Goal: Task Accomplishment & Management: Use online tool/utility

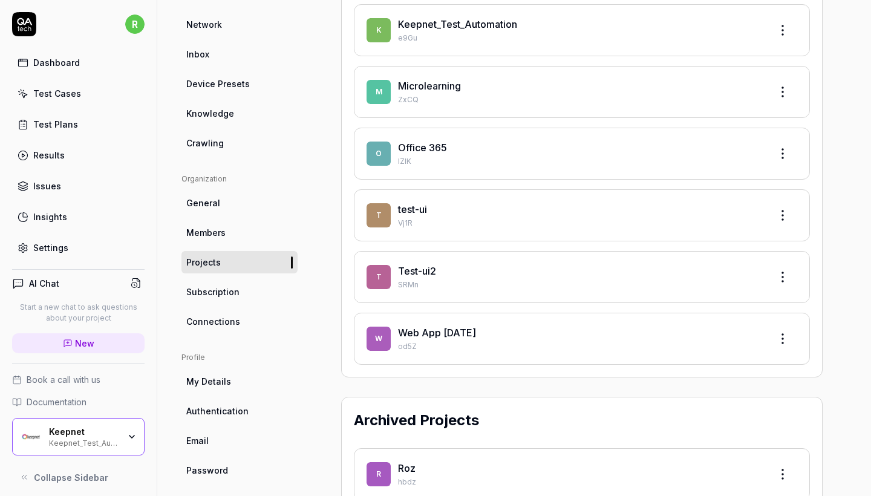
click at [120, 442] on div "Keepnet Keepnet_Test_Automation" at bounding box center [88, 437] width 78 height 21
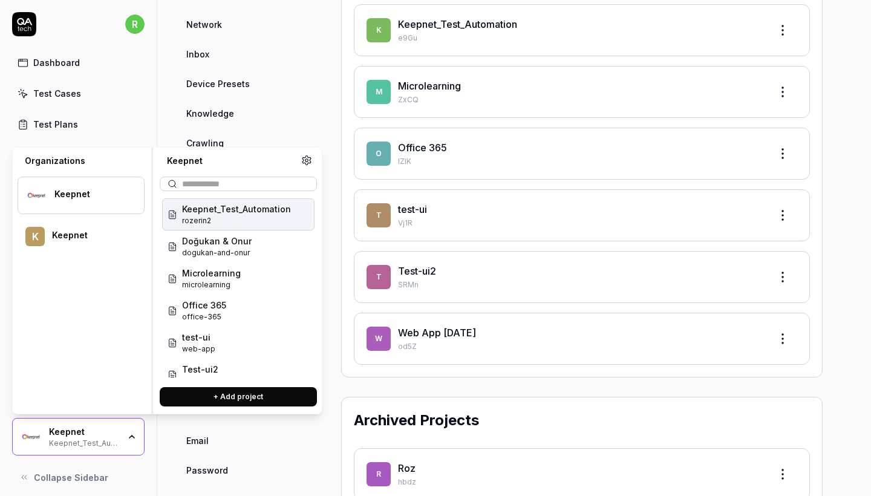
click at [120, 442] on div "Keepnet Keepnet_Test_Automation" at bounding box center [88, 437] width 78 height 21
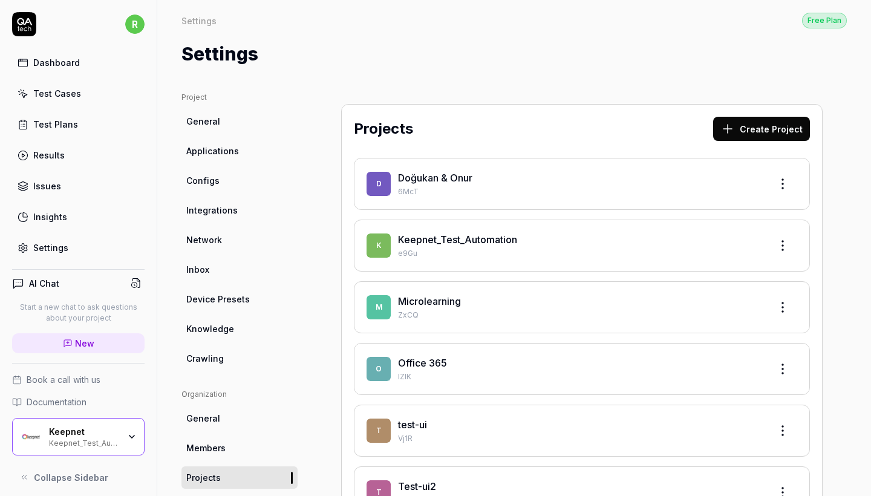
click at [90, 66] on link "Dashboard" at bounding box center [78, 63] width 133 height 24
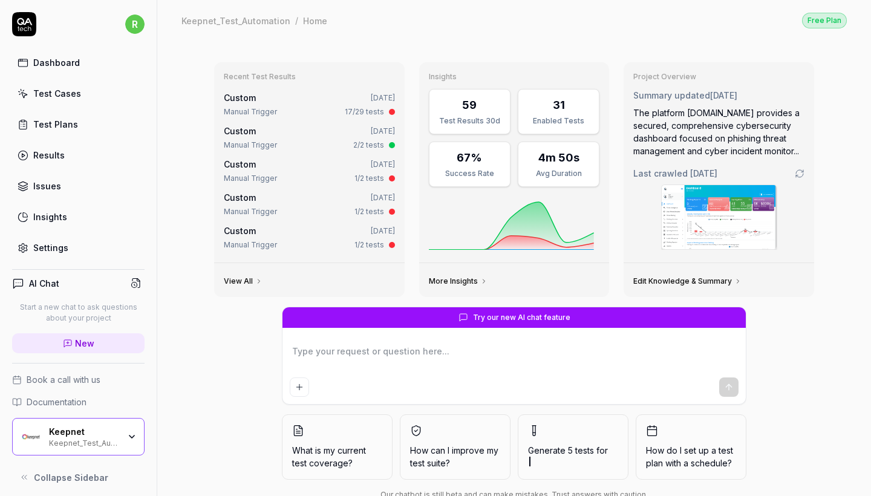
click at [88, 82] on link "Test Cases" at bounding box center [78, 94] width 133 height 24
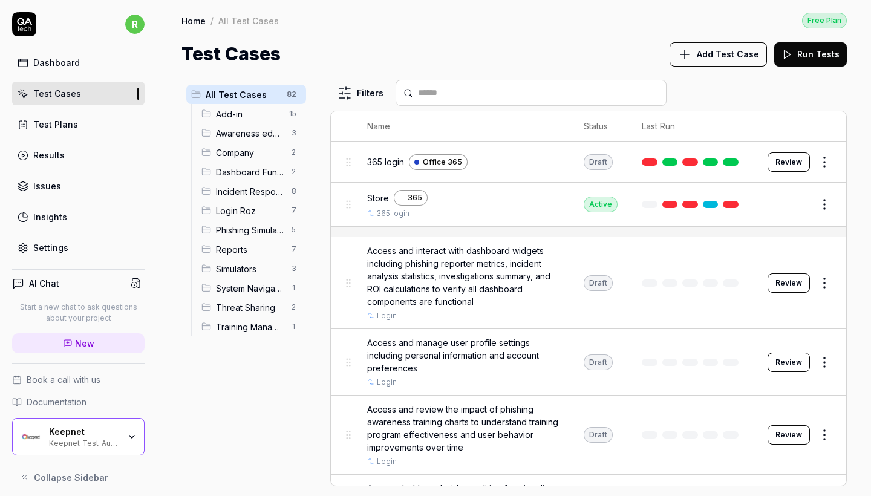
click at [81, 131] on link "Test Plans" at bounding box center [78, 125] width 133 height 24
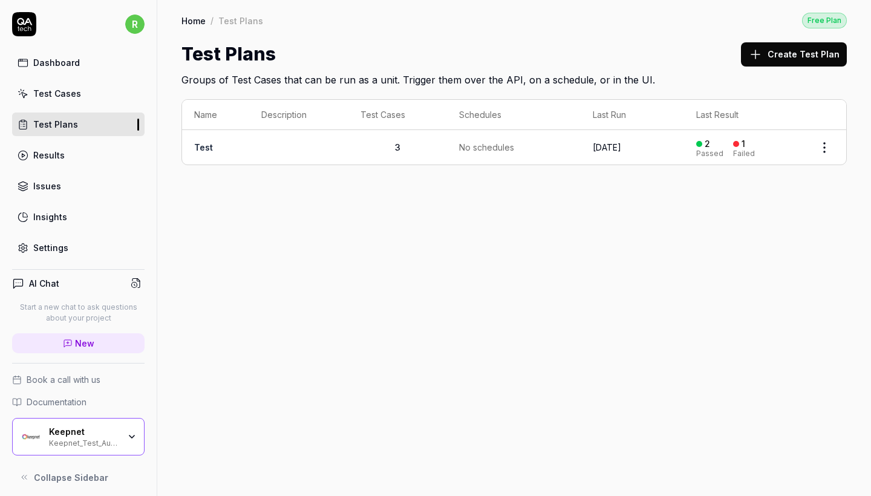
click at [93, 97] on link "Test Cases" at bounding box center [78, 94] width 133 height 24
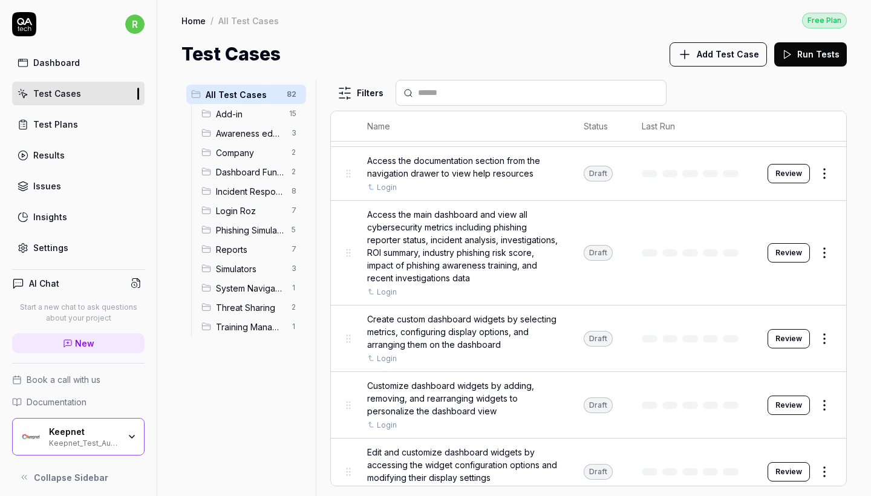
scroll to position [573, 0]
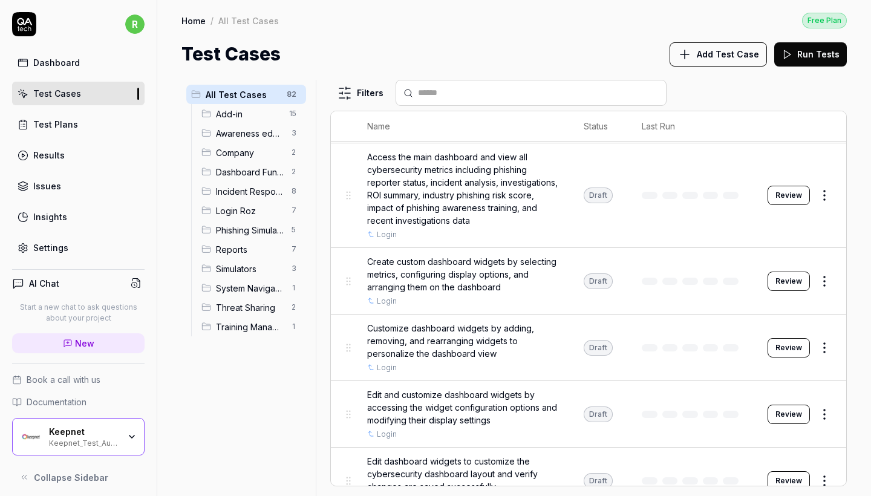
click at [477, 257] on span "Create custom dashboard widgets by selecting metrics, configuring display optio…" at bounding box center [463, 274] width 192 height 38
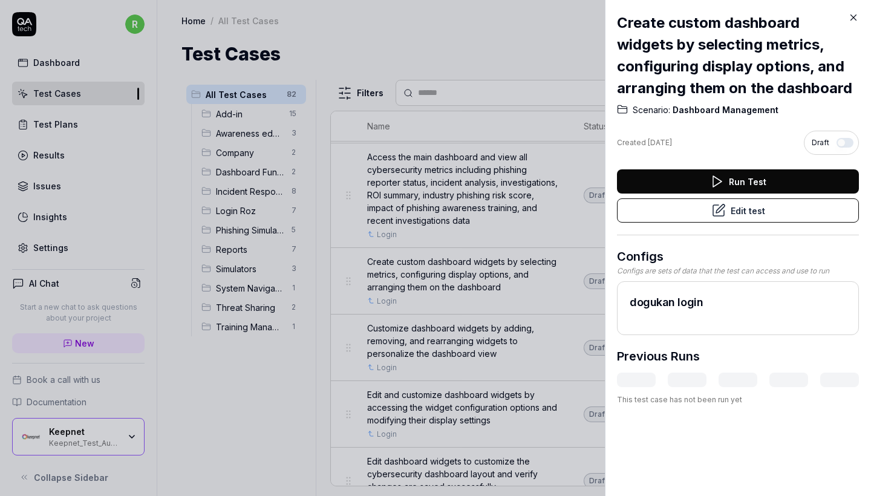
click at [707, 203] on button "Edit test" at bounding box center [738, 211] width 242 height 24
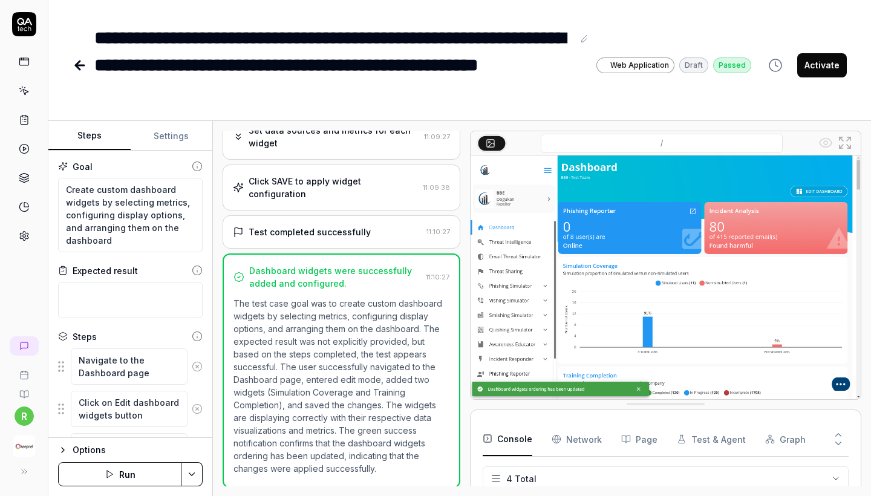
scroll to position [192, 0]
click at [78, 67] on icon at bounding box center [78, 65] width 4 height 8
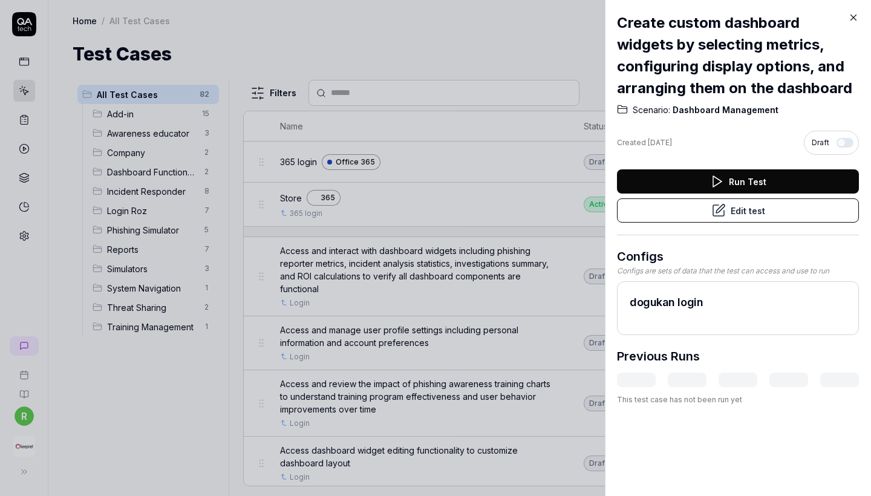
click at [853, 18] on icon at bounding box center [854, 17] width 5 height 5
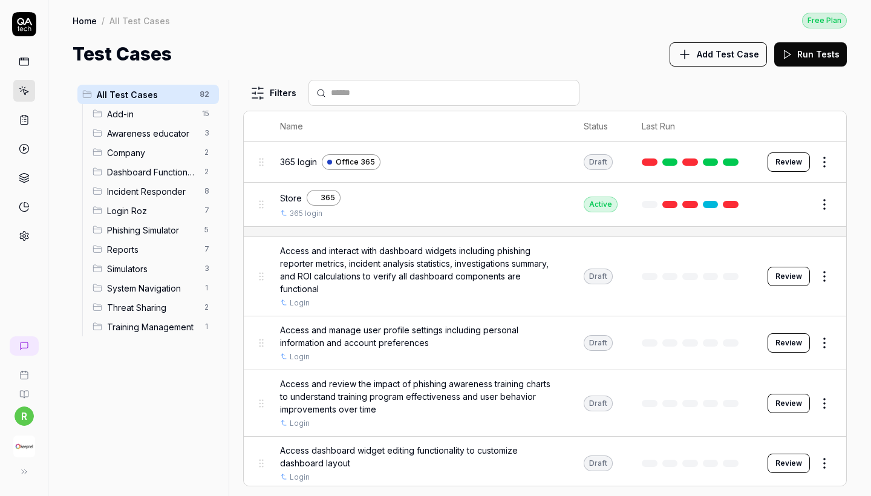
click at [787, 57] on polygon at bounding box center [788, 54] width 7 height 8
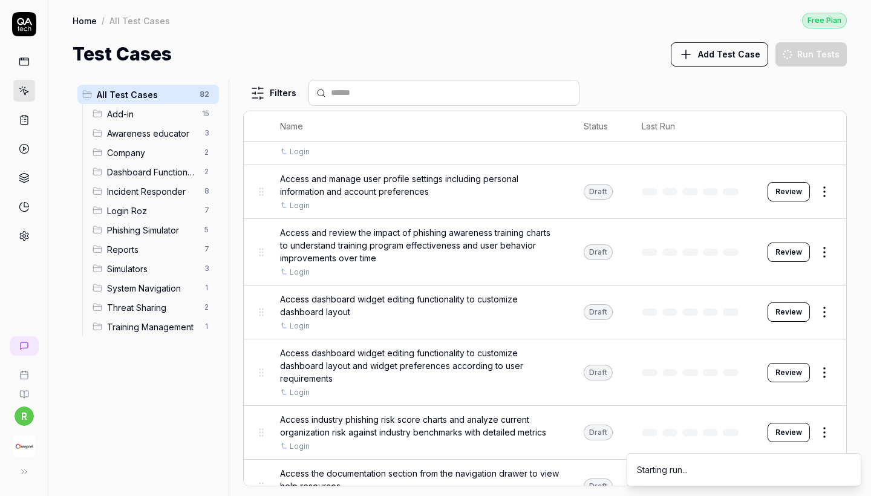
scroll to position [76, 0]
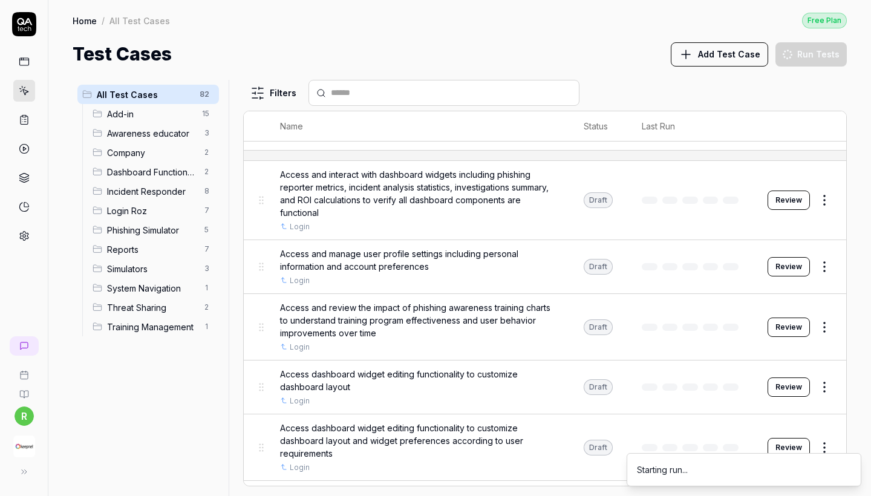
click at [833, 189] on html "r Home / All Test Cases Free Plan Home / All Test Cases Free Plan Test Cases Ad…" at bounding box center [435, 248] width 871 height 496
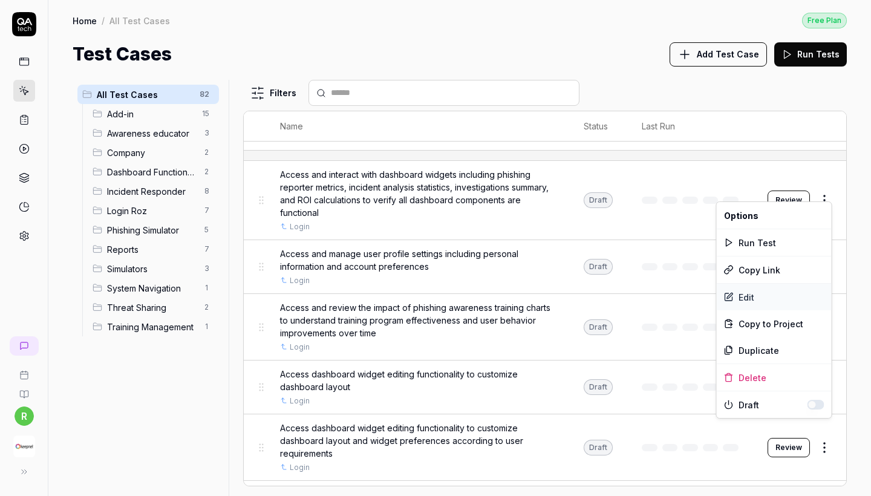
click at [741, 301] on div "Edit" at bounding box center [774, 297] width 115 height 27
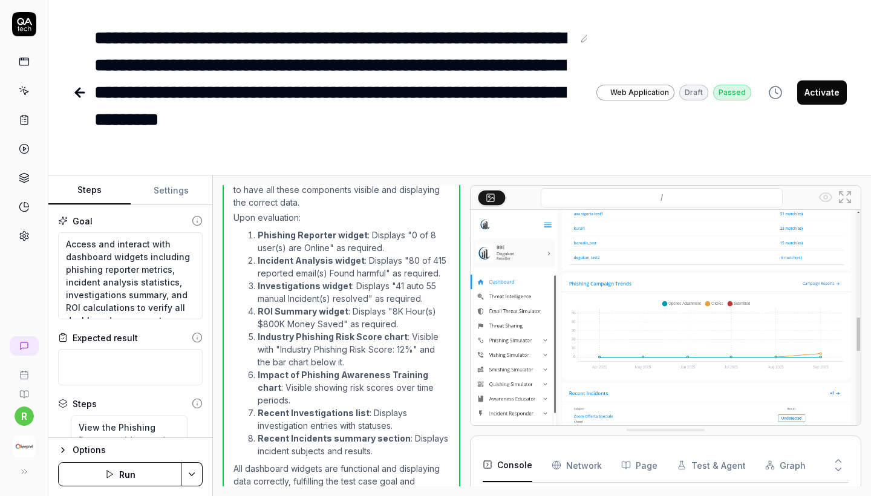
scroll to position [260, 0]
click at [833, 90] on button "Activate" at bounding box center [823, 92] width 50 height 24
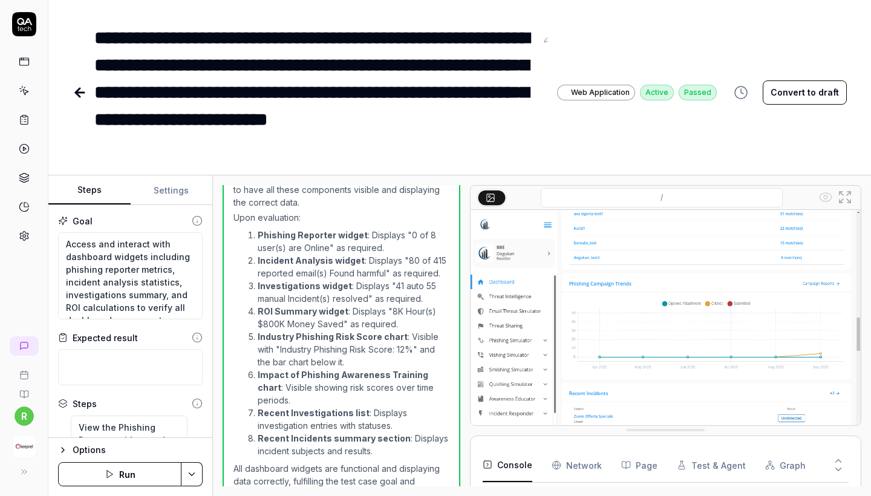
click at [81, 94] on icon at bounding box center [80, 92] width 15 height 15
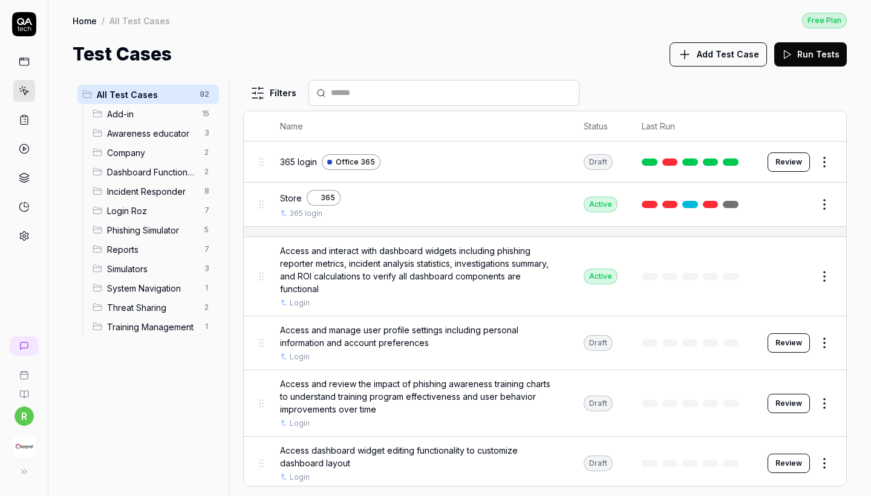
click at [742, 44] on button "Add Test Case" at bounding box center [718, 54] width 97 height 24
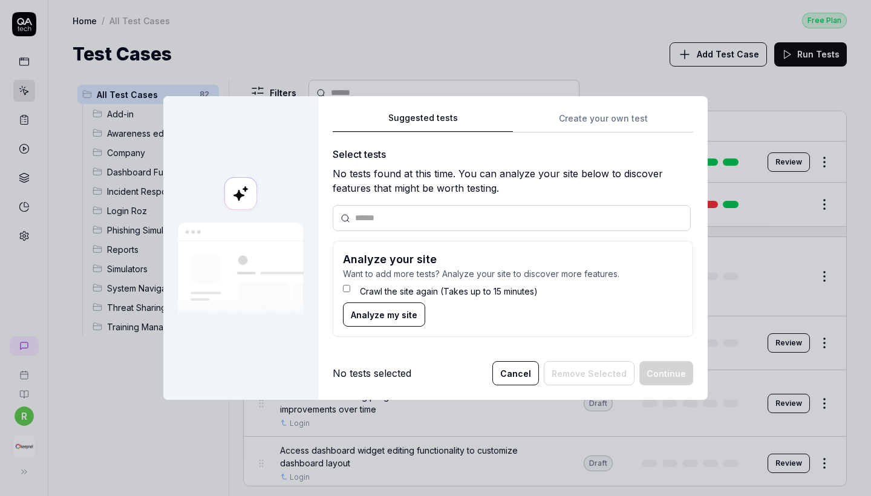
click at [405, 318] on span "Analyze my site" at bounding box center [384, 315] width 67 height 13
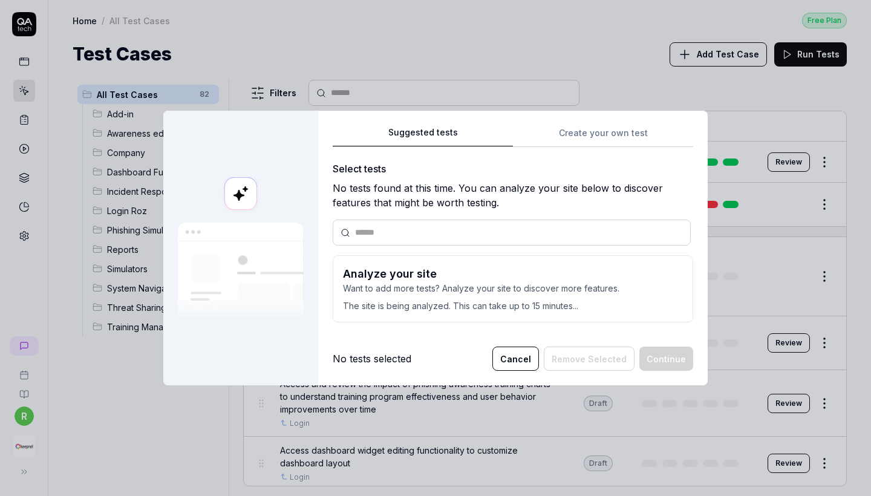
click at [603, 121] on div "Suggested tests Create your own test Select tests No tests found at this time. …" at bounding box center [513, 248] width 390 height 275
click at [605, 134] on div "Suggested tests Create your own test Select tests No tests found at this time. …" at bounding box center [513, 229] width 361 height 208
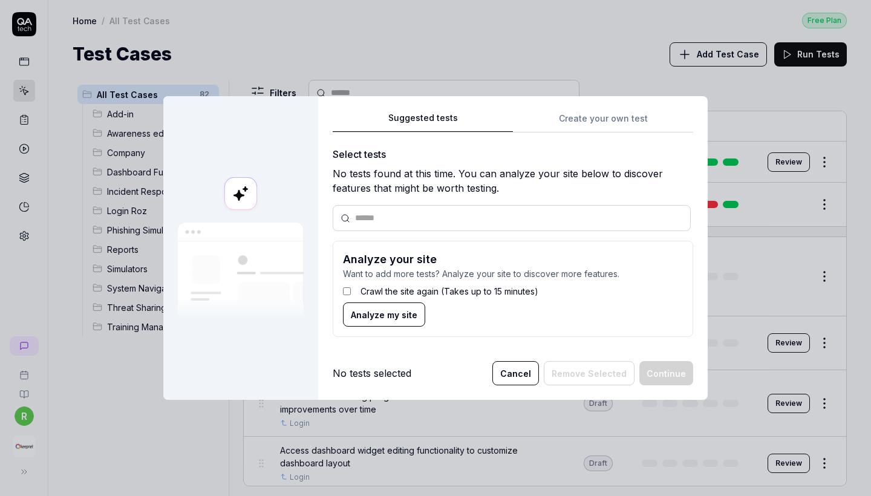
click at [457, 34] on div "Suggested tests Suggested tests Create your own test Select tests No tests foun…" at bounding box center [435, 248] width 871 height 496
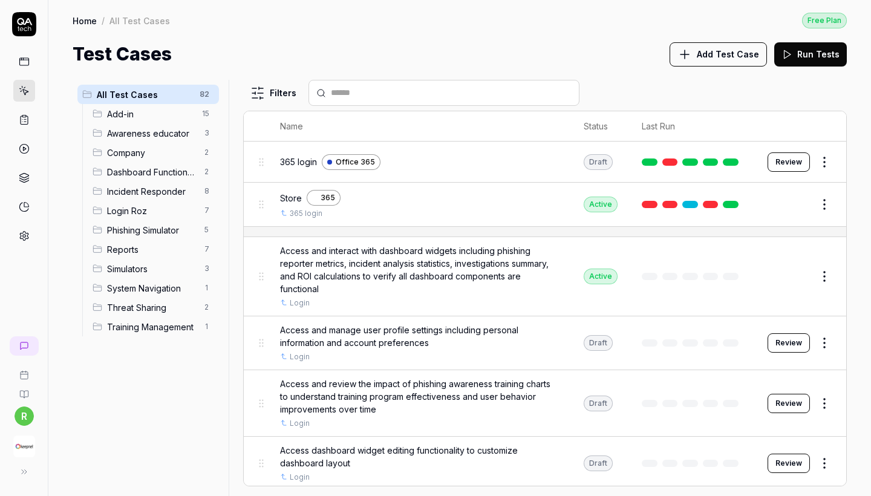
click at [747, 59] on span "Add Test Case" at bounding box center [728, 54] width 62 height 13
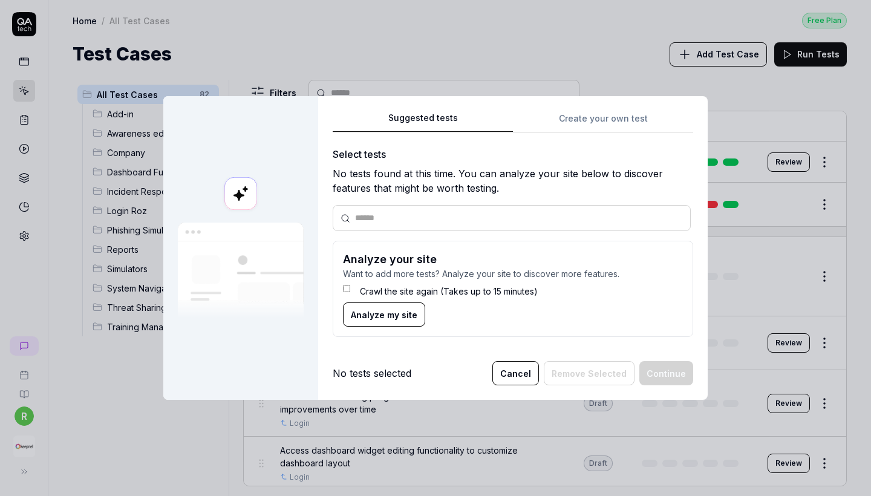
click at [534, 374] on button "Cancel" at bounding box center [516, 373] width 47 height 24
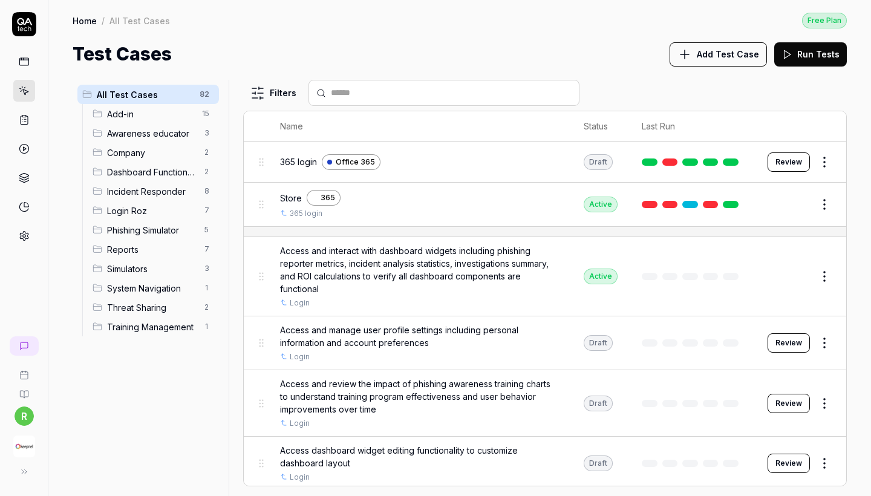
click at [725, 72] on div "All Test Cases 82 Add-in 15 Awareness educator 3 Company 2 Dashboard Functional…" at bounding box center [459, 282] width 823 height 428
click at [725, 70] on div "All Test Cases 82 Add-in 15 Awareness educator 3 Company 2 Dashboard Functional…" at bounding box center [459, 282] width 823 height 428
click at [719, 60] on span "Add Test Case" at bounding box center [728, 54] width 62 height 13
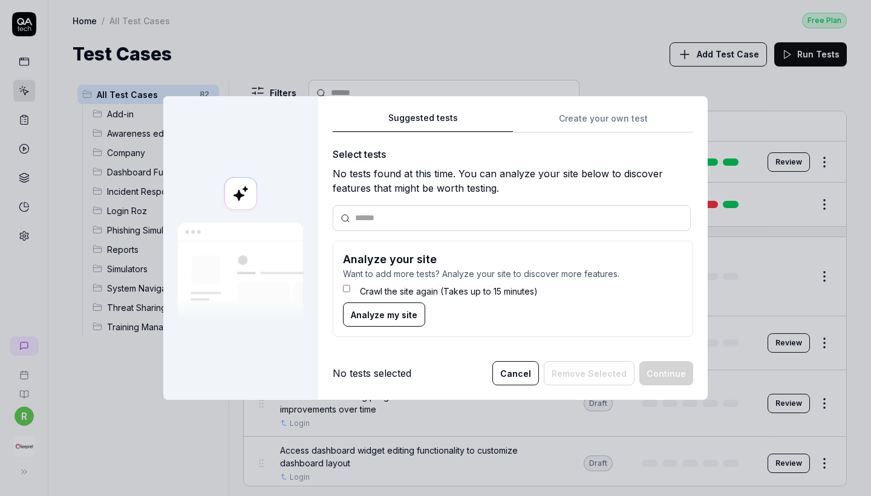
click at [635, 135] on div "Suggested tests Create your own test Select tests No tests found at this time. …" at bounding box center [513, 229] width 361 height 237
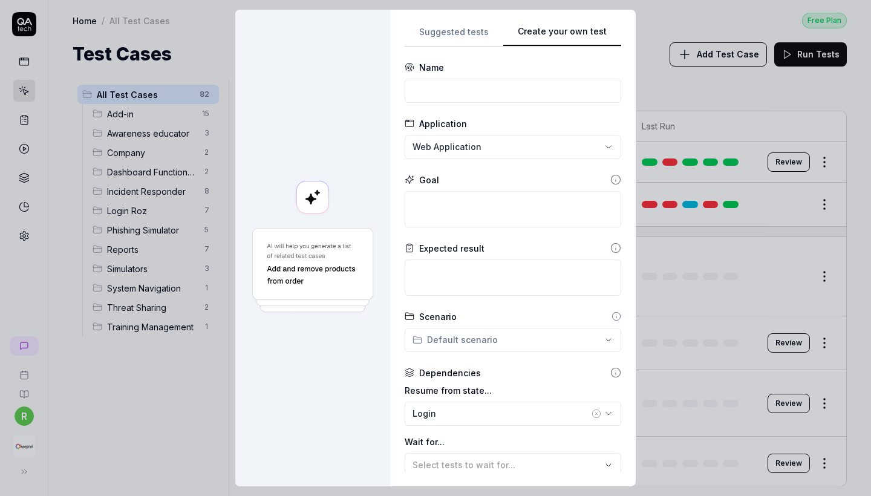
click at [635, 119] on div "**********" at bounding box center [435, 248] width 871 height 496
click at [320, 307] on img at bounding box center [313, 270] width 126 height 89
click at [467, 28] on div "**********" at bounding box center [435, 248] width 871 height 496
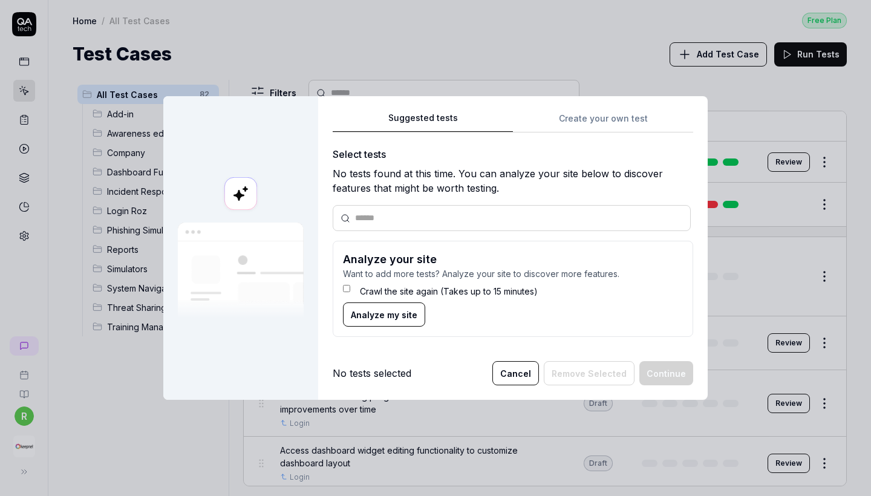
click at [380, 315] on span "Analyze my site" at bounding box center [384, 315] width 67 height 13
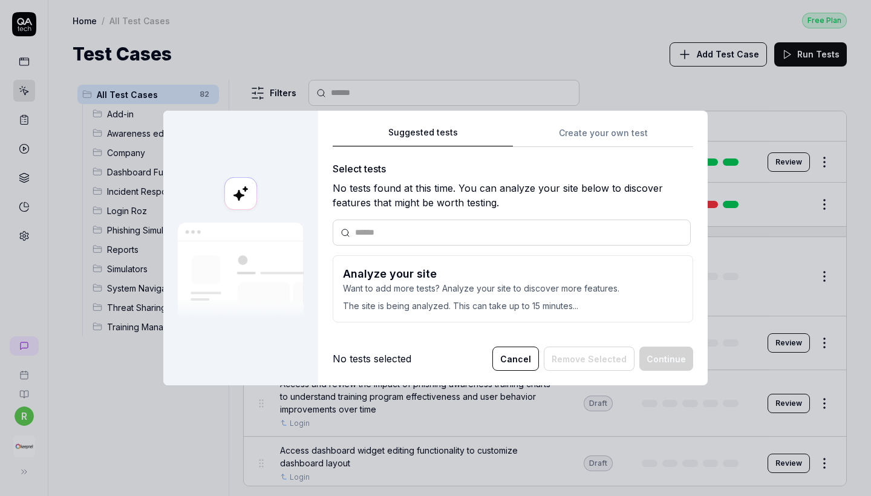
click at [522, 362] on button "Cancel" at bounding box center [516, 359] width 47 height 24
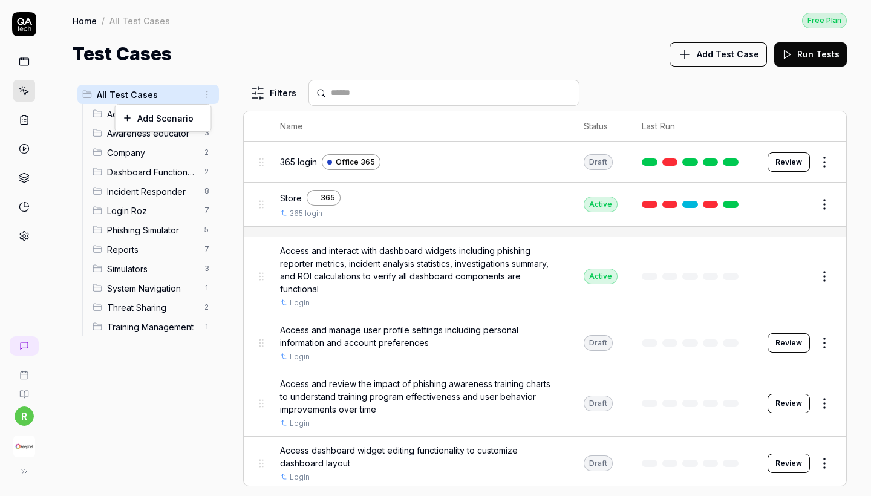
click at [206, 96] on html "r Home / All Test Cases Free Plan Home / All Test Cases Free Plan Test Cases Ad…" at bounding box center [435, 248] width 871 height 496
click at [197, 117] on div "Add Scenario" at bounding box center [164, 118] width 96 height 27
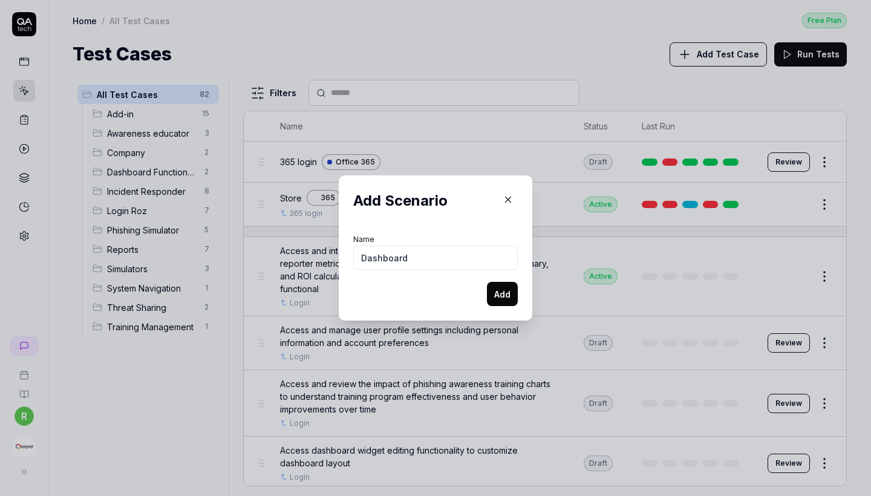
type input "Dashboard"
click at [510, 294] on button "Add" at bounding box center [502, 294] width 31 height 24
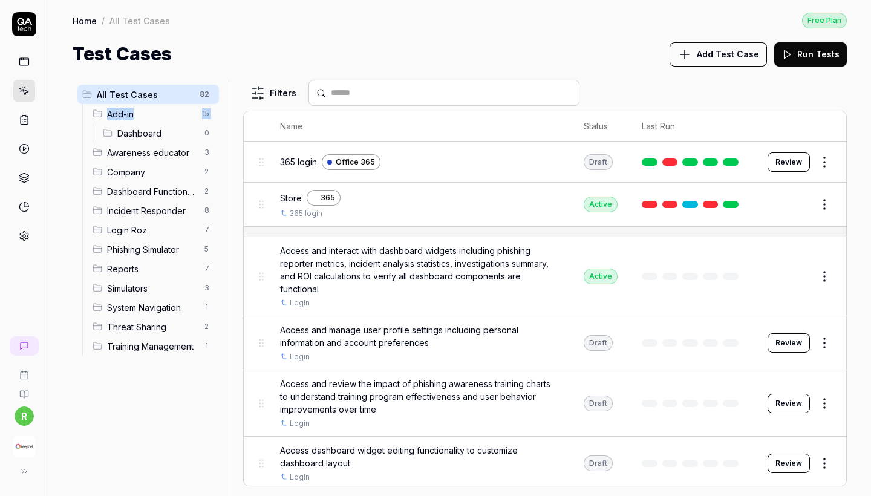
drag, startPoint x: 100, startPoint y: 133, endPoint x: 87, endPoint y: 107, distance: 28.4
click at [87, 107] on ul "Add-in 15 Dashboard 0 Awareness educator 3 Company 2 Dashboard Functionality 2 …" at bounding box center [150, 230] width 137 height 252
drag, startPoint x: 96, startPoint y: 177, endPoint x: 94, endPoint y: 108, distance: 69.0
click at [94, 108] on ul "Add-in 15 Awareness educator 3 Company 2 Dashboard 0 Dashboard Functionality 2 …" at bounding box center [150, 230] width 137 height 252
click at [70, 174] on div "All Test Cases 82 Add-in 15 Awareness educator 3 Company 2 Dashboard 0 Dashboar…" at bounding box center [459, 282] width 823 height 428
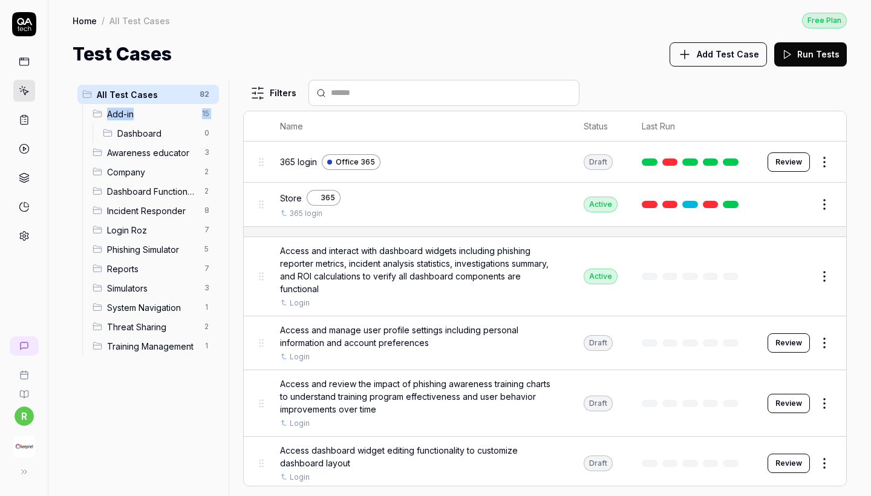
drag, startPoint x: 102, startPoint y: 136, endPoint x: 100, endPoint y: 105, distance: 31.0
click at [100, 105] on li "Add-in 15 Dashboard 0" at bounding box center [153, 123] width 131 height 39
drag, startPoint x: 112, startPoint y: 168, endPoint x: 78, endPoint y: 170, distance: 34.0
click at [78, 170] on li "All Test Cases 82 Awareness educator 3 Company 17 Add-in 15 Dashboard 0 Dashboa…" at bounding box center [148, 220] width 142 height 271
drag, startPoint x: 99, startPoint y: 171, endPoint x: 83, endPoint y: 174, distance: 15.9
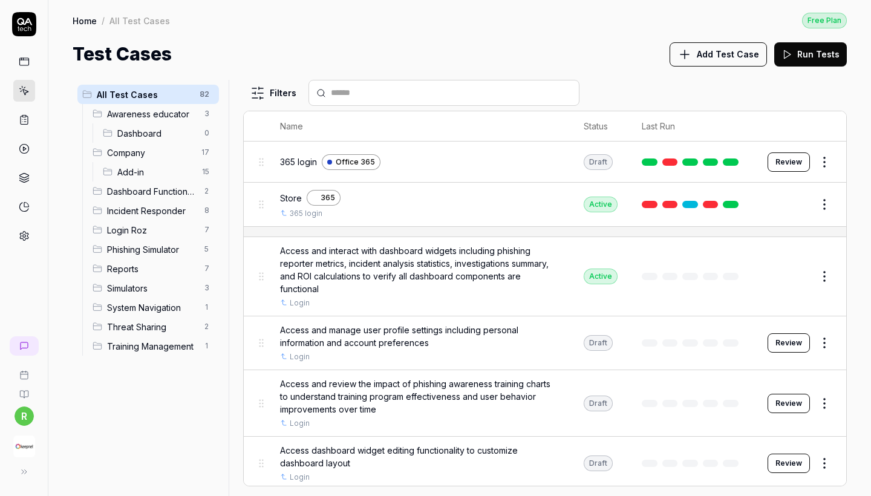
click at [83, 174] on ul "Awareness educator 3 Dashboard 0 Company 17 Add-in 15 Dashboard Functionality 2…" at bounding box center [150, 230] width 137 height 252
drag, startPoint x: 100, startPoint y: 171, endPoint x: 68, endPoint y: 168, distance: 32.2
click at [68, 168] on div "All Test Cases 82 Awareness educator 3 Dashboard 0 Company 17 Add-in 15 Dashboa…" at bounding box center [459, 282] width 823 height 428
click at [204, 205] on html "r Home / All Test Cases Free Plan Home / All Test Cases Free Plan Test Cases Ad…" at bounding box center [435, 248] width 871 height 496
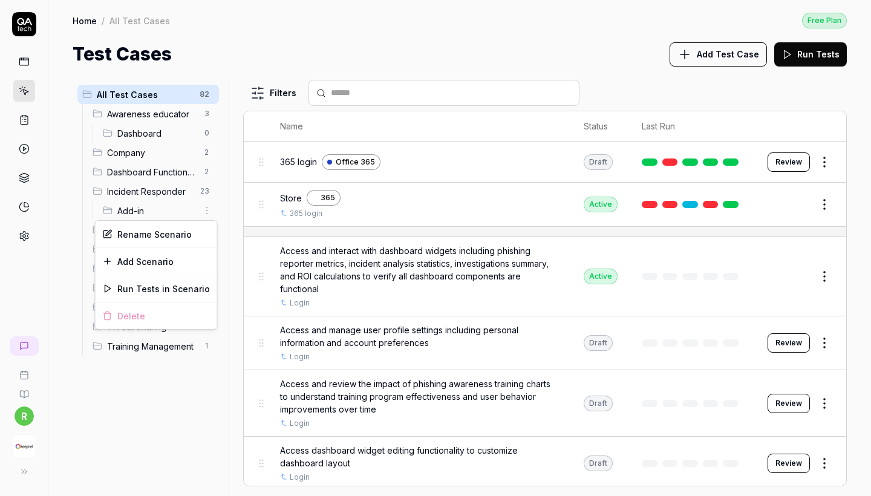
click at [204, 205] on html "r Home / All Test Cases Free Plan Home / All Test Cases Free Plan Test Cases Ad…" at bounding box center [435, 248] width 871 height 496
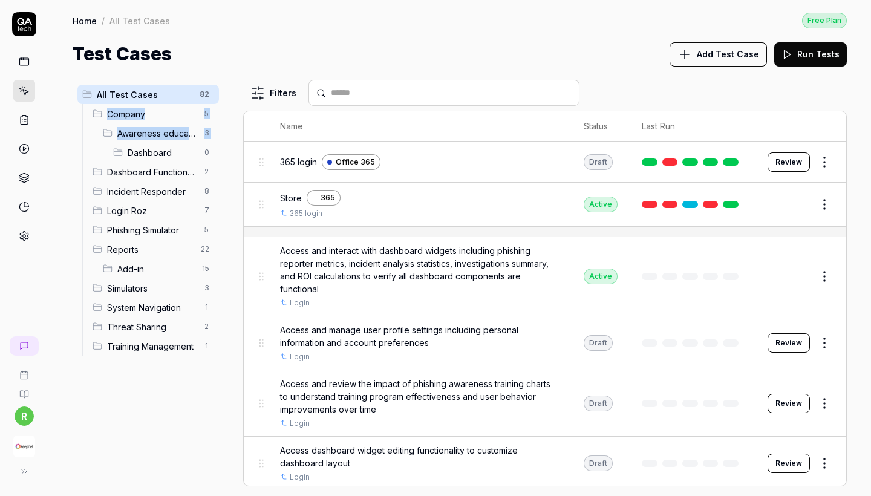
drag, startPoint x: 120, startPoint y: 157, endPoint x: 94, endPoint y: 120, distance: 45.7
click at [93, 118] on li "Company 5 Awareness educator 3 Dashboard 0" at bounding box center [153, 133] width 131 height 58
click at [70, 162] on div "All Test Cases 82 Company 5 Awareness educator 3 Dashboard 0 Dashboard Function…" at bounding box center [459, 282] width 823 height 428
click at [211, 234] on html "r Home / All Test Cases Free Plan Home / All Test Cases Free Plan Test Cases Ad…" at bounding box center [435, 248] width 871 height 496
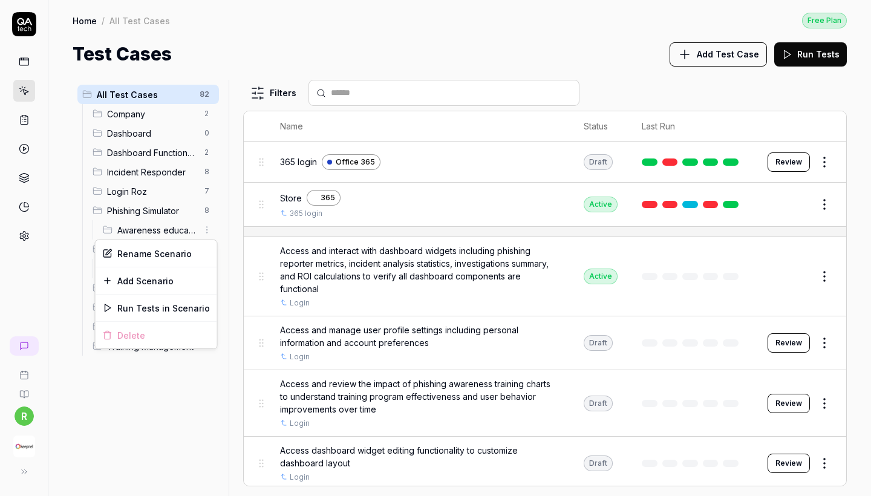
click at [168, 333] on div "Delete" at bounding box center [157, 335] width 122 height 27
click at [134, 336] on div "Delete" at bounding box center [157, 335] width 122 height 27
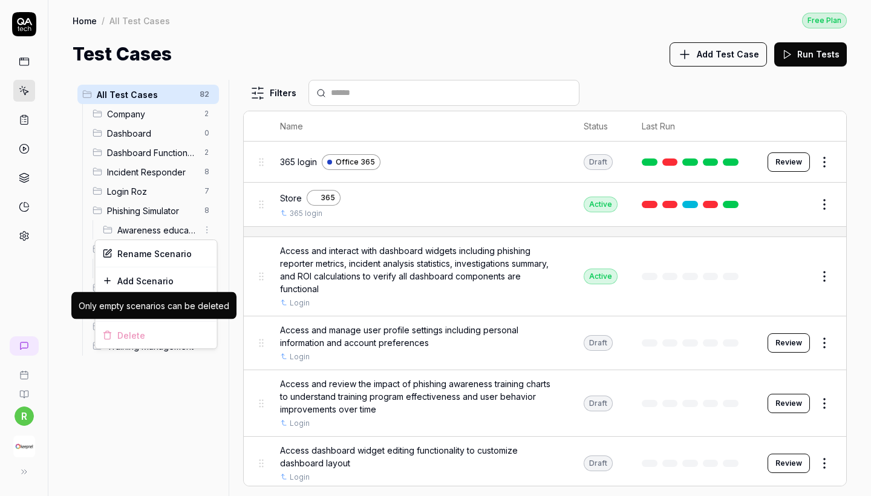
click at [125, 335] on div "Delete" at bounding box center [157, 335] width 122 height 27
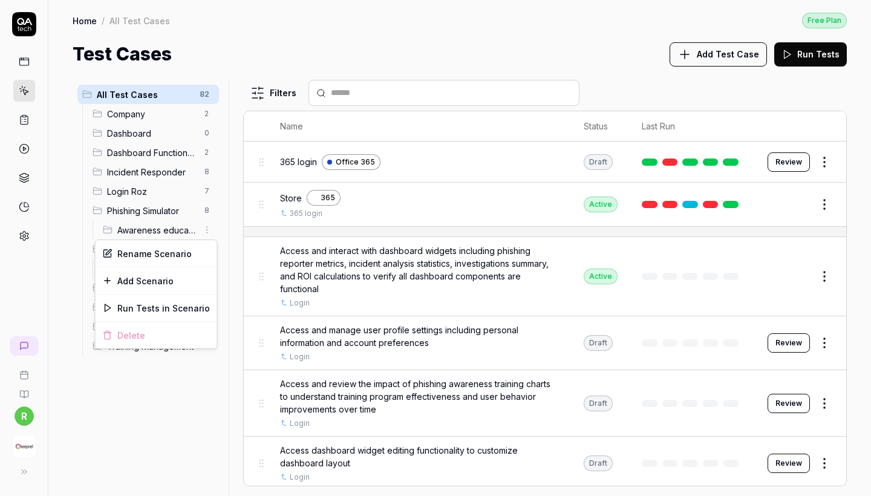
click at [116, 334] on div "Delete" at bounding box center [157, 335] width 122 height 27
click at [140, 225] on html "r Home / All Test Cases Free Plan Home / All Test Cases Free Plan Test Cases Ad…" at bounding box center [435, 248] width 871 height 496
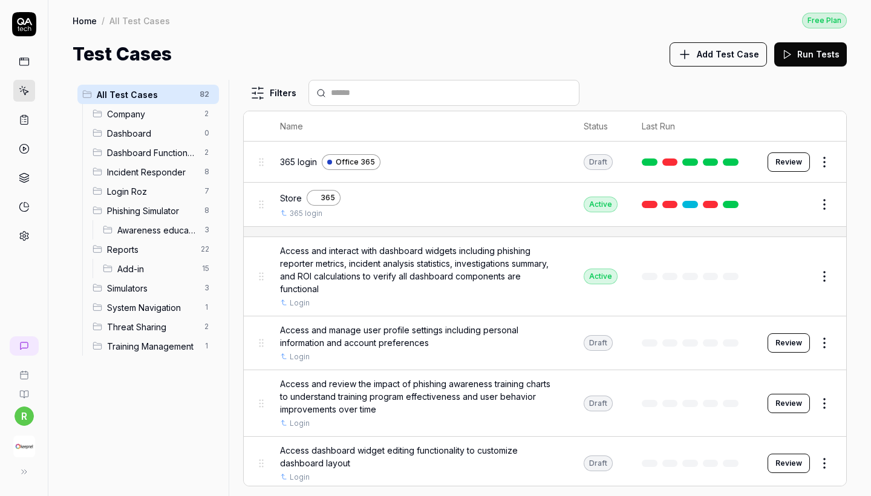
click at [143, 229] on span "Awareness educator" at bounding box center [157, 230] width 80 height 13
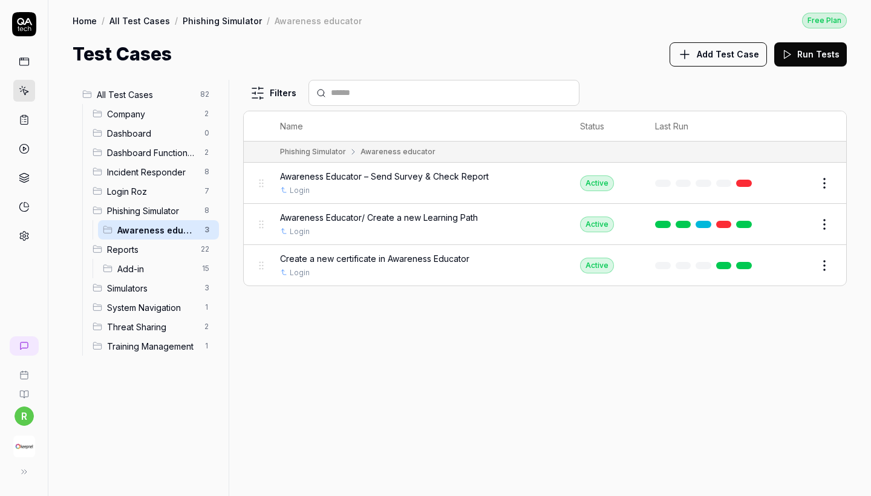
click at [203, 226] on html "r Home / All Test Cases / Phishing Simulator / Awareness educator Free Plan Hom…" at bounding box center [435, 248] width 871 height 496
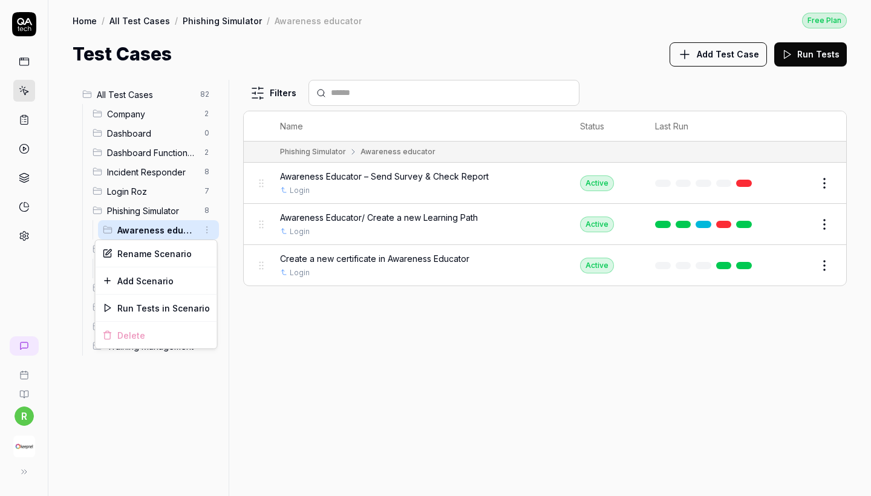
click at [134, 364] on html "r Home / All Test Cases / Phishing Simulator / Awareness educator Free Plan Hom…" at bounding box center [435, 248] width 871 height 496
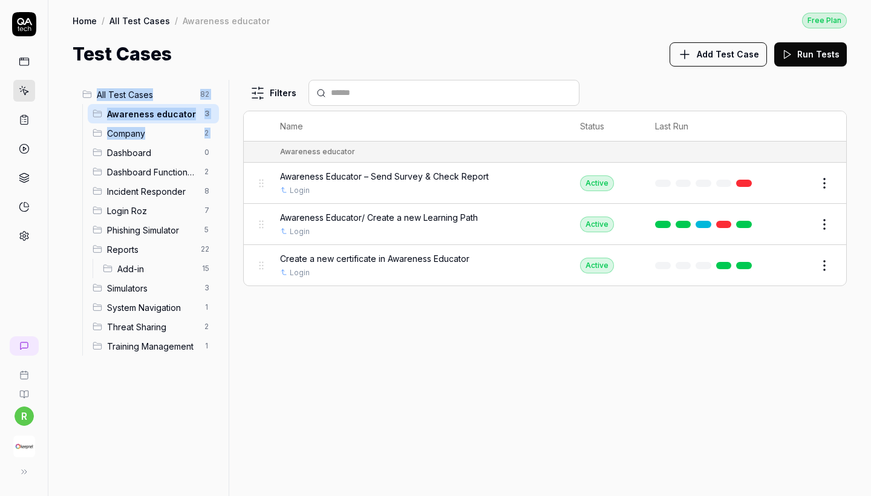
drag, startPoint x: 82, startPoint y: 149, endPoint x: 87, endPoint y: 85, distance: 64.9
click at [87, 85] on li "All Test Cases 82 Awareness educator 3 Company 2 Dashboard 0 Dashboard Function…" at bounding box center [148, 220] width 142 height 271
click at [77, 141] on li "All Test Cases 82 Awareness educator 3 Company 2 Dashboard 0 Dashboard Function…" at bounding box center [148, 220] width 142 height 271
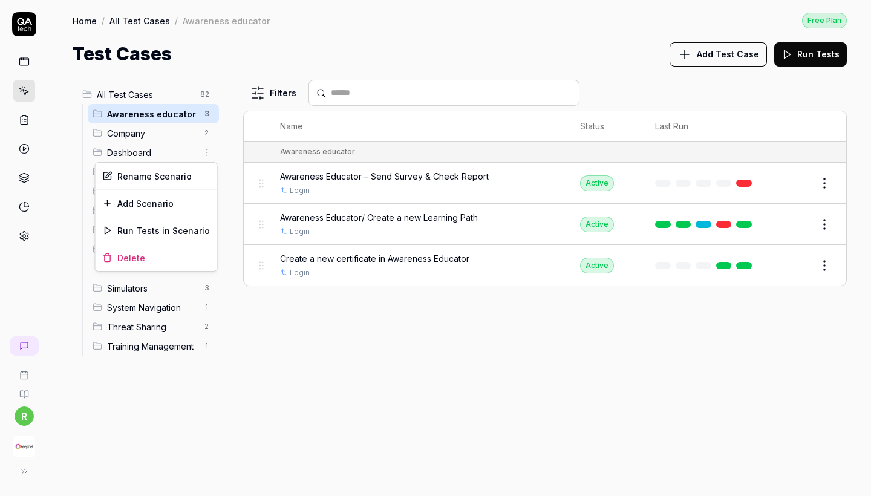
click at [206, 114] on html "r Home / All Test Cases / Awareness educator Free Plan Home / All Test Cases / …" at bounding box center [435, 248] width 871 height 496
click at [225, 148] on html "r Home / All Test Cases / Awareness educator Free Plan Home / All Test Cases / …" at bounding box center [435, 248] width 871 height 496
click at [208, 115] on html "r Home / All Test Cases / Awareness educator Free Plan Home / All Test Cases / …" at bounding box center [435, 248] width 871 height 496
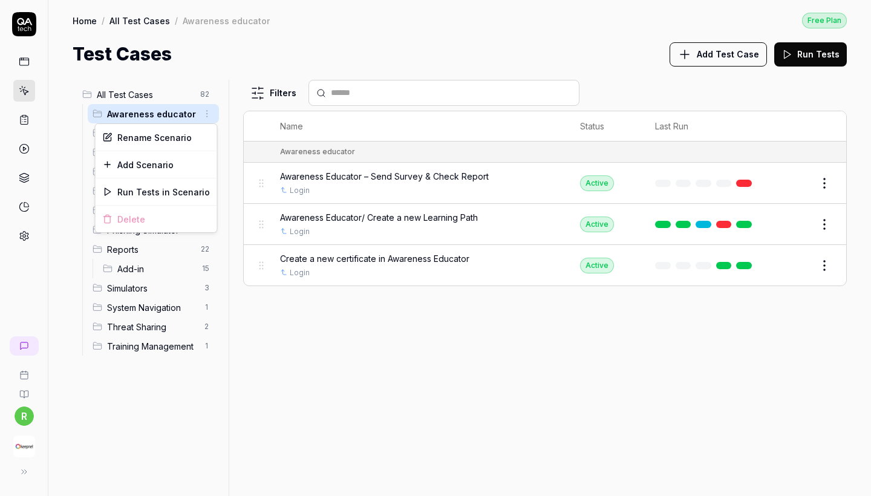
click at [217, 134] on html "r Home / All Test Cases / Awareness educator Free Plan Home / All Test Cases / …" at bounding box center [435, 248] width 871 height 496
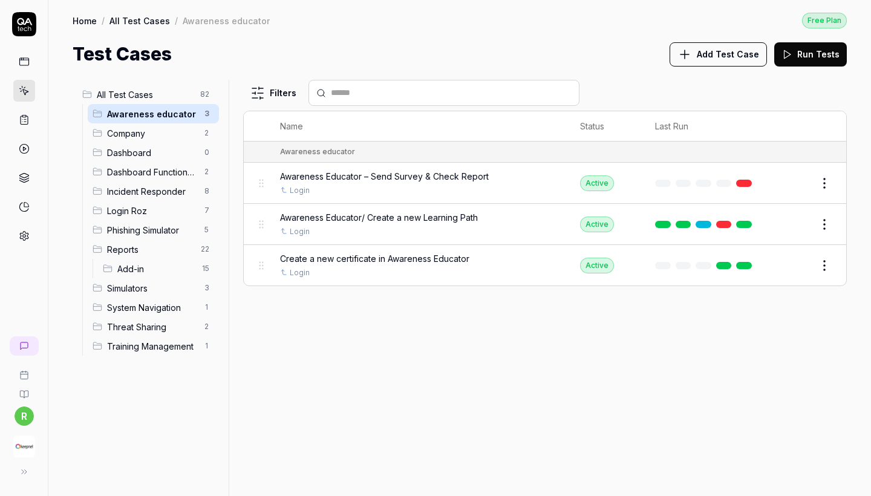
click at [182, 99] on span "All Test Cases" at bounding box center [145, 94] width 96 height 13
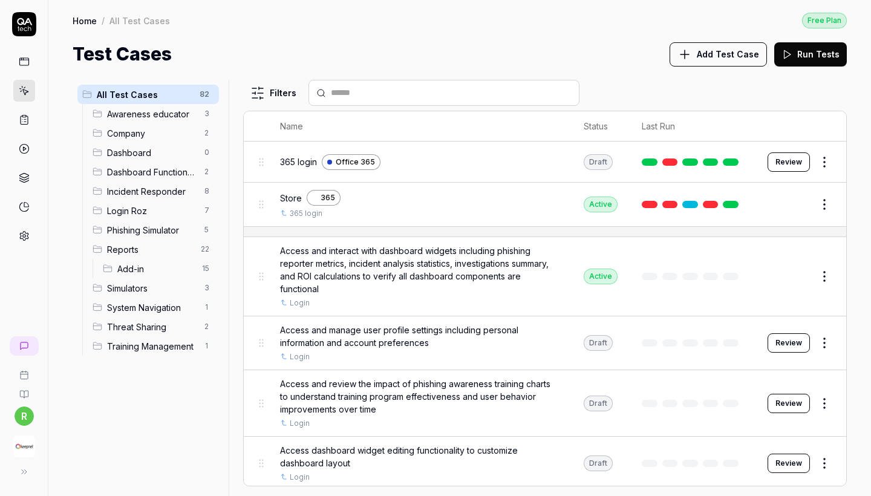
click at [179, 117] on span "Awareness educator" at bounding box center [152, 114] width 90 height 13
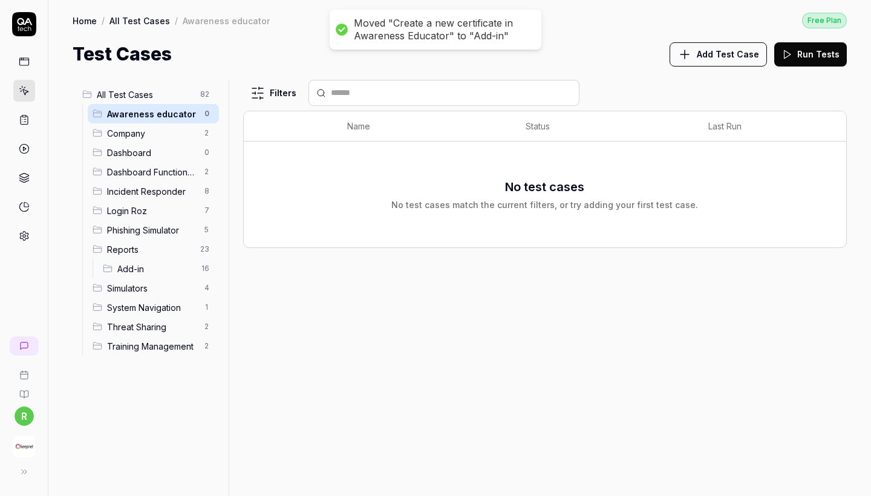
click at [211, 112] on html "Moved "Create a new certificate in Awareness Educator" to "Add-in" r Home / All…" at bounding box center [435, 248] width 871 height 496
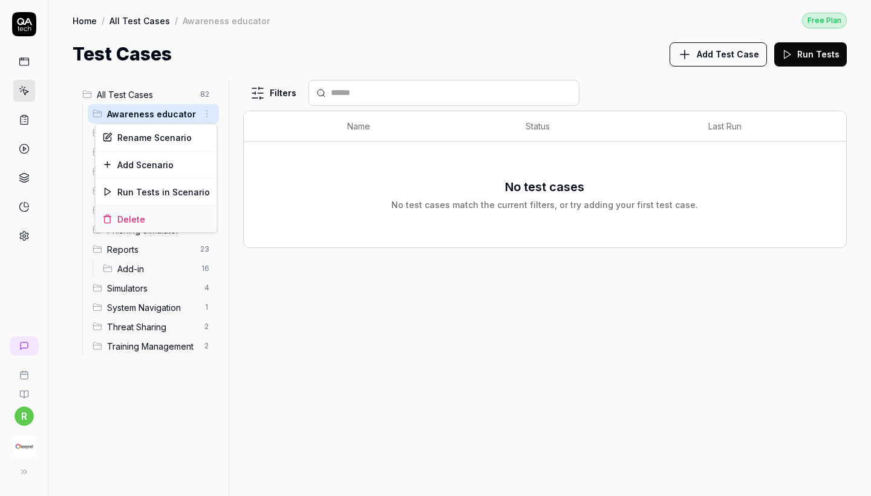
click at [168, 228] on div "Delete" at bounding box center [157, 219] width 122 height 27
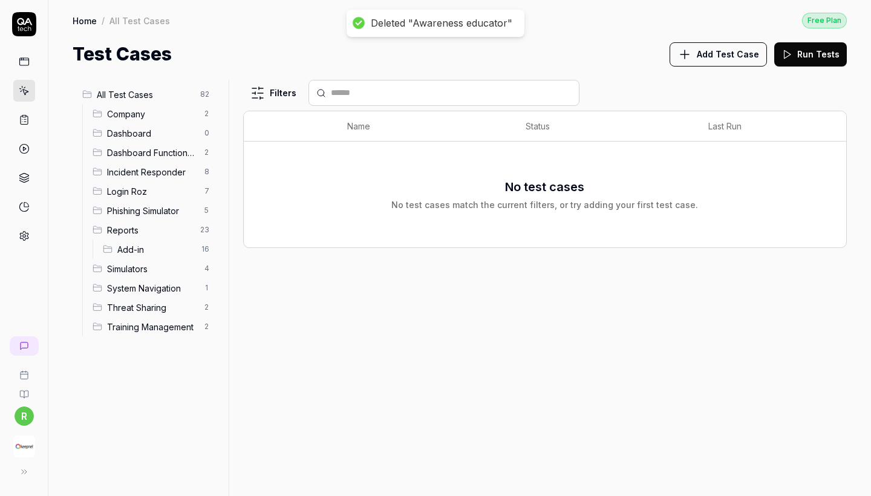
click at [192, 117] on span "Company" at bounding box center [152, 114] width 90 height 13
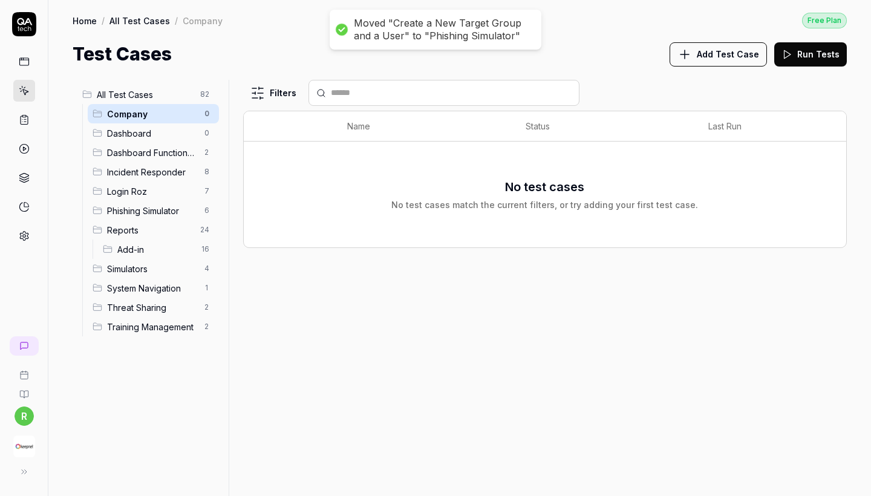
click at [209, 114] on html "Moved "Create a New Target Group and a User" to "Phishing Simulator" Moved "Cre…" at bounding box center [435, 248] width 871 height 496
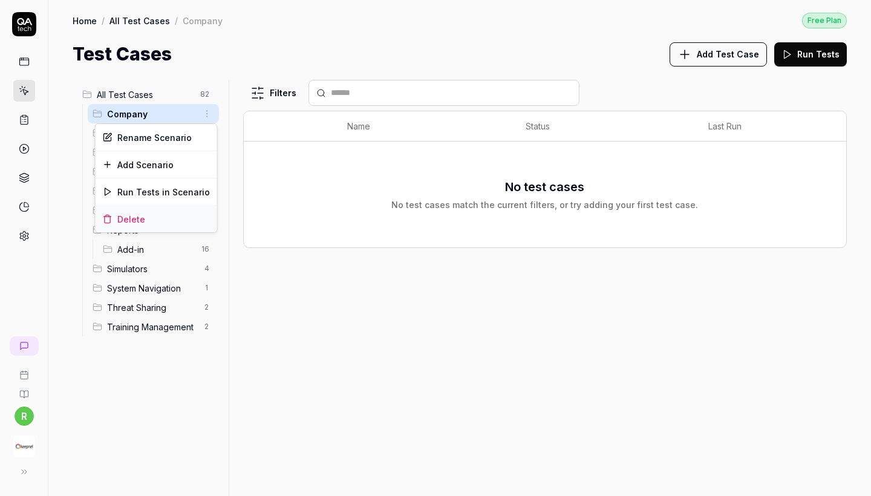
click at [168, 224] on div "Delete" at bounding box center [157, 219] width 122 height 27
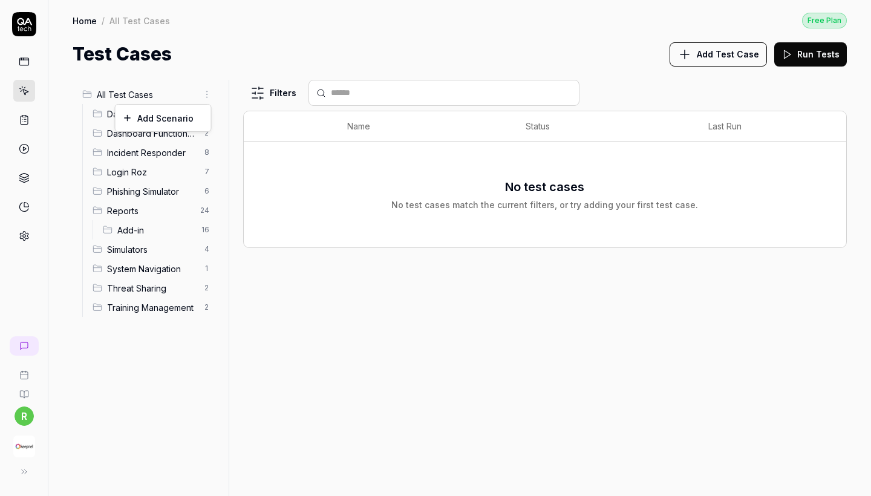
click at [208, 91] on html "r Home / All Test Cases Free Plan Home / All Test Cases Free Plan Test Cases Ad…" at bounding box center [435, 248] width 871 height 496
click at [194, 116] on div "Add Scenario" at bounding box center [164, 118] width 96 height 27
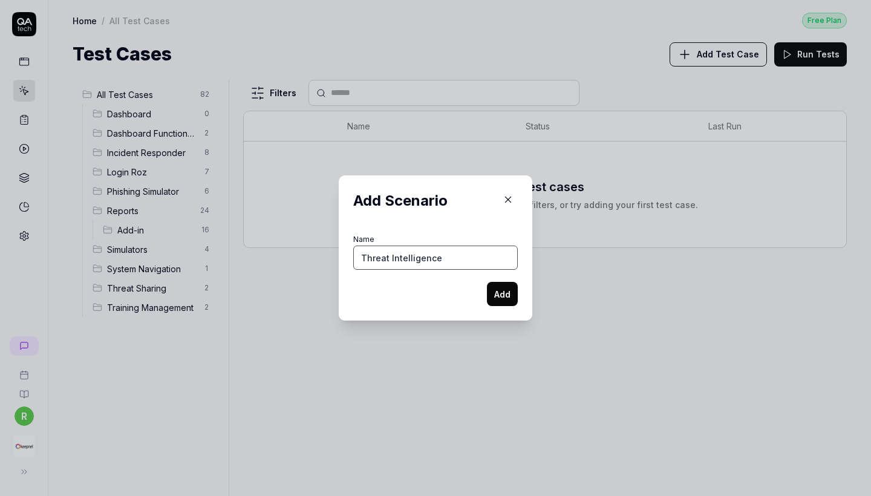
type input "Threat Intelligence"
click at [501, 289] on button "Add" at bounding box center [502, 294] width 31 height 24
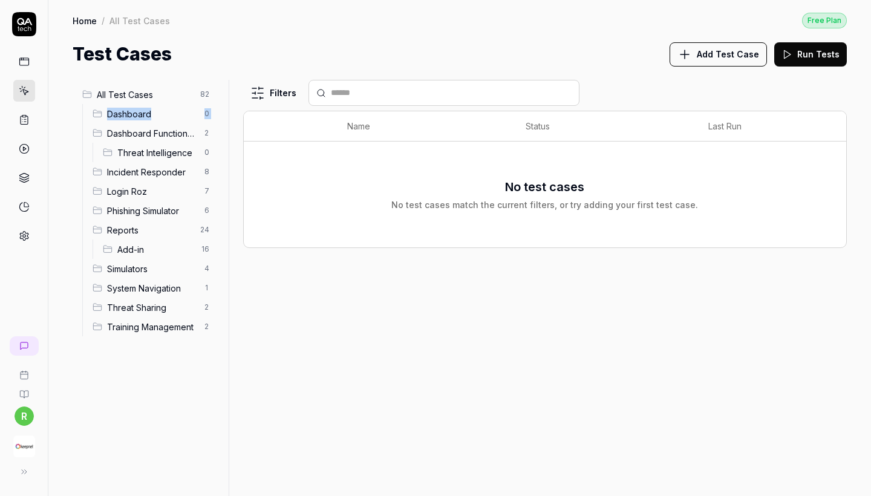
drag, startPoint x: 96, startPoint y: 138, endPoint x: 97, endPoint y: 114, distance: 24.2
click at [98, 114] on ul "Dashboard 0 Dashboard Functionality 2 Threat Intelligence 0 Incident Responder …" at bounding box center [150, 220] width 137 height 232
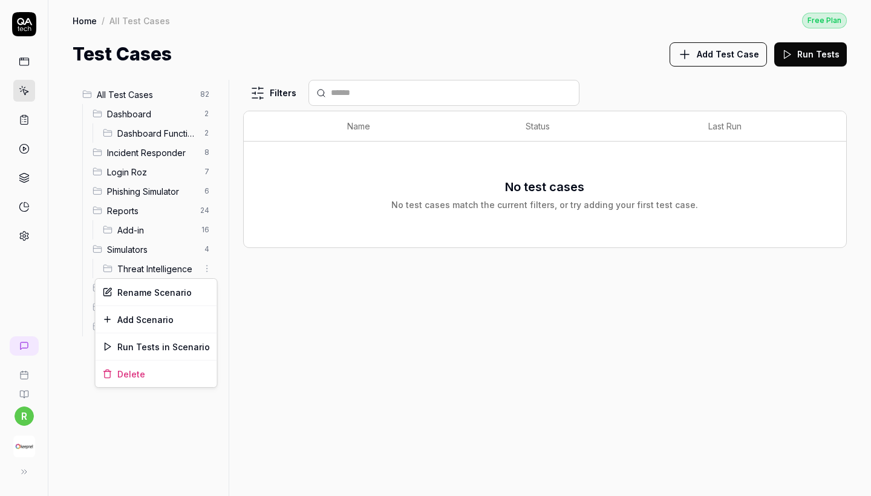
click at [205, 143] on html "r Home / All Test Cases Free Plan Home / All Test Cases Free Plan Test Cases Ad…" at bounding box center [435, 248] width 871 height 496
click at [230, 247] on html "r Home / All Test Cases Free Plan Home / All Test Cases Free Plan Test Cases Ad…" at bounding box center [435, 248] width 871 height 496
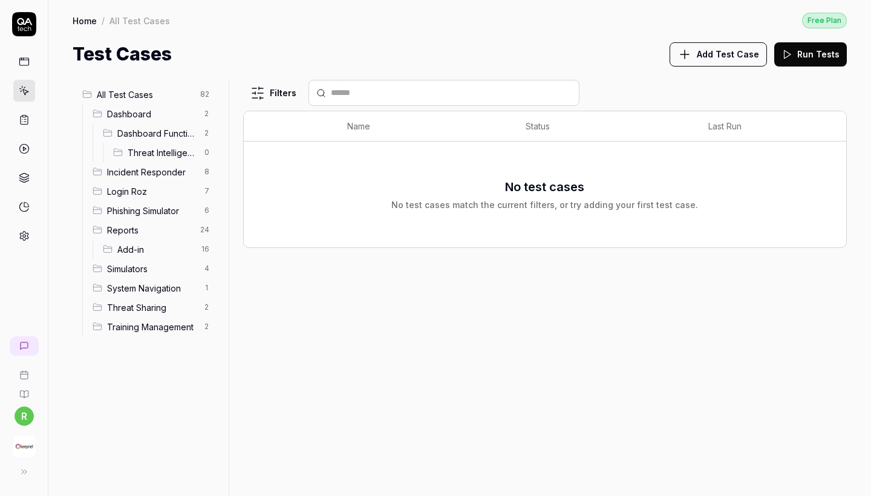
click at [176, 171] on span "Incident Responder" at bounding box center [152, 172] width 90 height 13
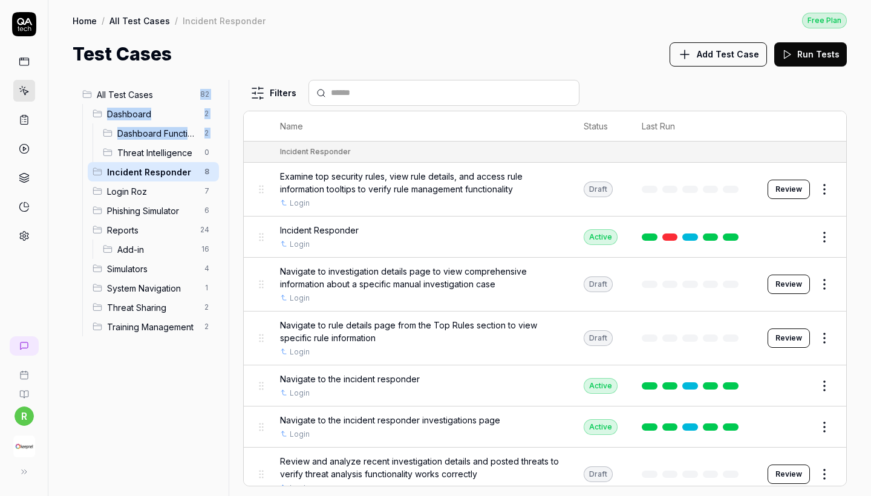
drag, startPoint x: 116, startPoint y: 155, endPoint x: 96, endPoint y: 100, distance: 57.8
click at [97, 100] on li "All Test Cases 82 Dashboard 2 Dashboard Functionality 2 Threat Intelligence 0 I…" at bounding box center [148, 211] width 142 height 252
click at [104, 94] on span "All Test Cases" at bounding box center [145, 94] width 96 height 13
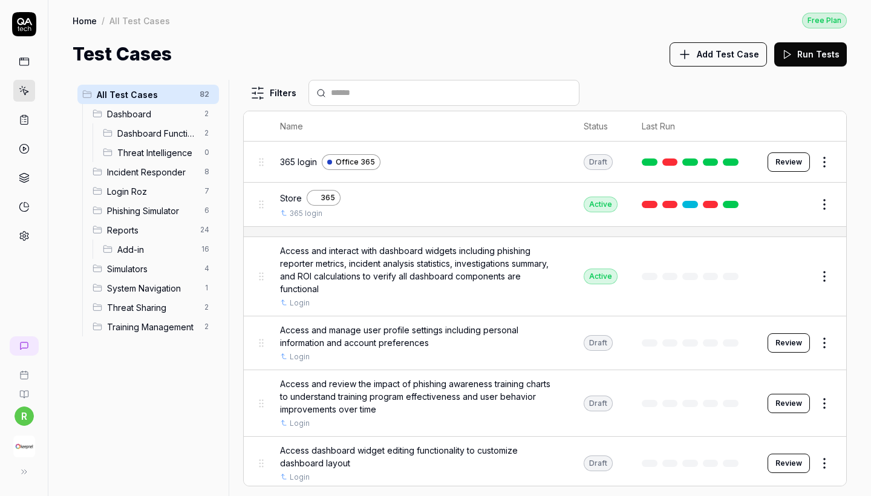
click at [114, 102] on div "All Test Cases 82" at bounding box center [148, 94] width 142 height 19
click at [114, 125] on div "Dashboard Functionality 2" at bounding box center [158, 132] width 121 height 19
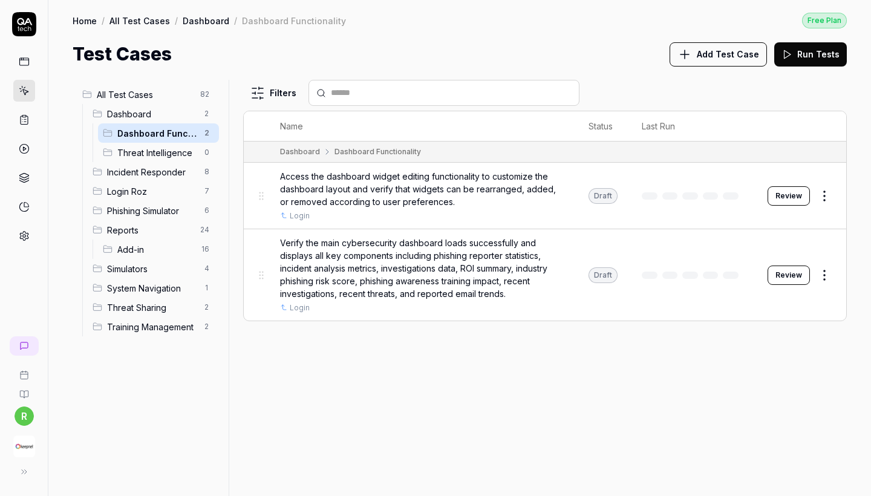
click at [118, 100] on span "All Test Cases" at bounding box center [145, 94] width 96 height 13
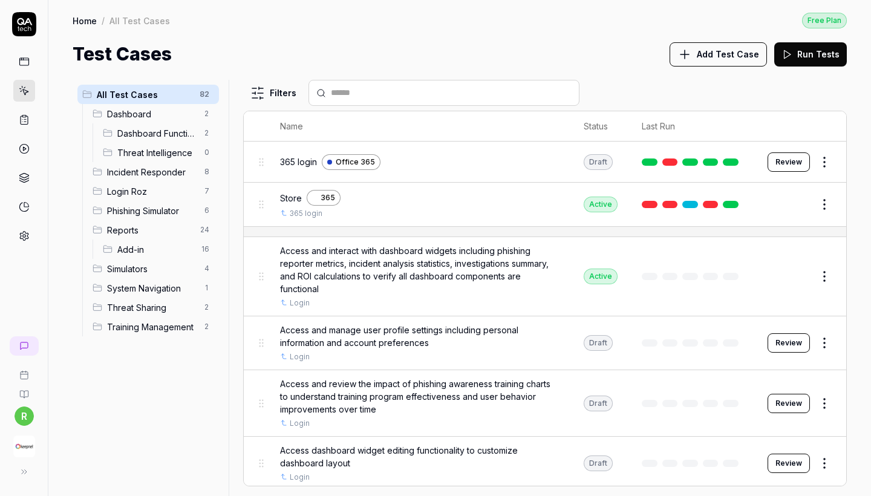
click at [122, 149] on span "Threat Intelligence" at bounding box center [157, 152] width 80 height 13
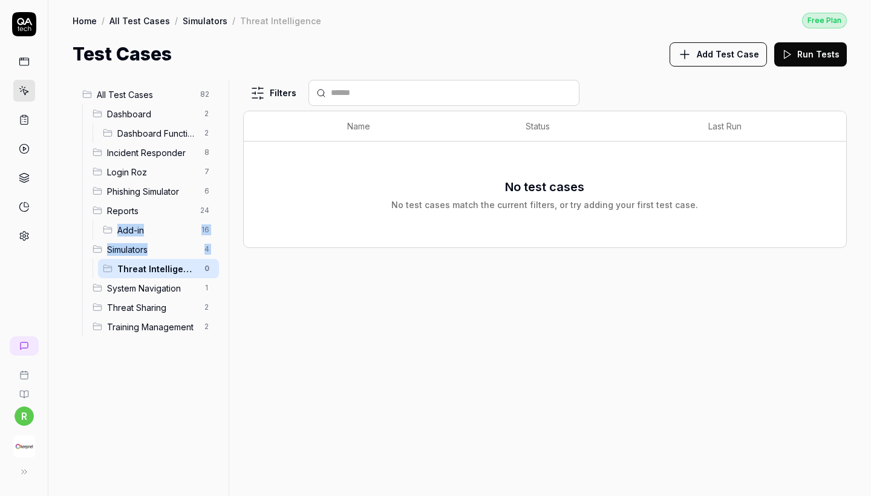
drag, startPoint x: 102, startPoint y: 269, endPoint x: 96, endPoint y: 232, distance: 36.8
click at [96, 232] on ul "Dashboard 2 Dashboard Functionality 2 Incident Responder 8 Login Roz 7 Phishing…" at bounding box center [150, 220] width 137 height 232
click at [109, 283] on span "System Navigation" at bounding box center [152, 288] width 90 height 13
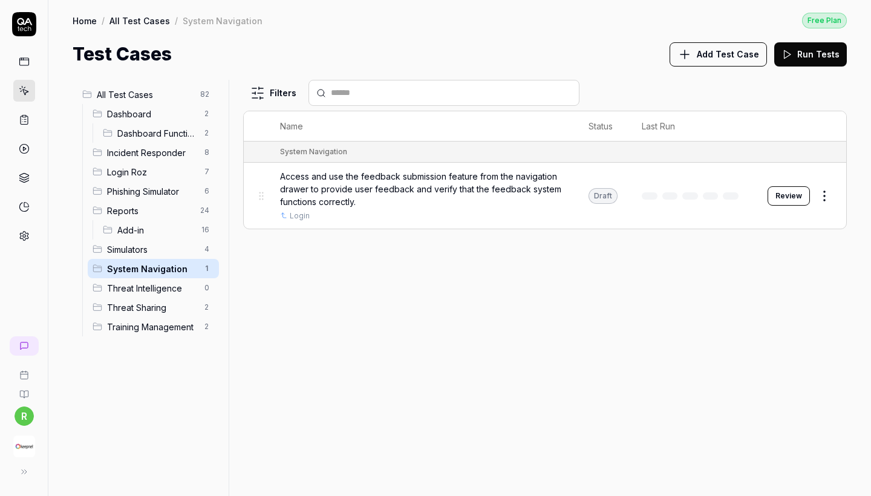
click at [142, 358] on div "All Test Cases 82 Dashboard 2 Dashboard Functionality 2 Incident Responder 8 Lo…" at bounding box center [148, 281] width 151 height 402
click at [216, 271] on html "r Home / All Test Cases / System Navigation Free Plan Home / All Test Cases / S…" at bounding box center [435, 248] width 871 height 496
click at [228, 272] on html "r Home / All Test Cases / System Navigation Free Plan Home / All Test Cases / S…" at bounding box center [435, 248] width 871 height 496
click at [193, 423] on div "All Test Cases 82 Dashboard 2 Dashboard Functionality 2 Incident Responder 8 Lo…" at bounding box center [148, 281] width 151 height 402
click at [128, 367] on div "All Test Cases 82 Dashboard 2 Dashboard Functionality 2 Incident Responder 8 Lo…" at bounding box center [148, 281] width 151 height 402
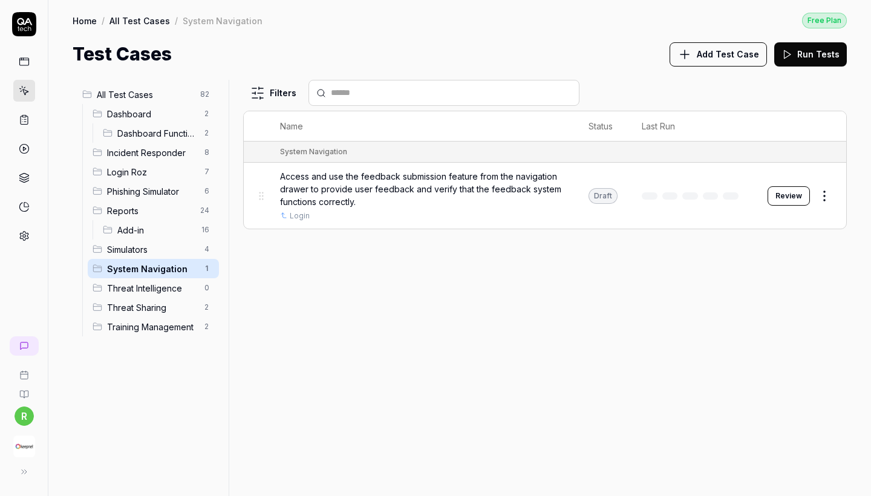
click at [181, 145] on div "Incident Responder 8" at bounding box center [153, 152] width 131 height 19
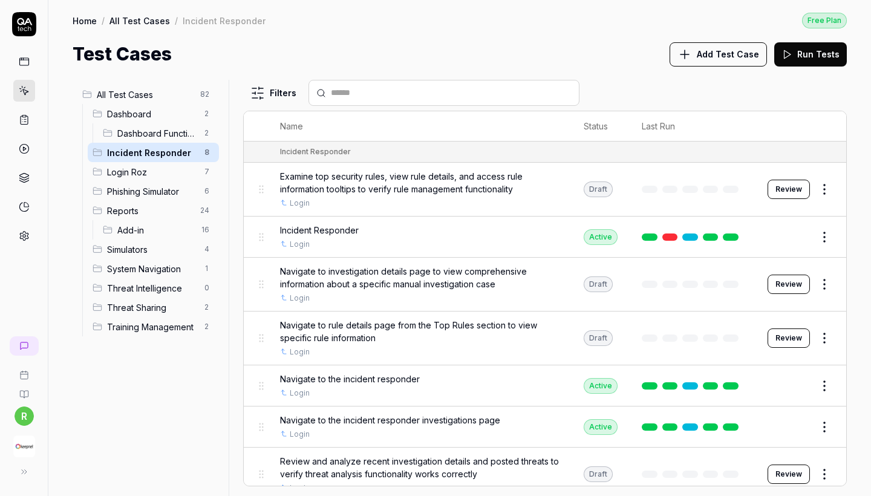
click at [180, 130] on span "Dashboard Functionality" at bounding box center [157, 133] width 80 height 13
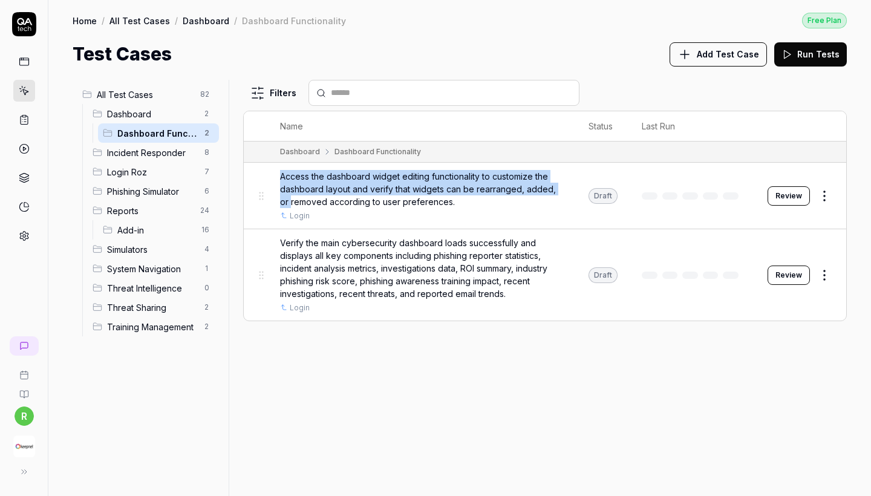
drag, startPoint x: 267, startPoint y: 203, endPoint x: 249, endPoint y: 191, distance: 21.5
click at [249, 191] on tr "Access the dashboard widget editing functionality to customize the dashboard la…" at bounding box center [545, 196] width 603 height 67
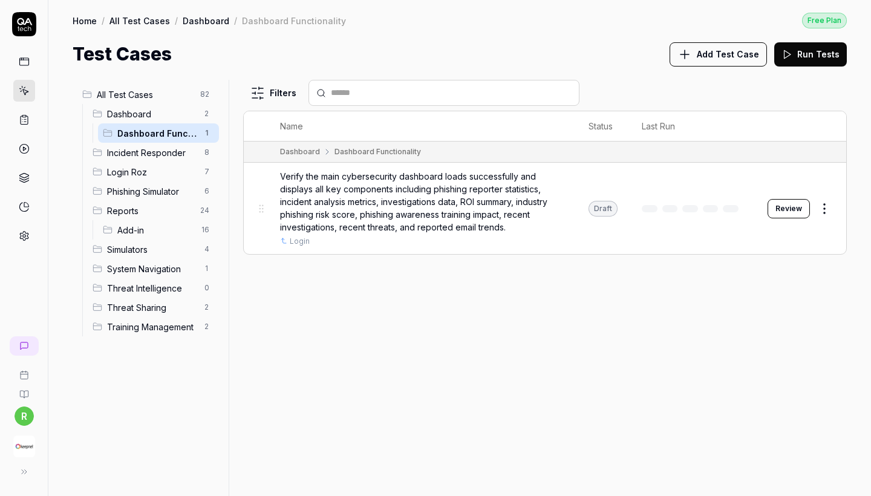
click at [378, 157] on td "Dashboard Dashboard Functionality" at bounding box center [557, 152] width 579 height 21
click at [117, 153] on span "Incident Responder" at bounding box center [152, 152] width 90 height 13
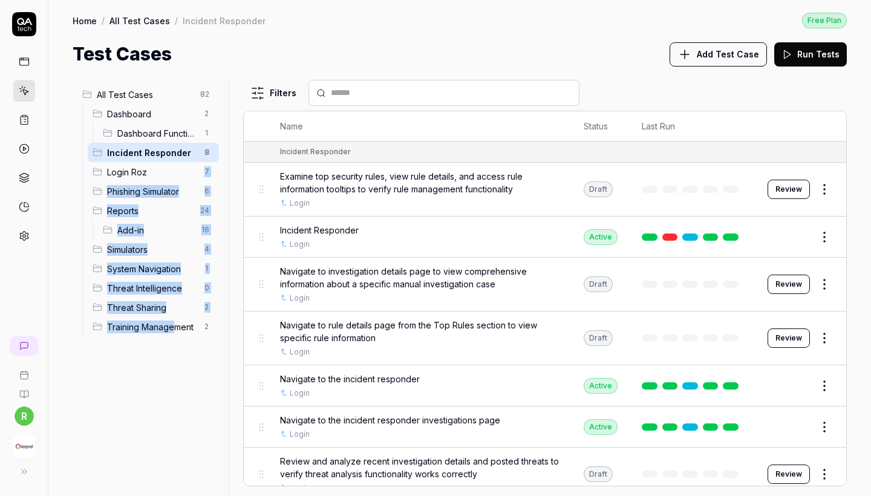
drag, startPoint x: 195, startPoint y: 172, endPoint x: 176, endPoint y: 324, distance: 153.8
click at [176, 324] on ul "Dashboard 2 Dashboard Functionality 1 Incident Responder 8 Login Roz 7 Phishing…" at bounding box center [150, 220] width 137 height 232
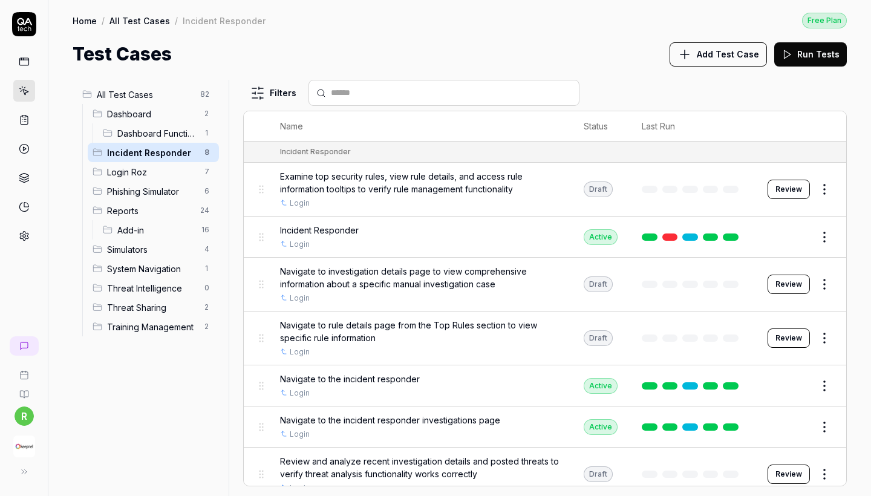
click at [166, 357] on div "All Test Cases 82 Dashboard 2 Dashboard Functionality 1 Incident Responder 8 Lo…" at bounding box center [148, 281] width 151 height 402
click at [170, 114] on span "Dashboard" at bounding box center [152, 114] width 90 height 13
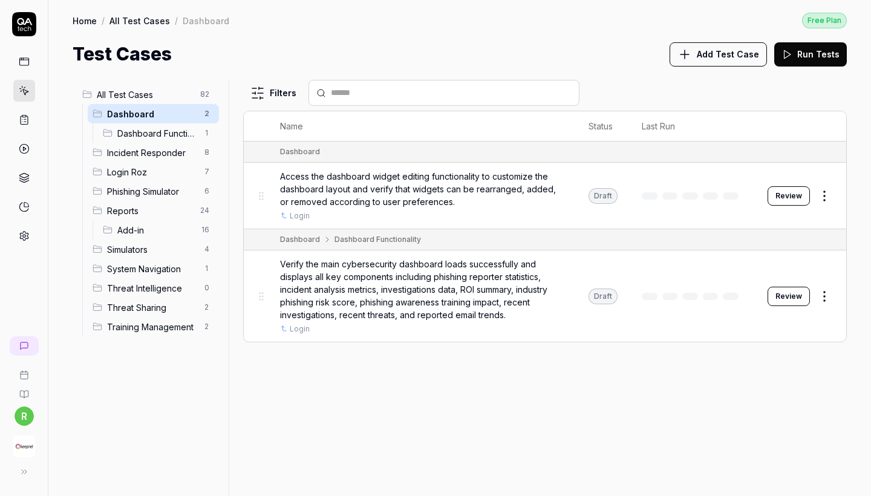
click at [742, 57] on span "Add Test Case" at bounding box center [728, 54] width 62 height 13
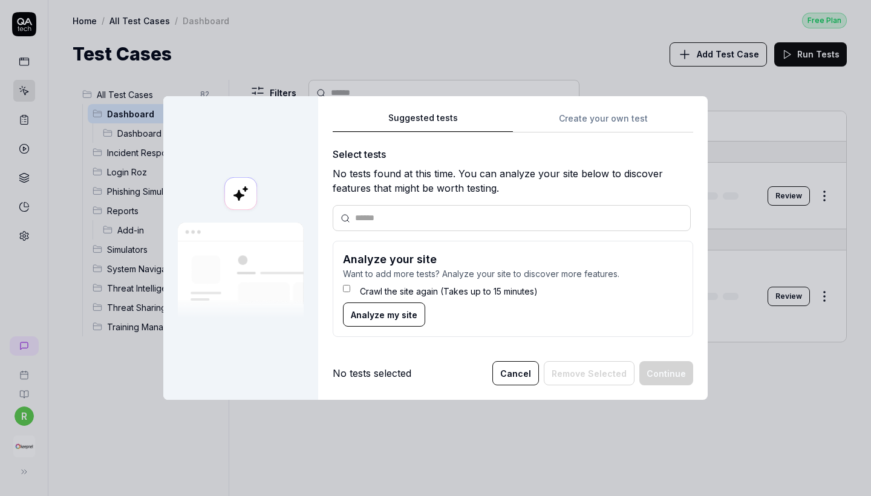
click at [597, 102] on div "Suggested tests Create your own test Select tests No tests found at this time. …" at bounding box center [513, 248] width 390 height 304
click at [597, 120] on div "Suggested tests Create your own test Select tests No tests found at this time. …" at bounding box center [513, 229] width 361 height 237
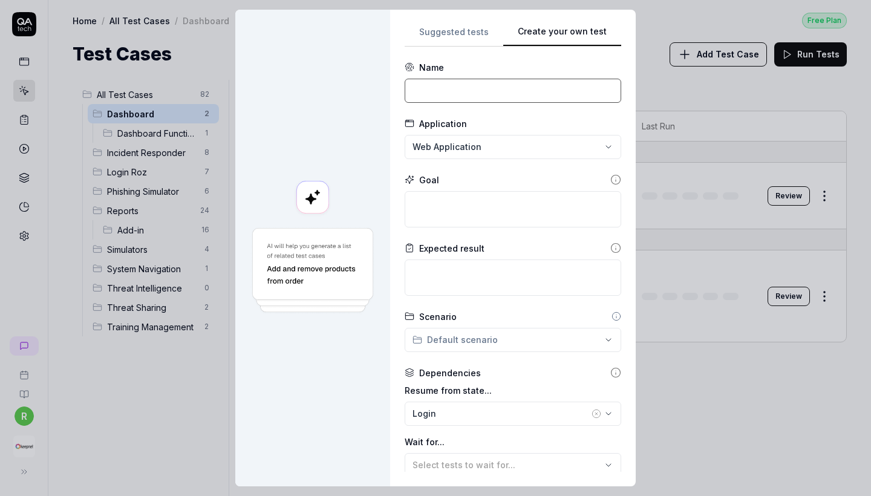
click at [455, 97] on input at bounding box center [513, 91] width 217 height 24
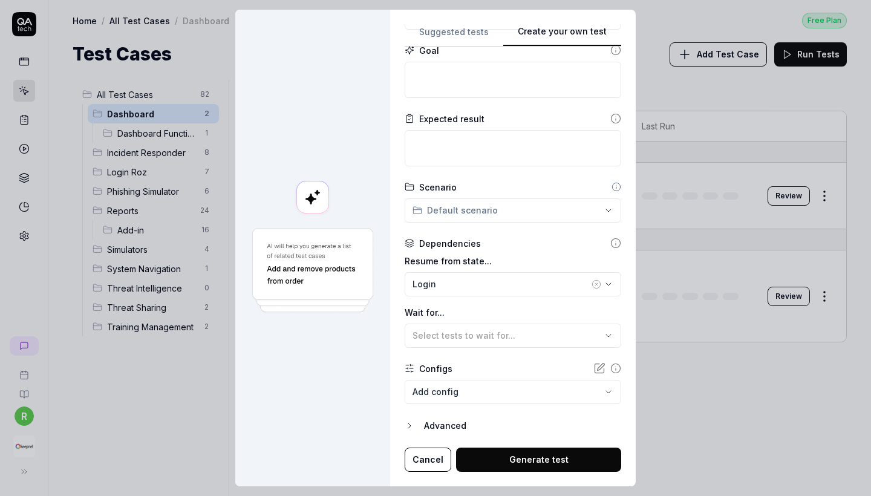
scroll to position [129, 0]
type input "Email Threat Simulator"
click at [523, 452] on button "Generate test" at bounding box center [538, 460] width 165 height 24
click at [535, 458] on button "Generate test" at bounding box center [538, 460] width 165 height 24
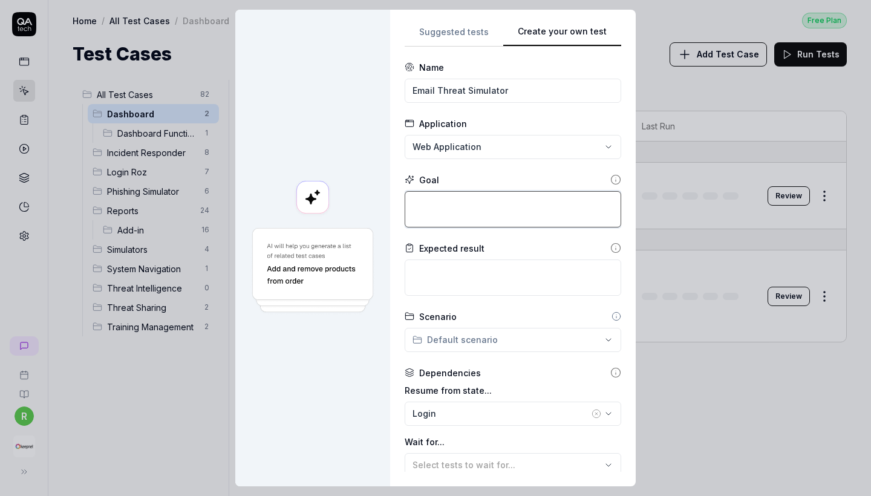
scroll to position [0, 0]
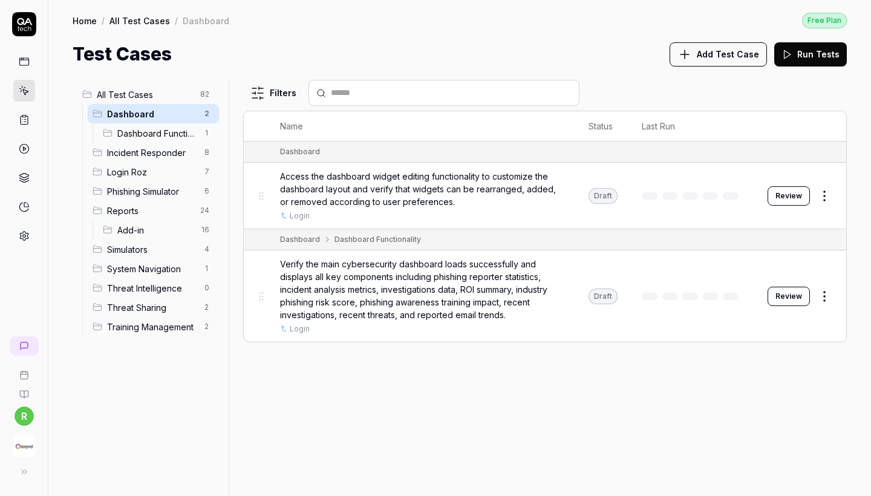
click at [208, 92] on html "r Home / All Test Cases / Dashboard Free Plan Home / All Test Cases / Dashboard…" at bounding box center [435, 248] width 871 height 496
click at [200, 116] on div "Add Scenario" at bounding box center [164, 118] width 96 height 27
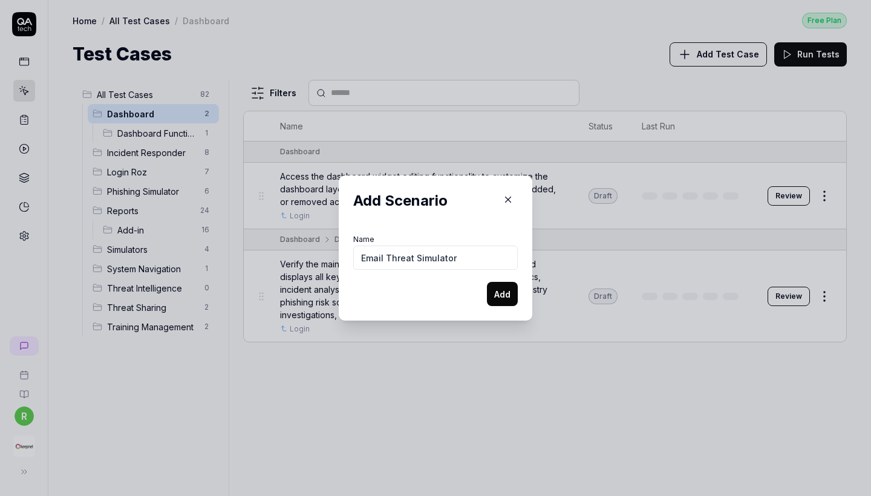
type input "Email Threat Simulator"
click at [493, 297] on button "Add" at bounding box center [502, 294] width 31 height 24
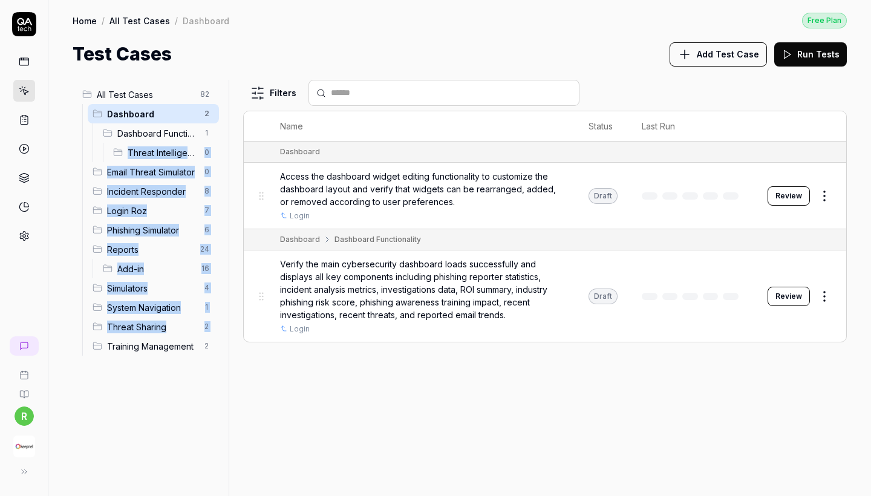
drag, startPoint x: 111, startPoint y: 149, endPoint x: 95, endPoint y: 341, distance: 191.9
click at [95, 341] on ul "Dashboard 2 Dashboard Functionality 1 Threat Intelligence 0 Email Threat Simula…" at bounding box center [150, 230] width 137 height 252
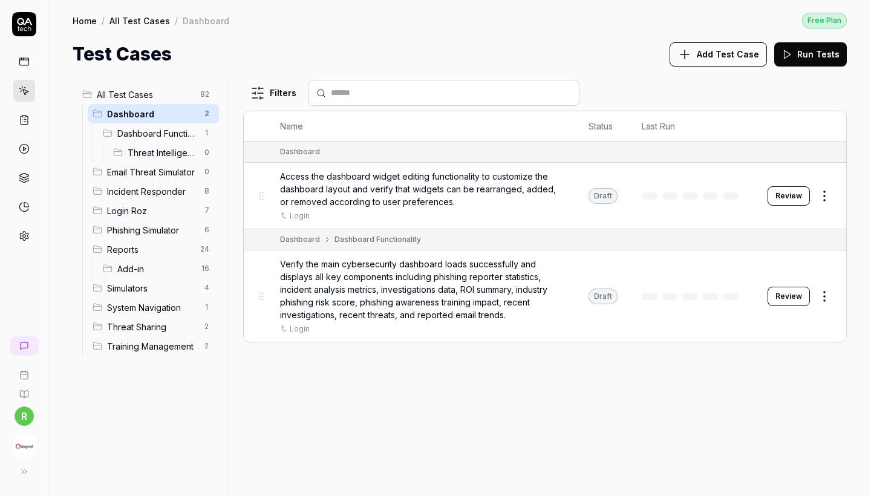
click at [63, 320] on div "All Test Cases 82 Dashboard 2 Dashboard Functionality 1 Threat Intelligence 0 E…" at bounding box center [459, 282] width 823 height 428
click at [176, 210] on span "Phishing Simulator" at bounding box center [152, 211] width 90 height 13
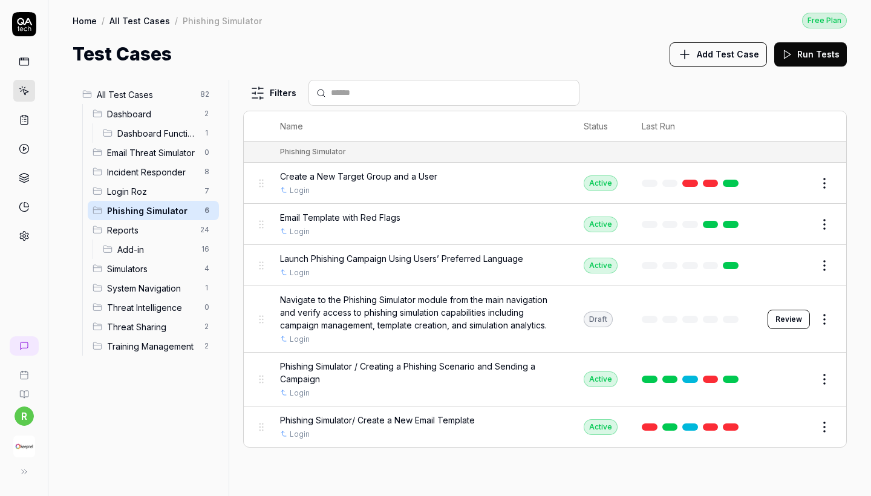
click at [211, 98] on html "r Home / All Test Cases / Phishing Simulator Free Plan Home / All Test Cases / …" at bounding box center [435, 248] width 871 height 496
click at [197, 122] on div "Add Scenario" at bounding box center [164, 118] width 96 height 27
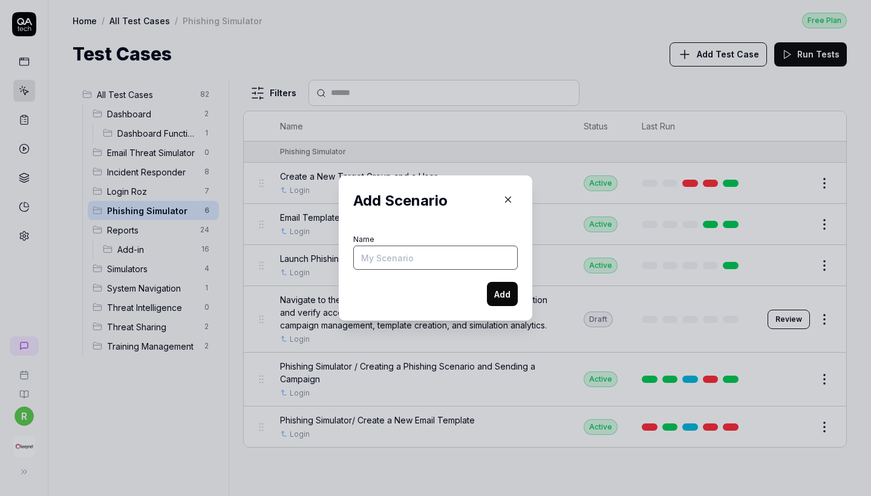
paste input "Phishing Scenarios"
type input "Phishing Scenarios"
click at [501, 295] on button "Add" at bounding box center [502, 294] width 31 height 24
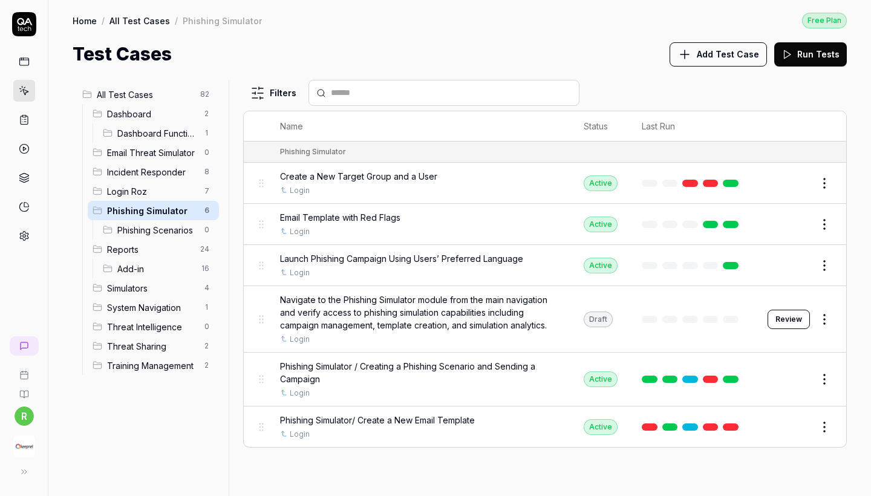
click at [712, 63] on button "Add Test Case" at bounding box center [718, 54] width 97 height 24
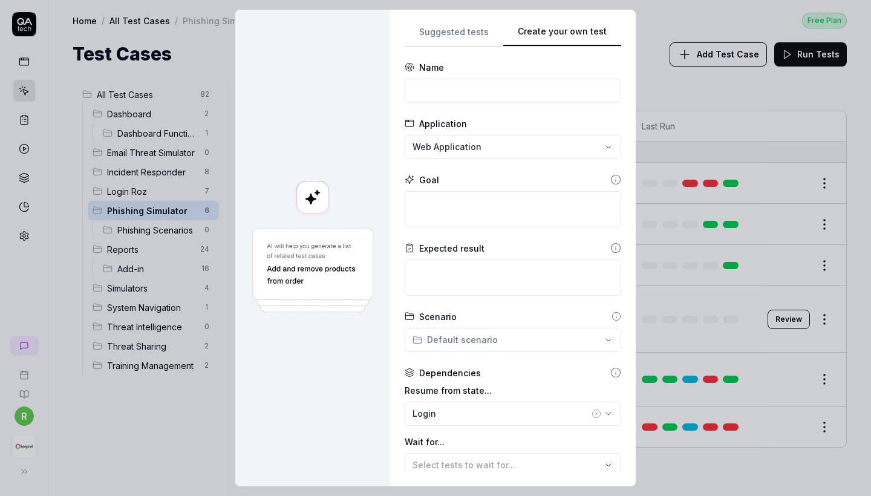
click at [625, 69] on div "**********" at bounding box center [513, 248] width 246 height 477
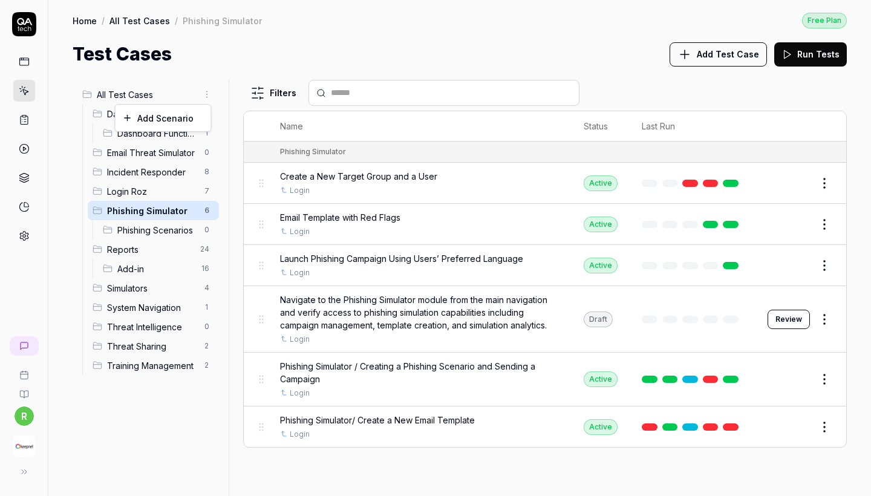
click at [209, 96] on html "r Home / All Test Cases / Phishing Simulator Free Plan Home / All Test Cases / …" at bounding box center [435, 248] width 871 height 496
click at [193, 128] on div "Add Scenario" at bounding box center [164, 118] width 96 height 27
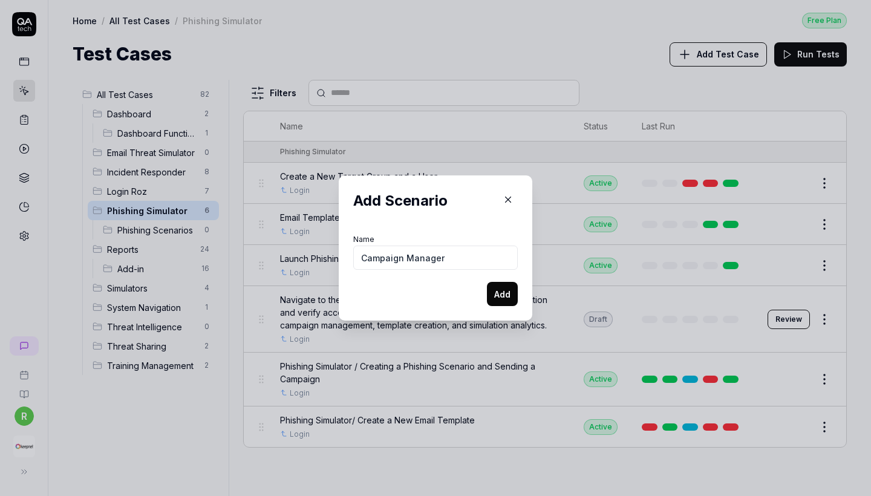
type input "Campaign Manager"
click at [524, 291] on div "Add Scenario Name Campaign Manager Add" at bounding box center [436, 248] width 194 height 145
click at [502, 291] on button "Add" at bounding box center [502, 294] width 31 height 24
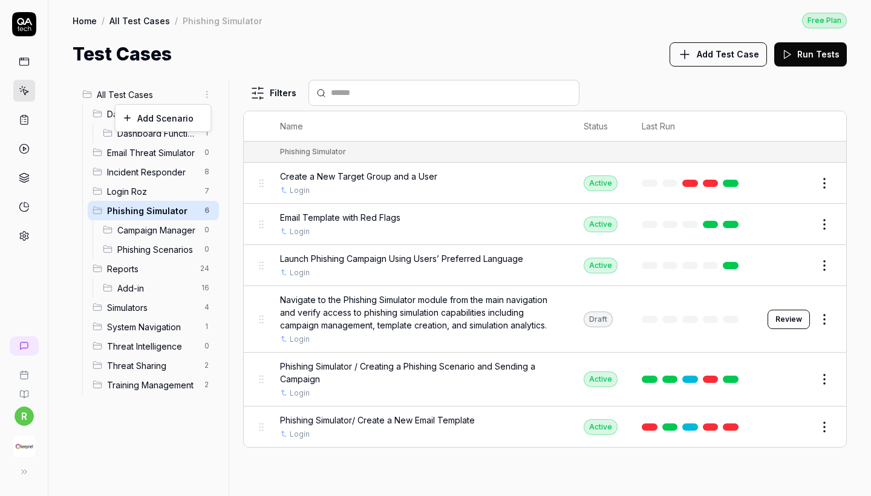
click at [205, 93] on html "r Home / All Test Cases / Phishing Simulator Free Plan Home / All Test Cases / …" at bounding box center [435, 248] width 871 height 496
click at [196, 115] on div "Add Scenario" at bounding box center [164, 118] width 96 height 27
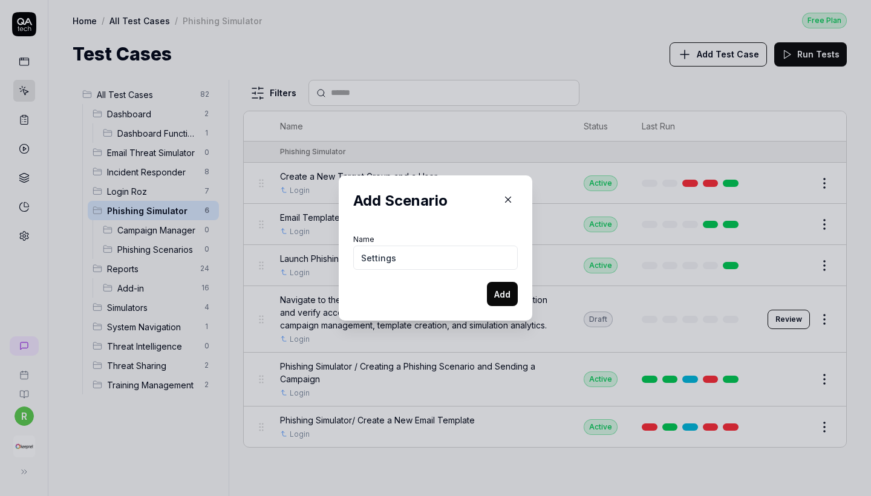
type input "Settings"
click at [505, 288] on button "Add" at bounding box center [502, 294] width 31 height 24
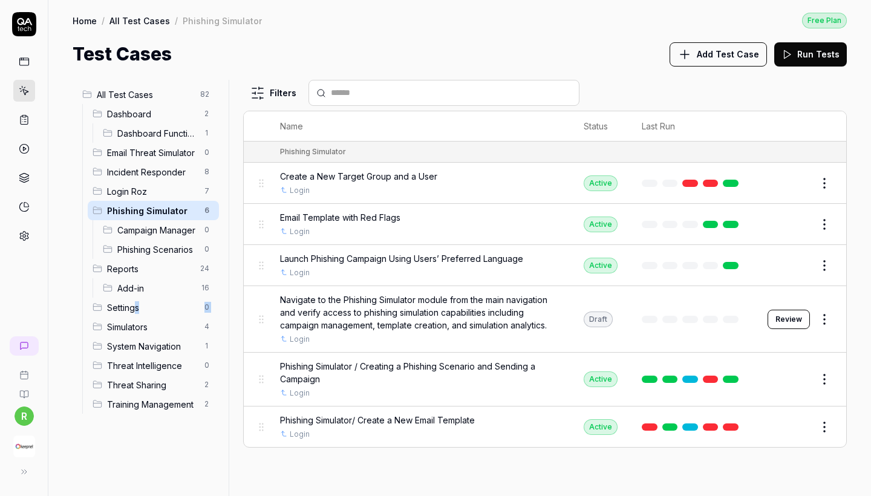
drag, startPoint x: 136, startPoint y: 307, endPoint x: 120, endPoint y: 318, distance: 18.6
click at [120, 318] on ul "Dashboard 2 Dashboard Functionality 1 Email Threat Simulator 0 Incident Respond…" at bounding box center [150, 259] width 137 height 310
click at [62, 252] on div "All Test Cases 82 Dashboard 2 Dashboard Functionality 1 Email Threat Simulator …" at bounding box center [459, 282] width 823 height 428
click at [212, 93] on html "r Home / All Test Cases / Phishing Simulator Free Plan Home / All Test Cases / …" at bounding box center [435, 248] width 871 height 496
click at [198, 110] on div "Add Scenario" at bounding box center [164, 118] width 96 height 27
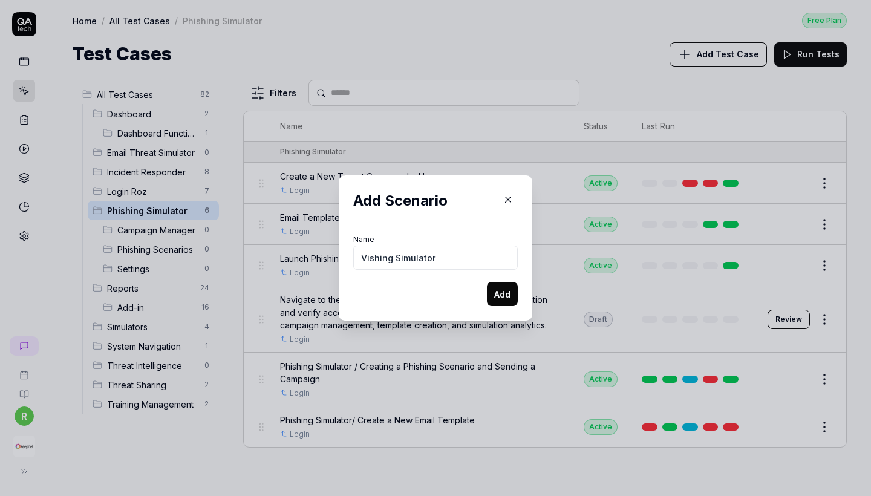
type input "Vishing Simulator"
click at [496, 294] on button "Add" at bounding box center [502, 294] width 31 height 24
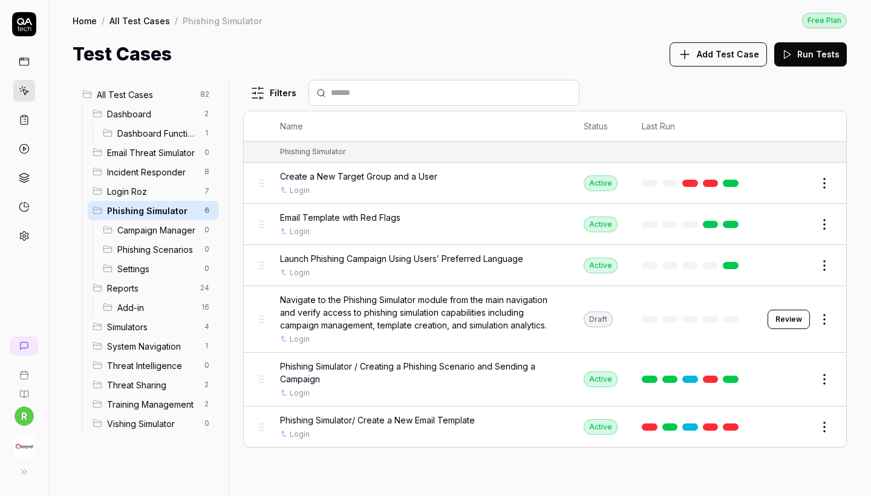
click at [164, 327] on span "Simulators" at bounding box center [152, 327] width 90 height 13
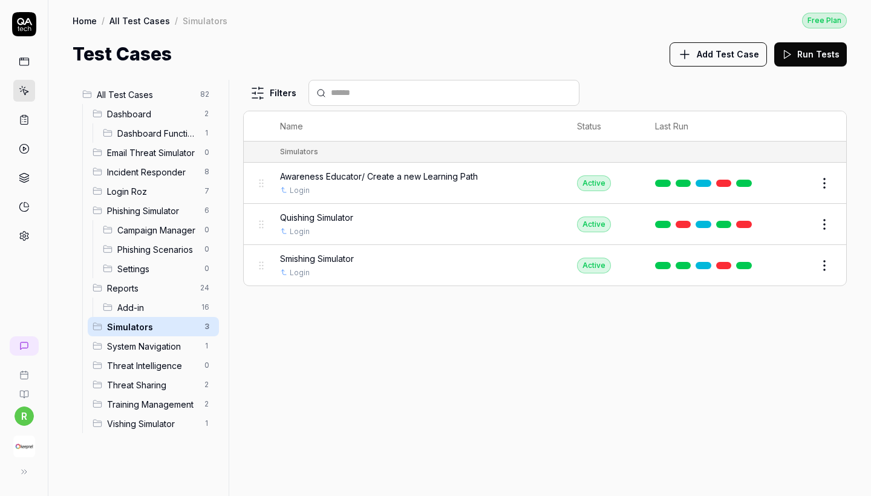
click at [172, 418] on span "Vishing Simulator" at bounding box center [152, 424] width 90 height 13
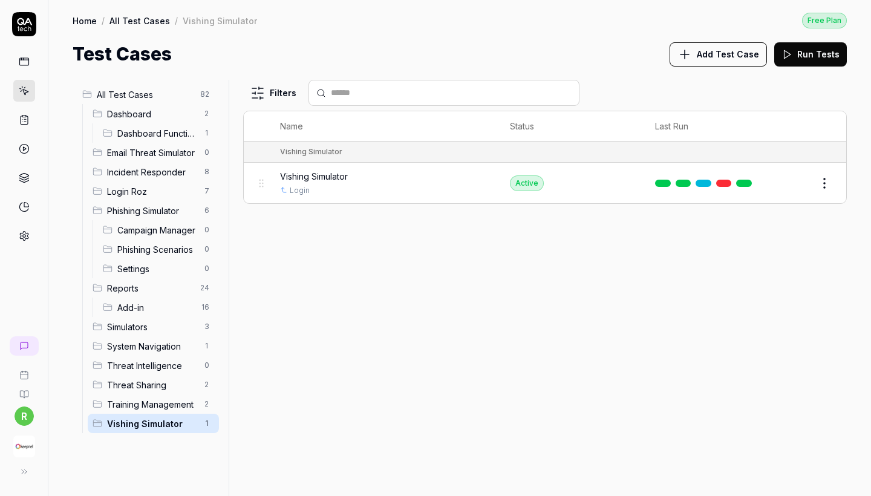
click at [704, 60] on span "Add Test Case" at bounding box center [728, 54] width 62 height 13
click at [206, 93] on html "r Home / All Test Cases / Vishing Simulator Free Plan Home / All Test Cases / V…" at bounding box center [435, 248] width 871 height 496
click at [197, 111] on div "Add Scenario" at bounding box center [164, 118] width 96 height 27
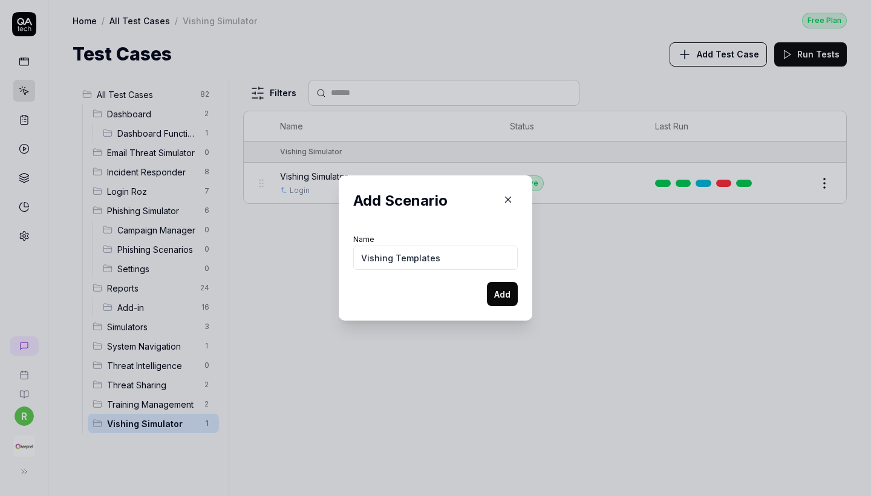
type input "Vishing Templates"
click at [506, 300] on button "Add" at bounding box center [502, 294] width 31 height 24
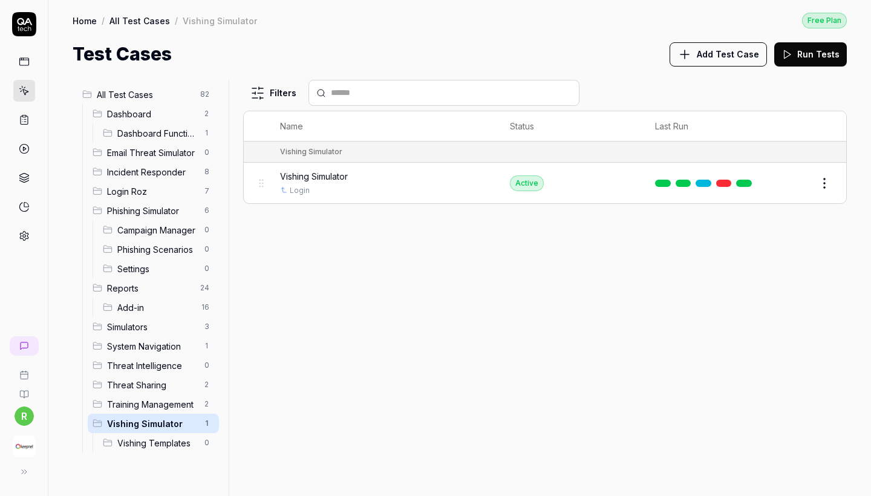
click at [737, 53] on span "Add Test Case" at bounding box center [728, 54] width 62 height 13
click at [203, 97] on html "r Home / All Test Cases / Vishing Simulator Free Plan Home / All Test Cases / V…" at bounding box center [435, 248] width 871 height 496
click at [200, 111] on div "Add Scenario" at bounding box center [164, 118] width 96 height 27
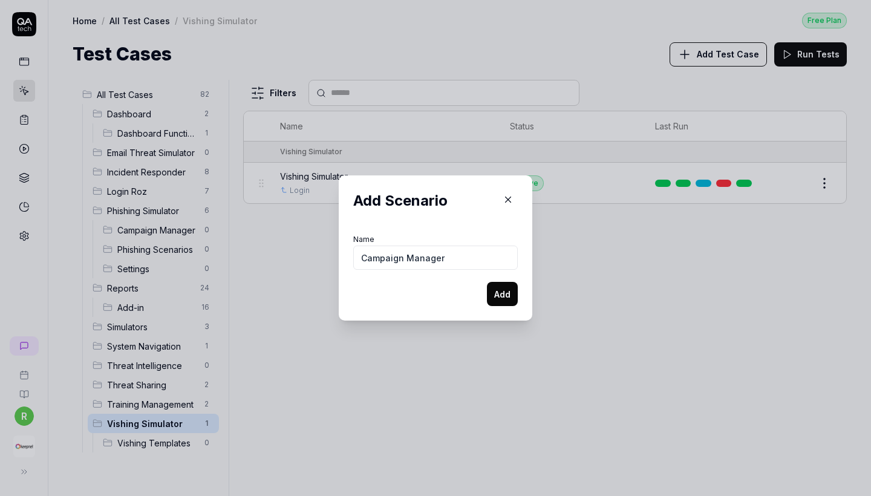
click at [497, 297] on button "Add" at bounding box center [502, 294] width 31 height 24
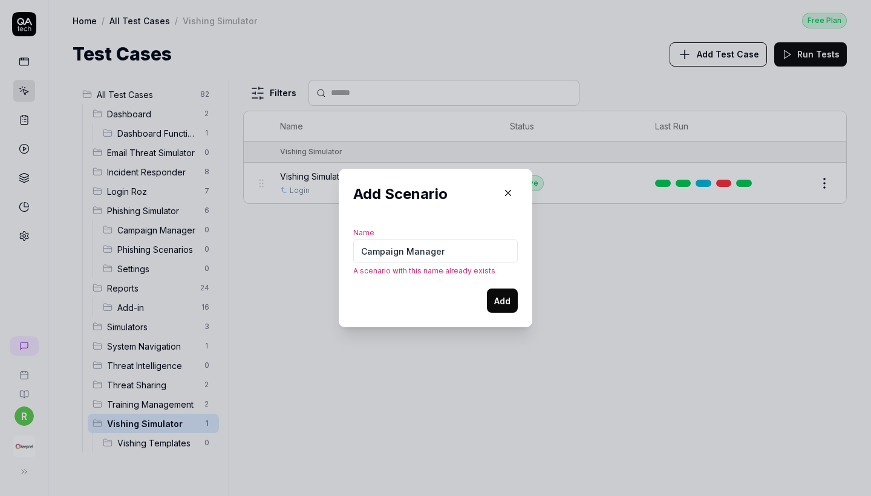
click at [507, 300] on button "Add" at bounding box center [502, 301] width 31 height 24
click at [363, 252] on input "Campaign Manager" at bounding box center [435, 251] width 165 height 24
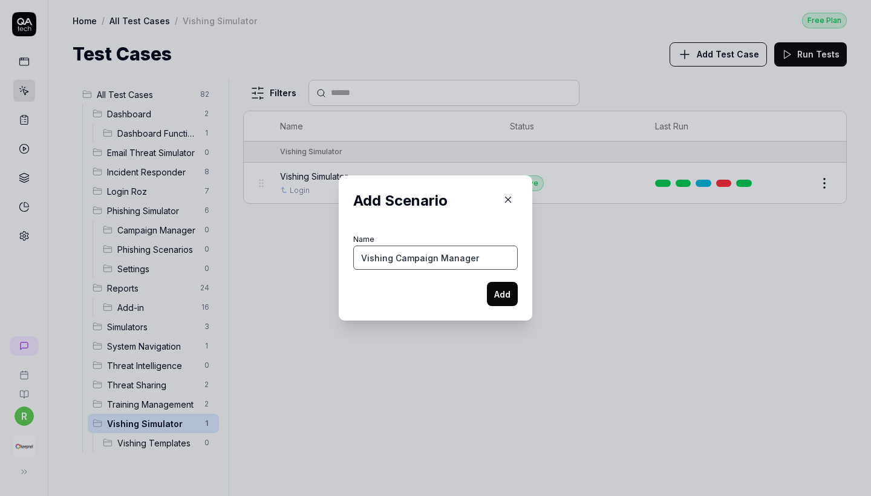
type input "Vishing Campaign Manager"
click at [500, 290] on button "Add" at bounding box center [502, 294] width 31 height 24
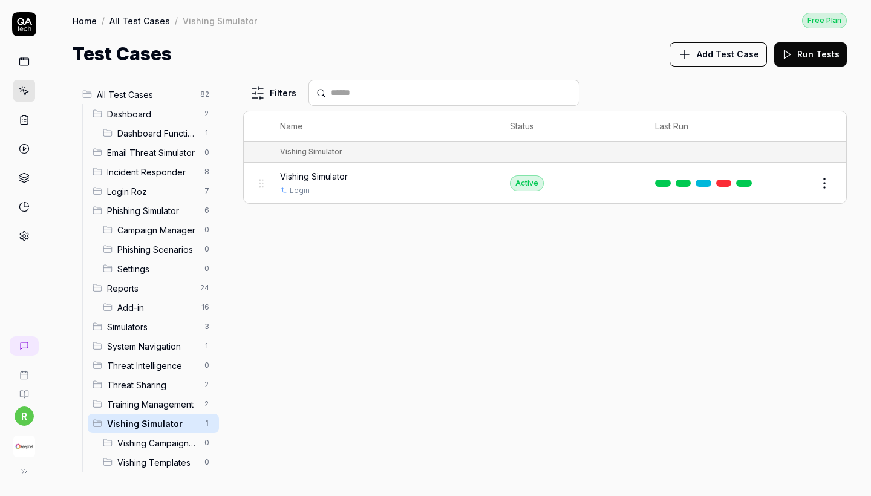
click at [211, 96] on html "r Home / All Test Cases / Vishing Simulator Free Plan Home / All Test Cases / V…" at bounding box center [435, 248] width 871 height 496
click at [195, 122] on div "Add Scenario" at bounding box center [164, 118] width 96 height 27
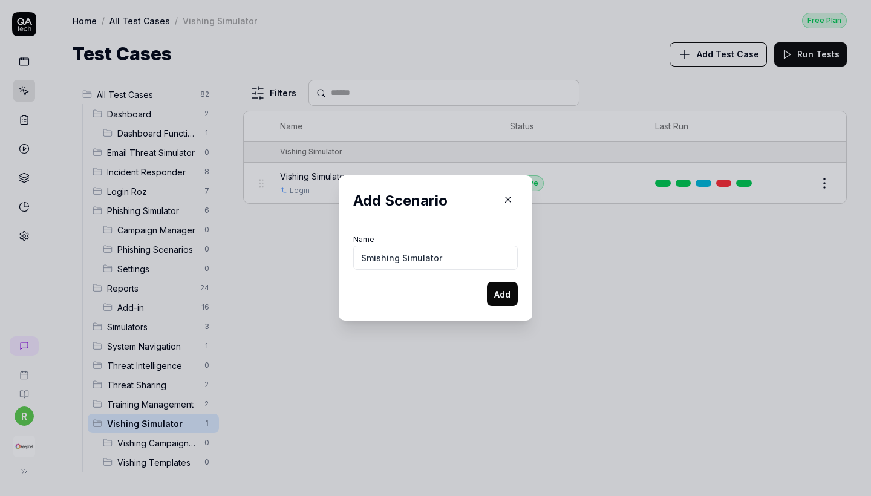
type input "Smishing Simulator"
click at [502, 307] on div "Add Scenario Name Smishing Simulator Add" at bounding box center [436, 248] width 194 height 145
click at [504, 294] on button "Add" at bounding box center [502, 294] width 31 height 24
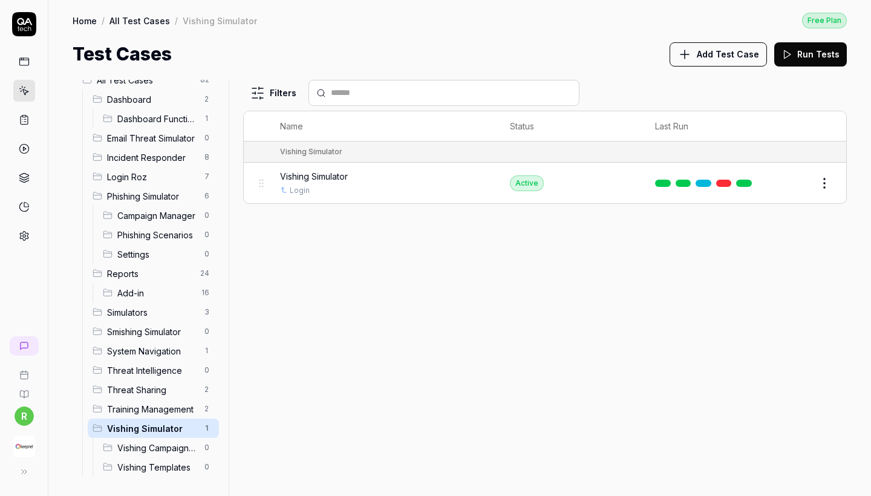
scroll to position [15, 0]
click at [111, 336] on span "Smishing Simulator" at bounding box center [152, 332] width 90 height 13
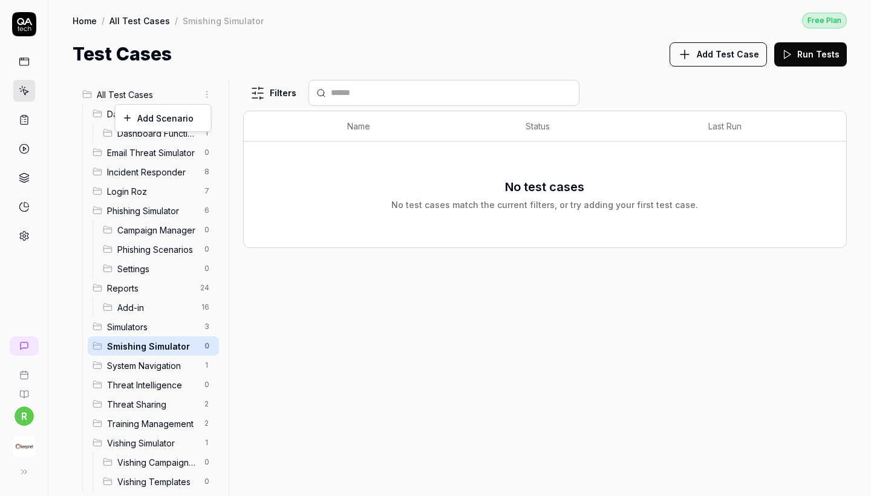
click at [206, 89] on html "r Home / All Test Cases / Smishing Simulator Free Plan Home / All Test Cases / …" at bounding box center [435, 248] width 871 height 496
click at [197, 107] on div "Add Scenario" at bounding box center [164, 118] width 96 height 27
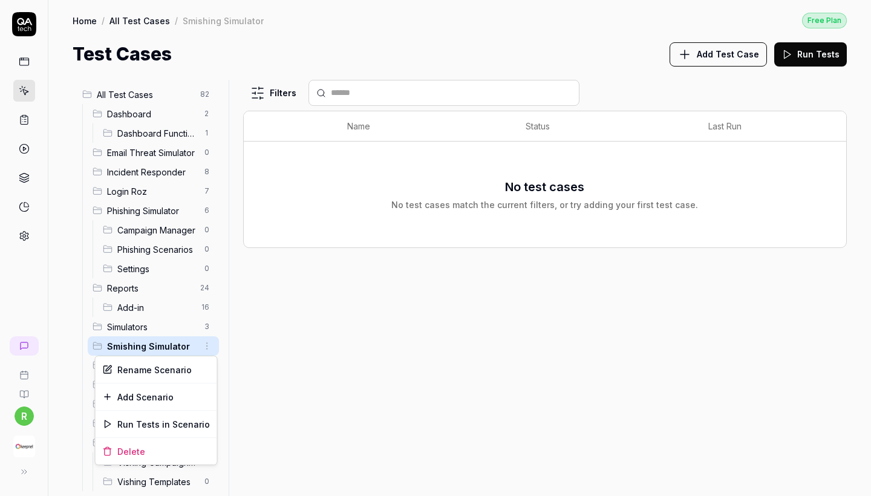
click at [200, 349] on html "r Home / All Test Cases / Smishing Simulator Free Plan Home / All Test Cases / …" at bounding box center [435, 248] width 871 height 496
click at [149, 402] on div "Add Scenario" at bounding box center [157, 397] width 122 height 27
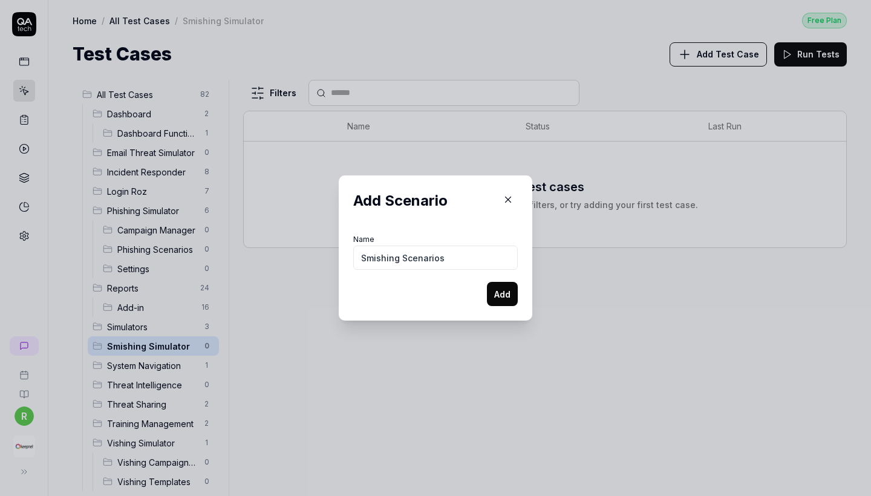
type input "Smishing Scenarios"
click at [499, 298] on button "Add" at bounding box center [502, 294] width 31 height 24
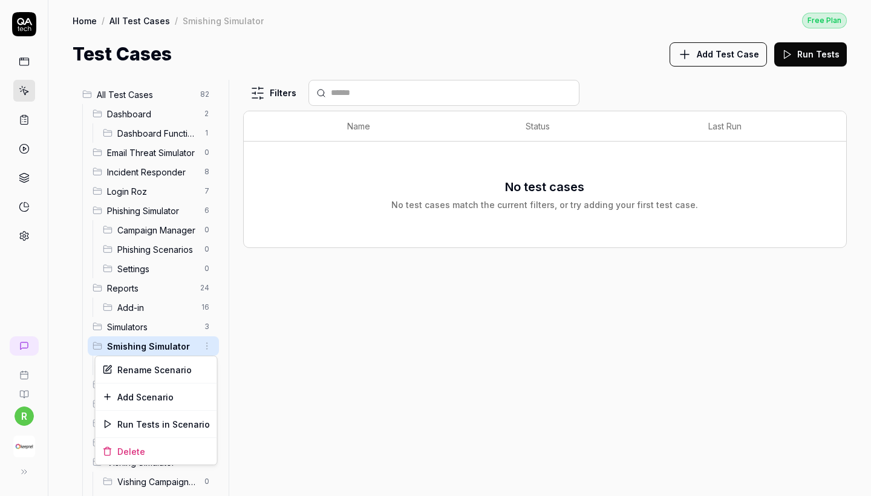
click at [208, 350] on html "r Home / All Test Cases / Smishing Simulator Free Plan Home / All Test Cases / …" at bounding box center [435, 248] width 871 height 496
click at [316, 346] on html "r Home / All Test Cases / Smishing Simulator Free Plan Home / All Test Cases / …" at bounding box center [435, 248] width 871 height 496
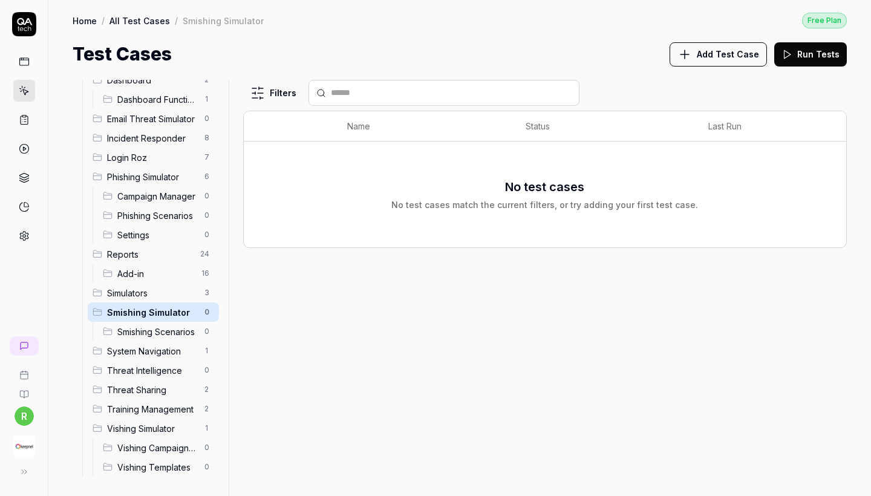
scroll to position [34, 0]
click at [206, 309] on html "r Home / All Test Cases / Smishing Simulator Free Plan Home / All Test Cases / …" at bounding box center [435, 248] width 871 height 496
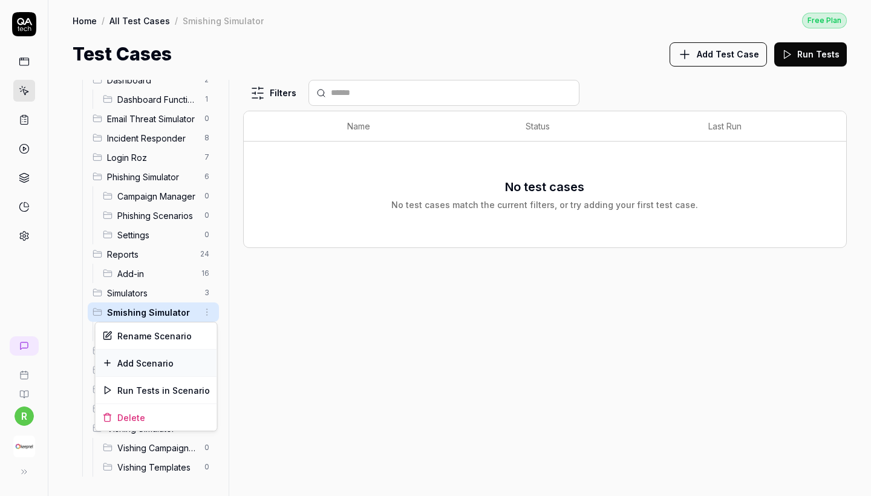
click at [169, 370] on div "Add Scenario" at bounding box center [157, 363] width 122 height 27
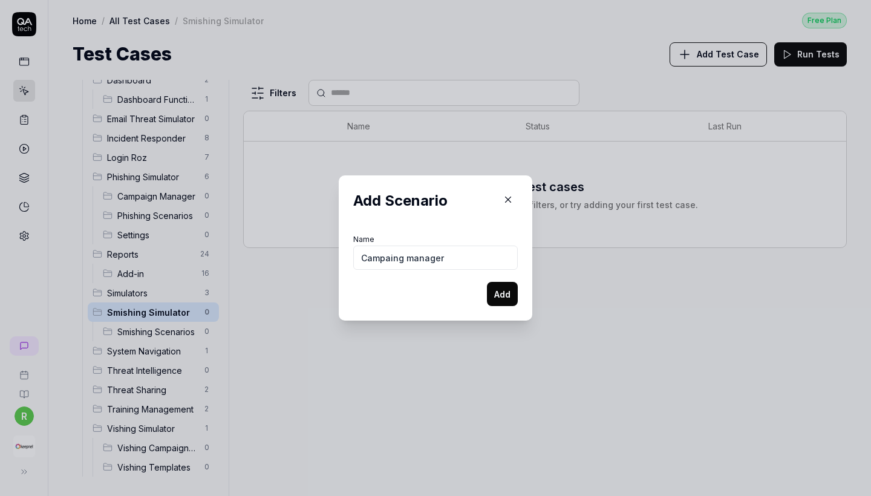
click at [412, 256] on input "Campaing manager" at bounding box center [435, 258] width 165 height 24
type input "Campaing Manager"
click at [507, 297] on button "Add" at bounding box center [502, 294] width 31 height 24
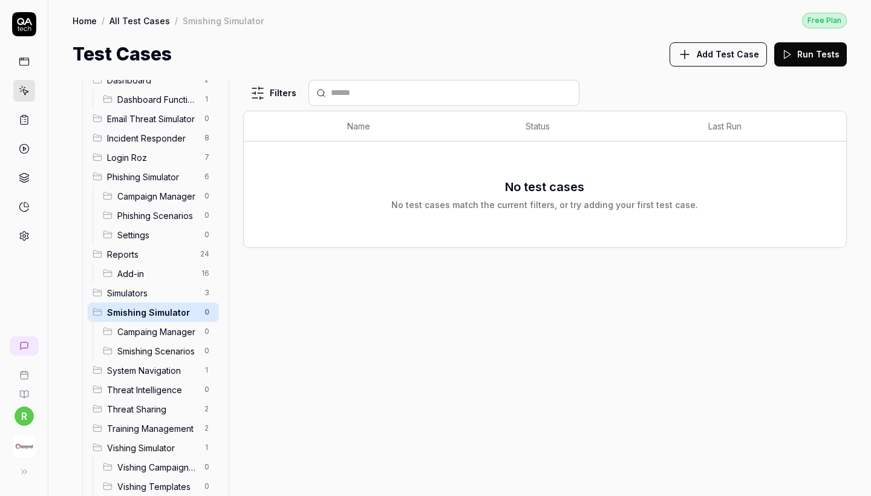
click at [208, 312] on html "r Home / All Test Cases / Smishing Simulator Free Plan Home / All Test Cases / …" at bounding box center [435, 248] width 871 height 496
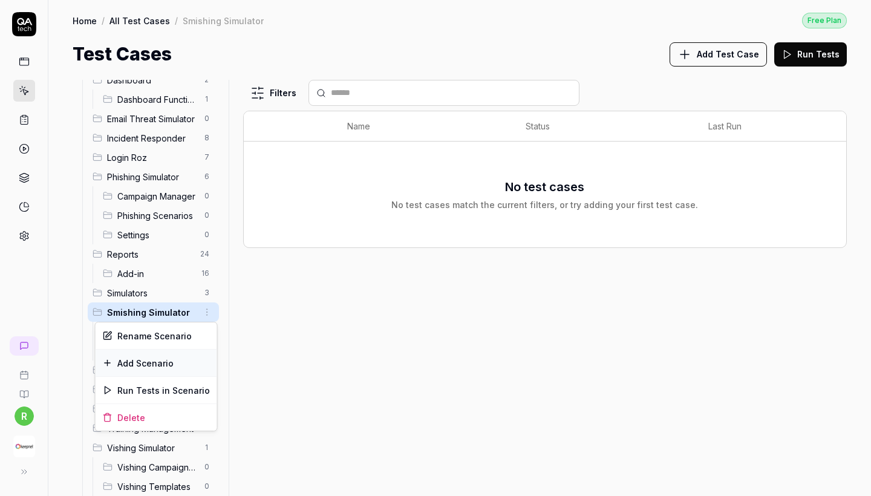
click at [163, 367] on div "Add Scenario" at bounding box center [157, 363] width 122 height 27
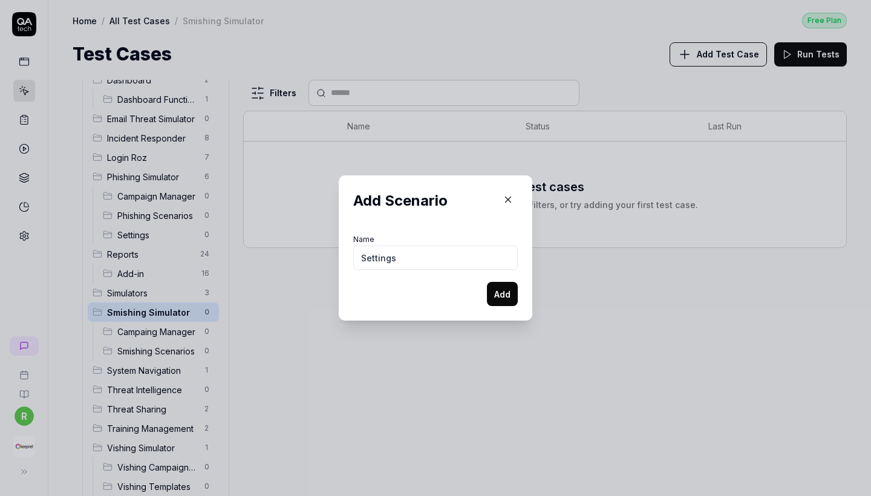
click at [496, 302] on button "Add" at bounding box center [502, 294] width 31 height 24
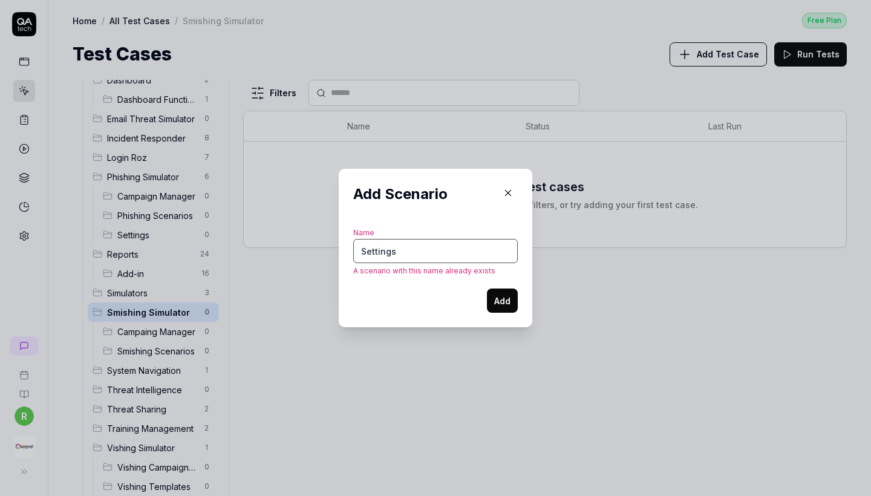
click at [363, 251] on input "Settings" at bounding box center [435, 251] width 165 height 24
click at [513, 302] on button "Add" at bounding box center [502, 301] width 31 height 24
click at [363, 252] on input "Settings" at bounding box center [435, 251] width 165 height 24
click at [363, 250] on input "Settings" at bounding box center [435, 251] width 165 height 24
click at [367, 251] on input "Settings" at bounding box center [435, 251] width 165 height 24
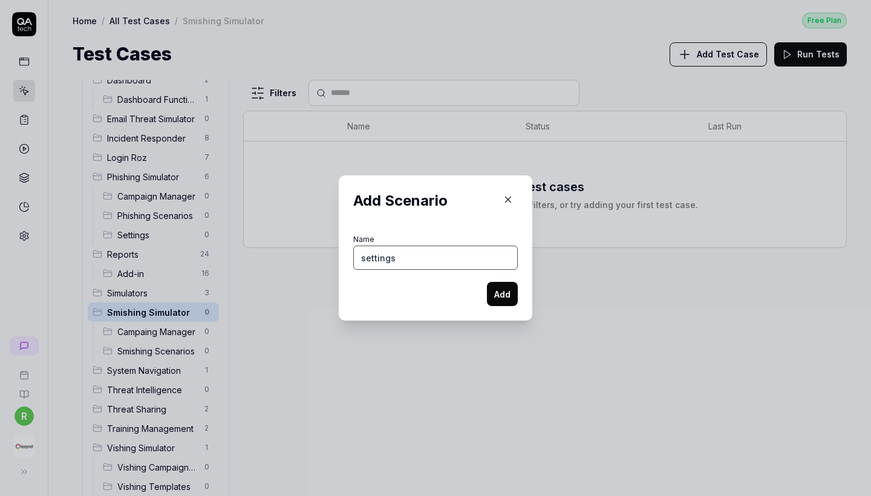
type input "settings"
click at [506, 284] on button "Add" at bounding box center [502, 294] width 31 height 24
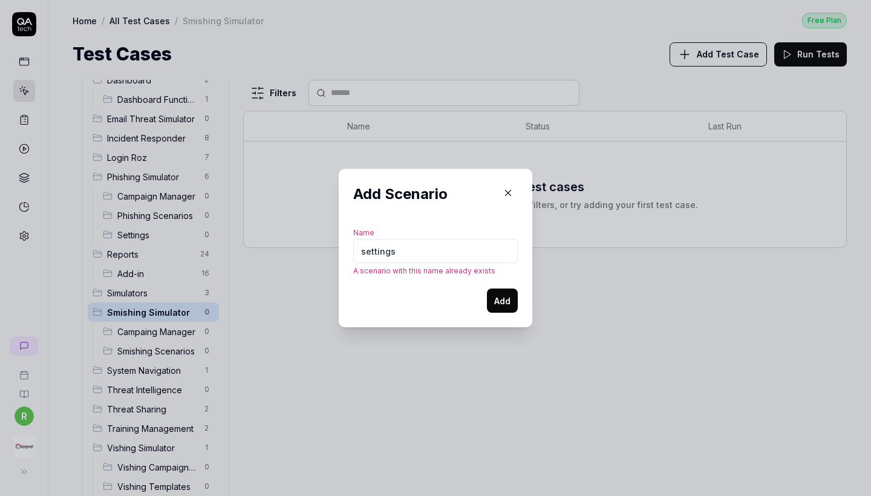
click at [508, 180] on div "Add Scenario Name settings A scenario with this name already exists Add" at bounding box center [436, 248] width 194 height 159
click at [508, 191] on icon "button" at bounding box center [508, 193] width 11 height 11
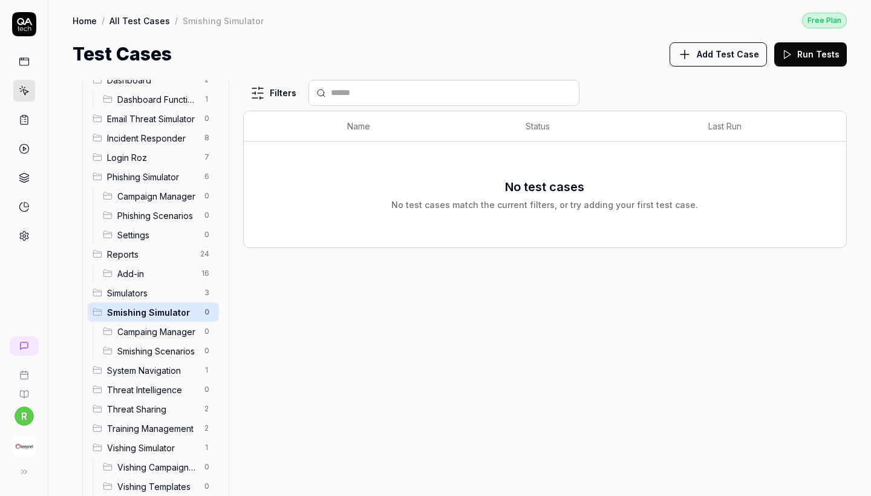
click at [207, 311] on html "r Home / All Test Cases / Smishing Simulator Free Plan Home / All Test Cases / …" at bounding box center [435, 248] width 871 height 496
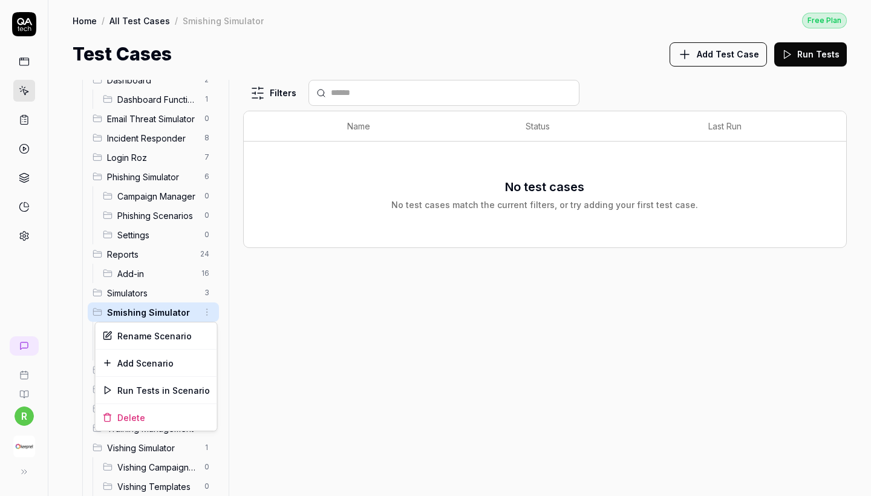
click at [208, 312] on html "r Home / All Test Cases / Smishing Simulator Free Plan Home / All Test Cases / …" at bounding box center [435, 248] width 871 height 496
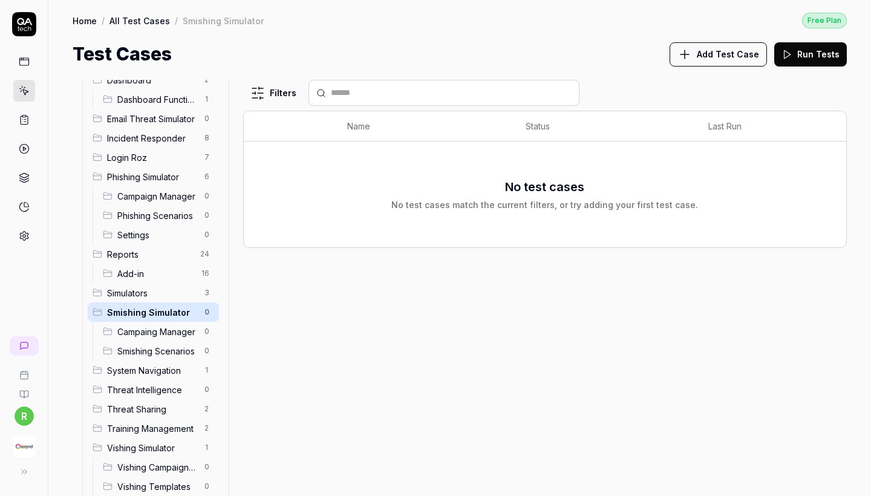
click at [136, 340] on div "Campaing Manager 0" at bounding box center [158, 331] width 121 height 19
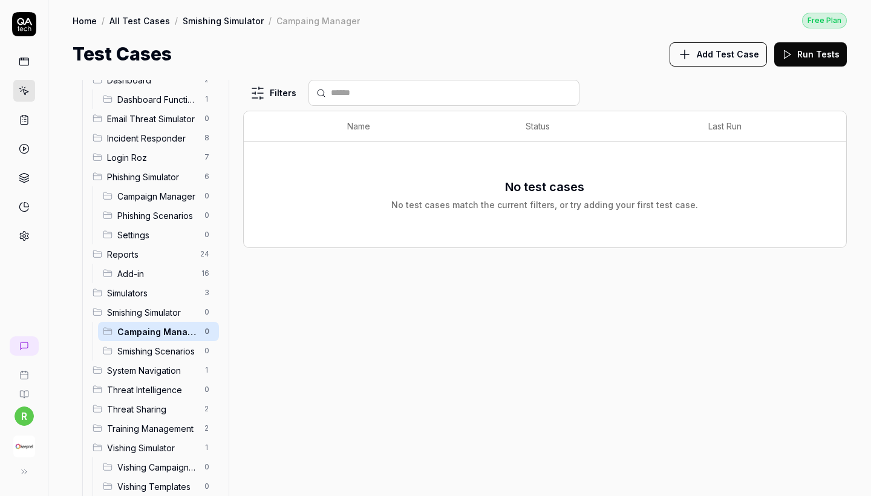
click at [140, 356] on span "Smishing Scenarios" at bounding box center [157, 351] width 80 height 13
click at [153, 321] on div "Smishing Simulator 0" at bounding box center [153, 312] width 131 height 19
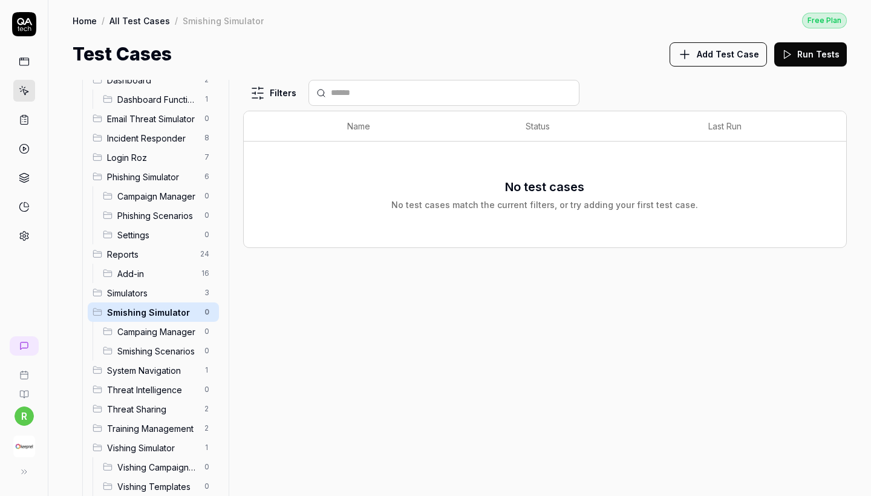
click at [269, 363] on div "Filters Name Status Last Run No test cases No test cases match the current filt…" at bounding box center [545, 288] width 604 height 416
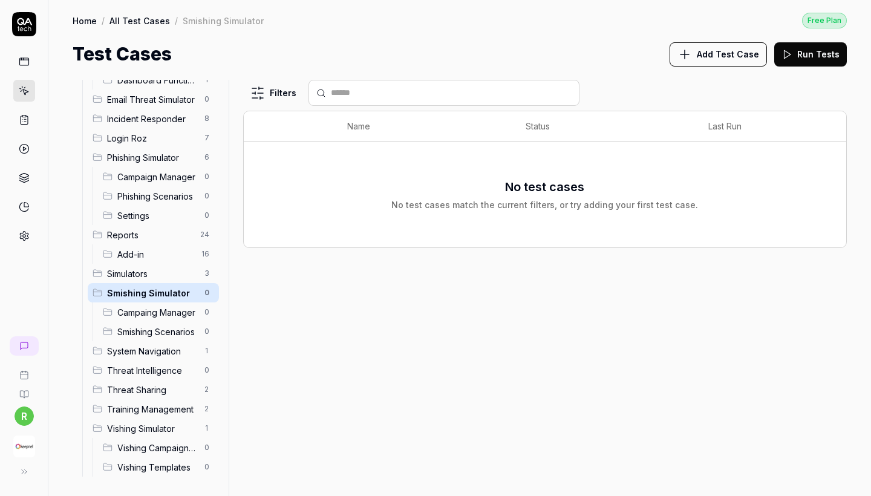
scroll to position [53, 0]
click at [146, 277] on span "Simulators" at bounding box center [152, 273] width 90 height 13
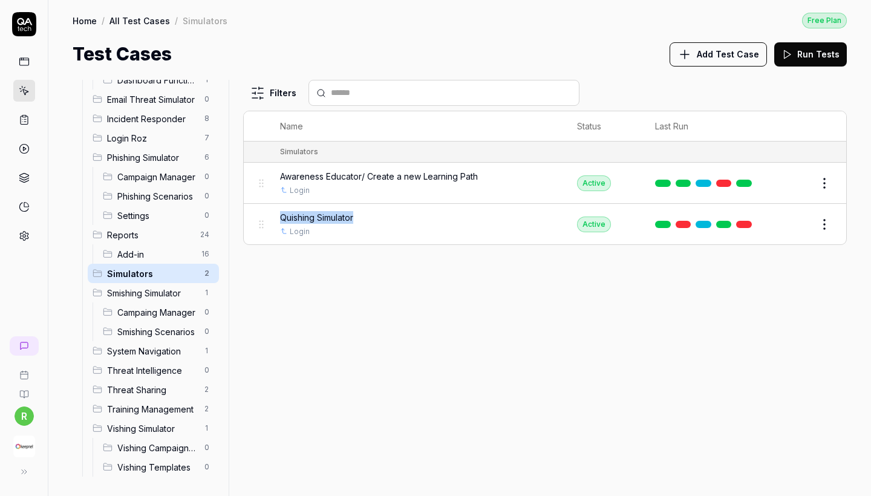
copy span "Quishing Simulator"
drag, startPoint x: 376, startPoint y: 218, endPoint x: 283, endPoint y: 218, distance: 93.8
click at [283, 218] on td "Quishing Simulator Login" at bounding box center [417, 224] width 298 height 41
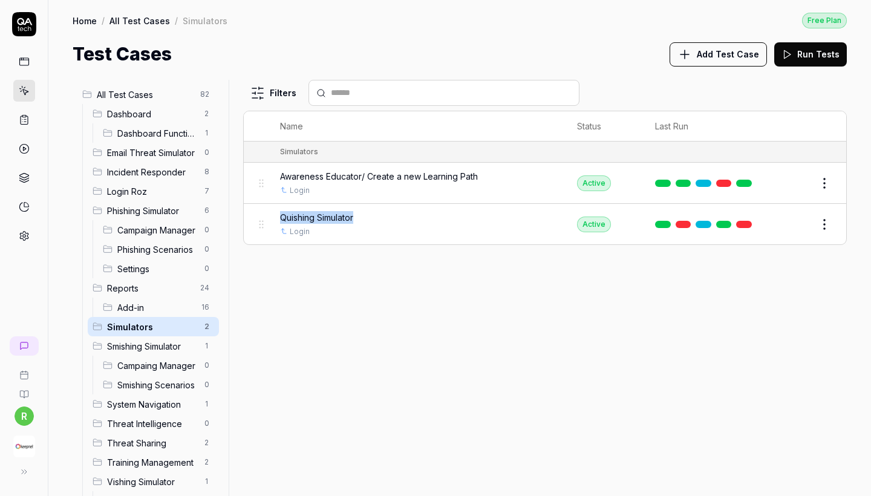
click at [208, 97] on html "r Home / All Test Cases / Simulators Free Plan Home / All Test Cases / Simulato…" at bounding box center [435, 248] width 871 height 496
click at [199, 118] on div "Add Scenario" at bounding box center [164, 118] width 96 height 27
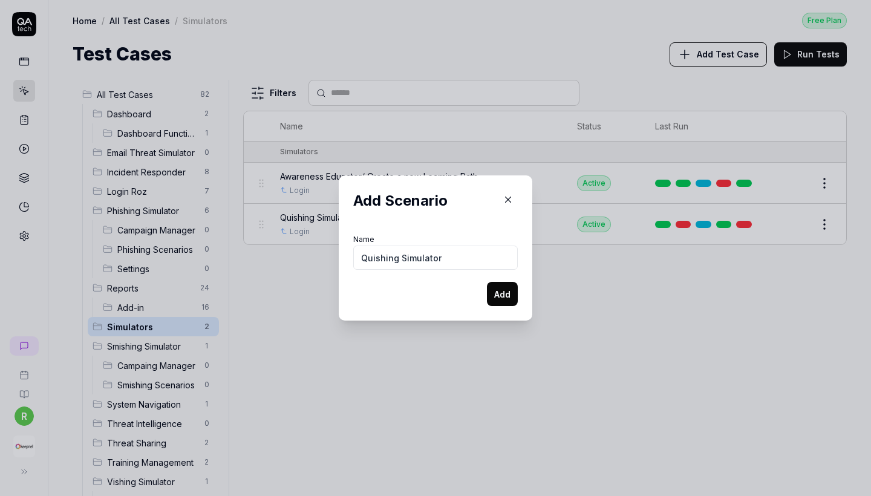
type input "Quishing Simulator"
click at [504, 299] on button "Add" at bounding box center [502, 294] width 31 height 24
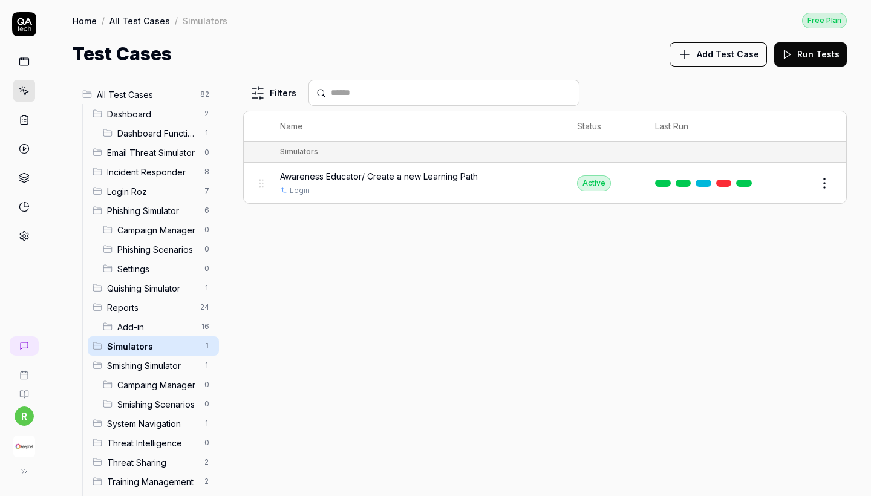
click at [208, 99] on html "r Home / All Test Cases / Simulators Free Plan Home / All Test Cases / Simulato…" at bounding box center [435, 248] width 871 height 496
click at [186, 116] on div "Add Scenario" at bounding box center [164, 118] width 96 height 27
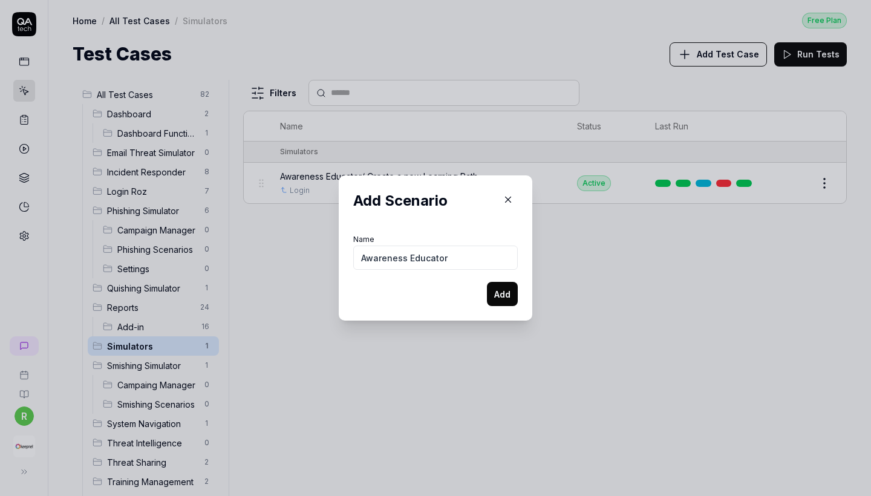
type input "Awareness Educator"
click at [508, 300] on button "Add" at bounding box center [502, 294] width 31 height 24
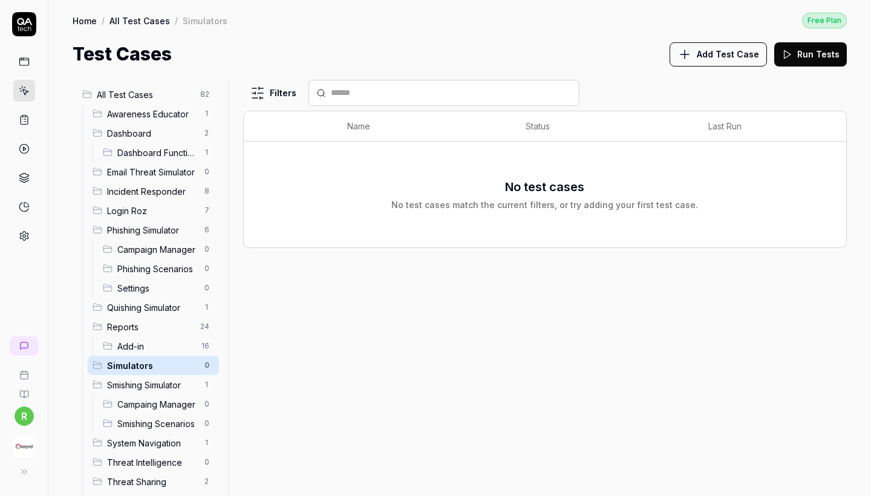
click at [208, 92] on html "r Home / All Test Cases / Simulators Free Plan Home / All Test Cases / Simulato…" at bounding box center [435, 248] width 871 height 496
click at [205, 111] on div "Add Scenario" at bounding box center [164, 118] width 96 height 27
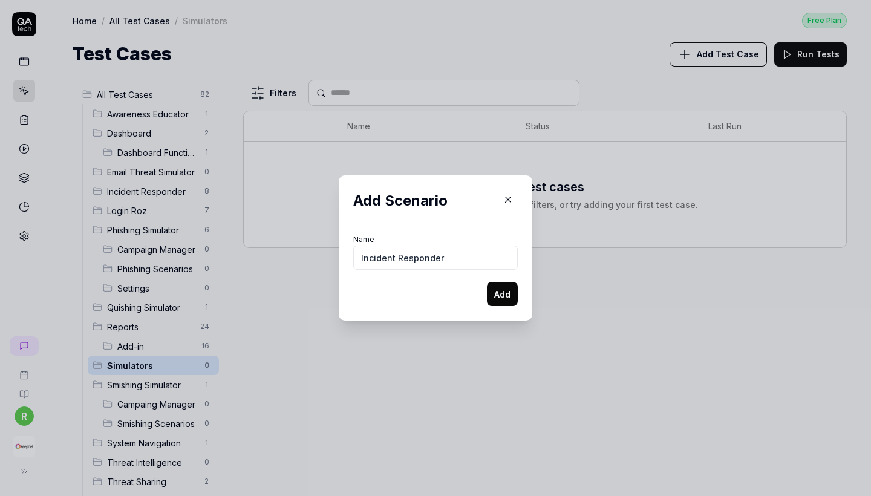
type input "Incident Responder"
click at [502, 295] on button "Add" at bounding box center [502, 294] width 31 height 24
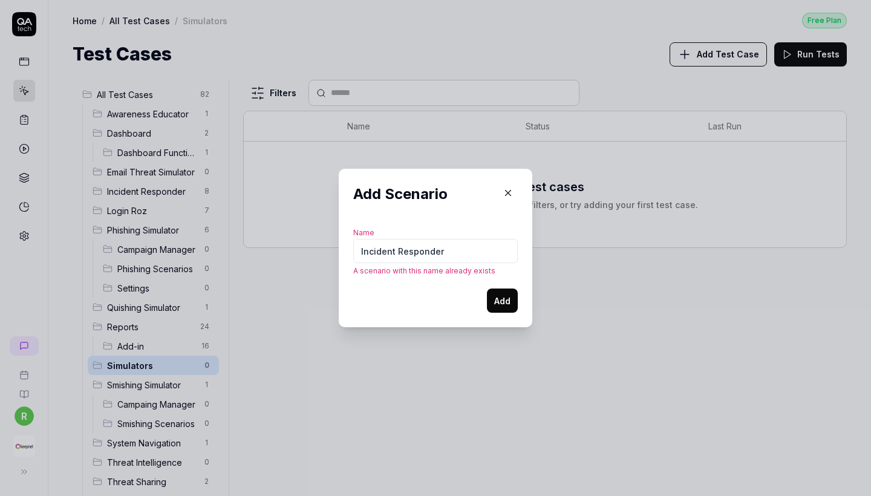
click at [511, 193] on icon "button" at bounding box center [508, 193] width 11 height 11
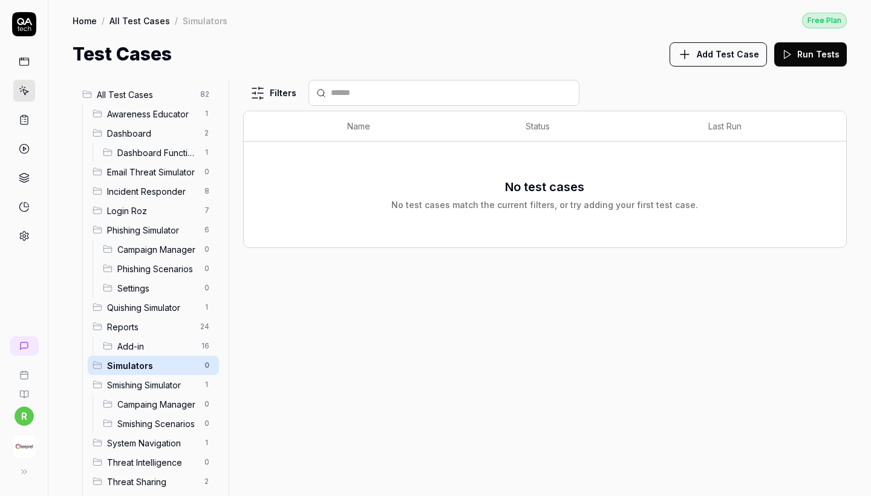
click at [180, 195] on span "Incident Responder" at bounding box center [152, 191] width 90 height 13
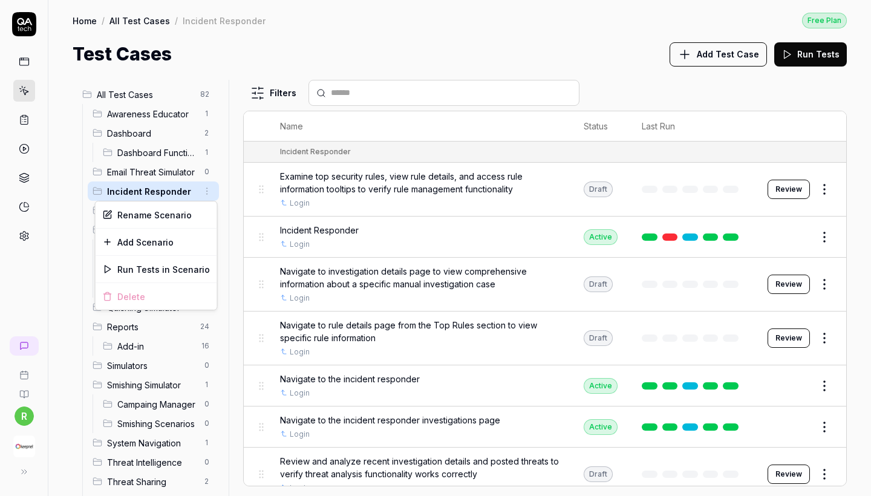
click at [211, 188] on html "r Home / All Test Cases / Incident Responder Free Plan Home / All Test Cases / …" at bounding box center [435, 248] width 871 height 496
click at [177, 240] on div "Add Scenario" at bounding box center [157, 242] width 122 height 27
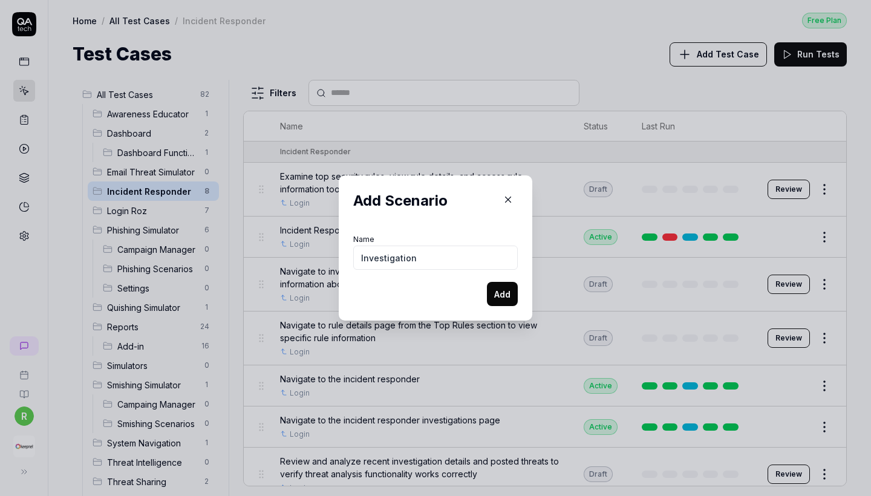
type input "Investigations"
drag, startPoint x: 431, startPoint y: 254, endPoint x: 313, endPoint y: 254, distance: 117.4
click at [313, 254] on div "​ Add Scenario Name Investigations Add" at bounding box center [436, 248] width 274 height 145
paste input "Investigations"
type input "Investigations"
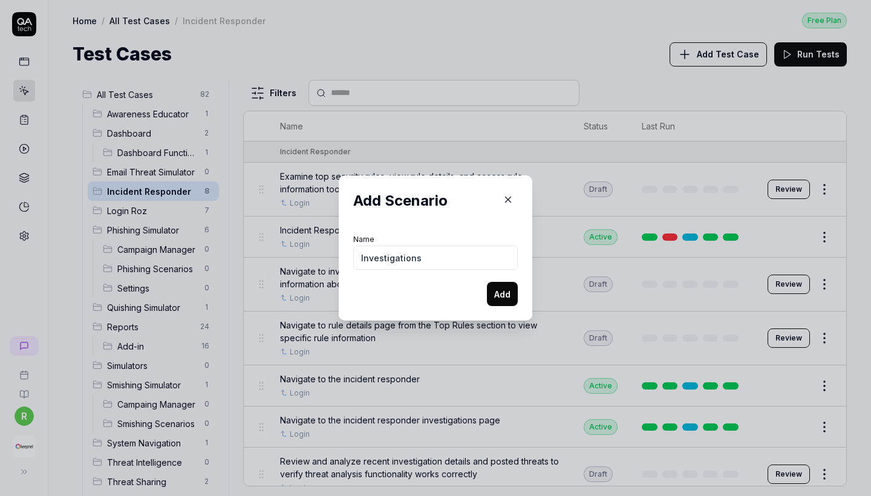
click at [504, 290] on button "Add" at bounding box center [502, 294] width 31 height 24
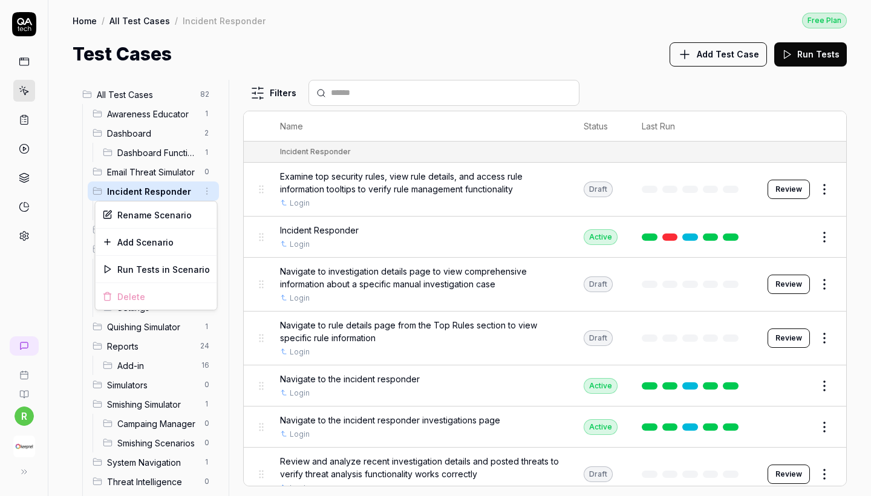
click at [203, 195] on html "r Home / All Test Cases / Incident Responder Free Plan Home / All Test Cases / …" at bounding box center [435, 248] width 871 height 496
click at [165, 248] on div "Add Scenario" at bounding box center [157, 242] width 122 height 27
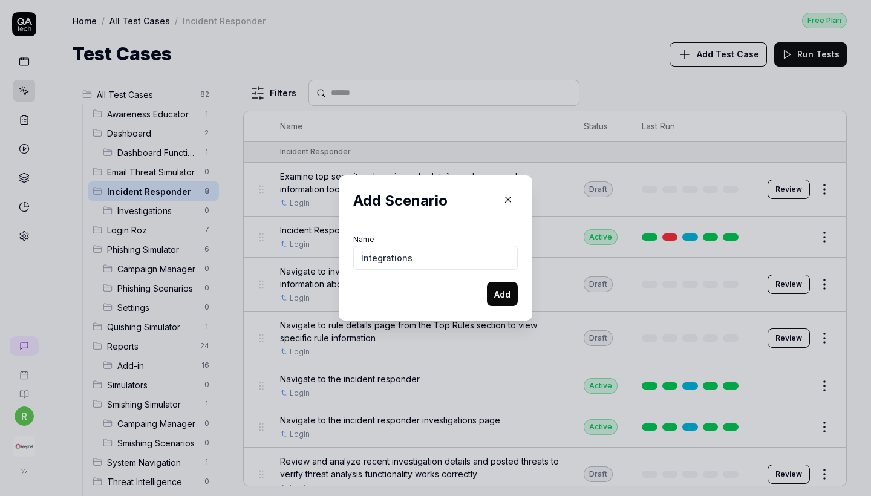
type input "Integrations"
click at [507, 292] on button "Add" at bounding box center [502, 294] width 31 height 24
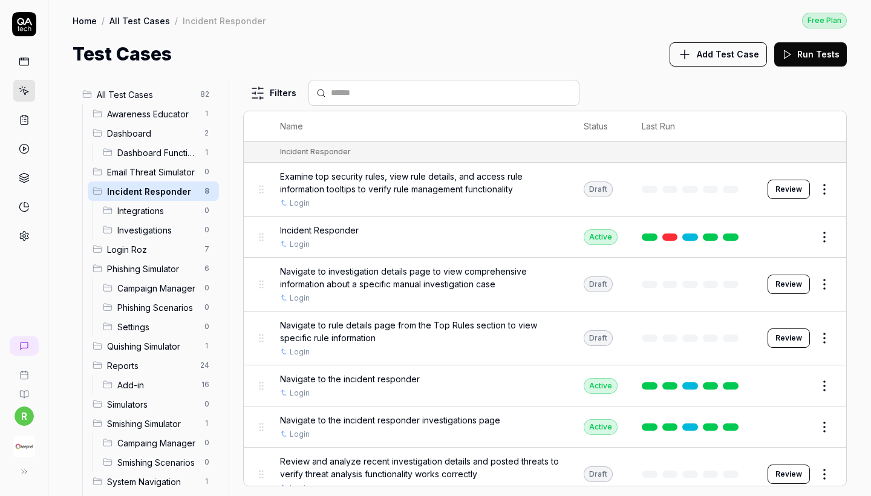
click at [208, 195] on html "r Home / All Test Cases / Incident Responder Free Plan Home / All Test Cases / …" at bounding box center [435, 248] width 871 height 496
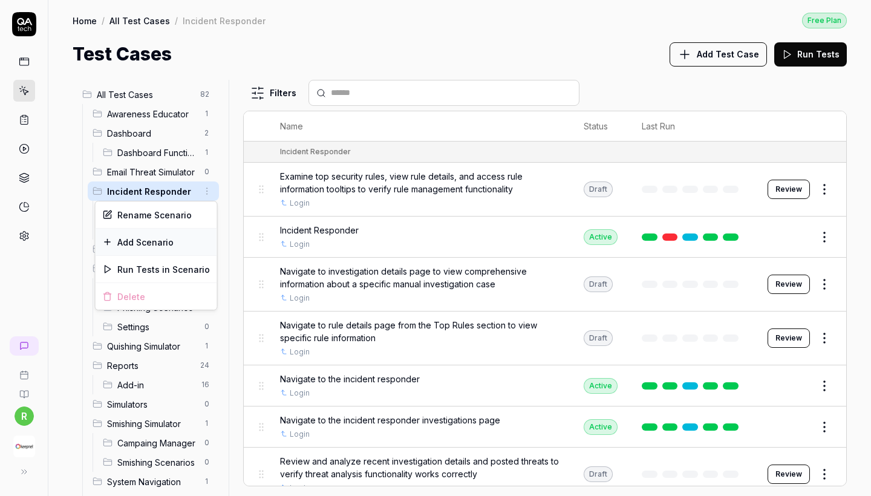
click at [169, 241] on div "Add Scenario" at bounding box center [157, 242] width 122 height 27
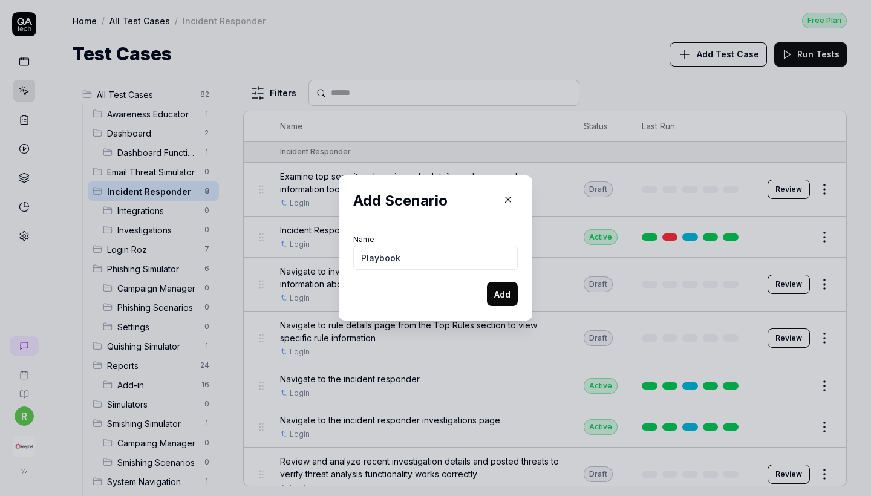
type input "Playbook"
click at [520, 300] on div "Add Scenario Name Playbook Add" at bounding box center [436, 248] width 194 height 145
click at [505, 297] on button "Add" at bounding box center [502, 294] width 31 height 24
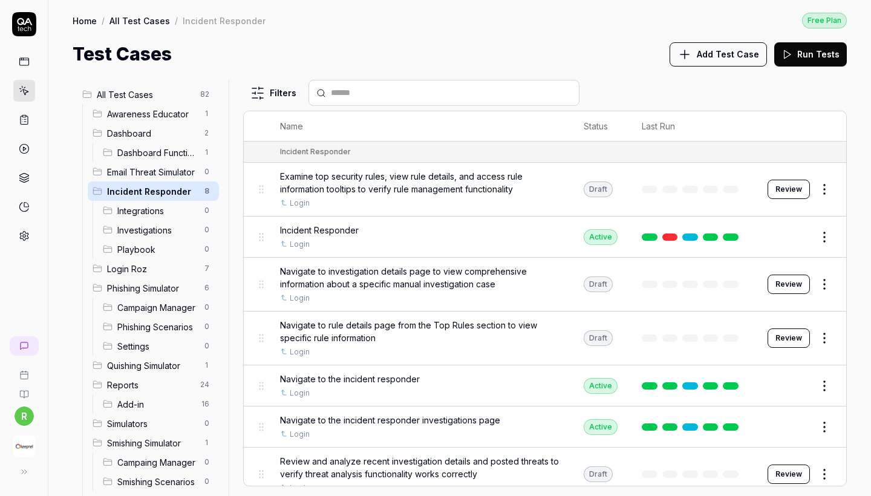
click at [207, 190] on html "r Home / All Test Cases / Incident Responder Free Plan Home / All Test Cases / …" at bounding box center [435, 248] width 871 height 496
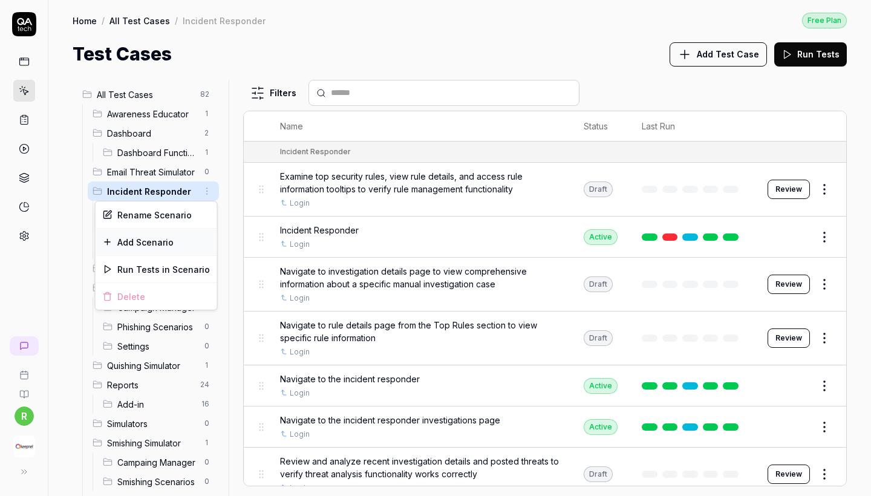
click at [174, 238] on div "Add Scenario" at bounding box center [157, 242] width 122 height 27
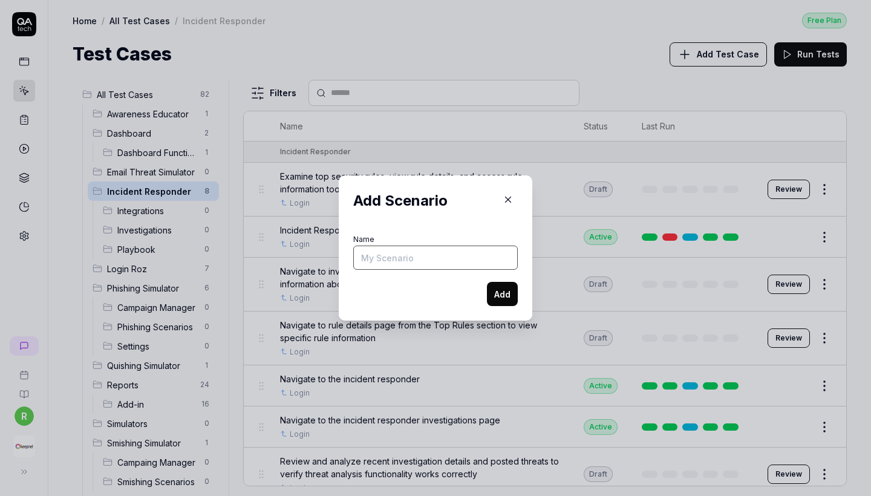
paste input "Mail Configurations"
type input "Mail Configurations"
click at [502, 290] on button "Add" at bounding box center [502, 294] width 31 height 24
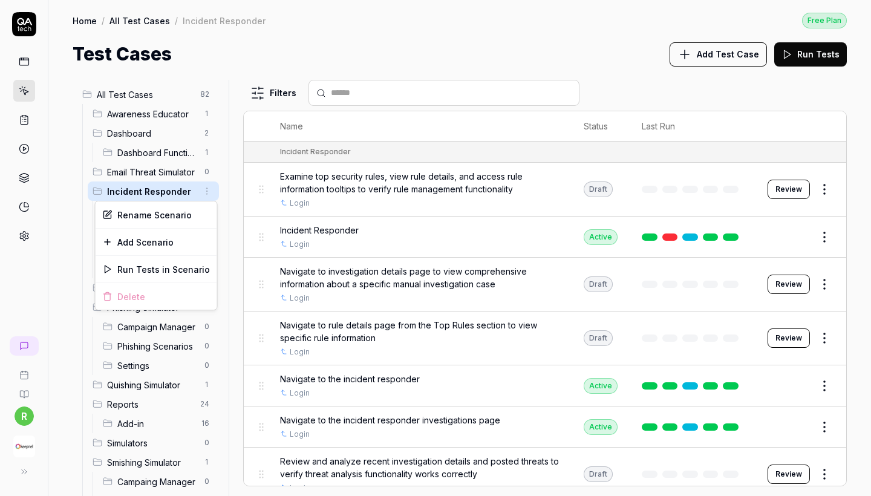
click at [202, 191] on html "r Home / All Test Cases / Incident Responder Free Plan Home / All Test Cases / …" at bounding box center [435, 248] width 871 height 496
click at [172, 235] on div "Add Scenario" at bounding box center [157, 242] width 122 height 27
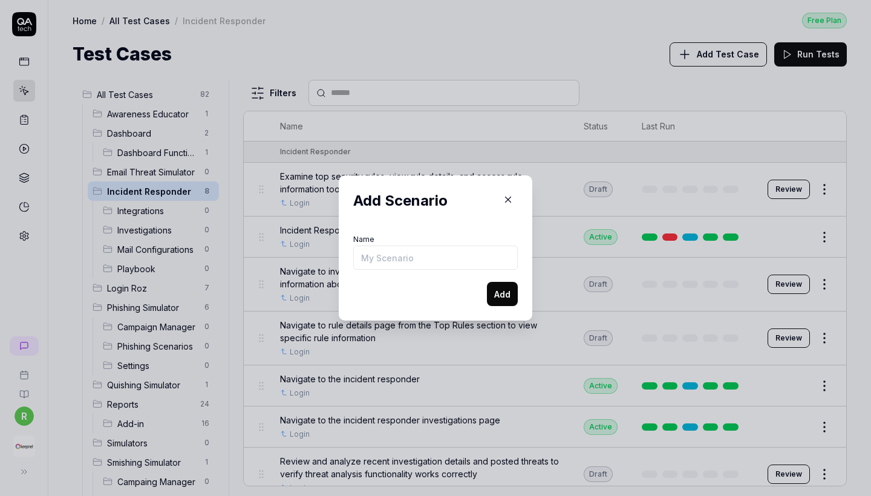
click at [473, 259] on input "Name" at bounding box center [435, 258] width 165 height 24
click at [470, 260] on input "Name" at bounding box center [435, 258] width 165 height 24
type input "c"
type input "Cross Company"
click at [508, 294] on button "Add" at bounding box center [502, 294] width 31 height 24
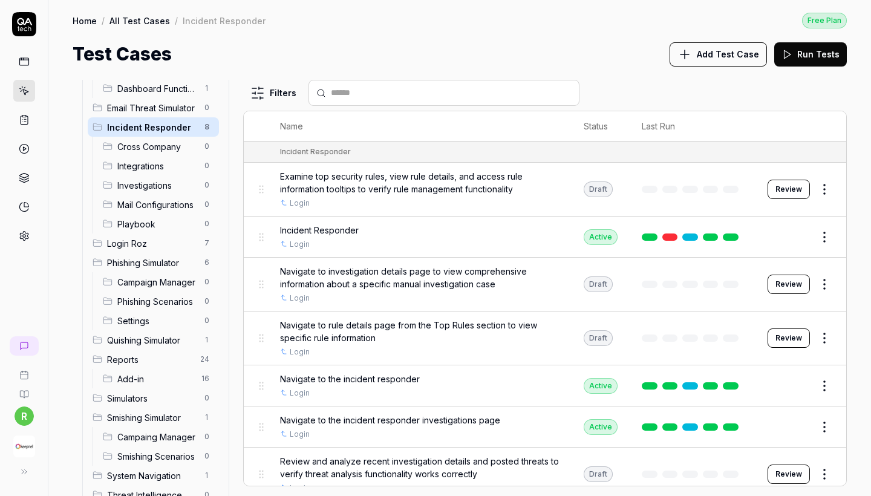
scroll to position [70, 0]
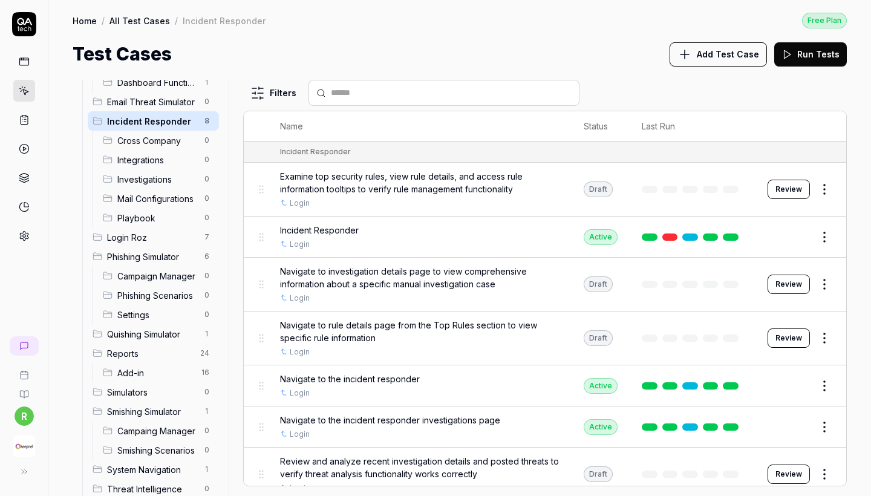
click at [157, 363] on div "Add-in 16" at bounding box center [158, 372] width 121 height 19
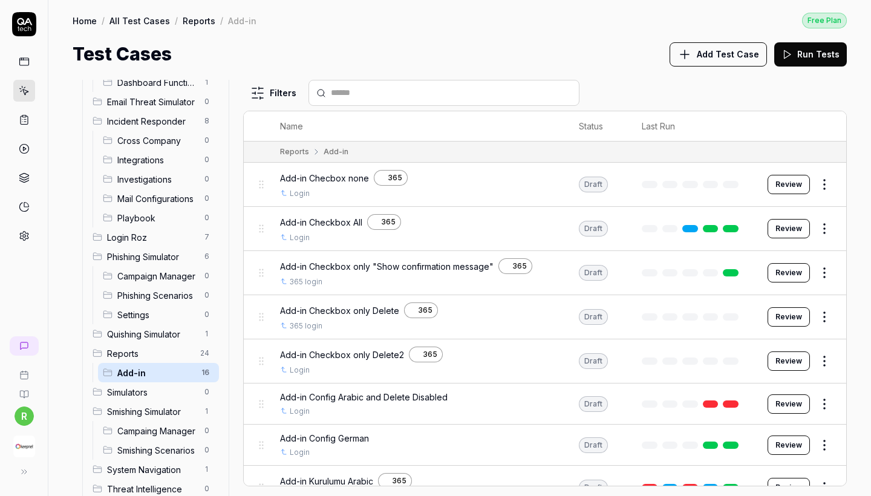
click at [157, 361] on div "Reports 24" at bounding box center [153, 353] width 131 height 19
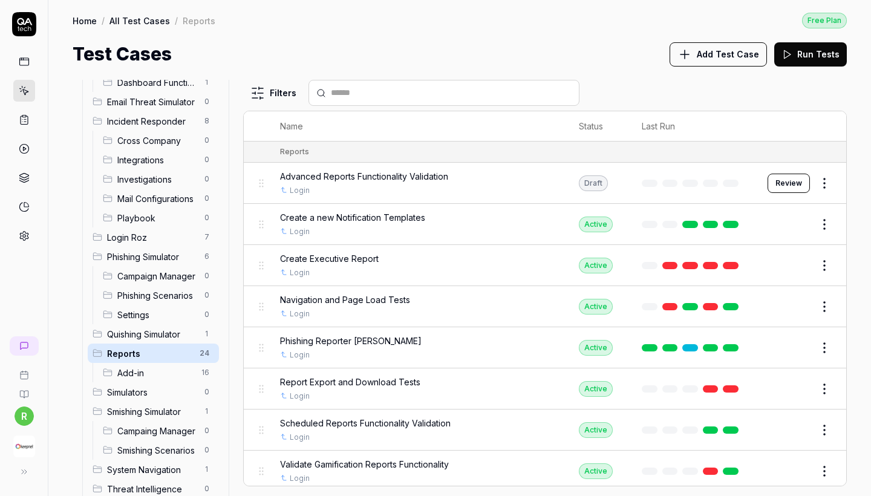
click at [205, 349] on html "r Home / All Test Cases / Reports Free Plan Home / All Test Cases / Reports Fre…" at bounding box center [435, 248] width 871 height 496
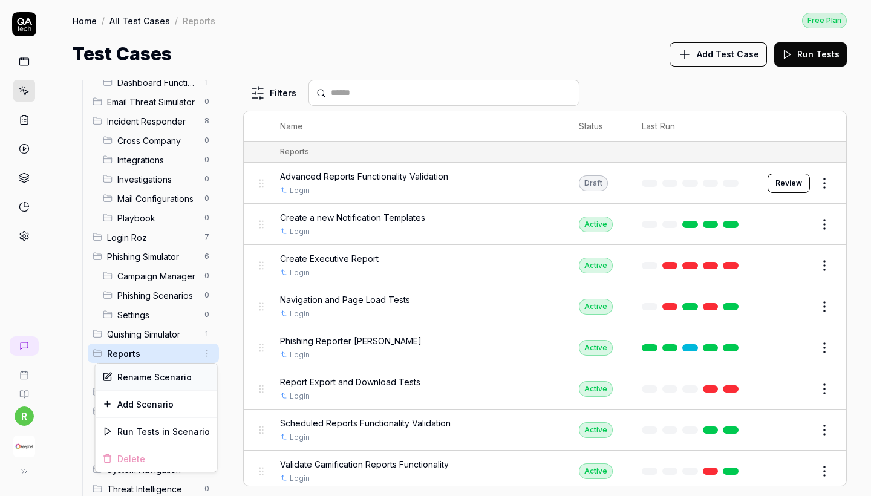
click at [159, 380] on div "Rename Scenario" at bounding box center [157, 377] width 122 height 27
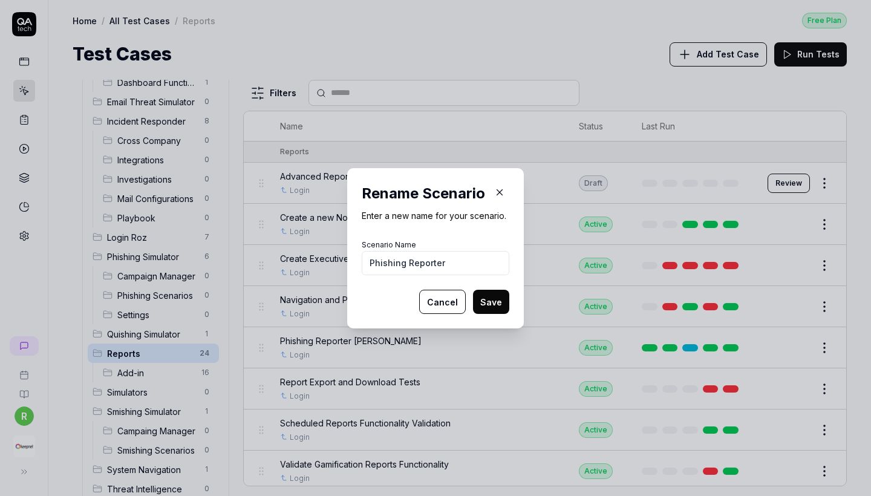
type input "Phishing Reporter"
click at [490, 297] on button "Save" at bounding box center [491, 302] width 36 height 24
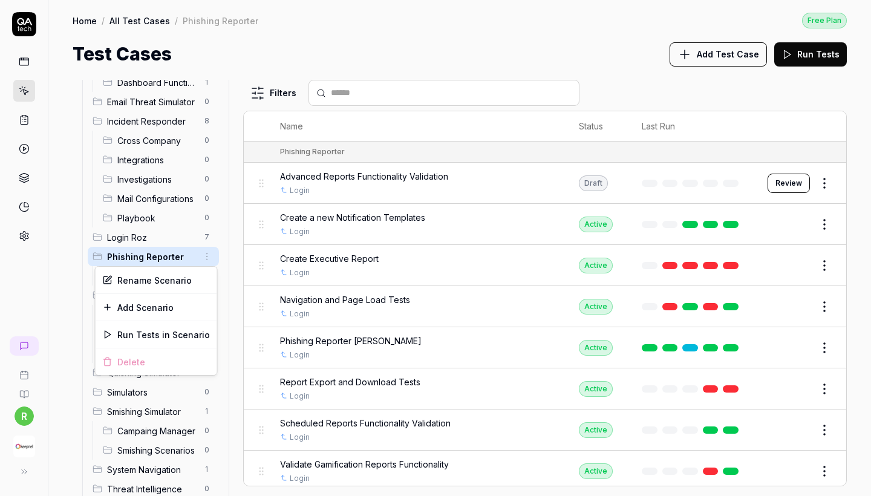
click at [211, 255] on html "r Home / All Test Cases / Phishing Reporter Free Plan Home / All Test Cases / P…" at bounding box center [435, 248] width 871 height 496
click at [164, 284] on div "Rename Scenario" at bounding box center [157, 280] width 122 height 27
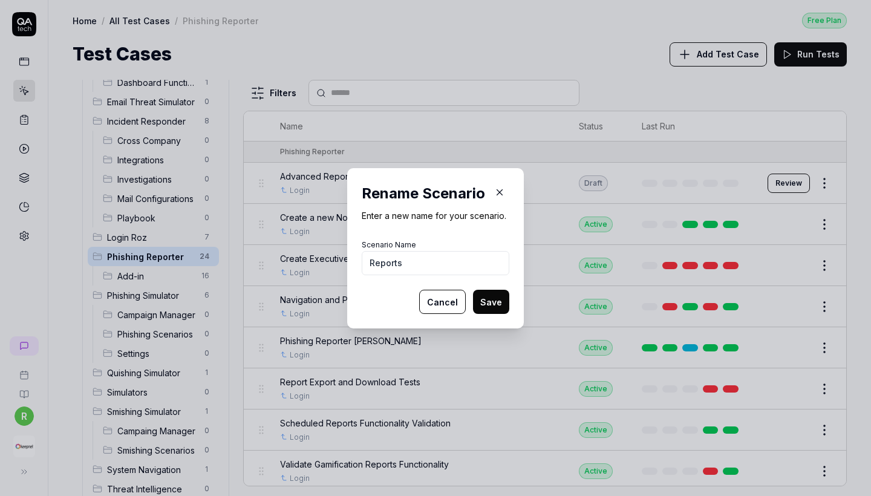
type input "Reports"
click at [499, 302] on button "Save" at bounding box center [491, 302] width 36 height 24
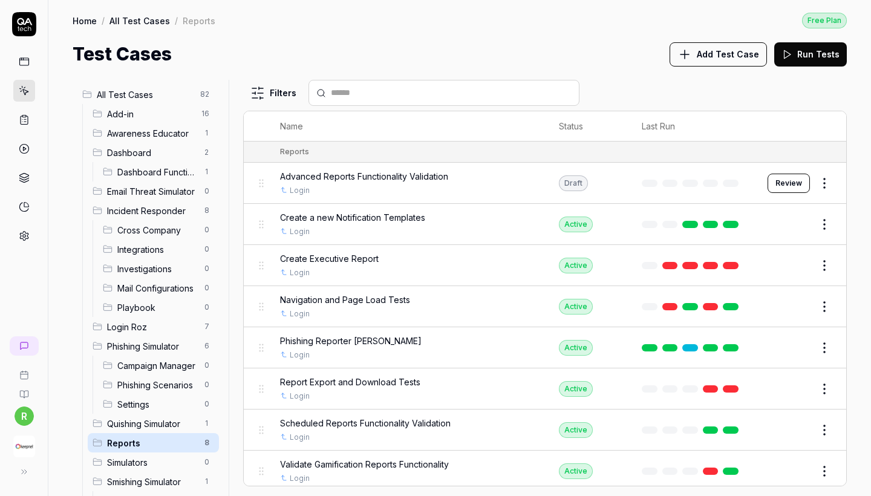
click at [203, 112] on html "r Home / All Test Cases / Reports Free Plan Home / All Test Cases / Reports Fre…" at bounding box center [435, 248] width 871 height 496
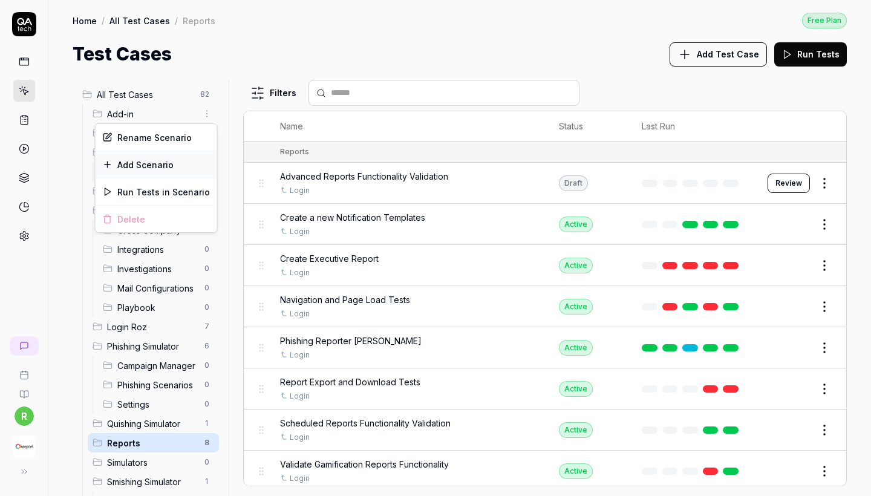
click at [170, 162] on div "Add Scenario" at bounding box center [157, 164] width 122 height 27
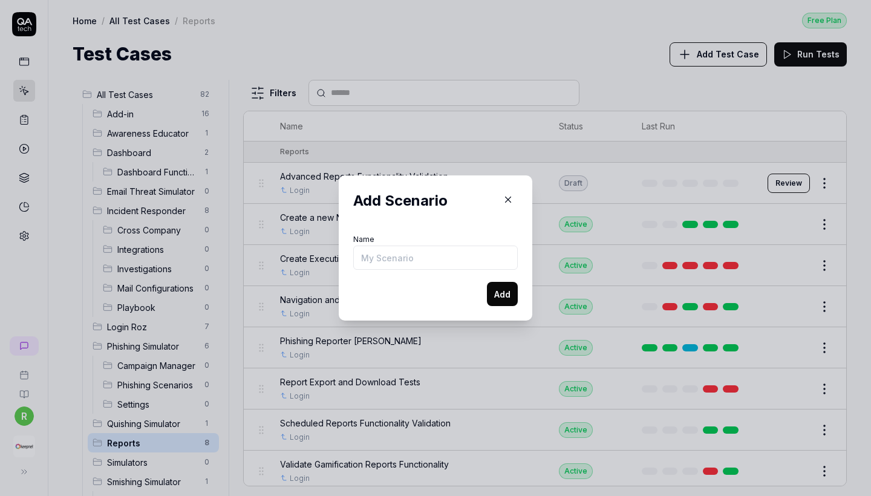
click at [504, 192] on button "button" at bounding box center [508, 199] width 19 height 19
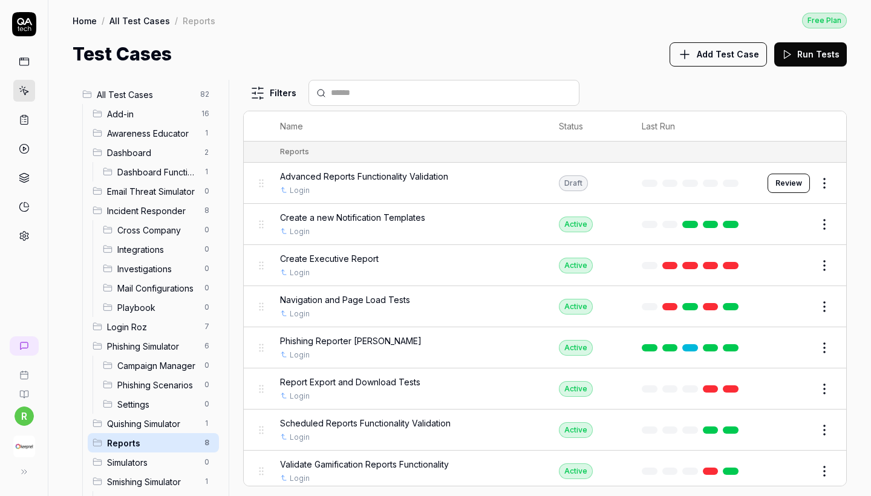
click at [209, 107] on html "r Home / All Test Cases / Reports Free Plan Home / All Test Cases / Reports Fre…" at bounding box center [435, 248] width 871 height 496
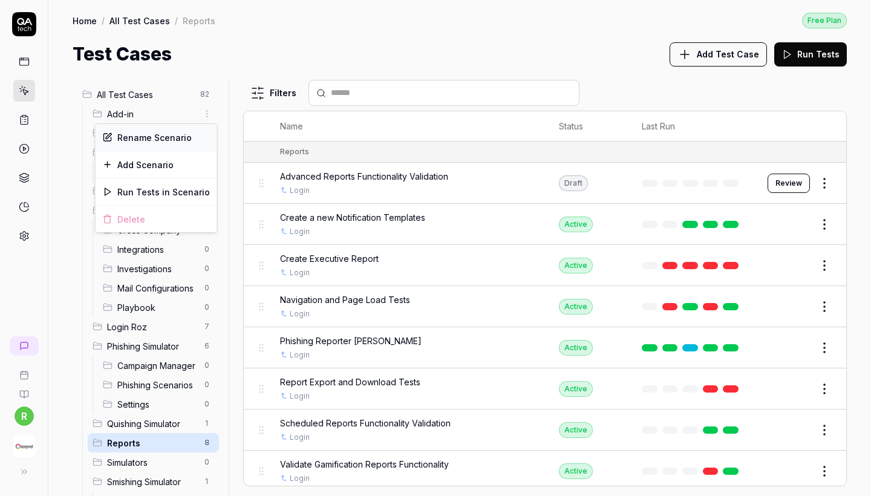
click at [174, 139] on div "Rename Scenario" at bounding box center [157, 137] width 122 height 27
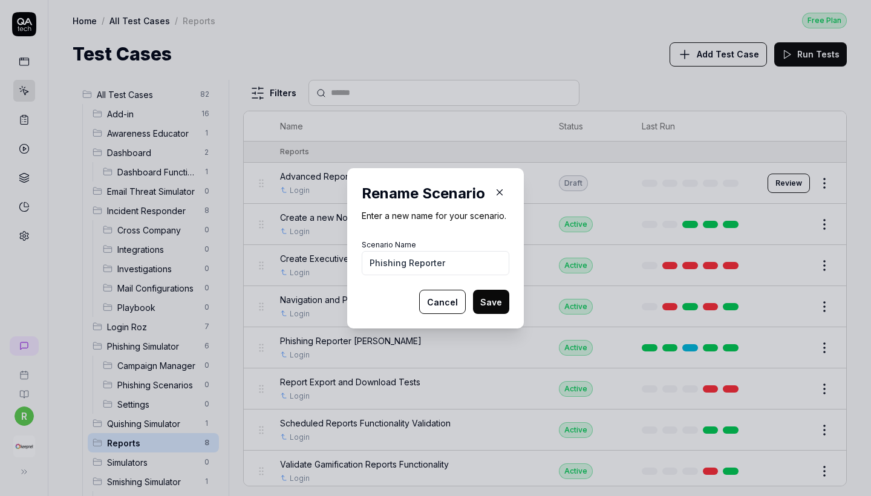
type input "Phishing Reporter"
click at [488, 300] on button "Save" at bounding box center [491, 302] width 36 height 24
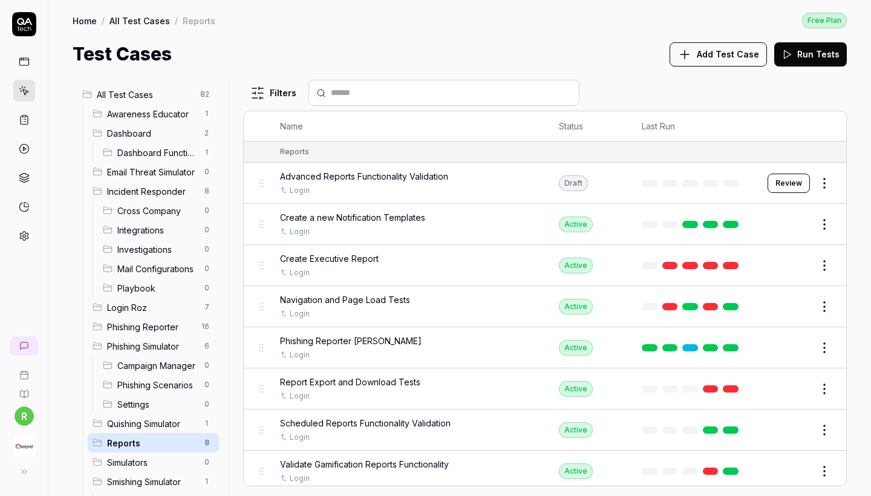
click at [211, 150] on html "Scenario renamed successfully r Home / All Test Cases / Reports Free Plan Home …" at bounding box center [435, 248] width 871 height 496
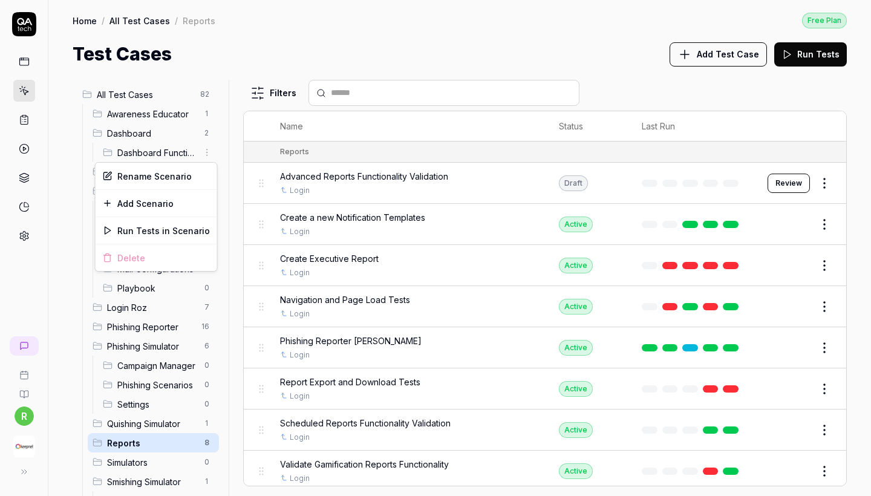
click at [211, 150] on html "Scenario renamed successfully r Home / All Test Cases / Reports Free Plan Home …" at bounding box center [435, 248] width 871 height 496
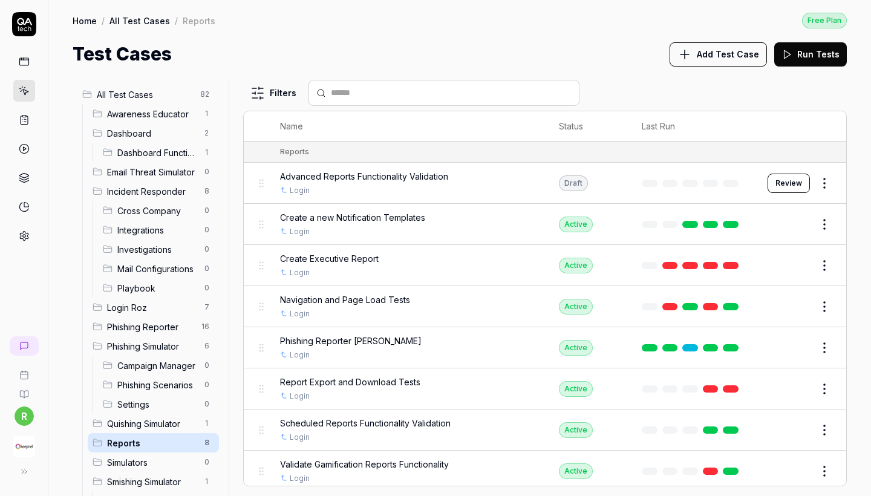
click at [180, 148] on span "Dashboard Functionality" at bounding box center [157, 152] width 80 height 13
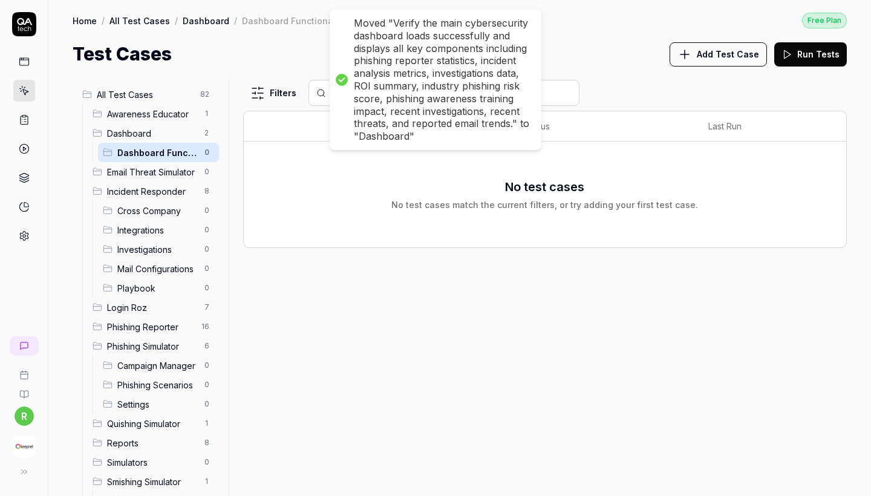
click at [208, 149] on html "Moved "Verify the main cybersecurity dashboard loads successfully and displays …" at bounding box center [435, 248] width 871 height 496
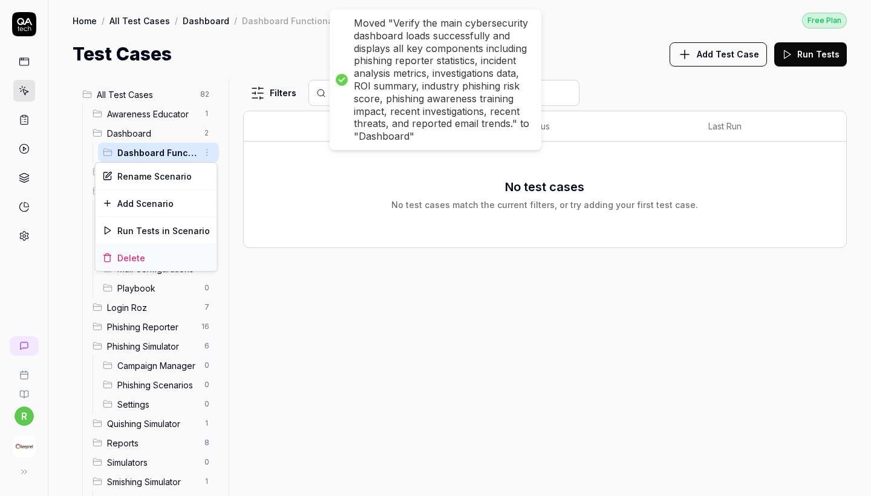
click at [153, 257] on div "Delete" at bounding box center [157, 257] width 122 height 27
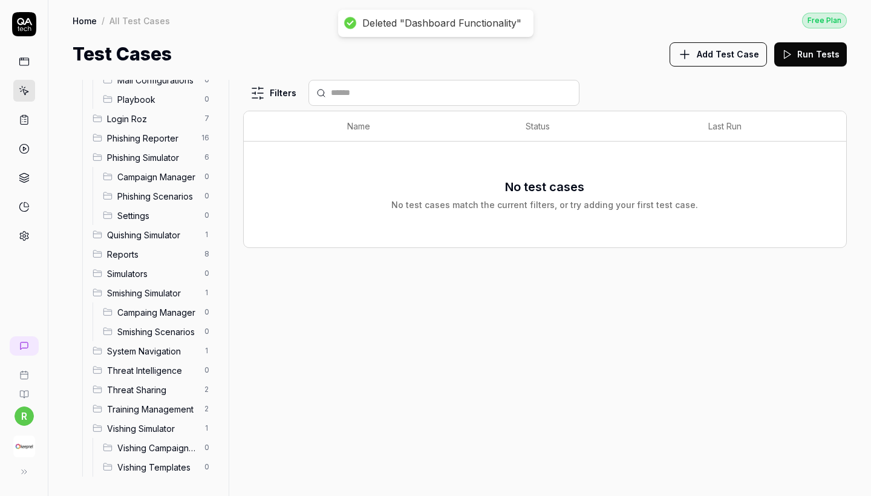
scroll to position [169, 0]
click at [191, 418] on div "Training Management 2" at bounding box center [153, 408] width 131 height 19
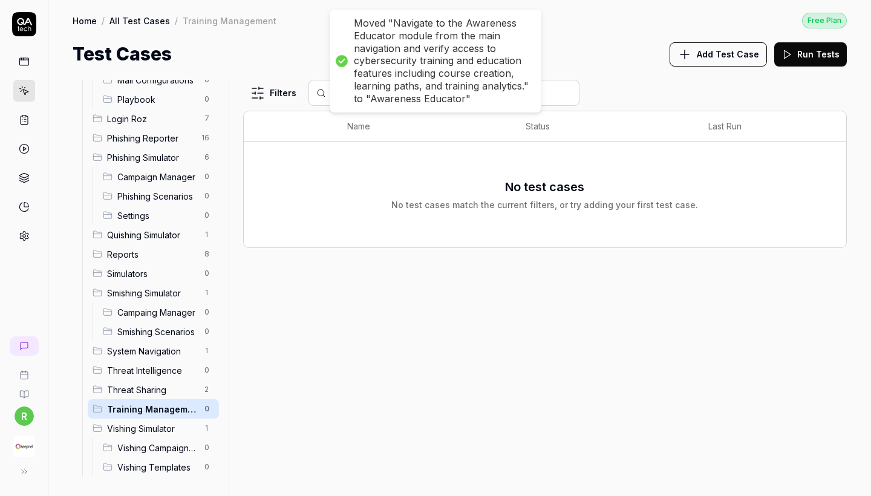
scroll to position [169, 0]
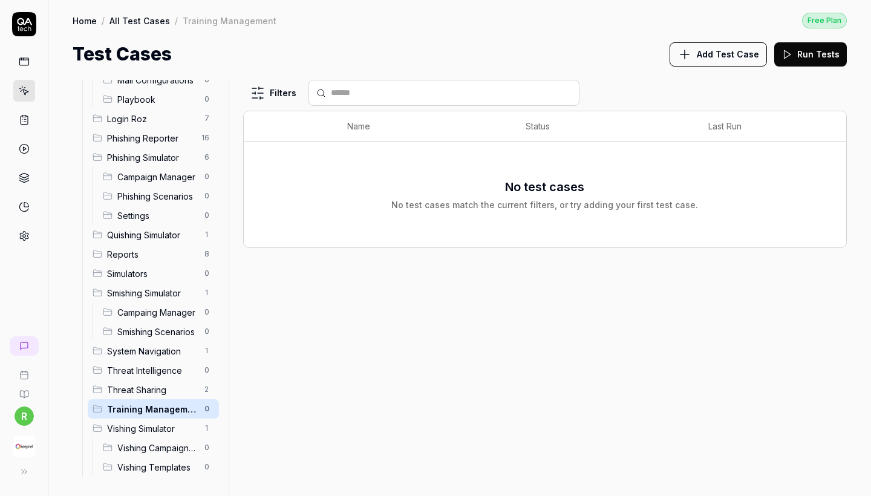
click at [179, 421] on div "Vishing Simulator 1" at bounding box center [153, 428] width 131 height 19
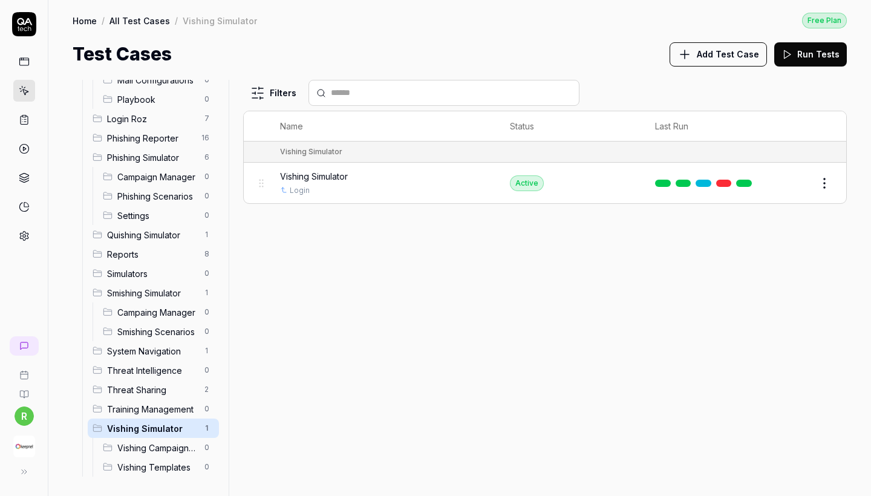
click at [176, 411] on span "Training Management" at bounding box center [152, 409] width 90 height 13
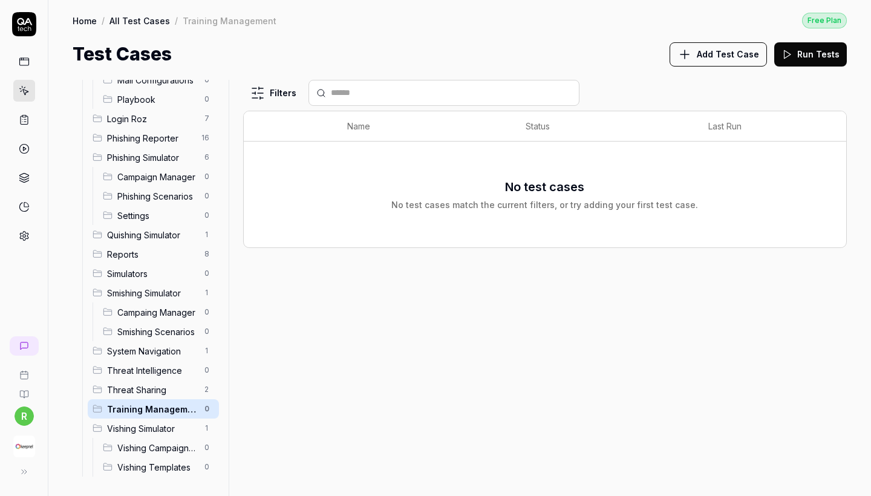
click at [205, 408] on html "r Home / All Test Cases / Training Management Free Plan Home / All Test Cases /…" at bounding box center [435, 248] width 871 height 496
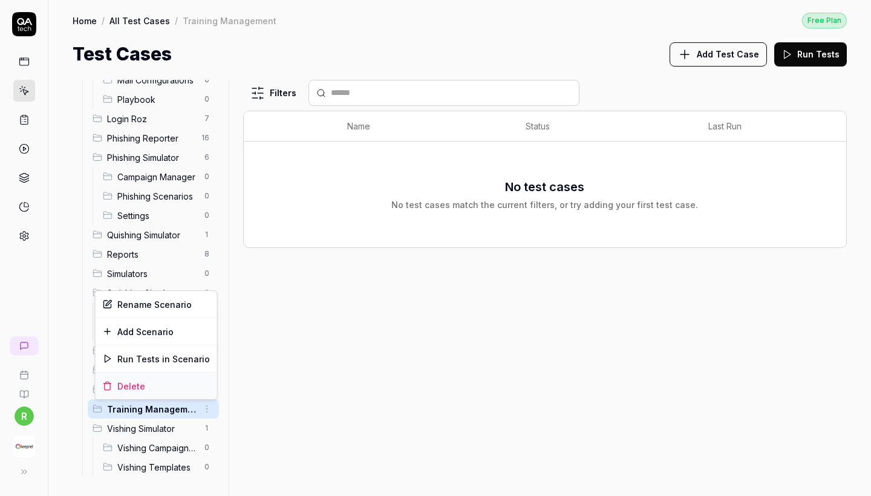
click at [181, 386] on div "Delete" at bounding box center [157, 386] width 122 height 27
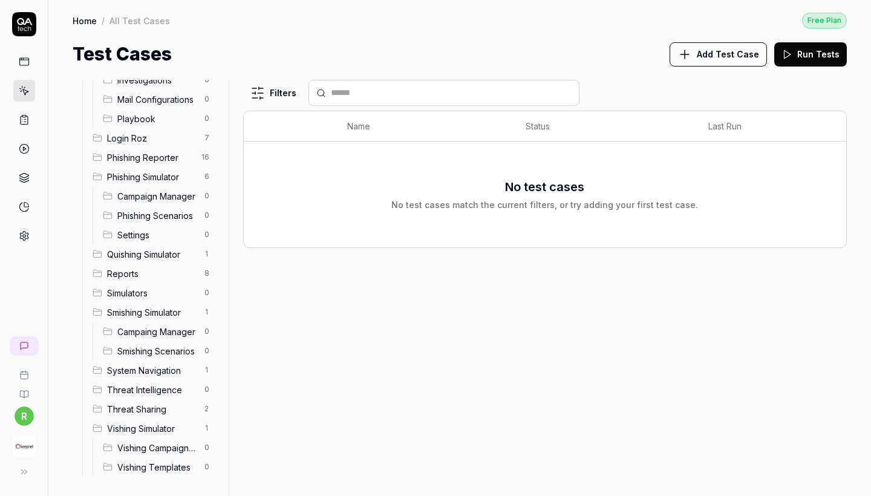
click at [178, 366] on span "System Navigation" at bounding box center [152, 370] width 90 height 13
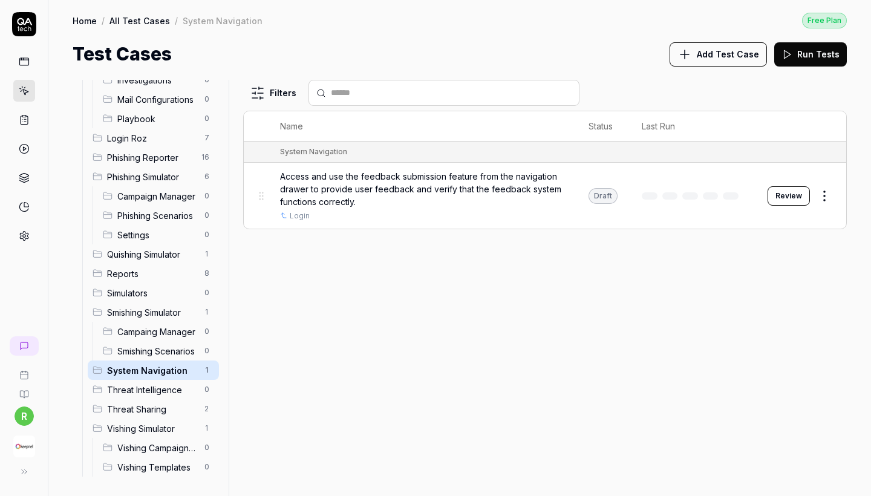
click at [157, 360] on div "Smishing Scenarios 0" at bounding box center [158, 350] width 121 height 19
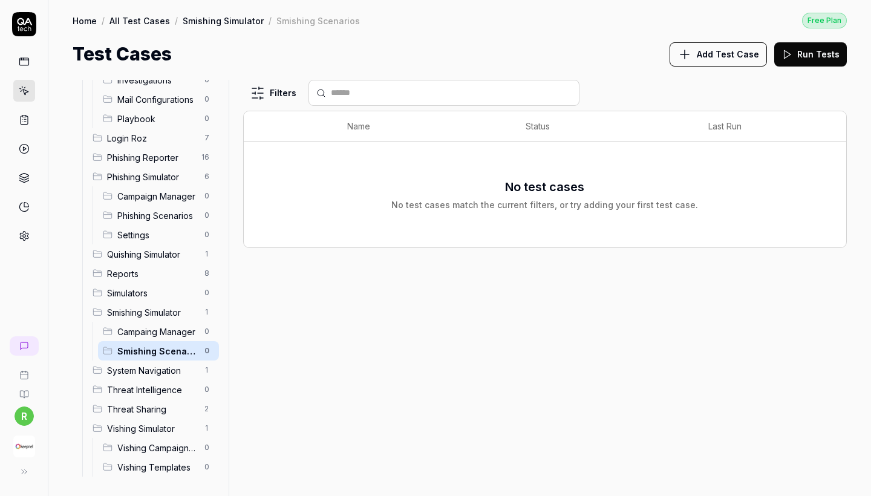
click at [140, 307] on span "Smishing Simulator" at bounding box center [152, 312] width 90 height 13
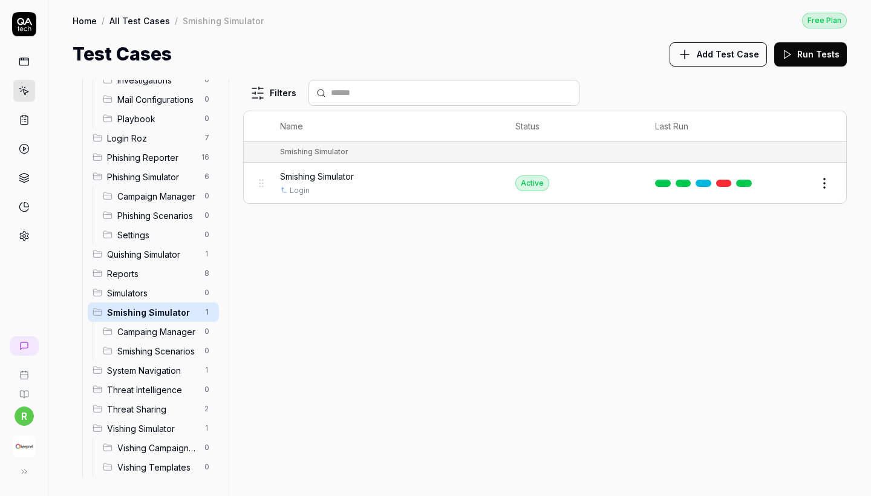
click at [136, 292] on span "Simulators" at bounding box center [152, 293] width 90 height 13
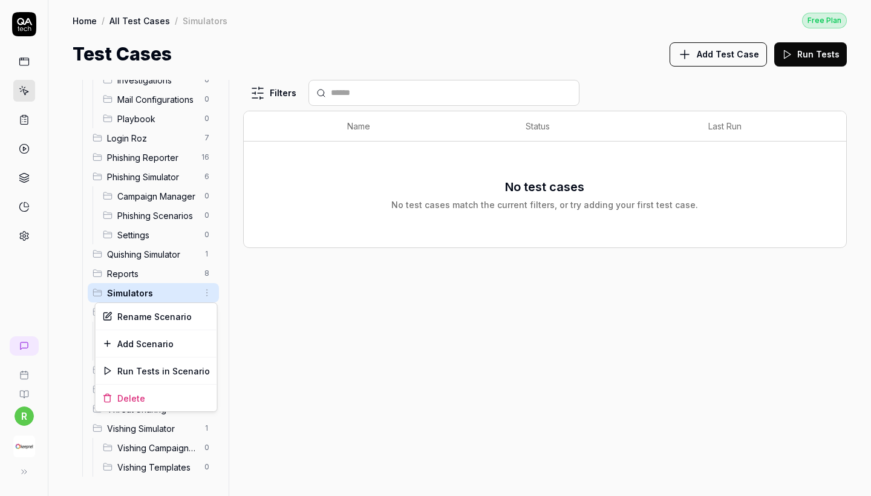
click at [209, 294] on html "r Home / All Test Cases / Simulators Free Plan Home / All Test Cases / Simulato…" at bounding box center [435, 248] width 871 height 496
click at [157, 399] on div "Delete" at bounding box center [157, 398] width 122 height 27
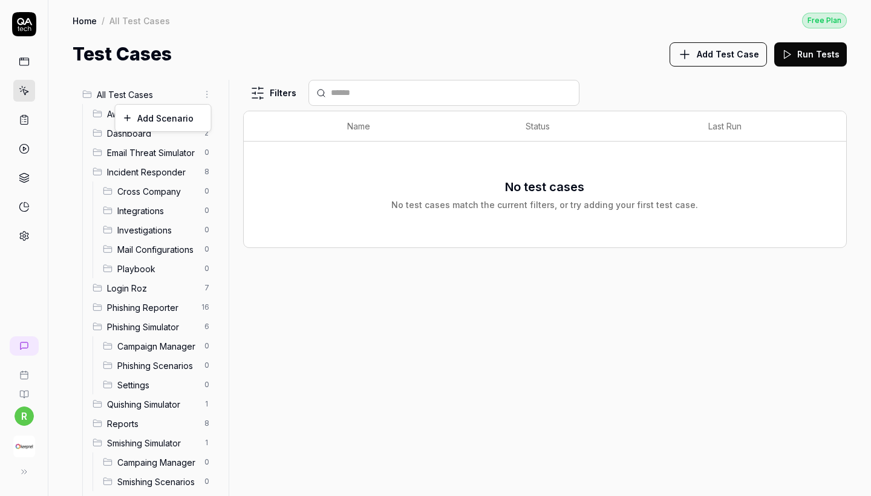
click at [206, 96] on html "r Home / All Test Cases Free Plan Home / All Test Cases Free Plan Test Cases Ad…" at bounding box center [435, 248] width 871 height 496
click at [191, 119] on div "Add Scenario" at bounding box center [164, 118] width 96 height 27
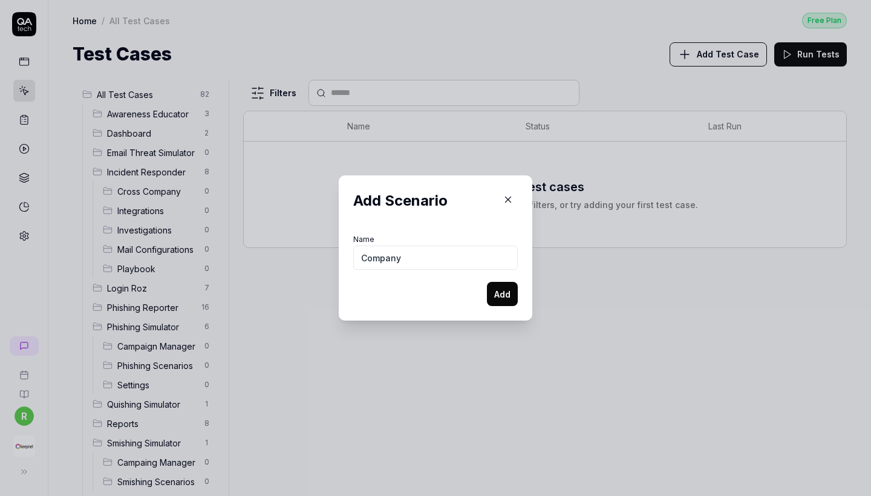
type input "Company"
click at [510, 302] on button "Add" at bounding box center [502, 294] width 31 height 24
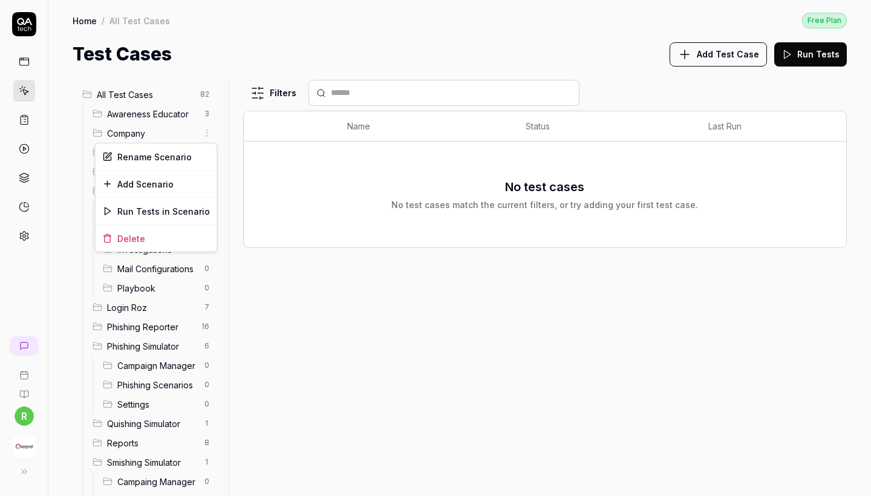
click at [205, 134] on html "r Home / All Test Cases Free Plan Home / All Test Cases Free Plan Test Cases Ad…" at bounding box center [435, 248] width 871 height 496
click at [180, 182] on div "Add Scenario" at bounding box center [157, 184] width 122 height 27
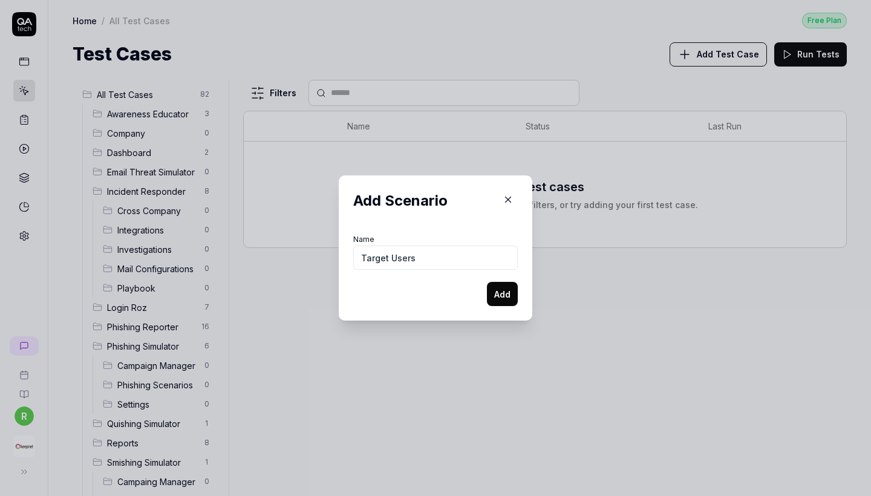
type input "Target Users"
click at [511, 294] on button "Add" at bounding box center [502, 294] width 31 height 24
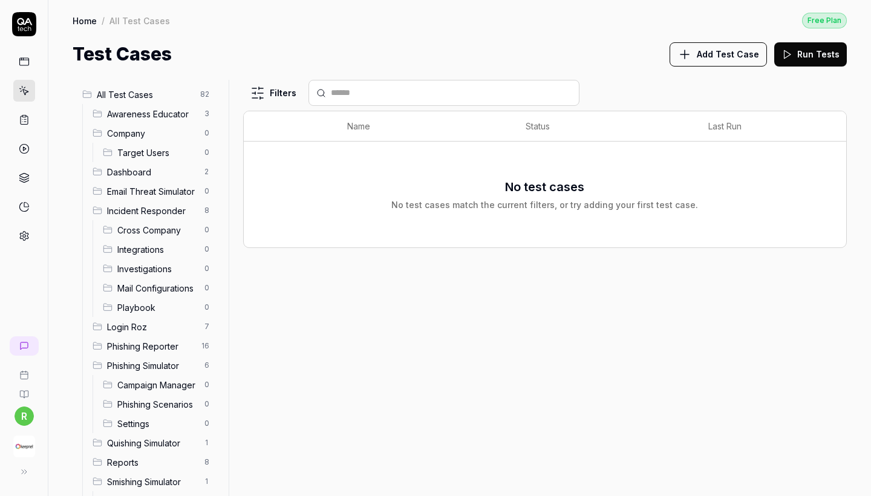
click at [209, 138] on html "r Home / All Test Cases Free Plan Home / All Test Cases Free Plan Test Cases Ad…" at bounding box center [435, 248] width 871 height 496
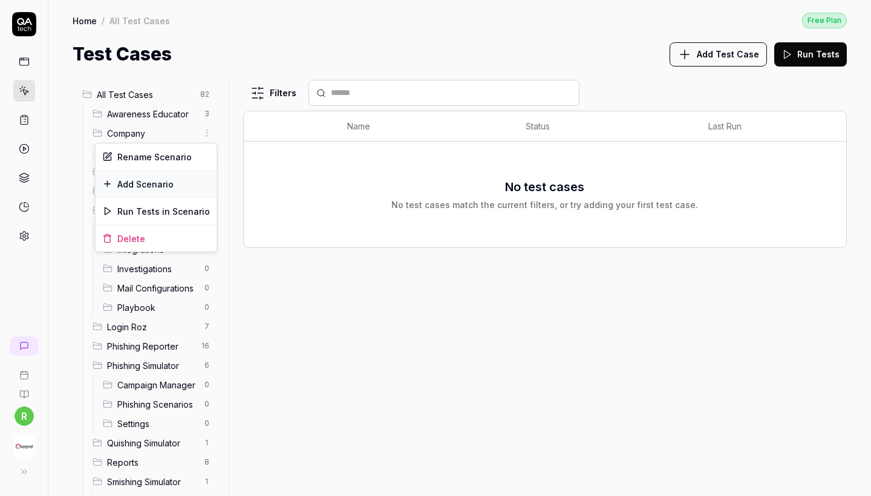
click at [176, 181] on div "Add Scenario" at bounding box center [157, 184] width 122 height 27
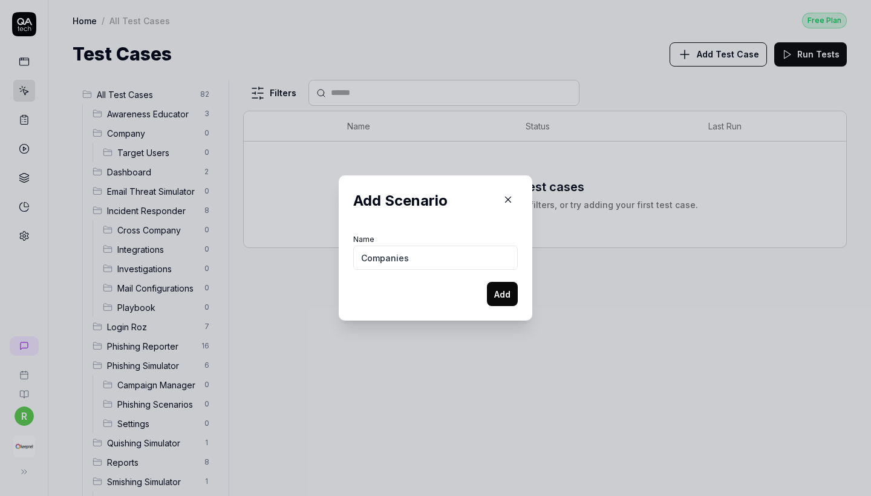
type input "Companies"
click at [508, 294] on button "Add" at bounding box center [502, 294] width 31 height 24
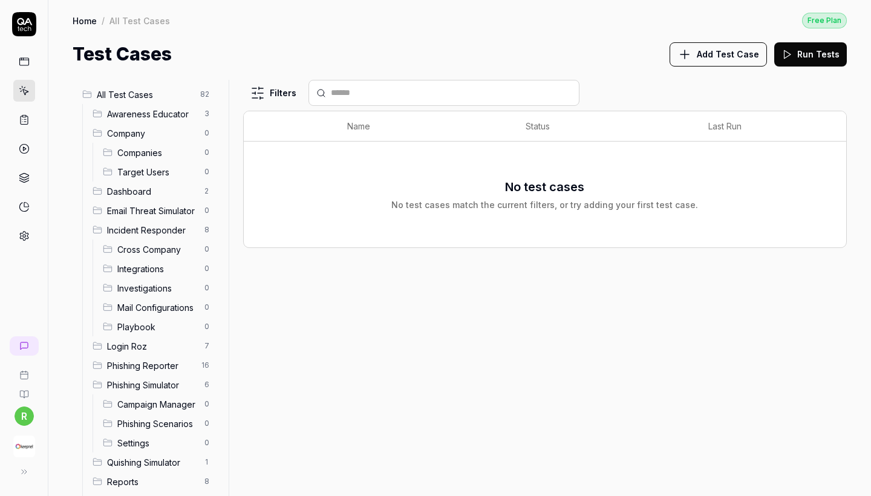
click at [205, 132] on html "r Home / All Test Cases Free Plan Home / All Test Cases Free Plan Test Cases Ad…" at bounding box center [435, 248] width 871 height 496
click at [177, 179] on div "Add Scenario" at bounding box center [157, 184] width 122 height 27
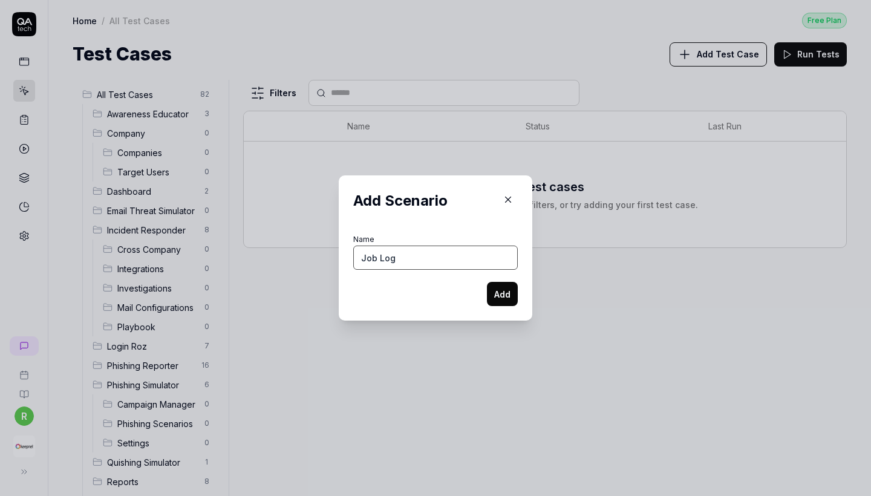
type input "Job Log"
click at [504, 288] on button "Add" at bounding box center [502, 294] width 31 height 24
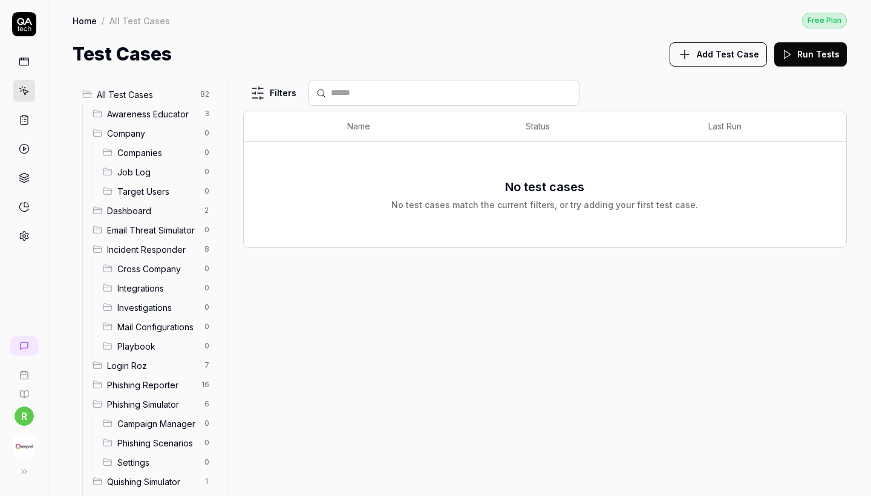
click at [204, 186] on html "r Home / All Test Cases Free Plan Home / All Test Cases Free Plan Test Cases Ad…" at bounding box center [435, 248] width 871 height 496
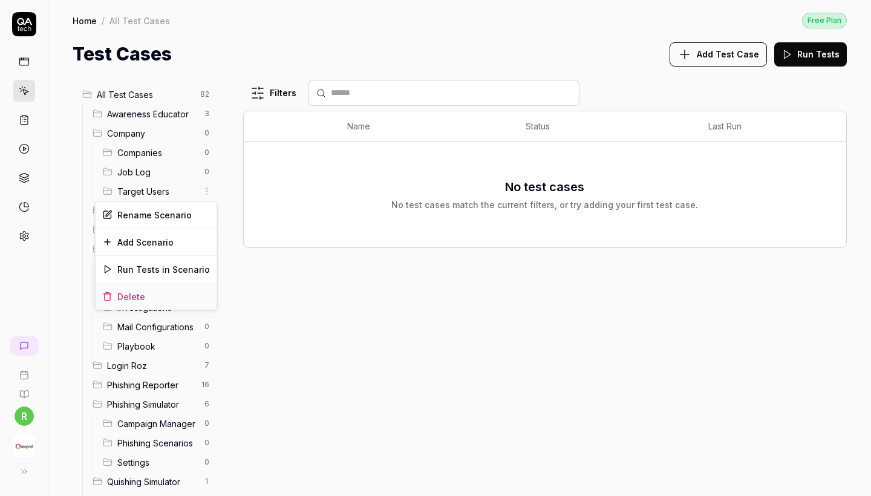
click at [144, 304] on div "Delete" at bounding box center [157, 296] width 122 height 27
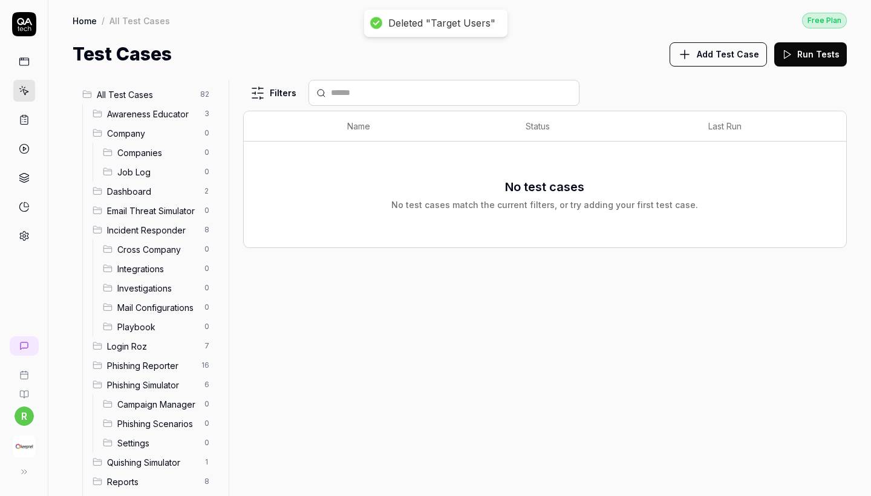
click at [208, 153] on html "Deleted "Target Users" r Home / All Test Cases Free Plan Home / All Test Cases …" at bounding box center [435, 248] width 871 height 496
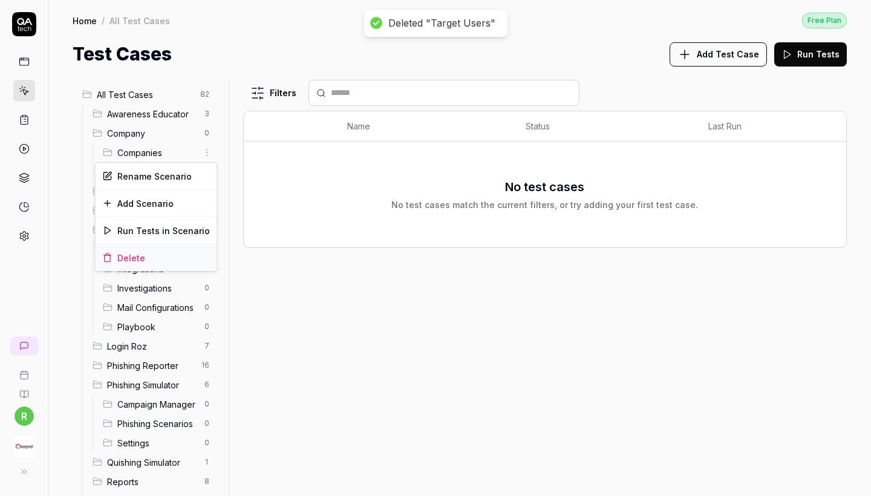
click at [174, 256] on div "Delete" at bounding box center [157, 257] width 122 height 27
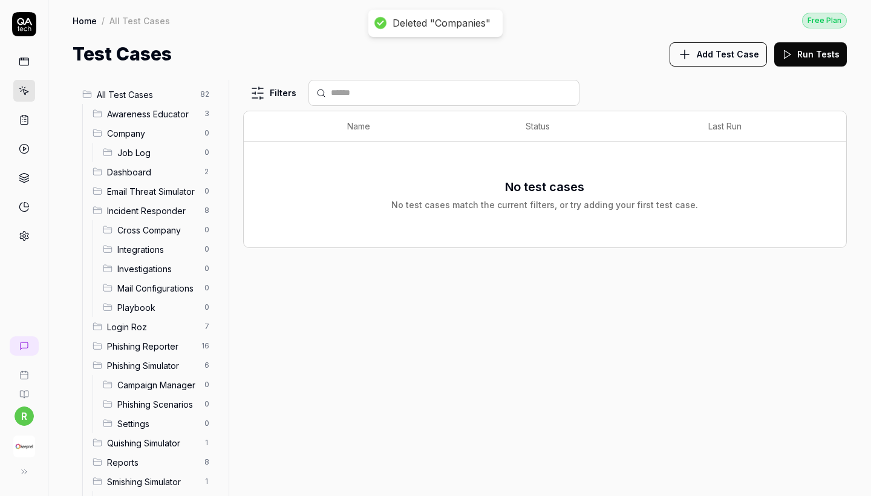
click at [208, 150] on html "Deleted "Companies" Deleted "Target Users" r Home / All Test Cases Free Plan Ho…" at bounding box center [435, 248] width 871 height 496
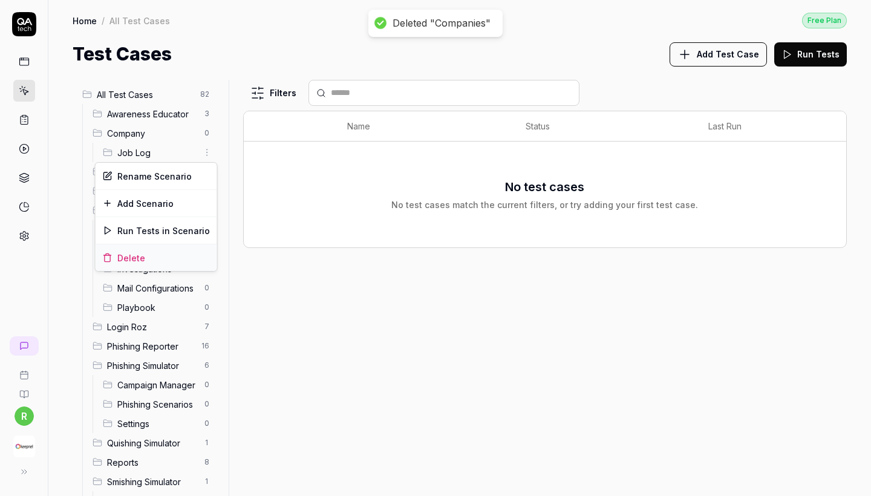
click at [194, 251] on div "Delete" at bounding box center [157, 257] width 122 height 27
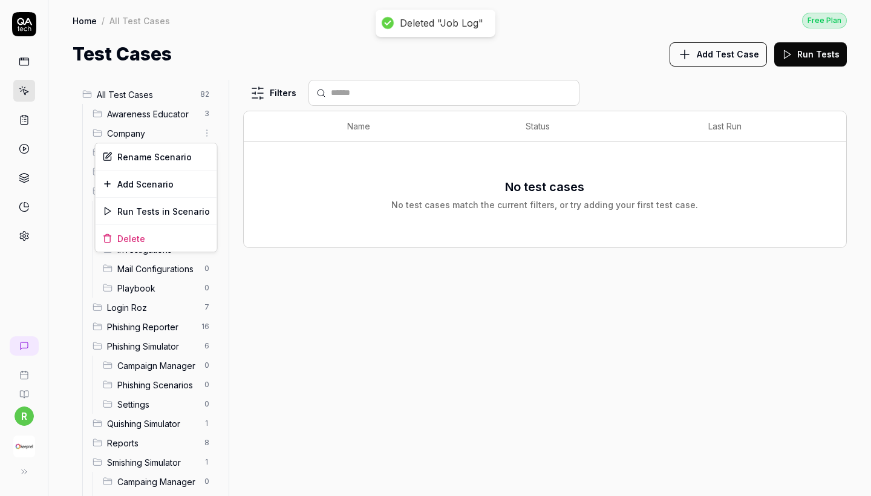
click at [205, 130] on html "Deleted "Job Log" Deleted "Companies" r Home / All Test Cases Free Plan Home / …" at bounding box center [435, 248] width 871 height 496
click at [186, 179] on div "Add Scenario" at bounding box center [157, 184] width 122 height 27
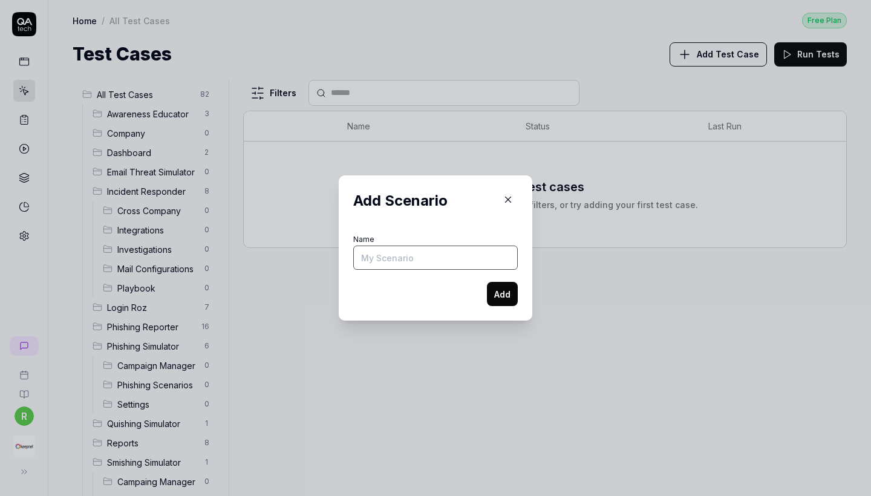
type input "K"
type input "Job Log"
click at [505, 298] on button "Add" at bounding box center [502, 294] width 31 height 24
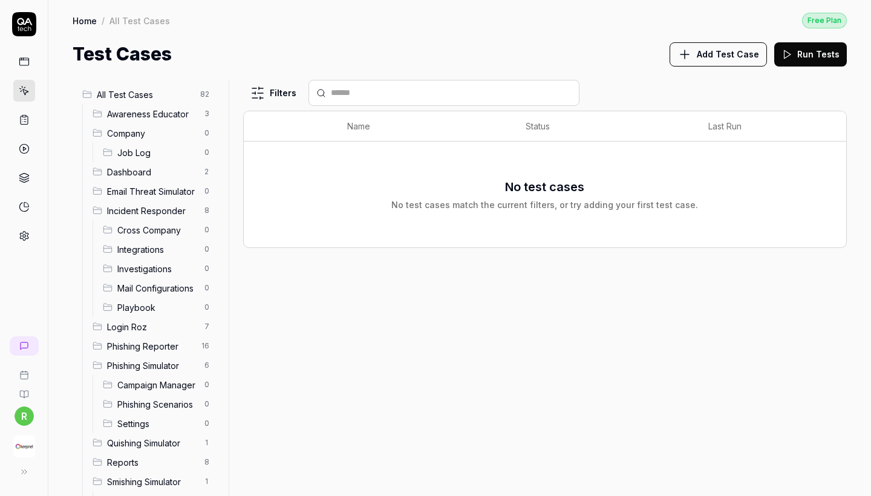
click at [206, 132] on html "r Home / All Test Cases Free Plan Home / All Test Cases Free Plan Test Cases Ad…" at bounding box center [435, 248] width 871 height 496
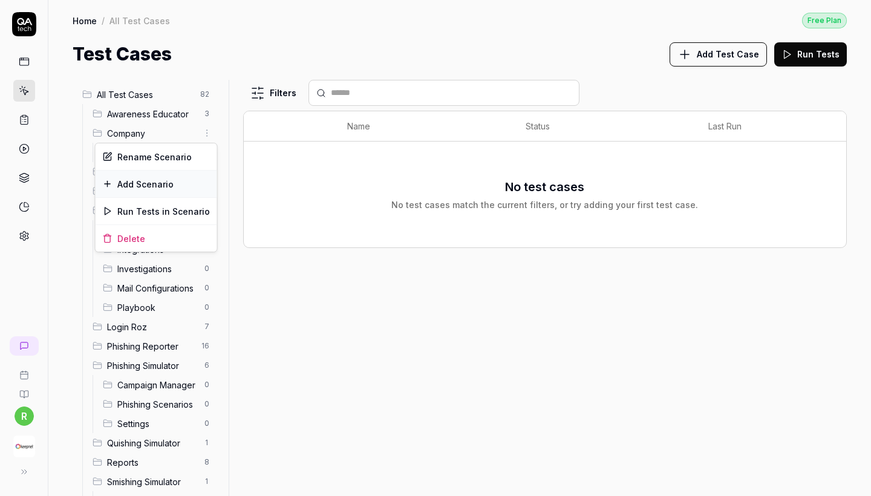
click at [176, 176] on div "Add Scenario" at bounding box center [157, 184] width 122 height 27
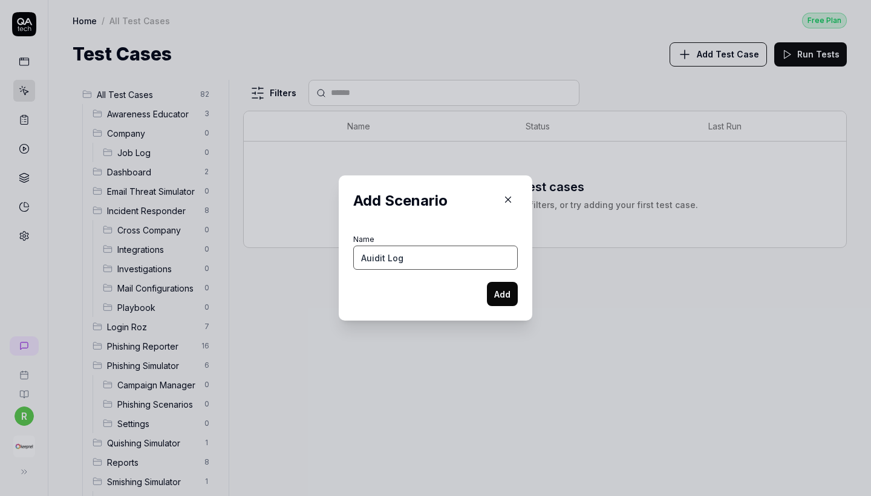
click at [382, 260] on input "Auidit Log" at bounding box center [435, 258] width 165 height 24
type input "Auidit Log"
click at [495, 291] on button "Add" at bounding box center [502, 294] width 31 height 24
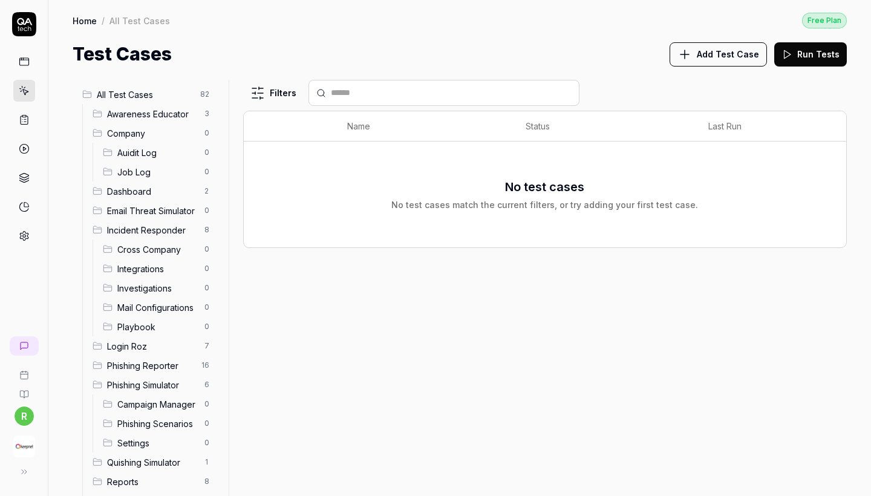
click at [215, 154] on div "Auidit Log 0" at bounding box center [158, 152] width 121 height 19
click at [209, 153] on html "r Home / All Test Cases / Company / Auidit Log Free Plan Home / All Test Cases …" at bounding box center [435, 248] width 871 height 496
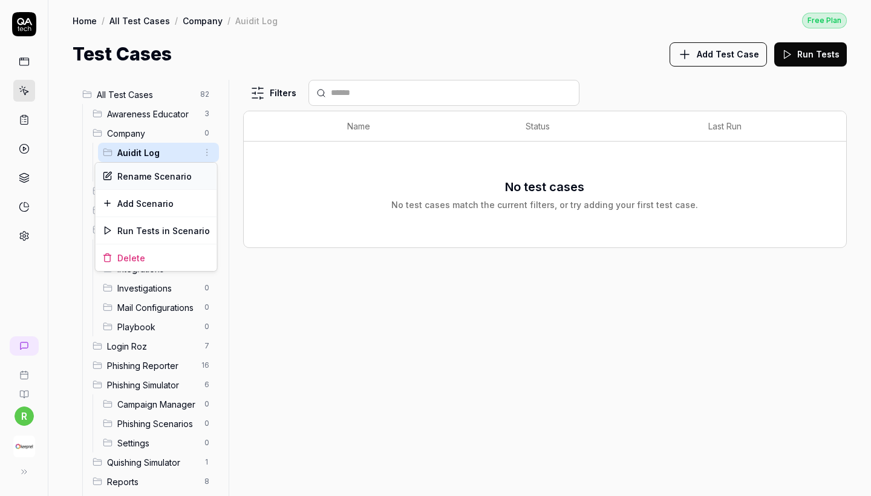
click at [162, 172] on div "Rename Scenario" at bounding box center [157, 176] width 122 height 27
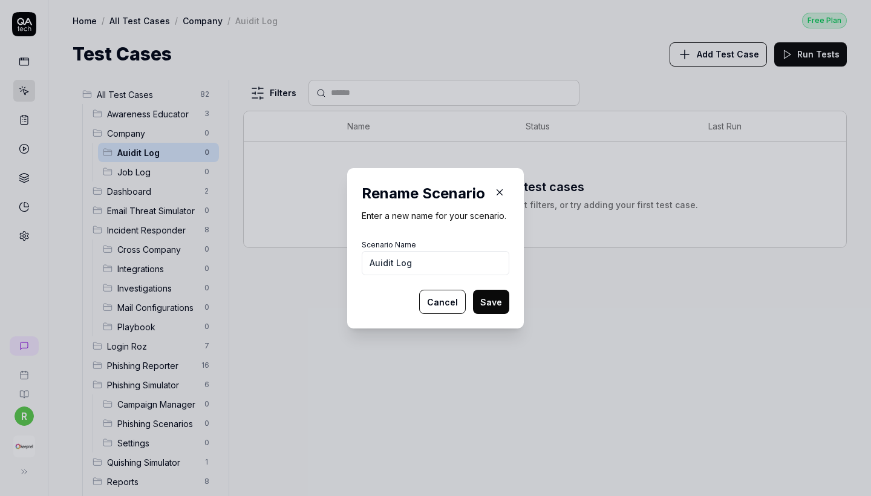
click at [382, 261] on input "Auidit Log" at bounding box center [436, 263] width 148 height 24
type input "Audit Log"
click at [491, 294] on button "Save" at bounding box center [491, 302] width 36 height 24
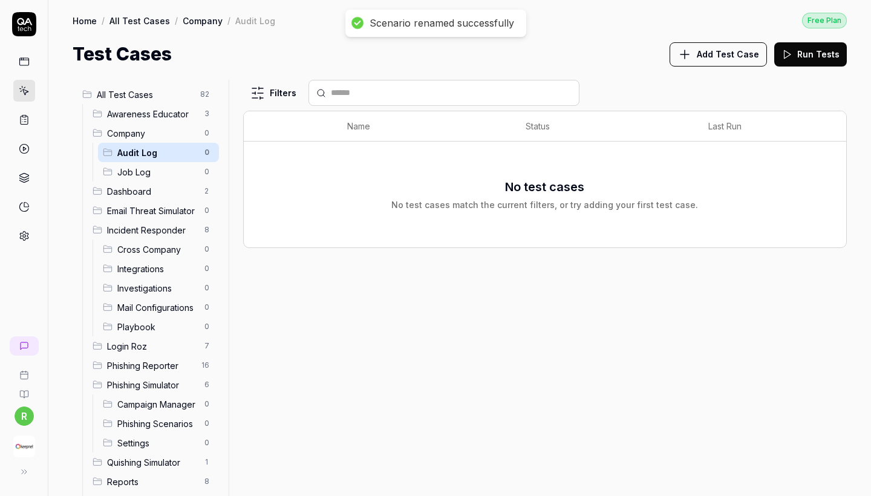
click at [205, 139] on html "Scenario renamed successfully r Home / All Test Cases / Company / Audit Log Fre…" at bounding box center [435, 248] width 871 height 496
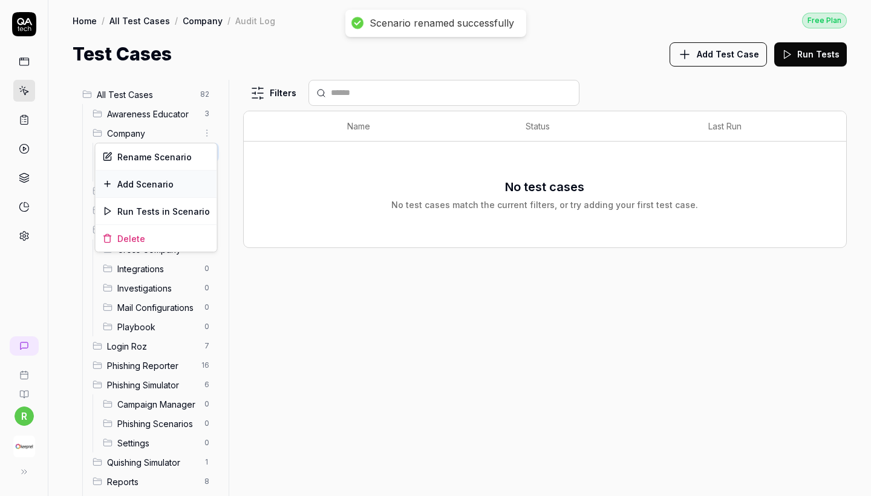
click at [180, 181] on div "Add Scenario" at bounding box center [157, 184] width 122 height 27
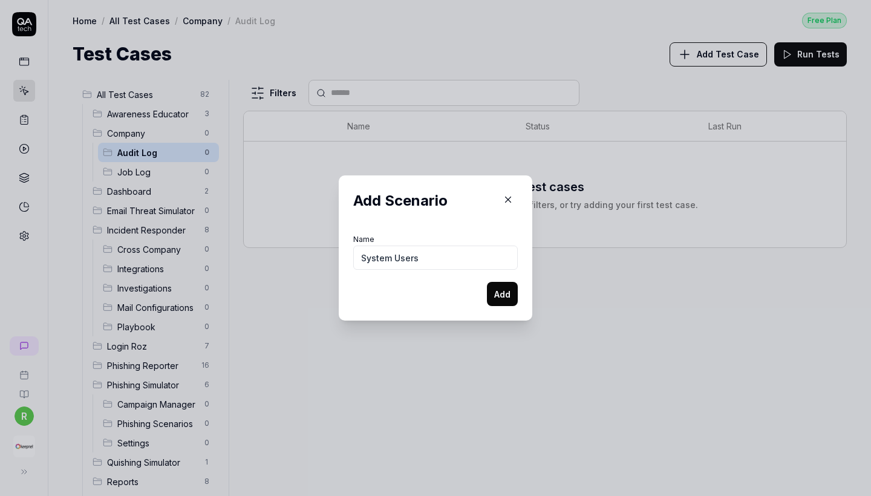
type input "System Users"
click at [506, 295] on button "Add" at bounding box center [502, 294] width 31 height 24
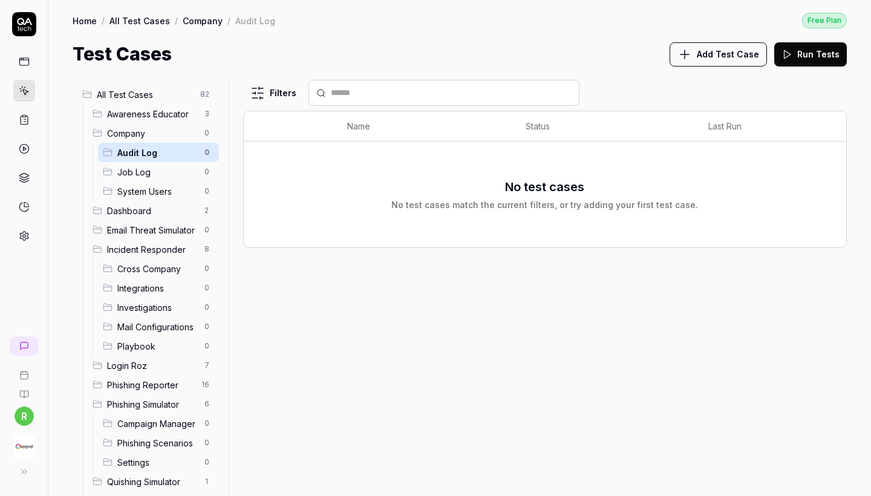
click at [208, 135] on html "r Home / All Test Cases / Company / Audit Log Free Plan Home / All Test Cases /…" at bounding box center [435, 248] width 871 height 496
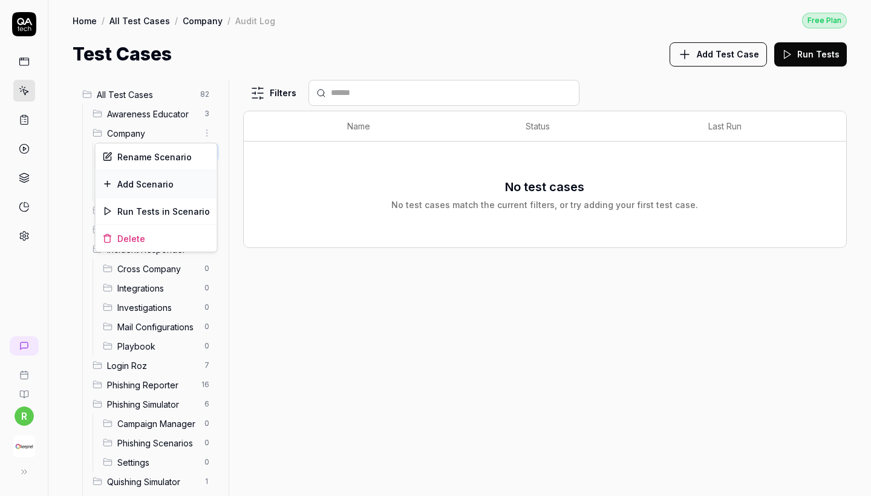
click at [184, 180] on div "Add Scenario" at bounding box center [157, 184] width 122 height 27
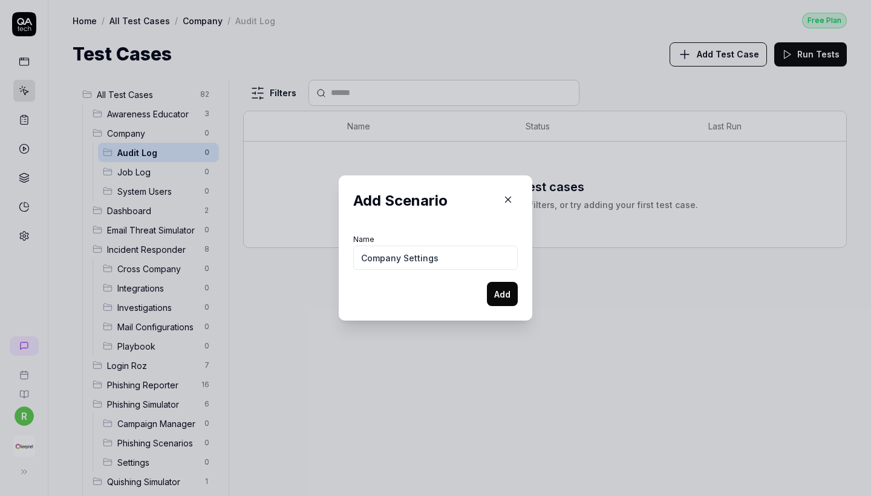
type input "Company Settings"
click at [506, 293] on button "Add" at bounding box center [502, 294] width 31 height 24
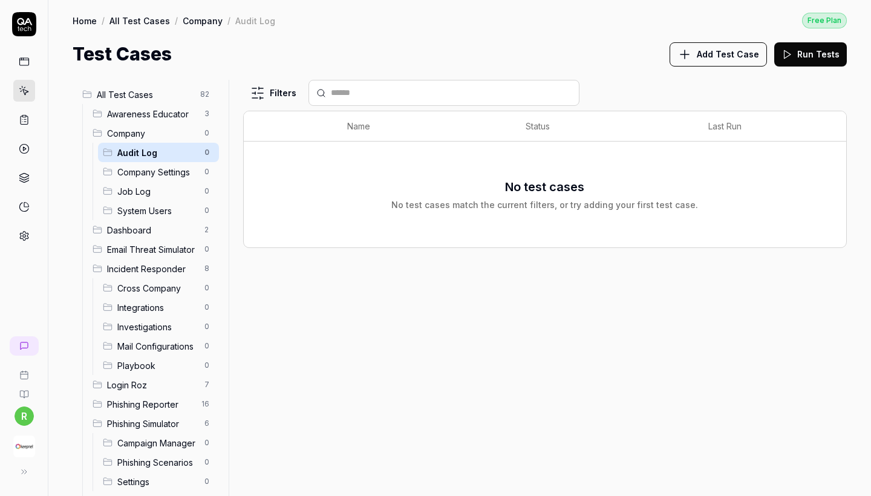
click at [212, 134] on html "r Home / All Test Cases / Company / Audit Log Free Plan Home / All Test Cases /…" at bounding box center [435, 248] width 871 height 496
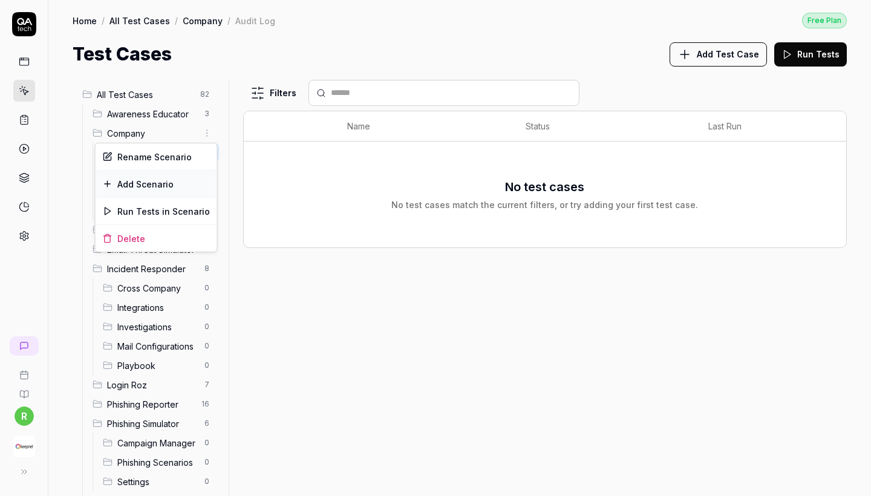
click at [172, 185] on div "Add Scenario" at bounding box center [157, 184] width 122 height 27
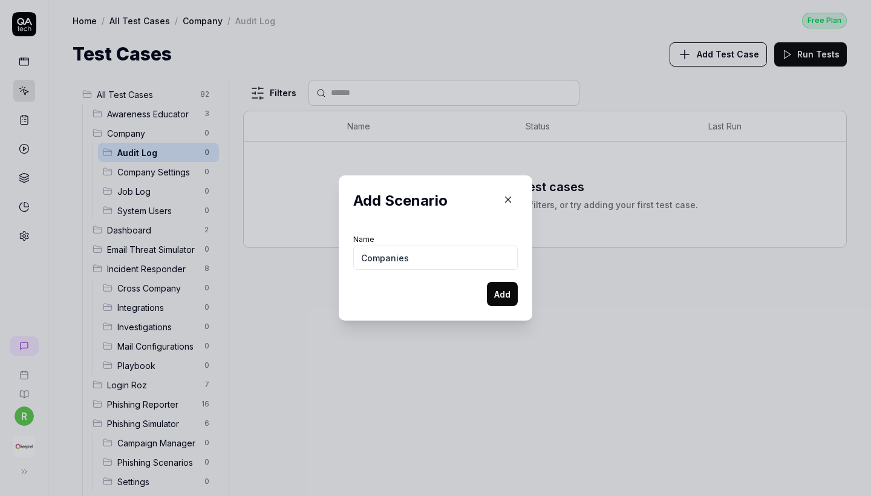
type input "Companies"
click at [516, 288] on button "Add" at bounding box center [502, 294] width 31 height 24
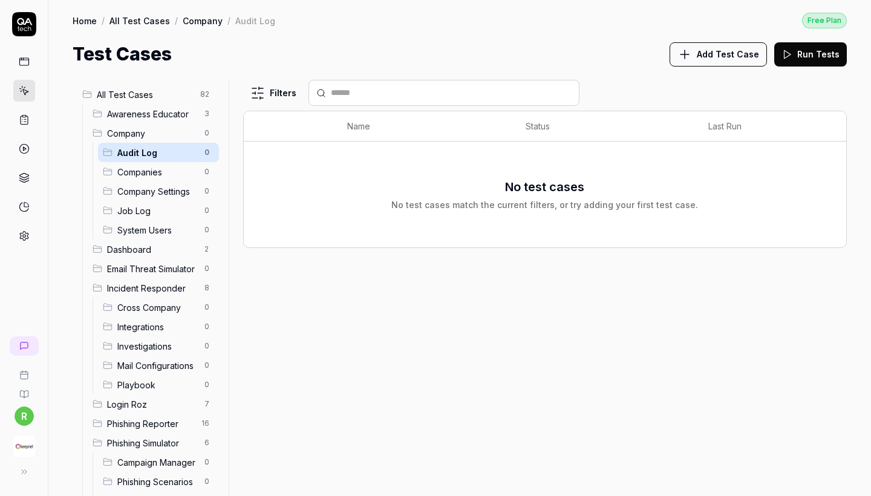
click at [205, 134] on html "r Home / All Test Cases / Company / Audit Log Free Plan Home / All Test Cases /…" at bounding box center [435, 248] width 871 height 496
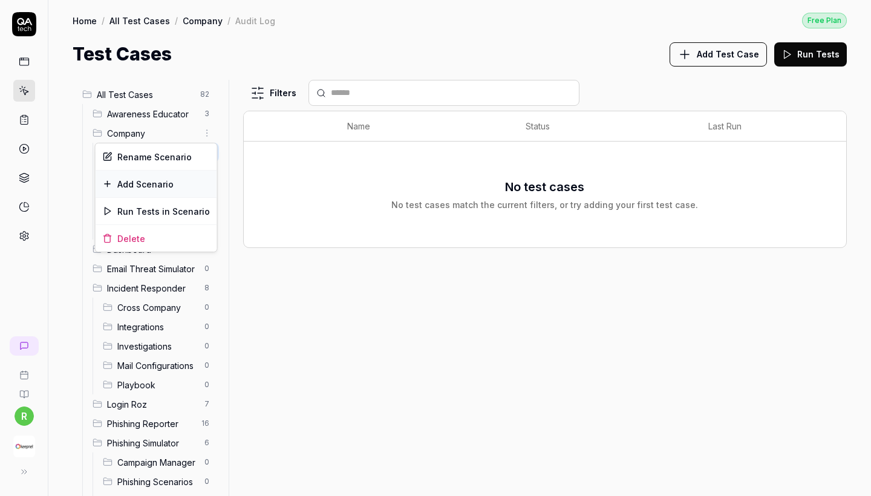
click at [171, 174] on div "Add Scenario" at bounding box center [157, 184] width 122 height 27
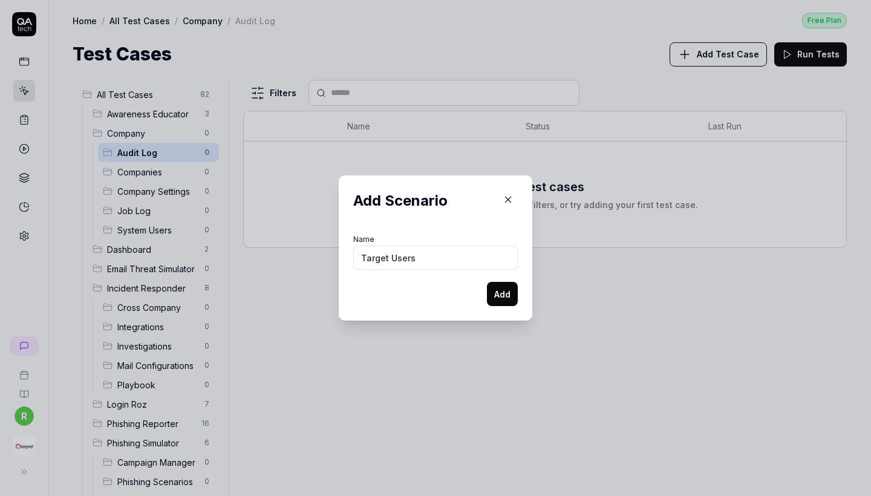
type input "Target Users"
click at [505, 296] on button "Add" at bounding box center [502, 294] width 31 height 24
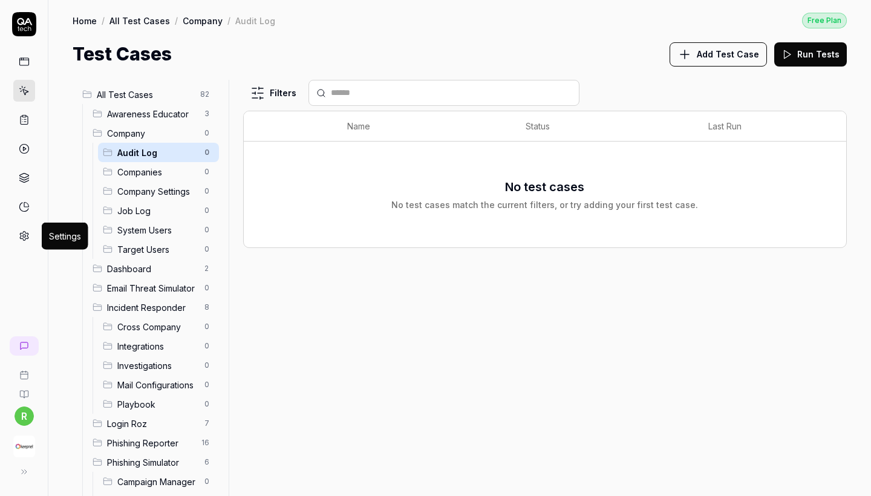
click at [21, 239] on icon at bounding box center [24, 236] width 8 height 9
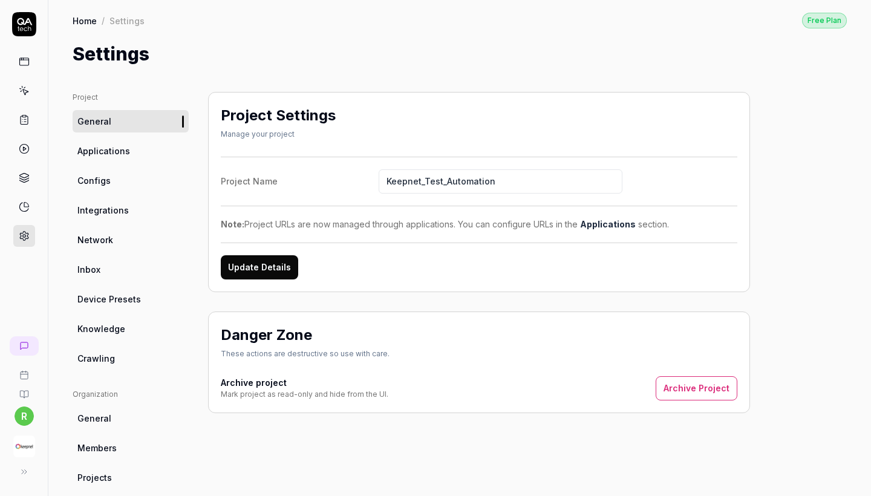
click at [143, 136] on ul "Project General Applications Configs Integrations Network Inbox Device Presets …" at bounding box center [131, 231] width 116 height 278
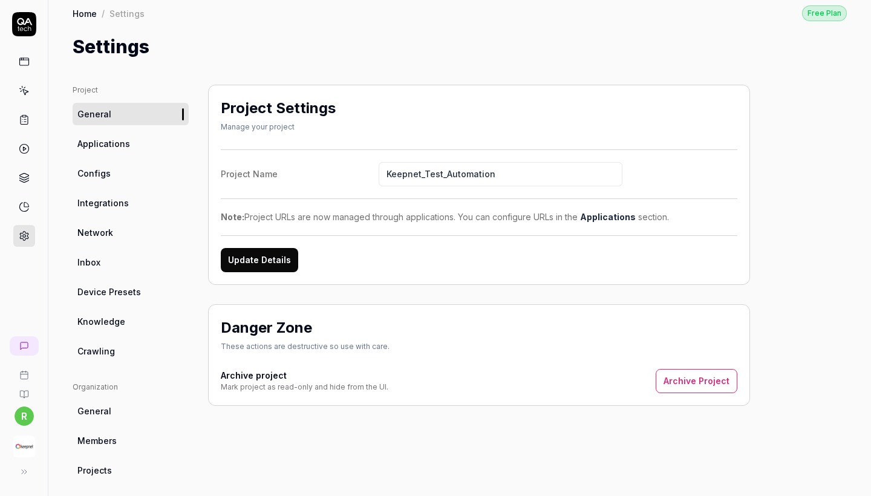
click at [134, 212] on link "Integrations" at bounding box center [131, 203] width 116 height 22
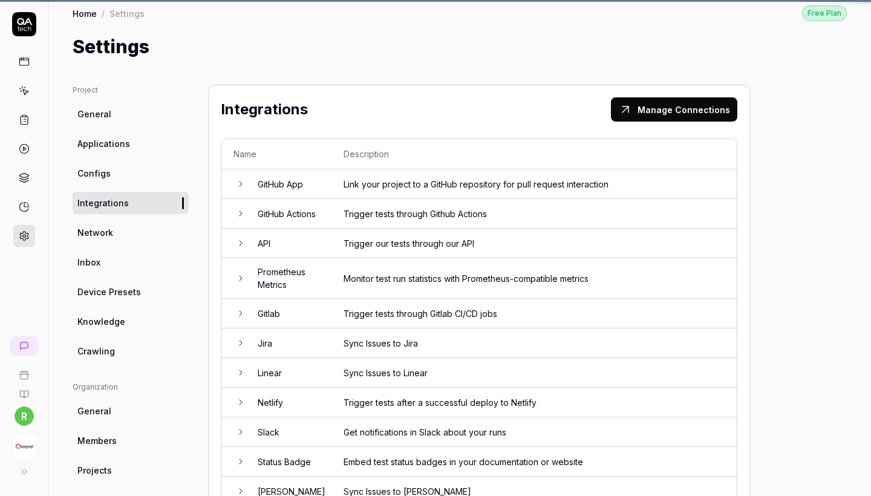
click at [127, 207] on link "Integrations" at bounding box center [131, 203] width 116 height 22
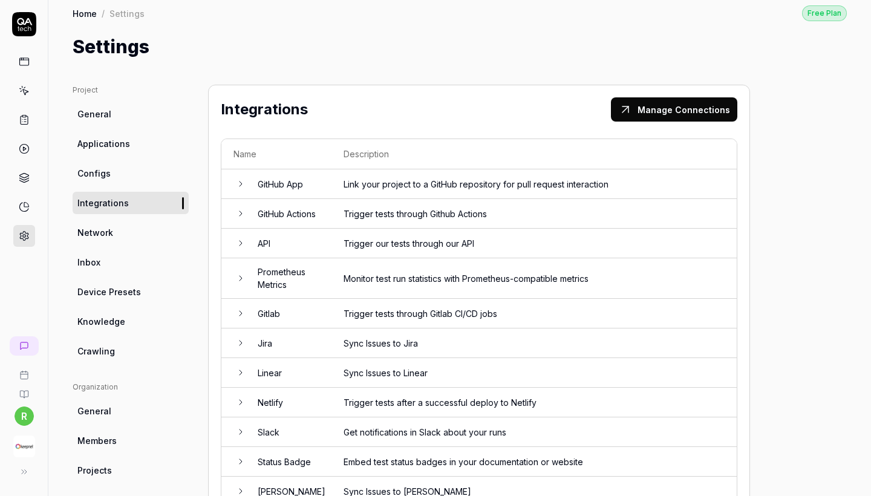
click at [126, 229] on link "Network" at bounding box center [131, 233] width 116 height 22
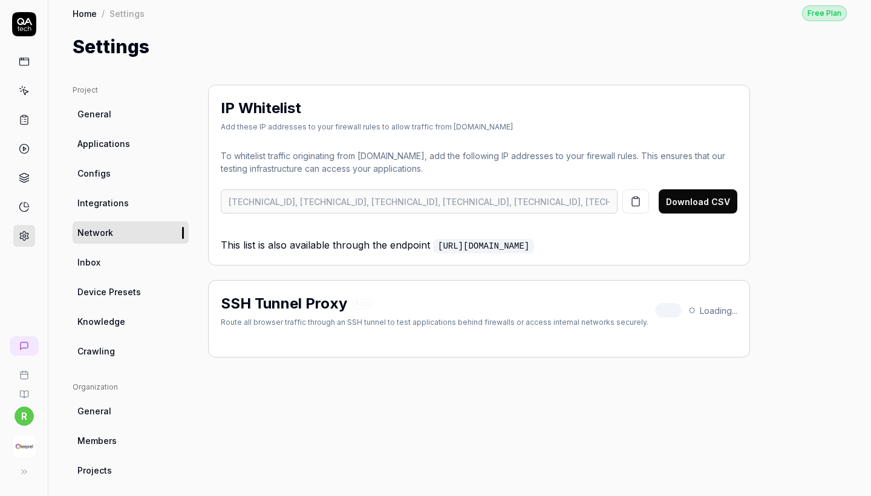
click at [123, 206] on span "Integrations" at bounding box center [102, 203] width 51 height 13
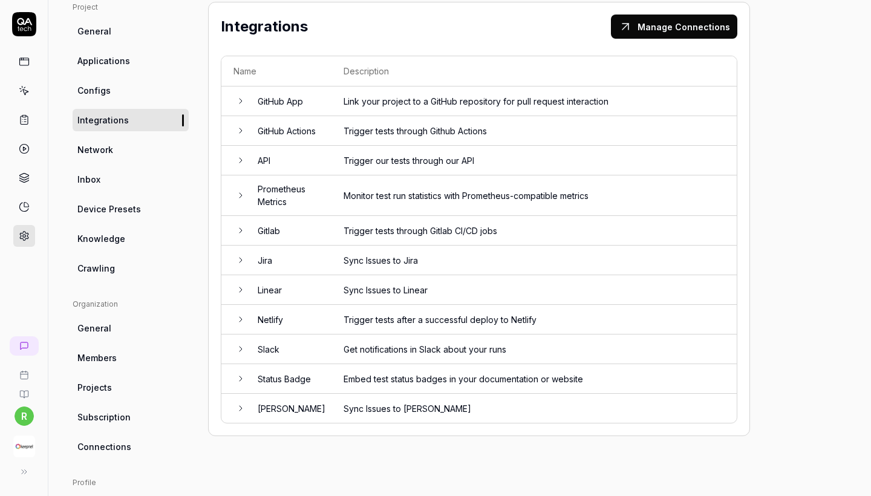
scroll to position [80, 0]
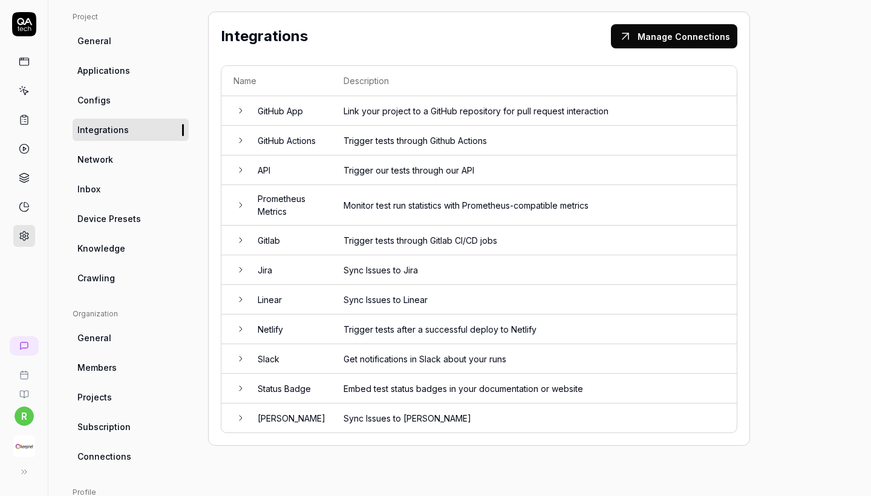
click at [107, 174] on ul "Project General Applications Configs Integrations Network Inbox Device Presets …" at bounding box center [131, 150] width 116 height 278
click at [100, 165] on span "Network" at bounding box center [95, 159] width 36 height 13
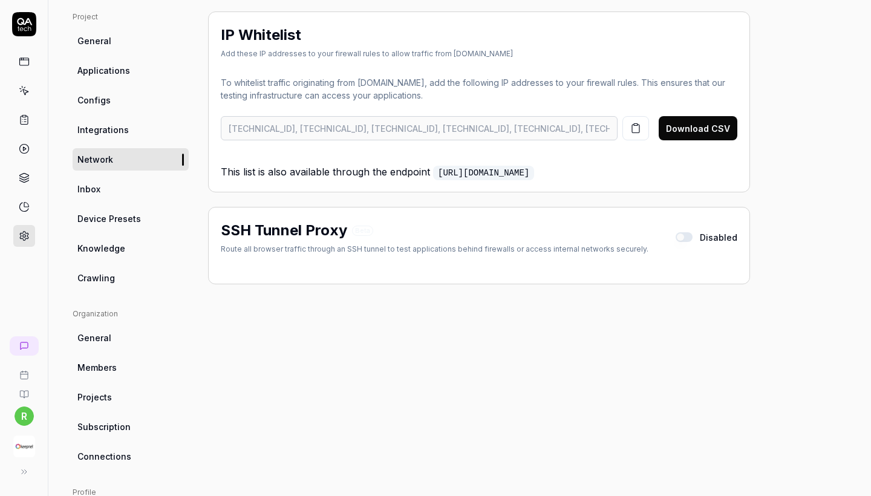
click at [103, 200] on ul "Project General Applications Configs Integrations Network Inbox Device Presets …" at bounding box center [131, 150] width 116 height 278
click at [99, 195] on link "Inbox" at bounding box center [131, 189] width 116 height 22
click at [111, 223] on span "Device Presets" at bounding box center [109, 218] width 64 height 13
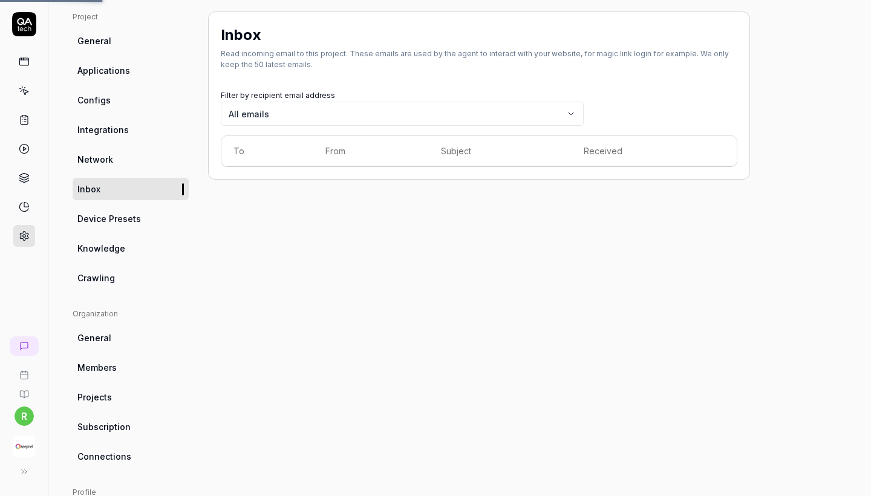
click at [116, 267] on link "Crawling" at bounding box center [131, 278] width 116 height 22
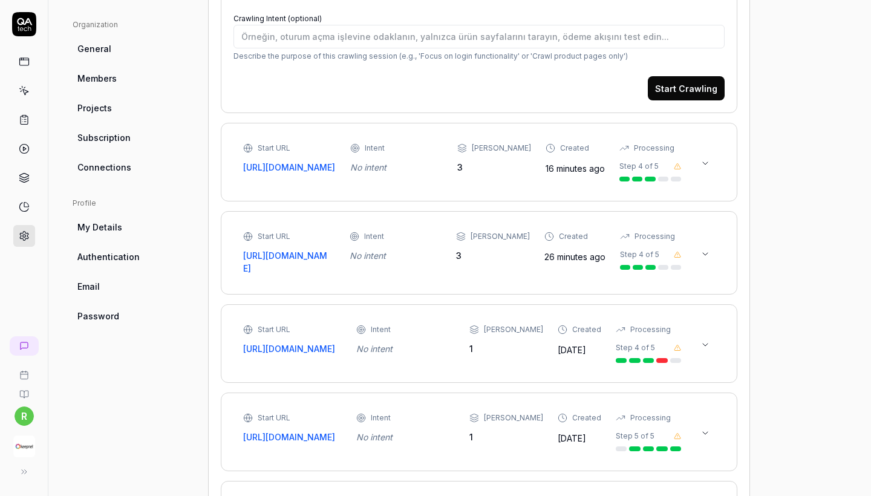
scroll to position [97, 0]
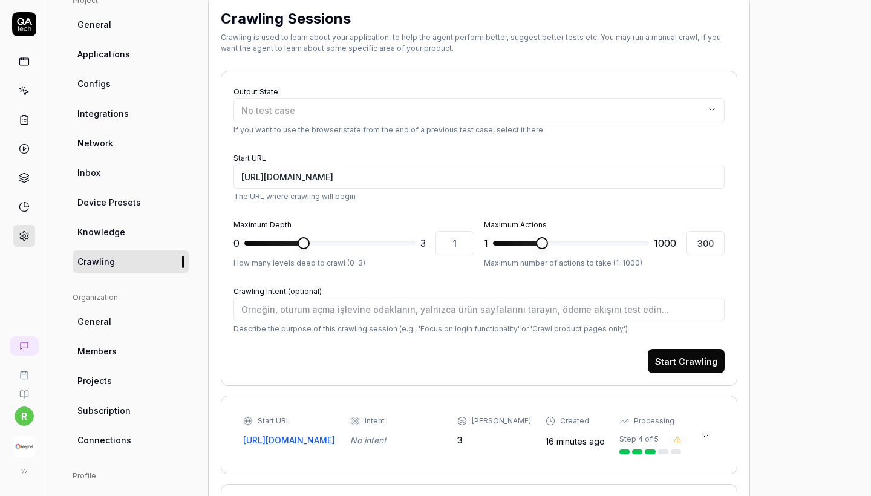
click at [136, 330] on link "General" at bounding box center [131, 321] width 116 height 22
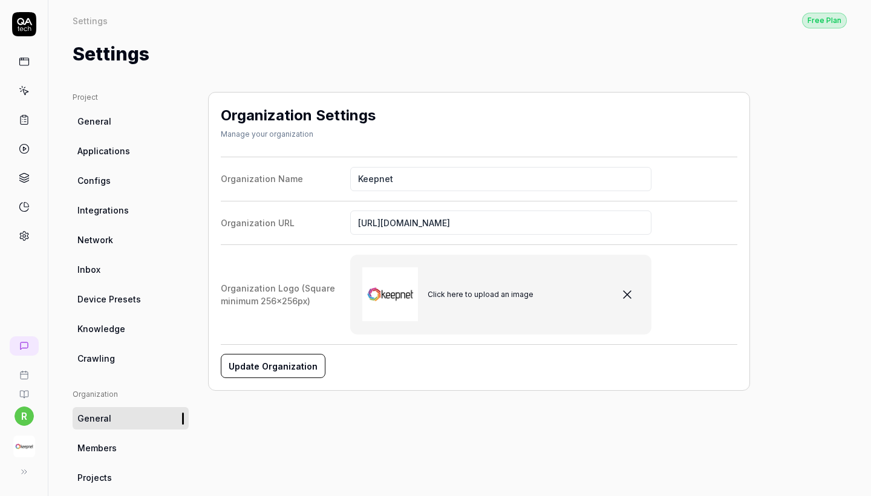
scroll to position [78, 0]
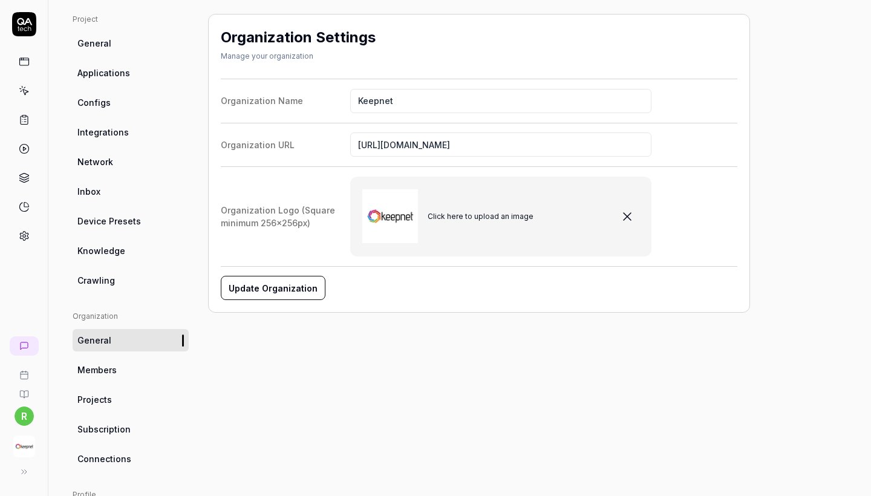
click at [126, 367] on link "Members" at bounding box center [131, 370] width 116 height 22
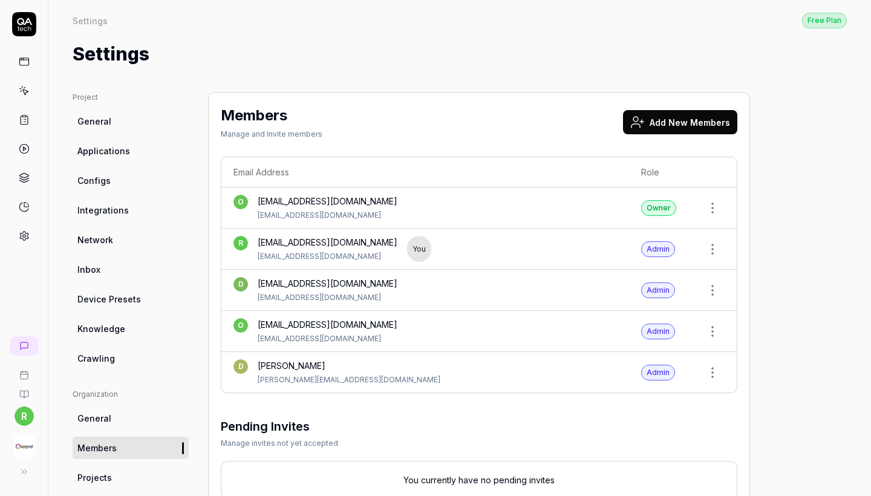
click at [655, 118] on button "Add New Members" at bounding box center [680, 122] width 114 height 24
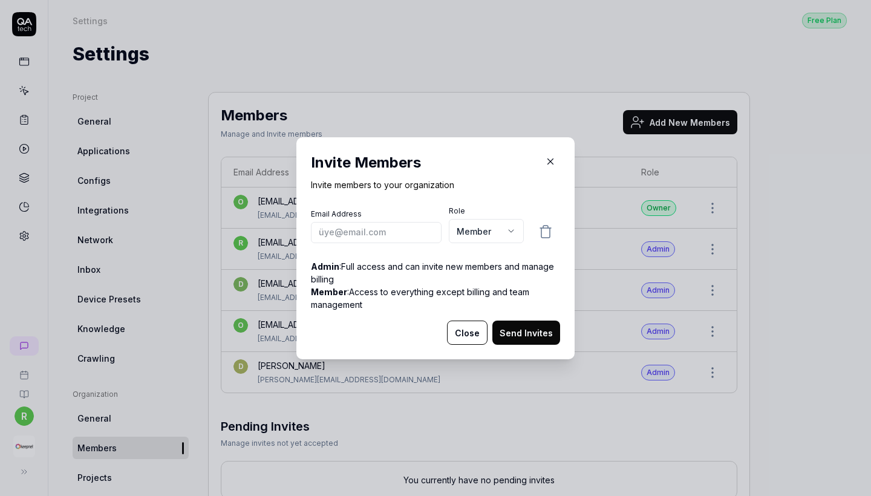
click at [476, 229] on body "r Settings Free Plan Settings Free Plan Settings Project General Applications C…" at bounding box center [435, 248] width 871 height 496
click at [399, 234] on div "​ Invite Members Invite members to your organization Email Address Role Member …" at bounding box center [435, 248] width 871 height 496
click at [385, 231] on input "email" at bounding box center [376, 232] width 131 height 21
click at [554, 165] on icon "button" at bounding box center [550, 161] width 11 height 11
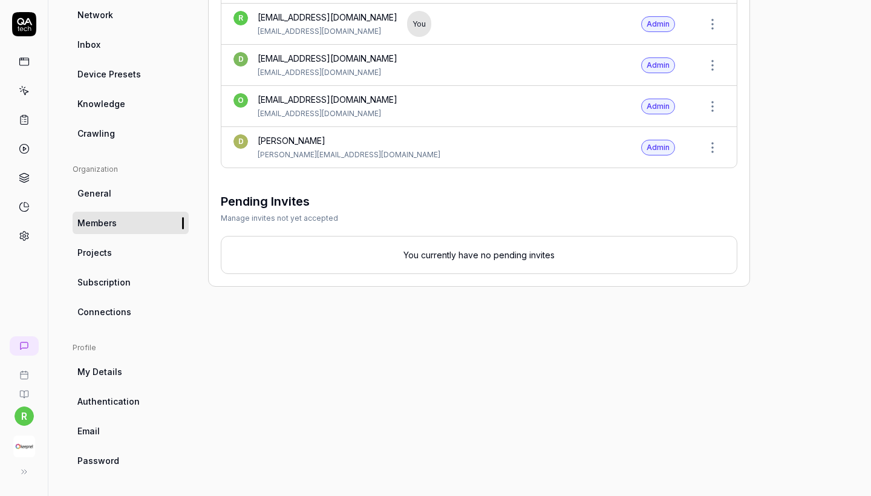
scroll to position [225, 0]
click at [101, 255] on span "Projects" at bounding box center [94, 252] width 34 height 13
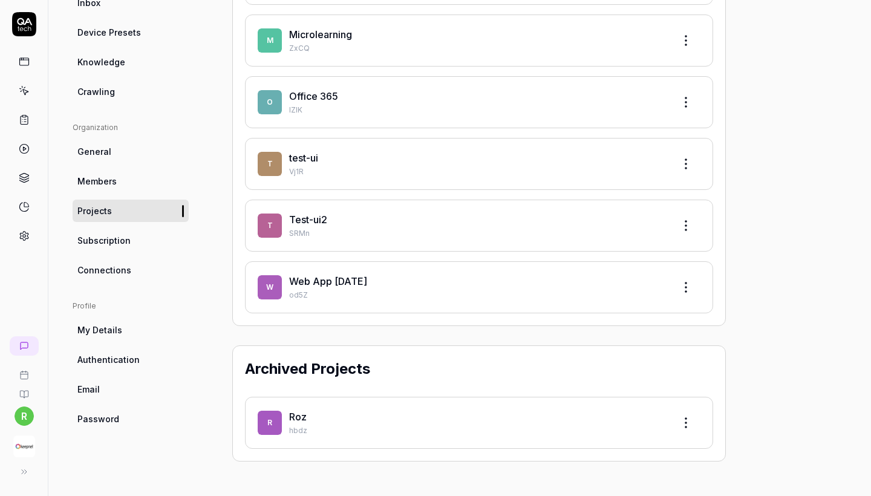
scroll to position [265, 0]
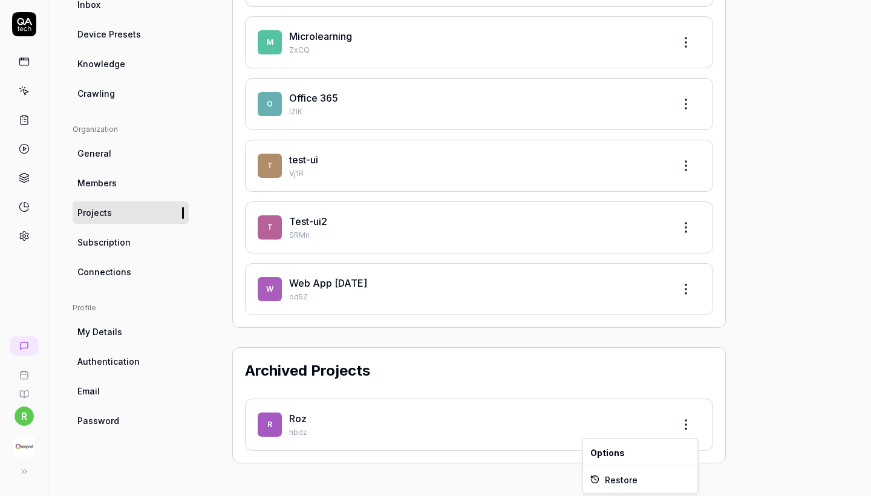
click at [690, 427] on html "r Settings Free Plan Settings Free Plan Settings Project General Applications C…" at bounding box center [435, 248] width 871 height 496
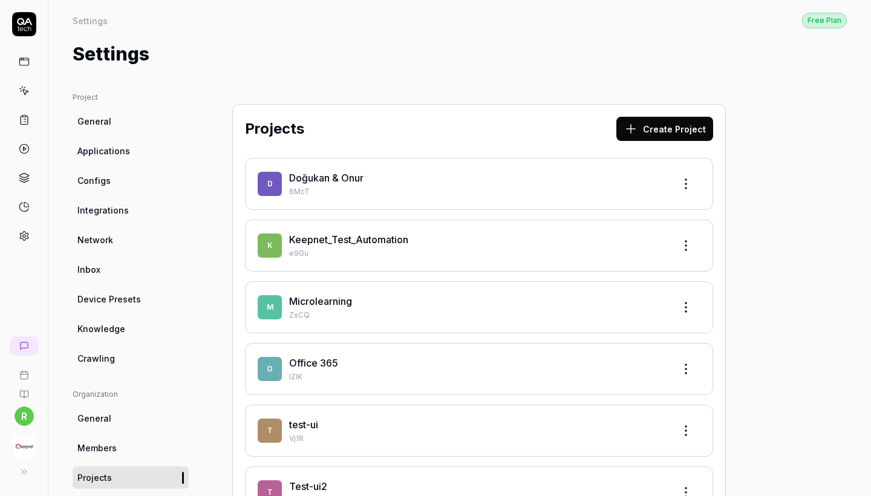
scroll to position [0, 0]
click at [366, 236] on link "Keepnet_Test_Automation" at bounding box center [348, 240] width 119 height 12
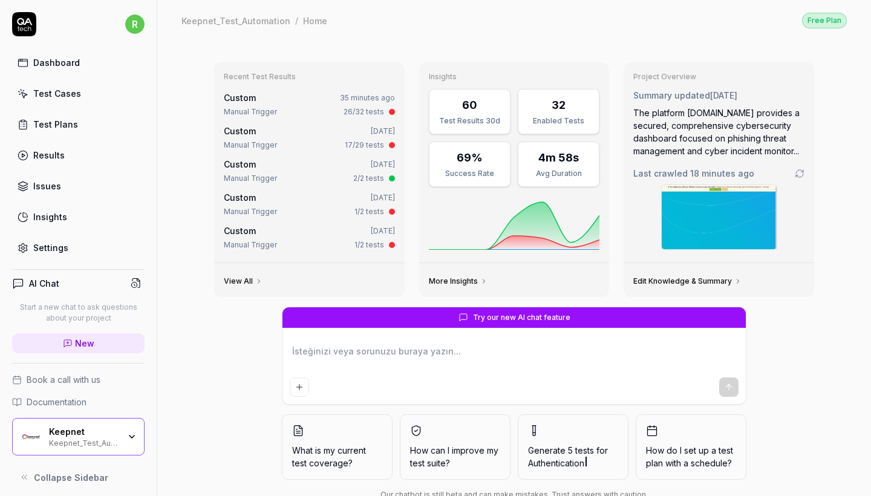
click at [93, 89] on link "Test Cases" at bounding box center [78, 94] width 133 height 24
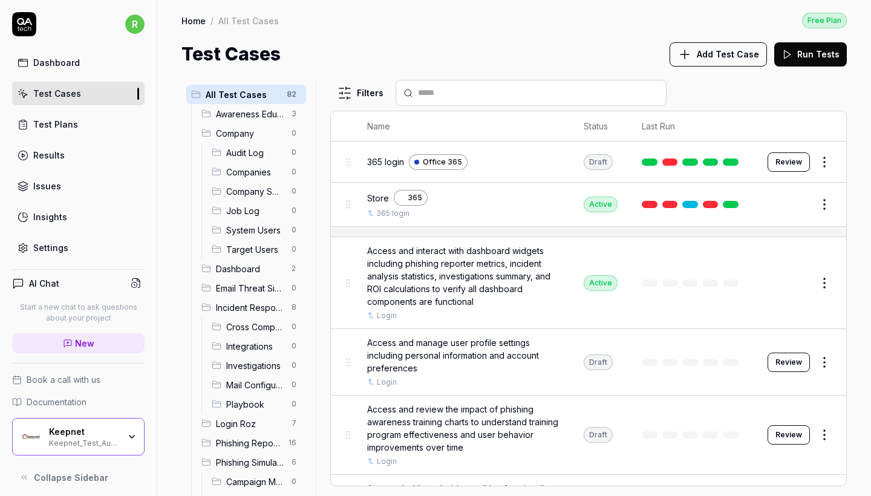
click at [231, 140] on div "Company 0" at bounding box center [252, 132] width 110 height 19
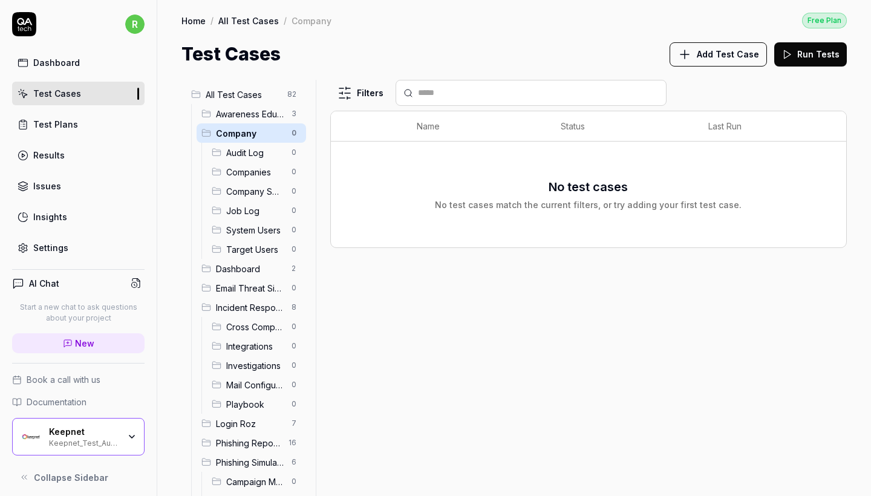
click at [206, 139] on div "Company 0" at bounding box center [252, 132] width 110 height 19
click at [388, 283] on div "Filters Name Status Last Run No test cases No test cases match the current filt…" at bounding box center [588, 288] width 517 height 416
click at [803, 2] on div "Home / All Test Cases / Company Free Plan Home / All Test Cases / Company Free …" at bounding box center [514, 34] width 714 height 68
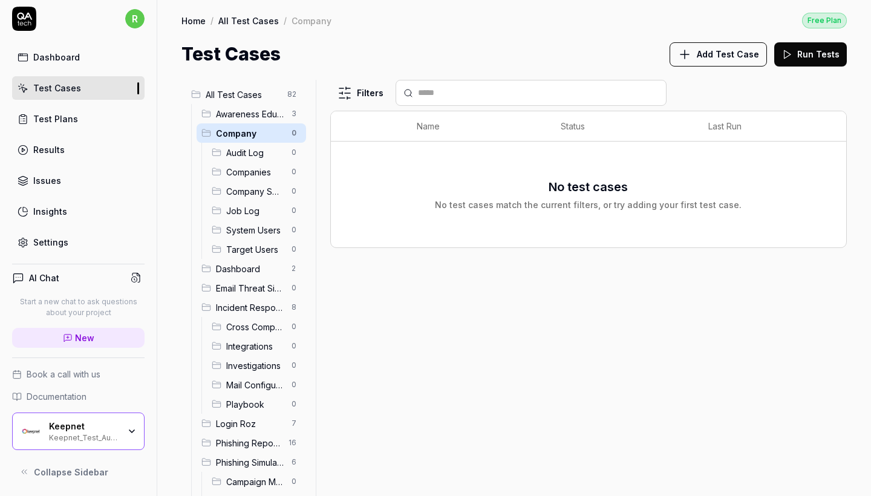
scroll to position [6, 0]
click at [71, 236] on link "Settings" at bounding box center [78, 243] width 133 height 24
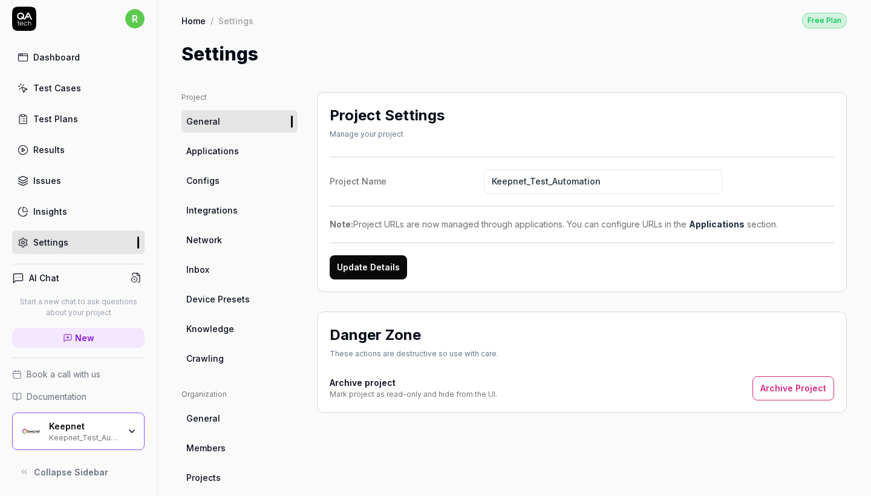
click at [134, 17] on html "r Dashboard Test Cases Test Plans Results Issues Insights Settings AI Chat Star…" at bounding box center [435, 248] width 871 height 496
click at [91, 74] on span "Profile" at bounding box center [83, 74] width 127 height 13
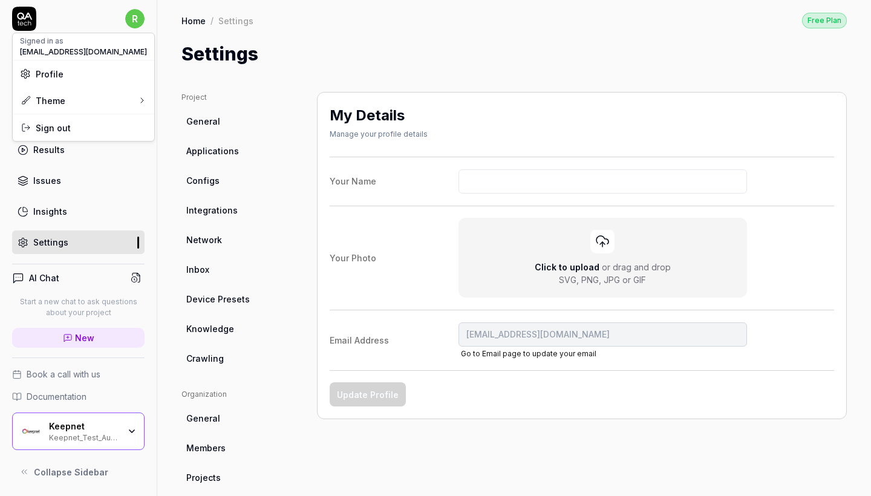
click at [206, 353] on html "r Dashboard Test Cases Test Plans Results Issues Insights Settings AI Chat Star…" at bounding box center [435, 248] width 871 height 496
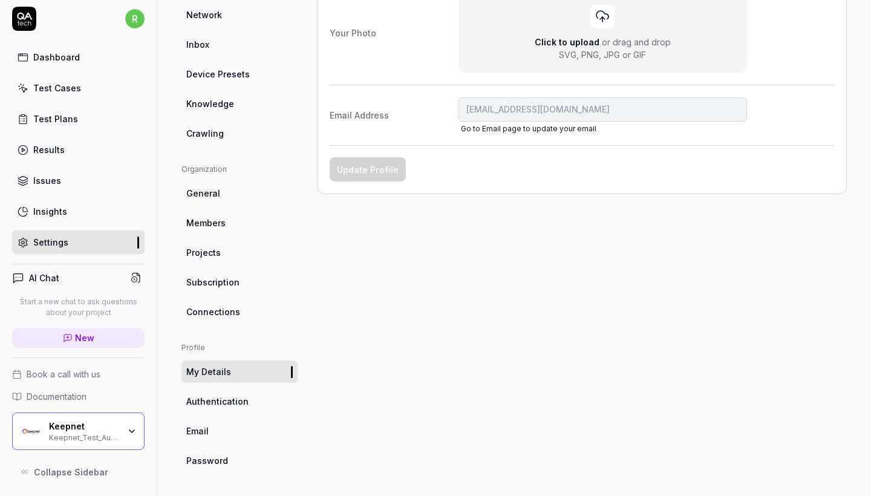
scroll to position [225, 0]
click at [214, 422] on link "Email" at bounding box center [240, 431] width 116 height 22
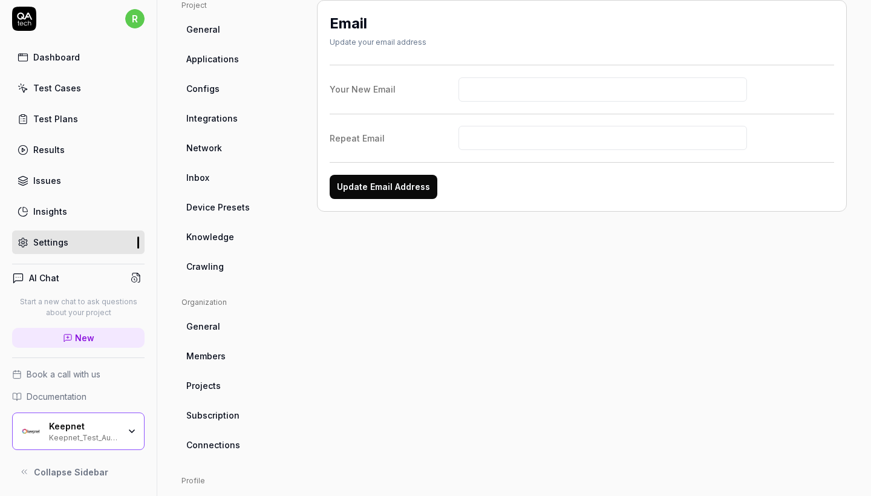
click at [221, 461] on div "Project General Applications Configs Integrations Network Inbox Device Presets …" at bounding box center [240, 302] width 116 height 605
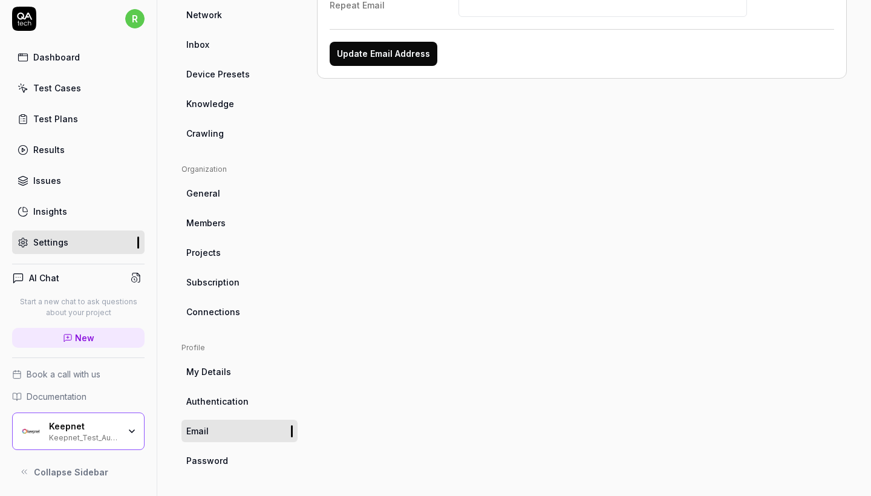
click at [200, 451] on link "Password" at bounding box center [240, 461] width 116 height 22
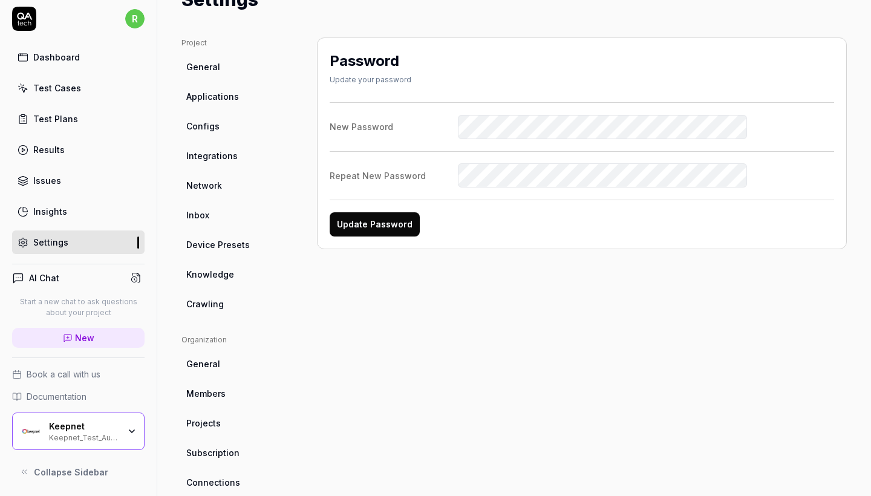
scroll to position [24, 0]
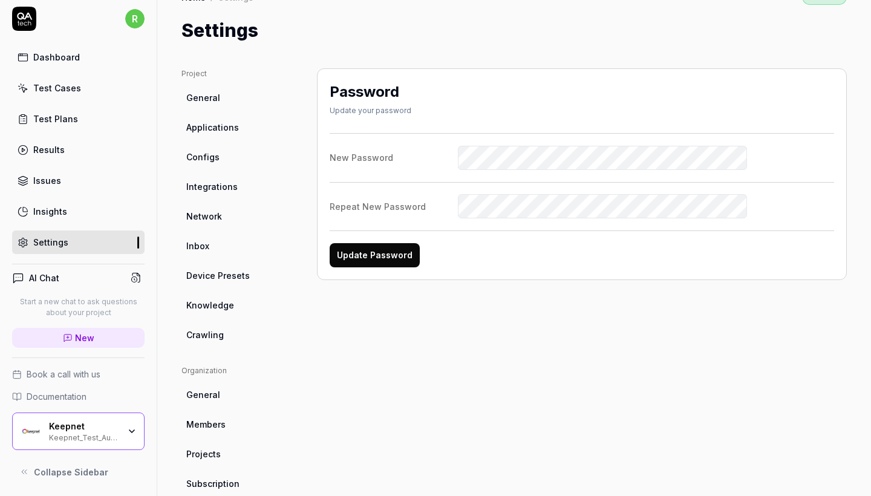
click at [356, 256] on button "Update Password" at bounding box center [375, 255] width 90 height 24
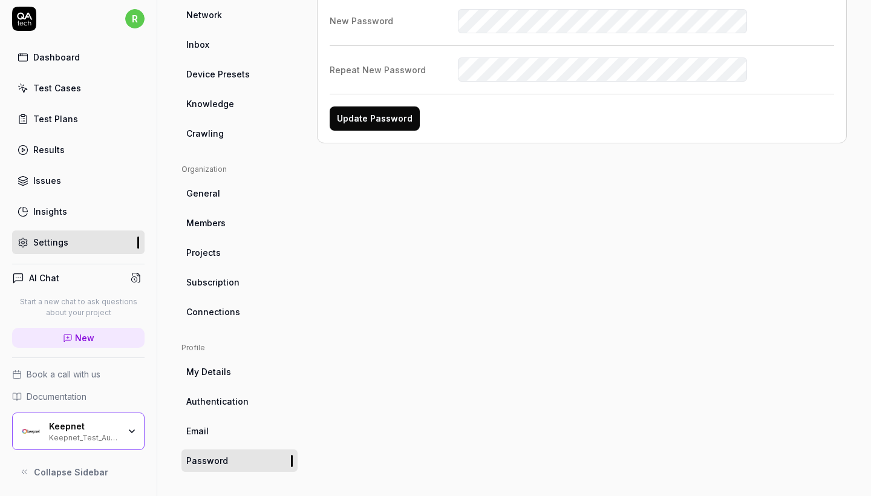
scroll to position [225, 0]
click at [206, 426] on span "Email" at bounding box center [197, 431] width 22 height 13
click at [204, 429] on span "Email" at bounding box center [197, 431] width 22 height 13
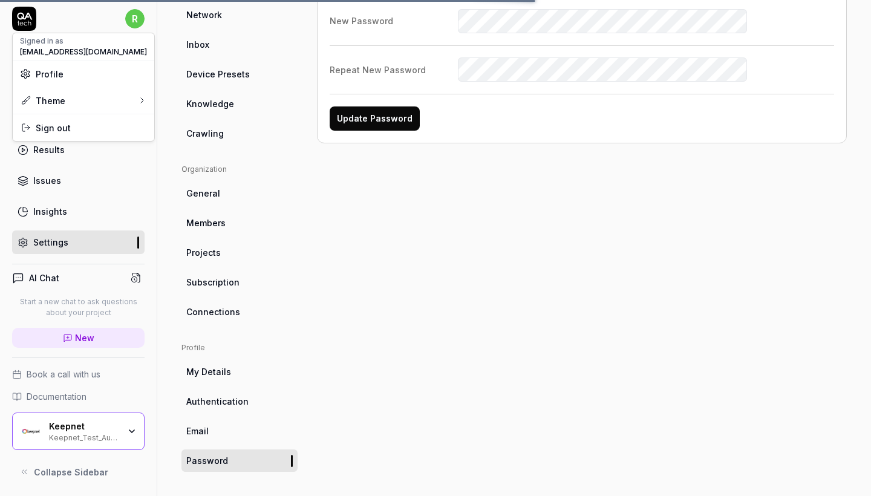
click at [139, 25] on html "r Dashboard Test Cases Test Plans Results Issues Insights Settings AI Chat Star…" at bounding box center [435, 248] width 871 height 496
click at [95, 125] on span "Sign out" at bounding box center [83, 128] width 127 height 13
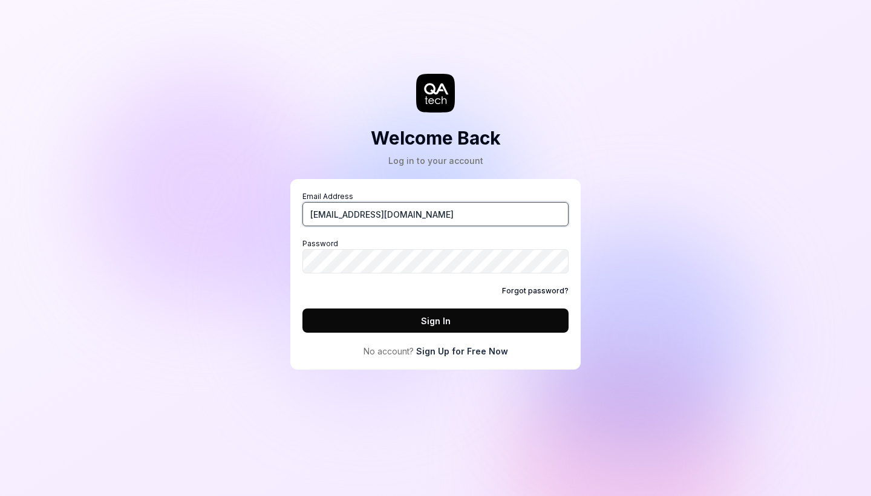
type input "[EMAIL_ADDRESS][DOMAIN_NAME]"
click at [390, 315] on button "Sign In" at bounding box center [436, 321] width 266 height 24
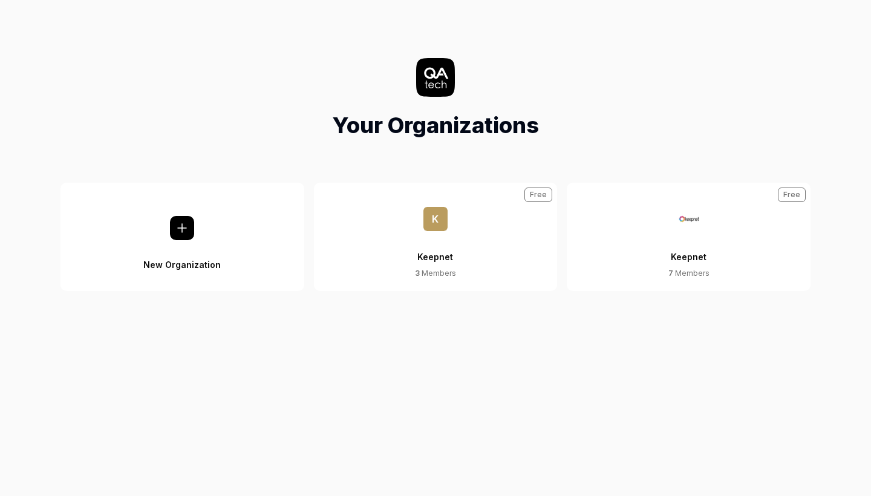
click at [716, 175] on div "New Organization K Keepnet 3 Members Free Keepnet 7 Members Free" at bounding box center [435, 243] width 871 height 145
click at [710, 217] on button "Keepnet 7 Members Free" at bounding box center [689, 237] width 244 height 108
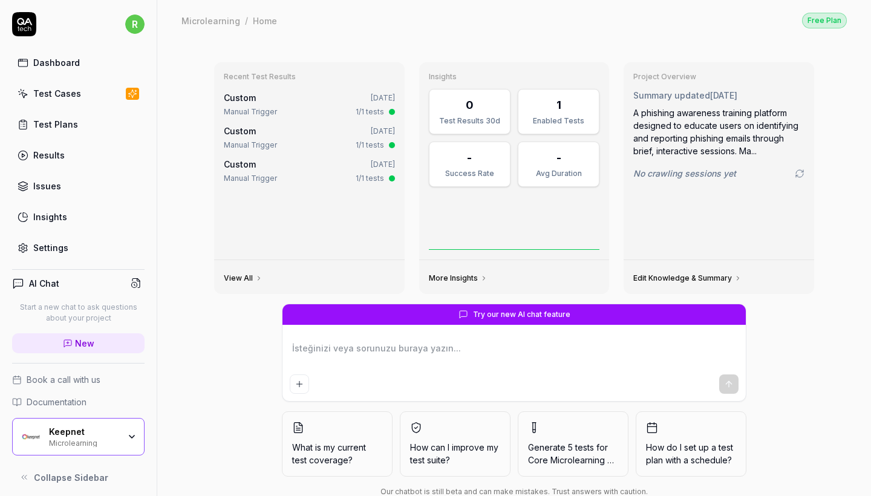
click at [92, 99] on link "Test Cases" at bounding box center [78, 94] width 133 height 24
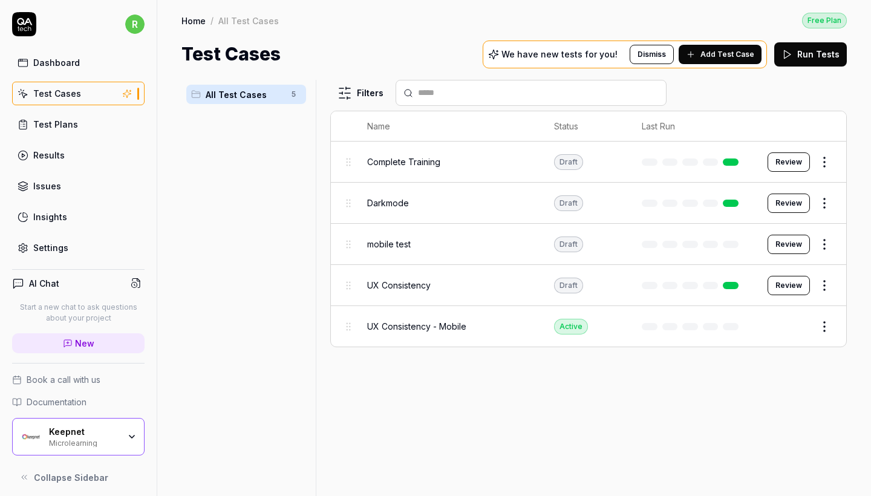
click at [111, 435] on div "Keepnet" at bounding box center [84, 432] width 70 height 11
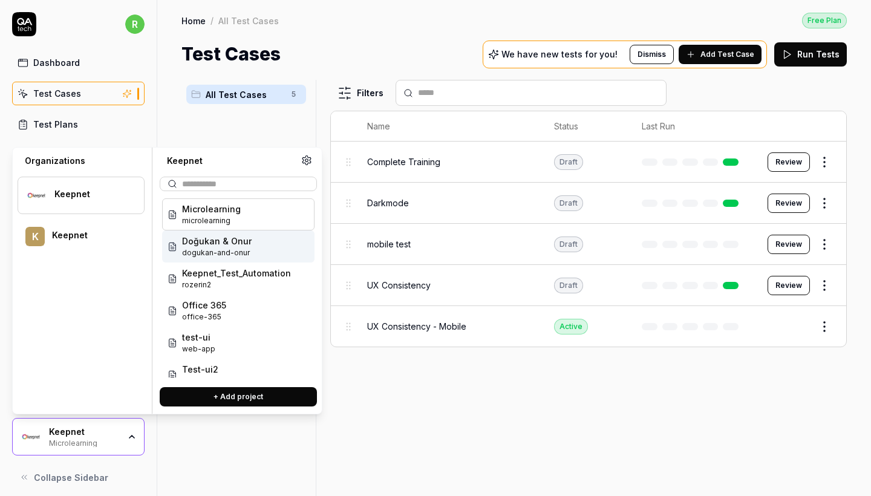
click at [266, 271] on span "Keepnet_Test_Automation" at bounding box center [236, 273] width 109 height 13
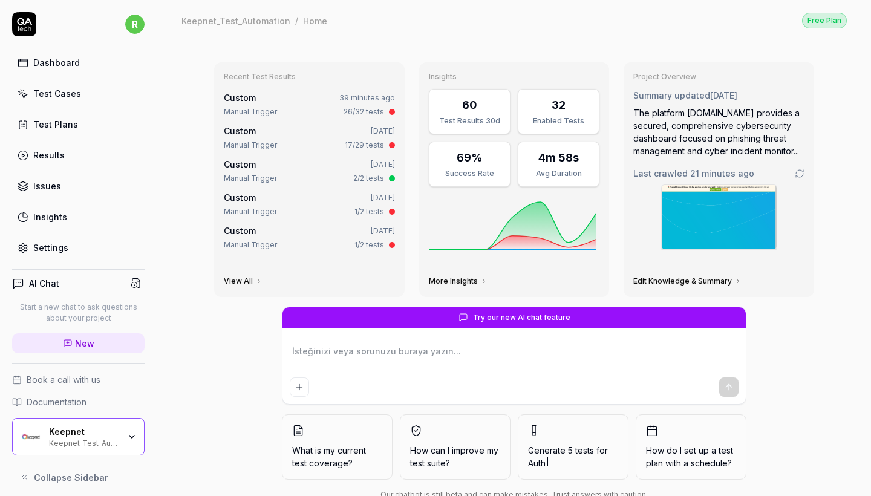
type textarea "*"
click at [88, 90] on link "Test Cases" at bounding box center [78, 94] width 133 height 24
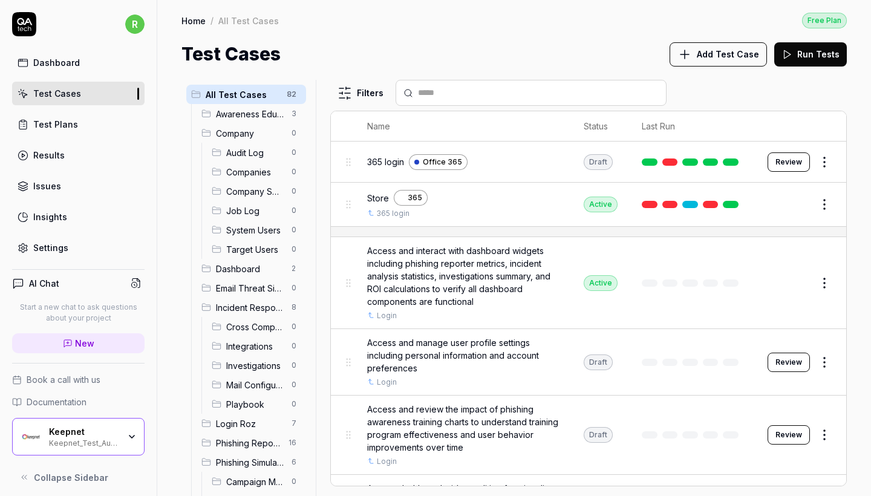
click at [752, 56] on span "Add Test Case" at bounding box center [728, 54] width 62 height 13
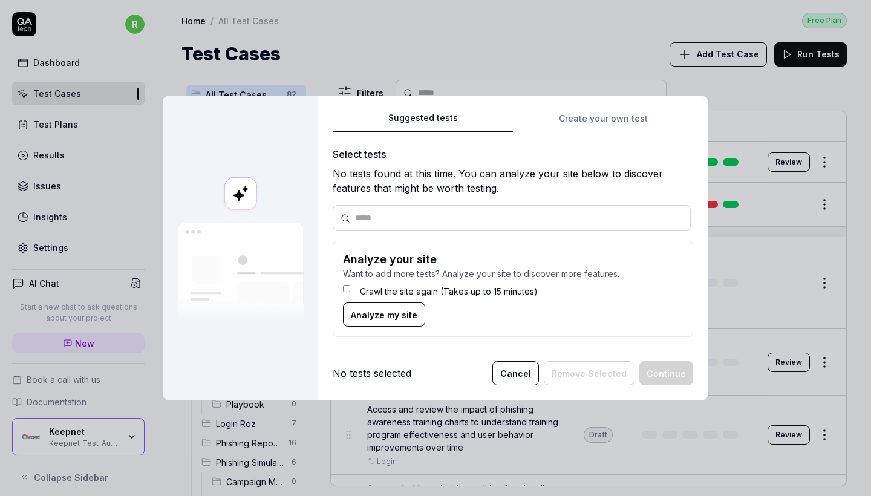
click at [394, 373] on div "No tests selected" at bounding box center [372, 373] width 79 height 15
click at [603, 131] on div "Suggested tests Create your own test Select tests No tests found at this time. …" at bounding box center [513, 229] width 361 height 237
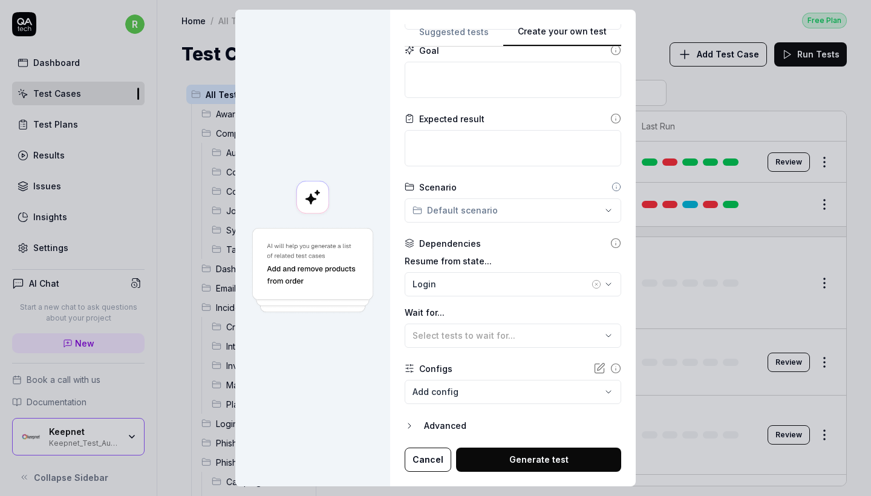
scroll to position [129, 0]
click at [446, 427] on div "Advanced" at bounding box center [522, 426] width 197 height 15
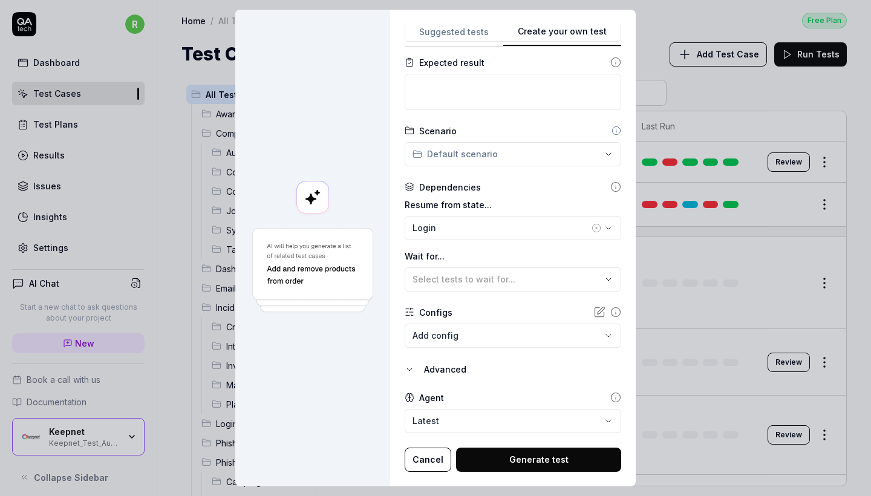
scroll to position [185, 0]
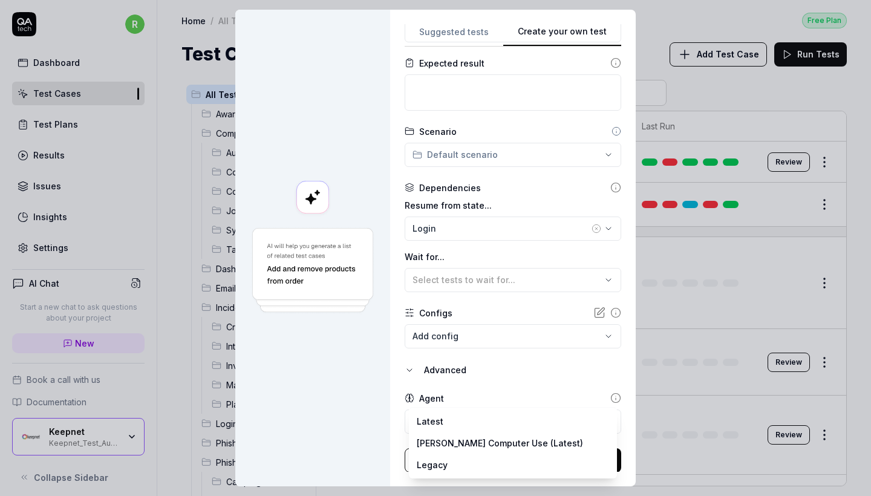
click at [427, 424] on body "r Dashboard Test Cases Test Plans Results Issues Insights Settings AI Chat Star…" at bounding box center [435, 248] width 871 height 496
click at [383, 412] on div "**********" at bounding box center [435, 248] width 871 height 496
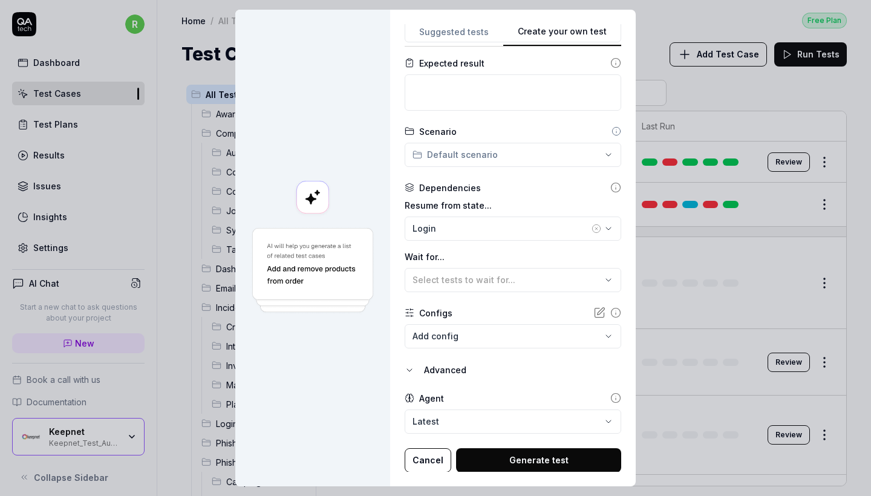
click at [435, 472] on div "**********" at bounding box center [513, 248] width 246 height 477
click at [428, 463] on button "Cancel" at bounding box center [428, 460] width 47 height 24
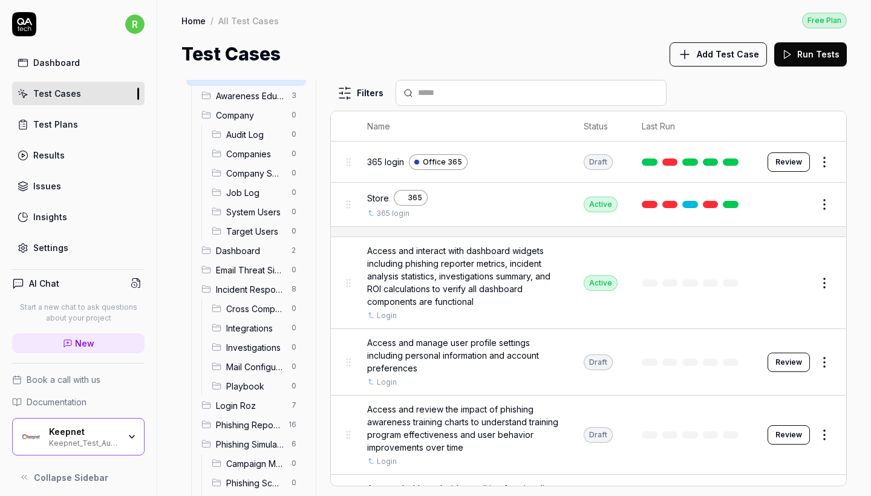
scroll to position [3, 0]
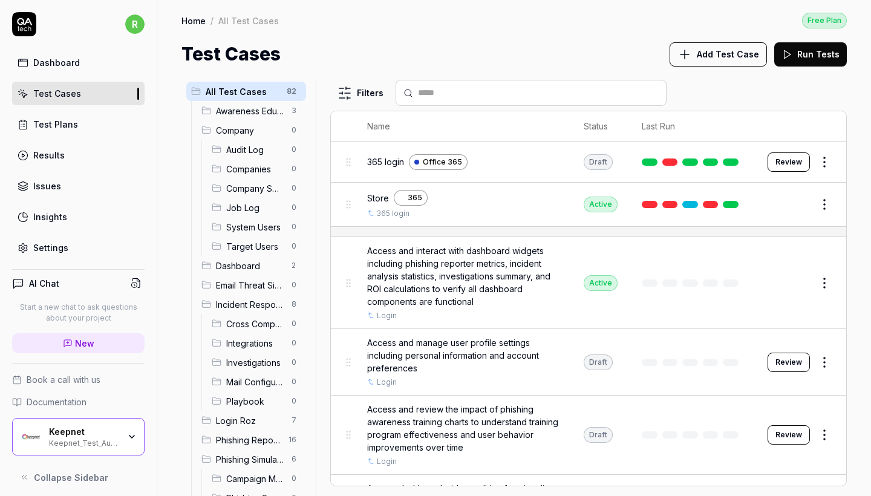
click at [280, 113] on span "Awareness Educator" at bounding box center [250, 111] width 68 height 13
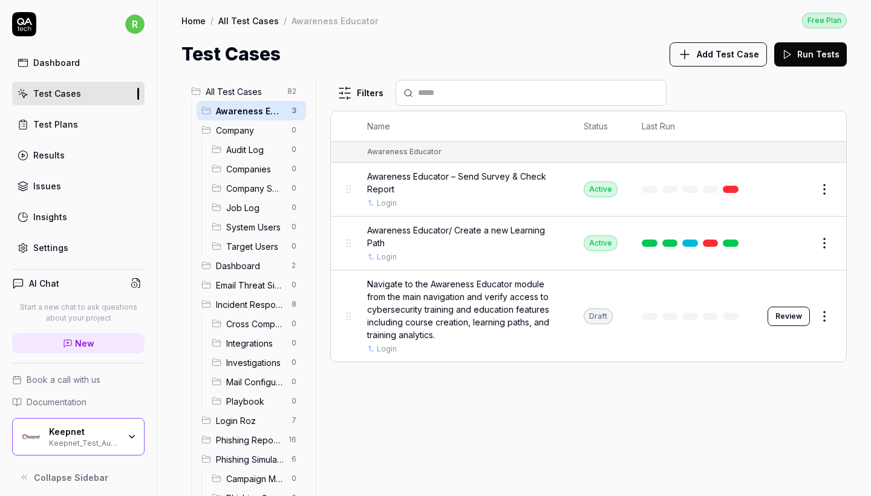
click at [268, 131] on span "Company" at bounding box center [250, 130] width 68 height 13
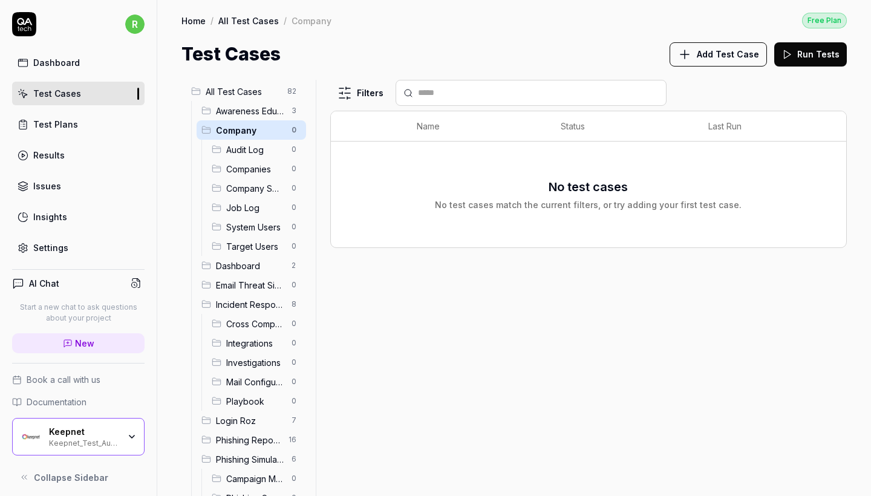
click at [266, 156] on span "Audit Log" at bounding box center [255, 149] width 58 height 13
click at [257, 266] on span "Dashboard" at bounding box center [250, 266] width 68 height 13
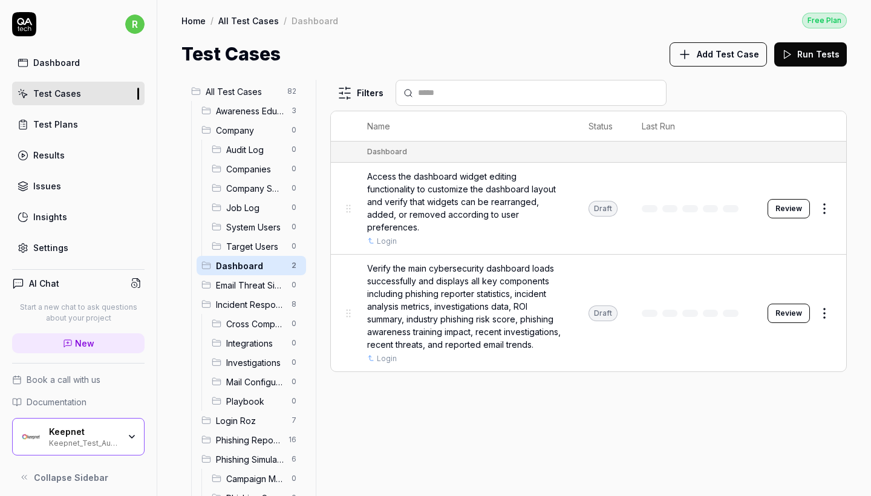
click at [253, 294] on div "Email Threat Simulator 0" at bounding box center [252, 284] width 110 height 19
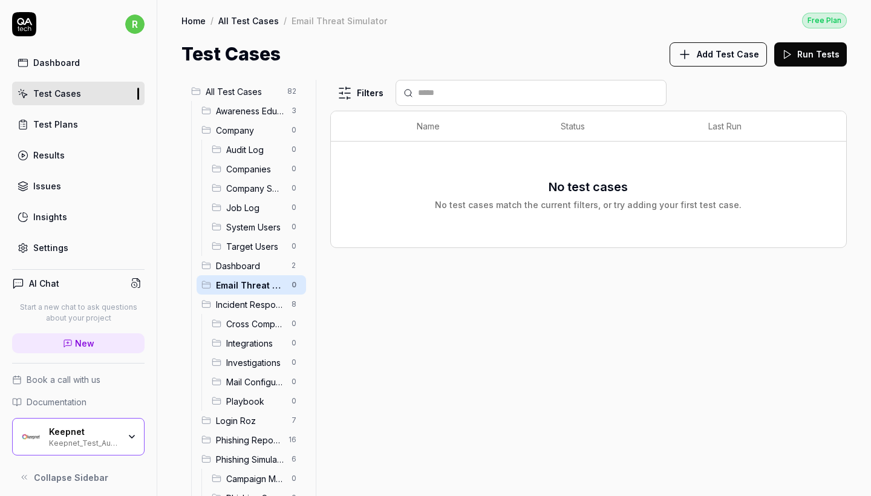
click at [254, 301] on span "Incident Responder" at bounding box center [250, 304] width 68 height 13
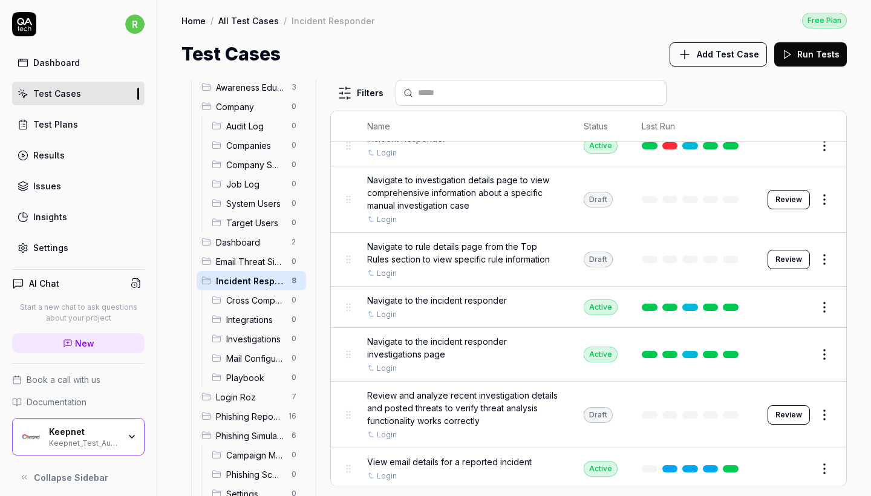
scroll to position [103, 0]
click at [282, 289] on div "Incident Responder 8" at bounding box center [252, 280] width 110 height 19
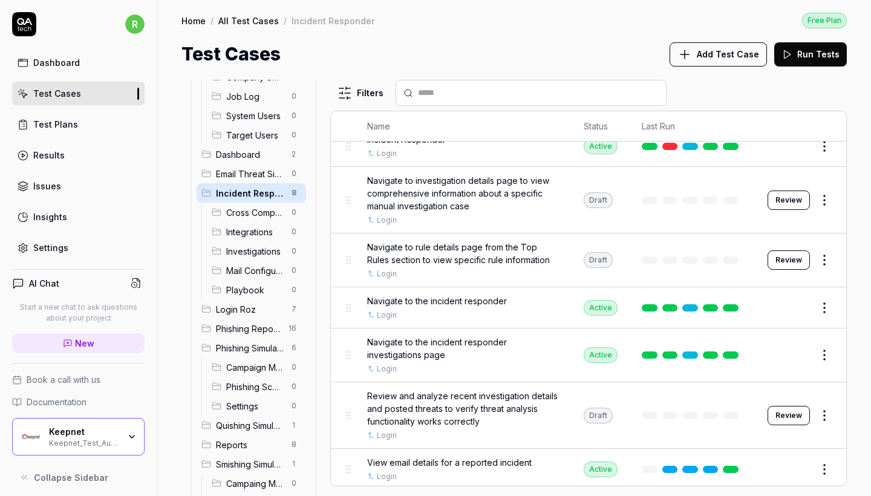
scroll to position [143, 0]
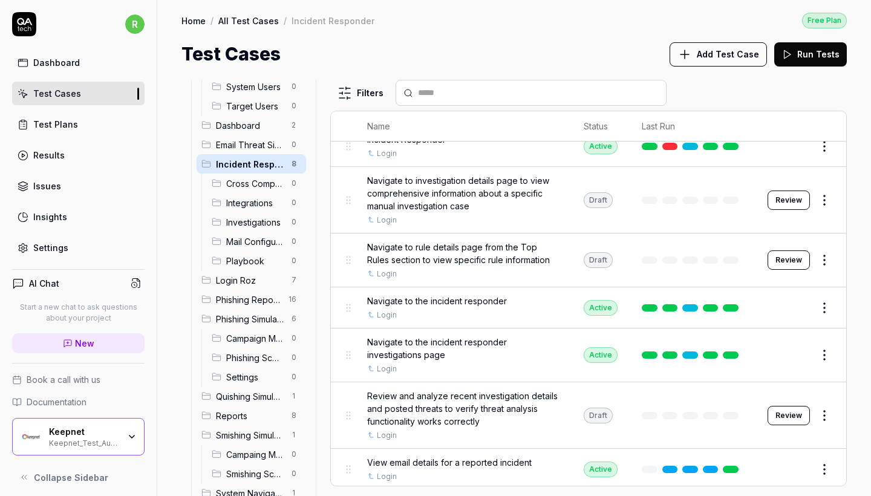
click at [255, 280] on span "Login Roz" at bounding box center [250, 280] width 68 height 13
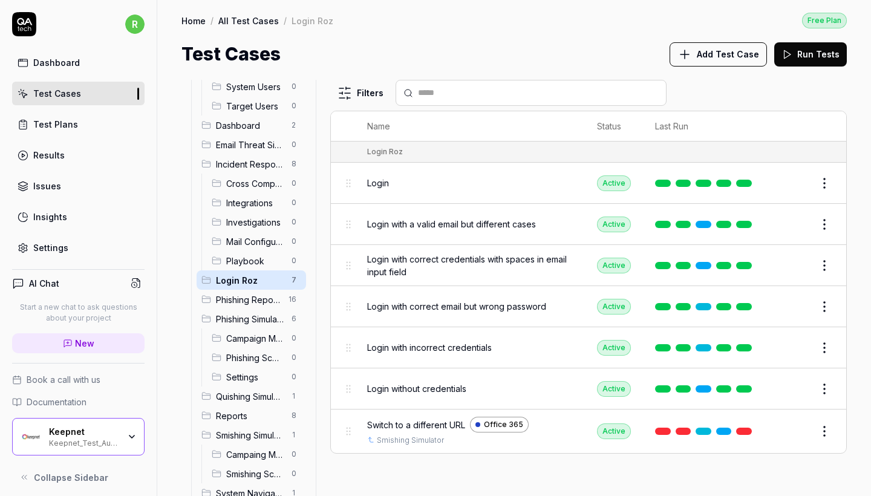
scroll to position [0, 0]
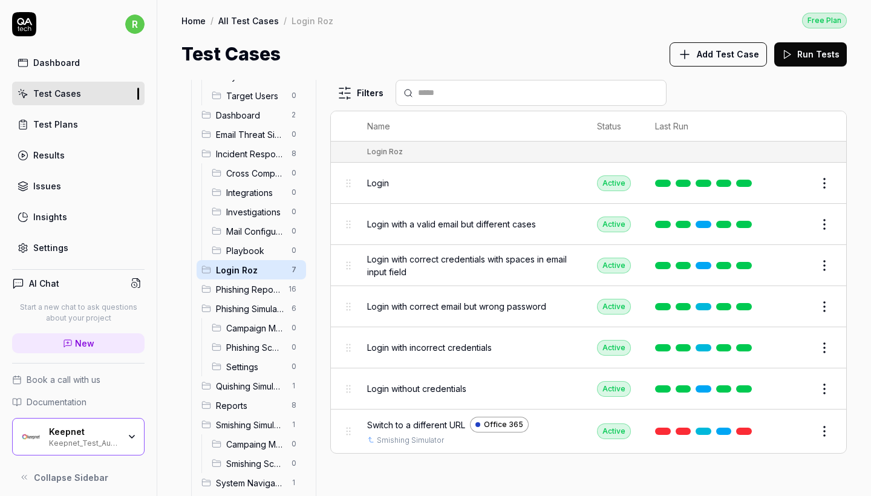
click at [255, 286] on span "Phishing Reporter" at bounding box center [248, 289] width 65 height 13
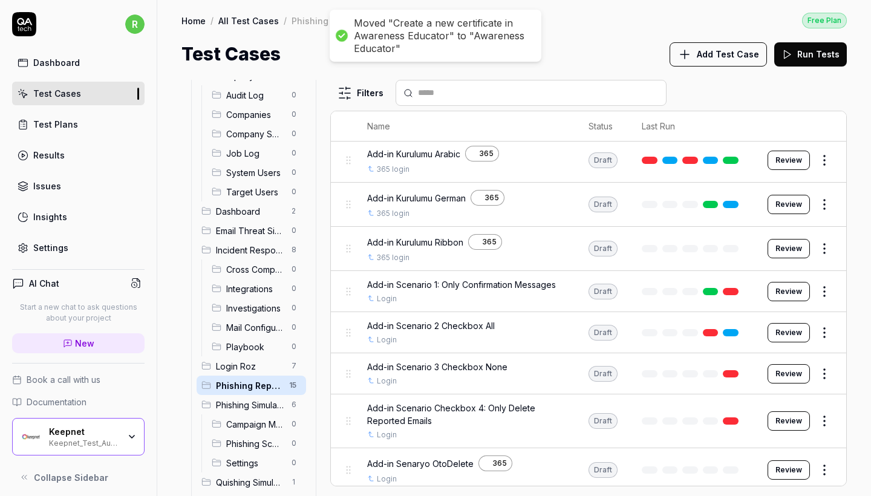
scroll to position [145, 0]
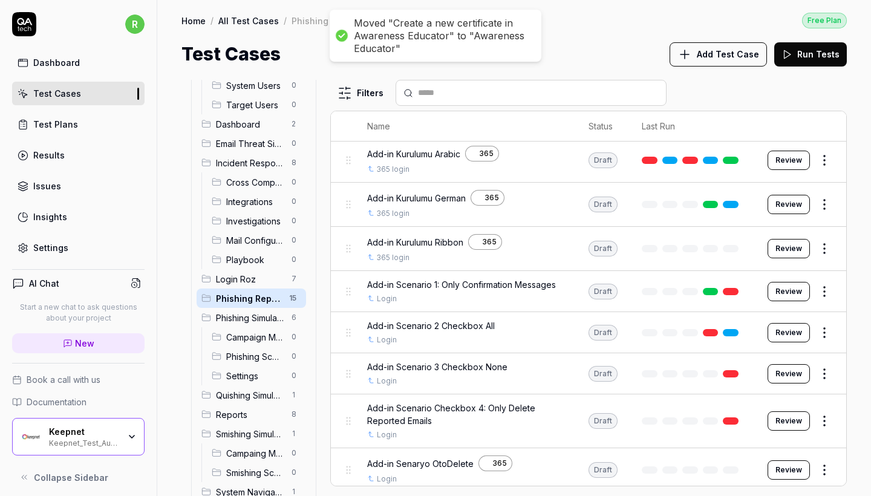
click at [261, 315] on span "Phishing Simulator" at bounding box center [250, 318] width 68 height 13
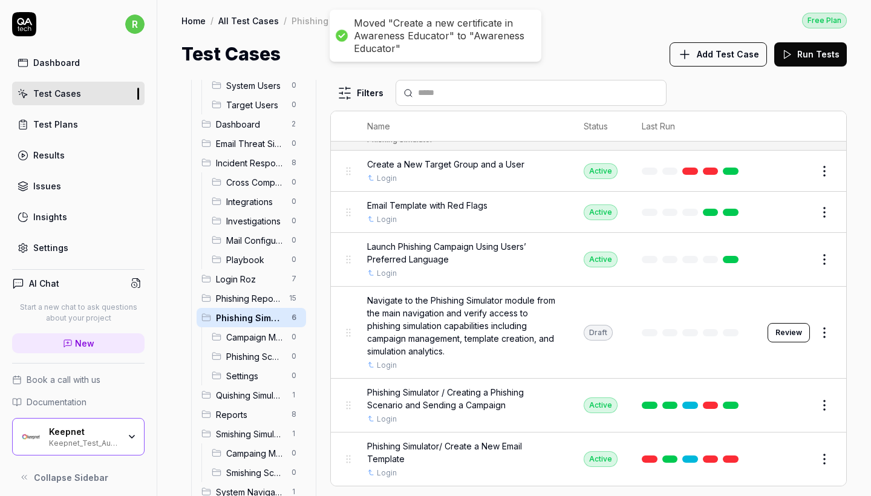
scroll to position [9, 0]
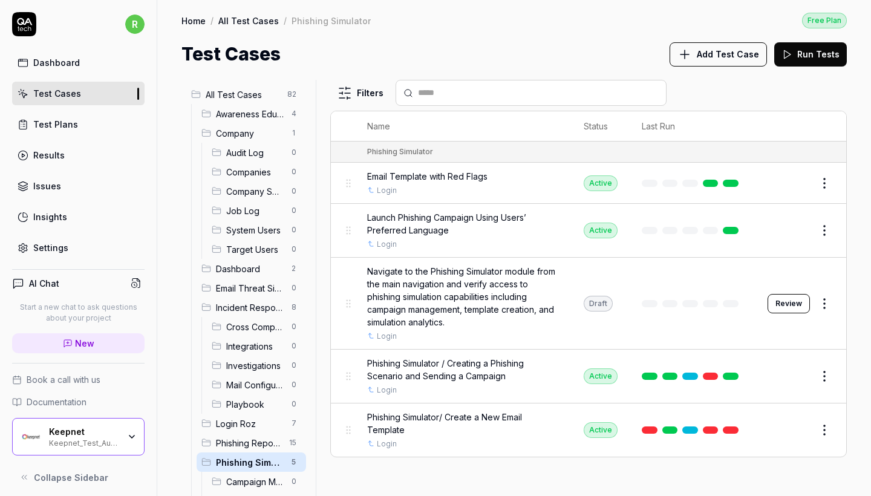
scroll to position [152, 0]
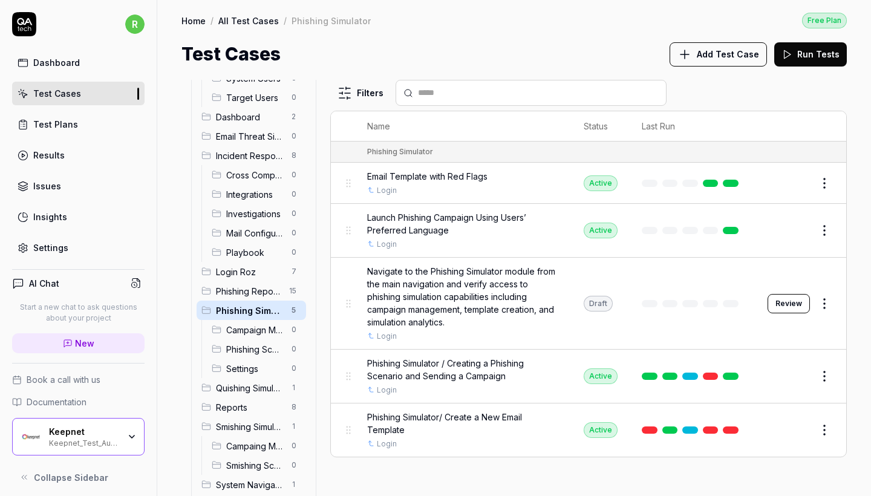
click at [255, 391] on span "Quishing Simulator" at bounding box center [250, 388] width 68 height 13
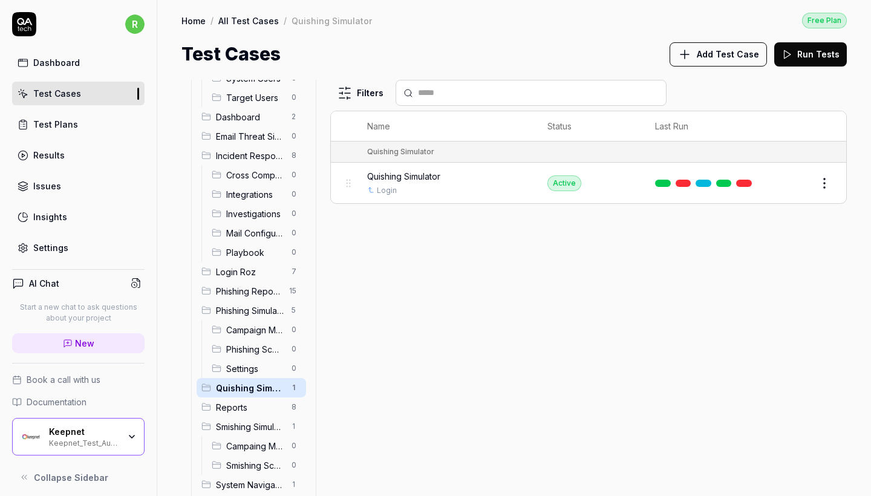
click at [257, 347] on span "Phishing Scenarios" at bounding box center [255, 349] width 58 height 13
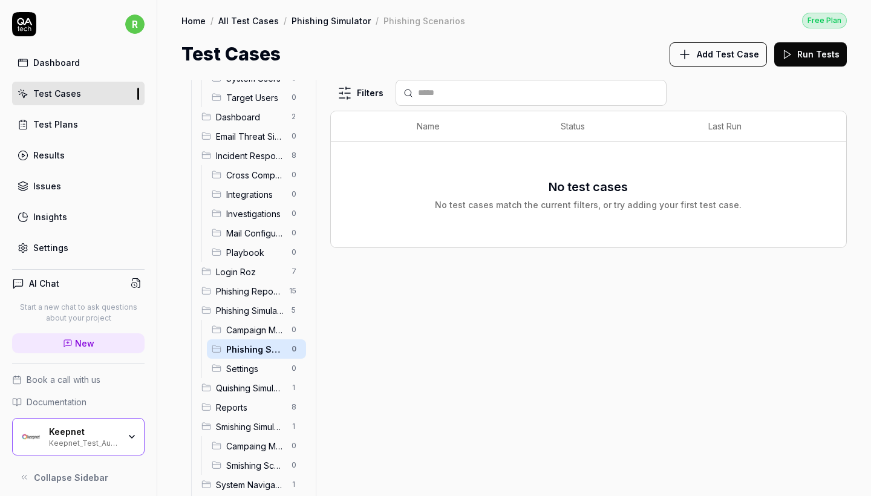
click at [250, 413] on span "Reports" at bounding box center [250, 407] width 68 height 13
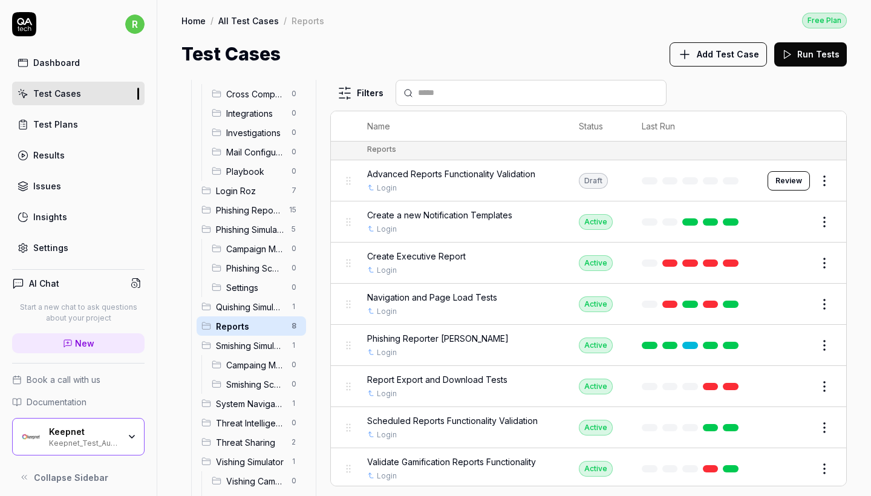
scroll to position [2, 0]
click at [268, 340] on span "Smishing Simulator" at bounding box center [250, 346] width 68 height 13
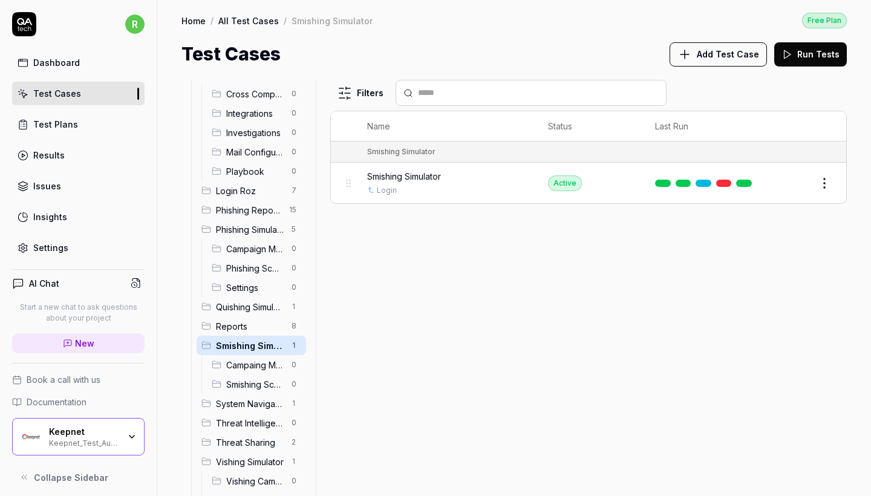
scroll to position [0, 0]
click at [257, 380] on span "Smishing Scenarios" at bounding box center [255, 384] width 58 height 13
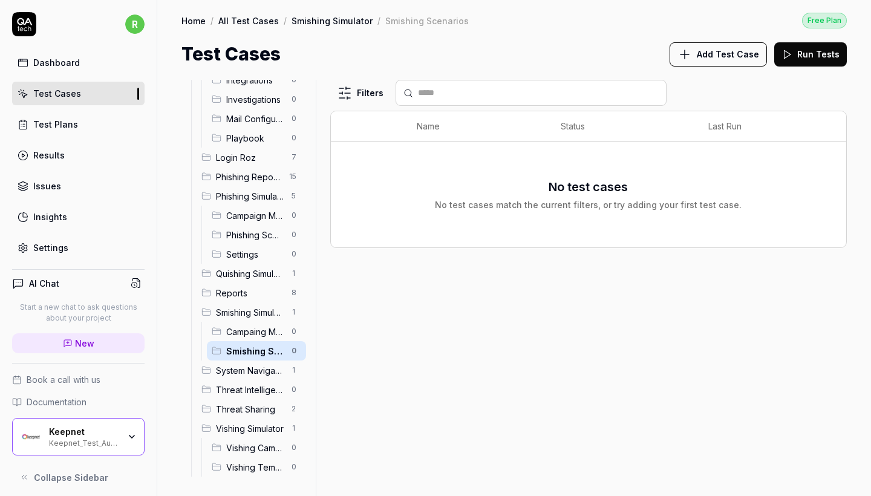
click at [253, 369] on span "System Navigation" at bounding box center [250, 370] width 68 height 13
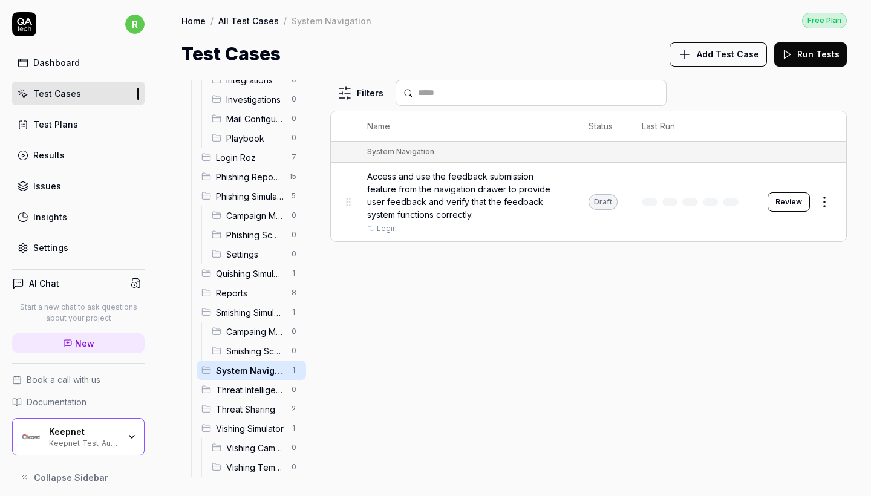
scroll to position [266, 0]
click at [253, 389] on span "Threat Intelligence" at bounding box center [250, 390] width 68 height 13
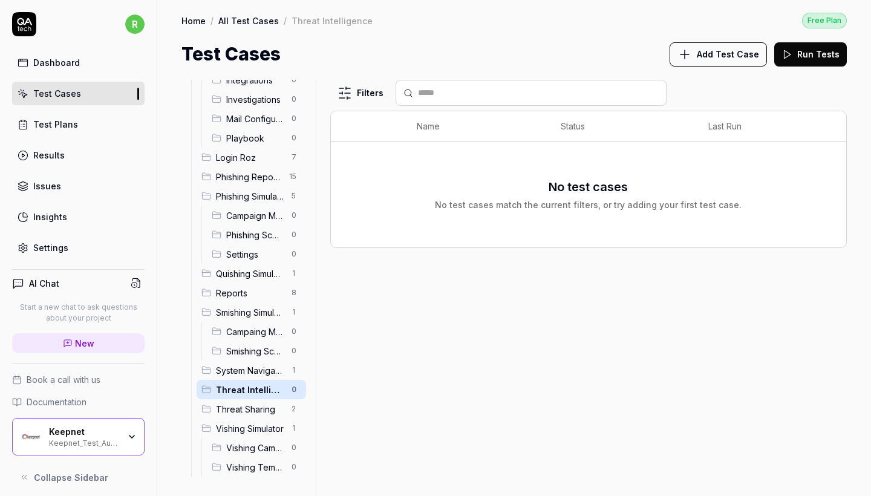
click at [255, 413] on span "Threat Sharing" at bounding box center [250, 409] width 68 height 13
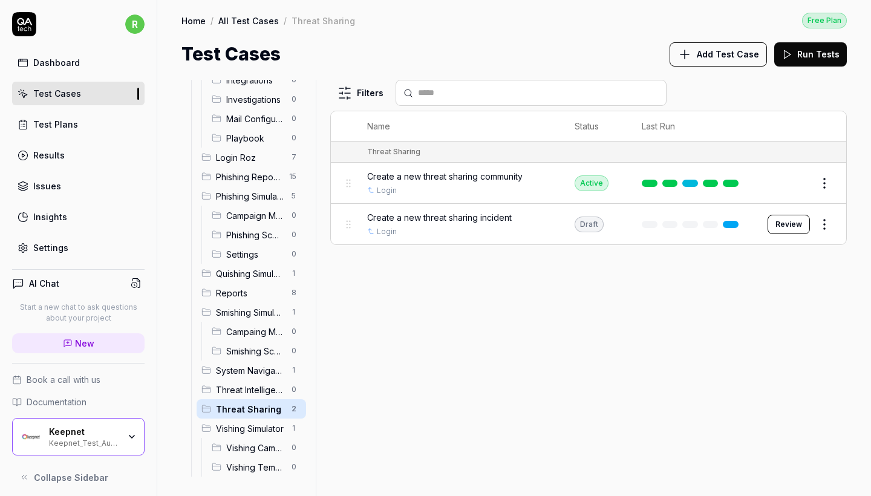
click at [255, 428] on span "Vishing Simulator" at bounding box center [250, 428] width 68 height 13
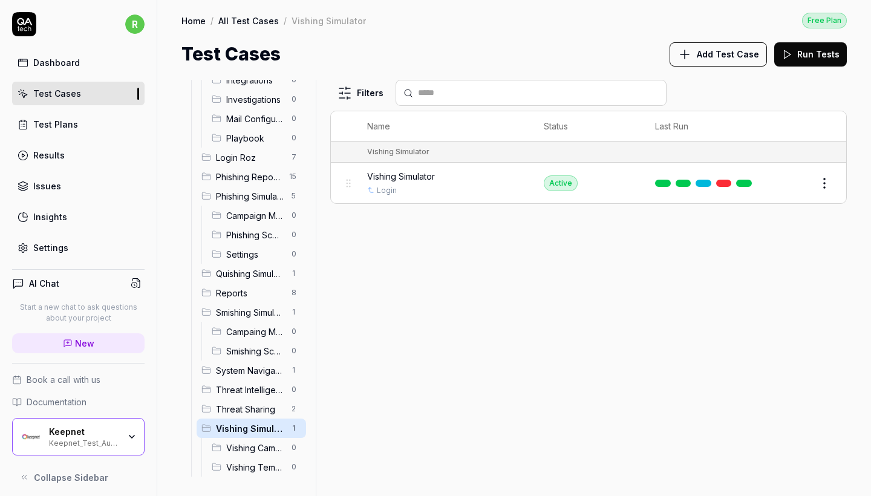
click at [257, 448] on span "Vishing Campaign Manager" at bounding box center [255, 448] width 58 height 13
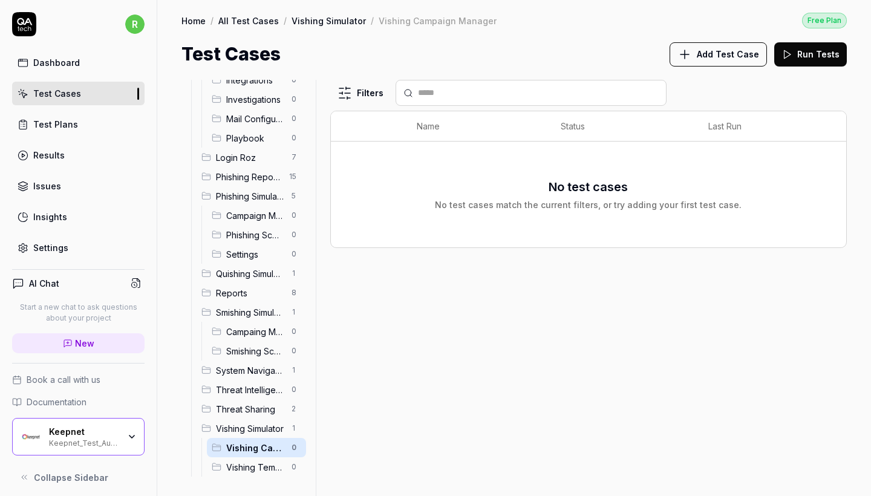
click at [257, 470] on span "Vishing Templates" at bounding box center [255, 467] width 58 height 13
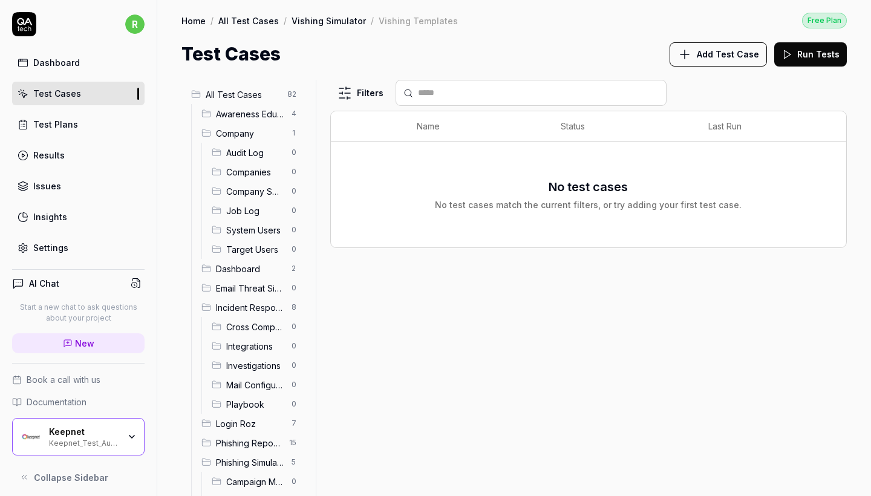
click at [239, 127] on span "Company" at bounding box center [250, 133] width 68 height 13
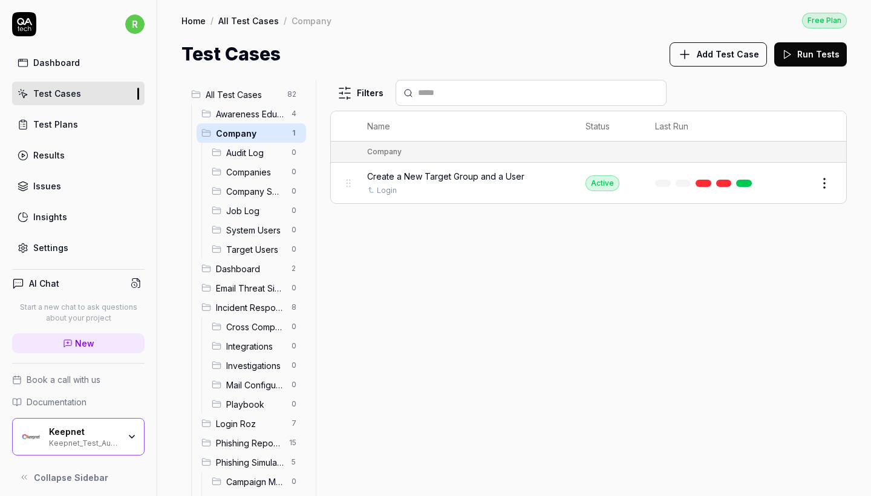
click at [249, 148] on span "Audit Log" at bounding box center [255, 152] width 58 height 13
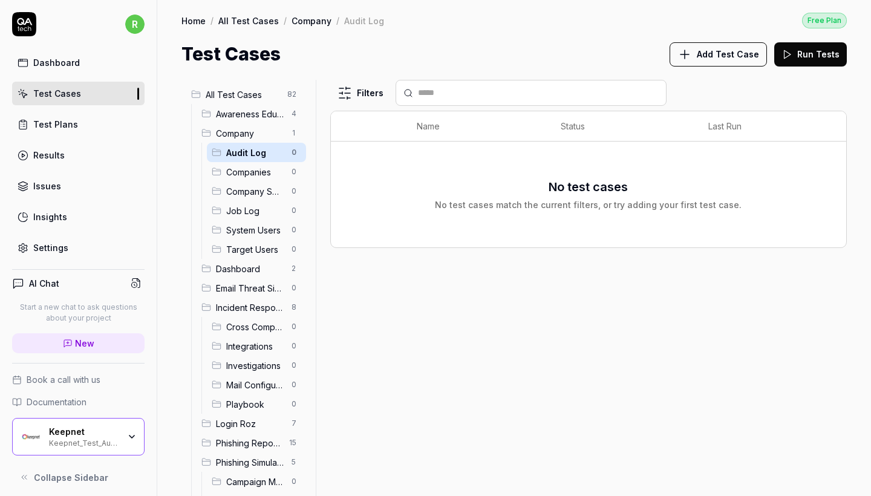
click at [705, 61] on button "Add Test Case" at bounding box center [718, 54] width 97 height 24
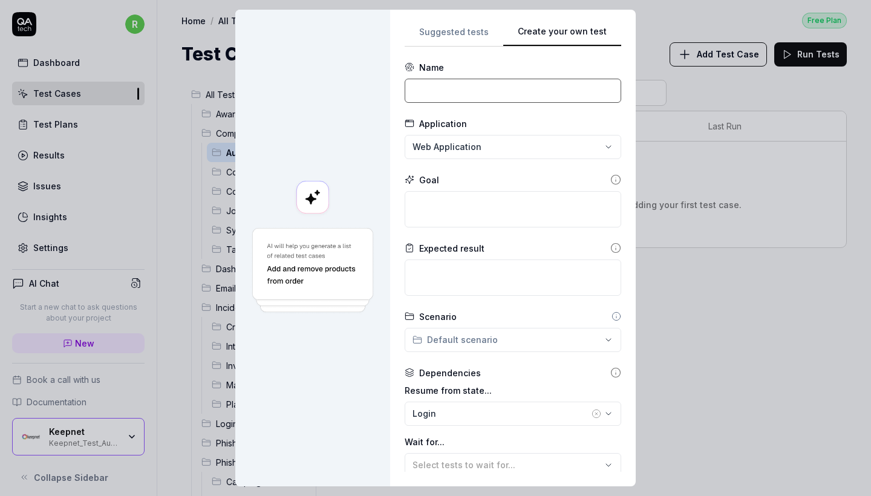
click at [473, 90] on input at bounding box center [513, 91] width 217 height 24
paste input "Audit Log"
type input "Audit Log"
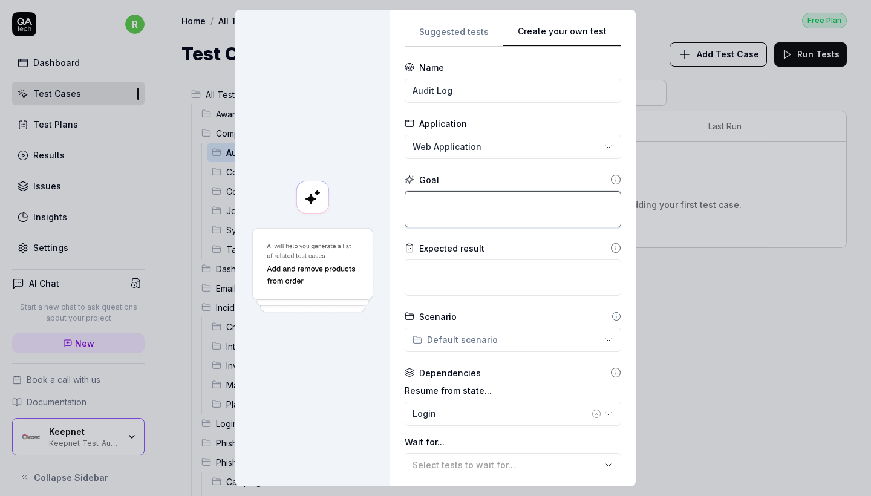
click at [484, 203] on textarea at bounding box center [513, 209] width 217 height 36
paste textarea "Steps / Prompt: Aşama 1: Open Audit Log Navigate to Company > Audit Log. Wait f…"
type textarea "*"
type textarea "Steps / Prompt: Aşama 1: Open Audit Log Navigate to Company > Audit Log. Wait f…"
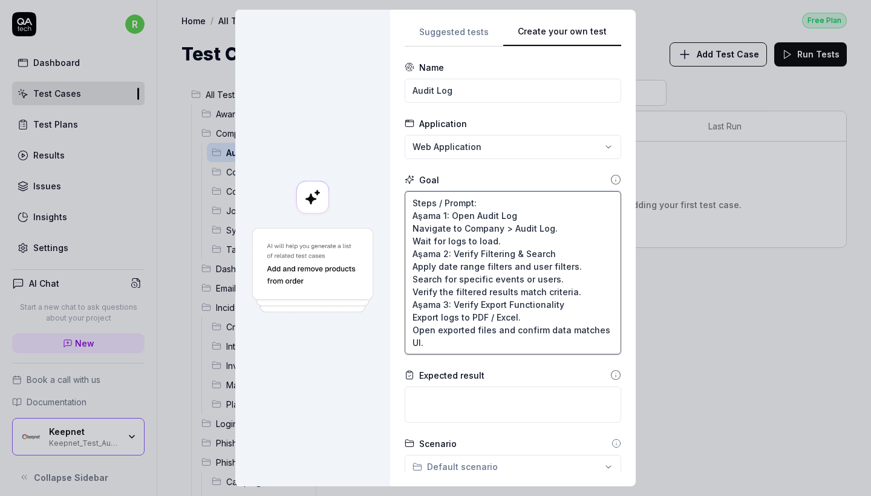
click at [442, 214] on textarea "Steps / Prompt: Aşama 1: Open Audit Log Navigate to Company > Audit Log. Wait f…" at bounding box center [513, 272] width 217 height 163
type textarea "*"
type textarea "Steps / Prompt: 1: Open Audit Log Navigate to Company > Audit Log. Wait for log…"
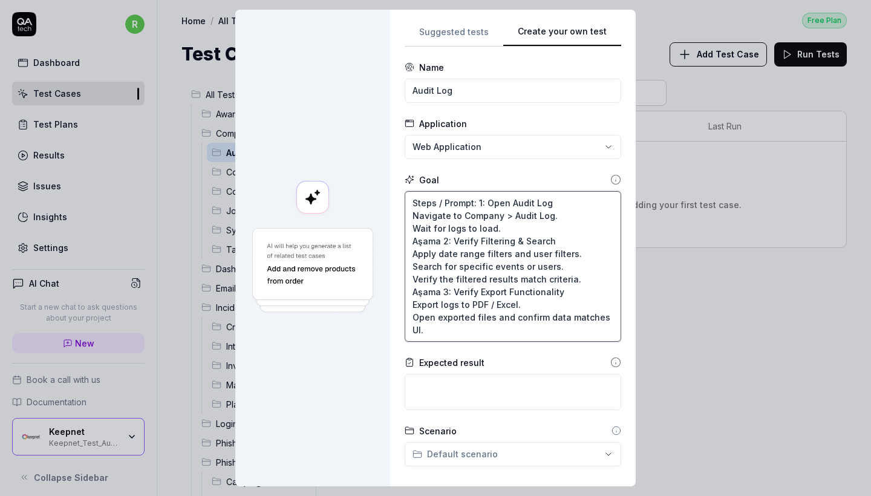
drag, startPoint x: 485, startPoint y: 202, endPoint x: 410, endPoint y: 202, distance: 75.0
click at [410, 202] on textarea "Steps / Prompt: 1: Open Audit Log Navigate to Company > Audit Log. Wait for log…" at bounding box center [513, 266] width 217 height 151
type textarea "*"
type textarea ": Open Audit Log Navigate to Company > Audit Log. Wait for logs to load. Aşama …"
click at [419, 202] on textarea ": Open Audit Log Navigate to Company > Audit Log. Wait for logs to load. Aşama …" at bounding box center [513, 266] width 217 height 151
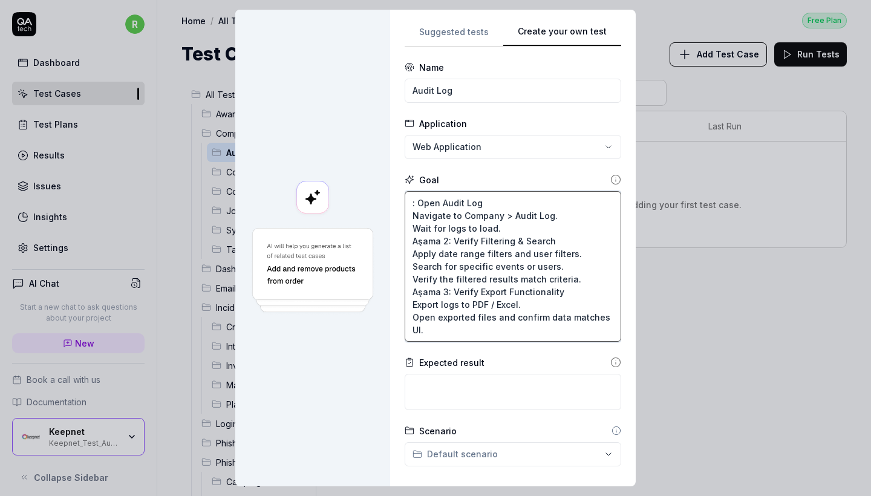
type textarea "*"
type textarea "Open Audit Log Navigate to Company > Audit Log. Wait for logs to load. Aşama 2:…"
type textarea "*"
type textarea "S Open Audit Log Navigate to Company > Audit Log. Wait for logs to load. Aşama …"
type textarea "*"
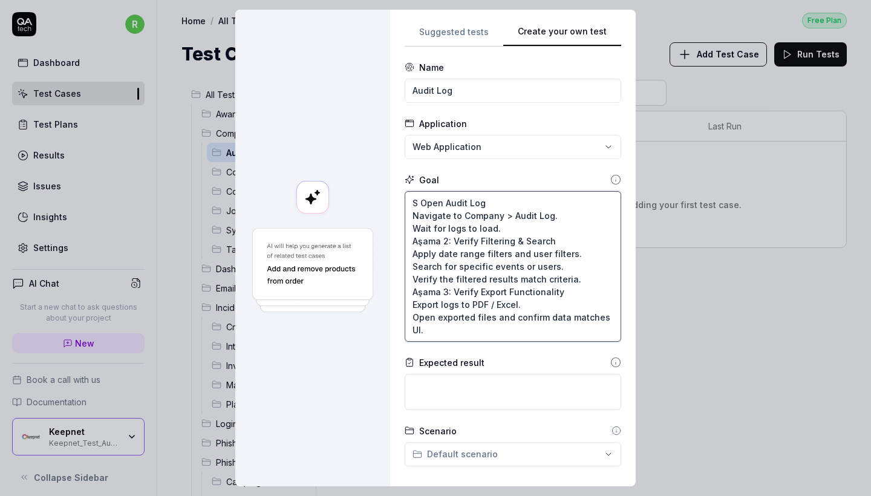
type textarea "St Open Audit Log Navigate to Company > Audit Log. Wait for logs to load. Aşama…"
type textarea "*"
type textarea "Ste Open Audit Log Navigate to Company > Audit Log. Wait for logs to load. Aşam…"
type textarea "*"
type textarea "Step Open Audit Log Navigate to Company > Audit Log. Wait for logs to load. Aşa…"
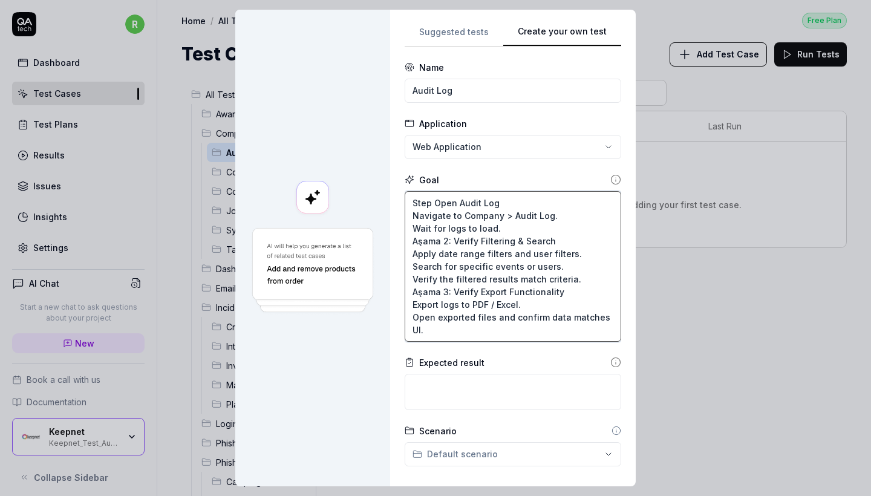
type textarea "*"
type textarea "Step Open Audit Log Navigate to Company > Audit Log. Wait for logs to load. Aşa…"
type textarea "*"
type textarea "Step 1 Open Audit Log Navigate to Company > Audit Log. Wait for logs to load. A…"
type textarea "*"
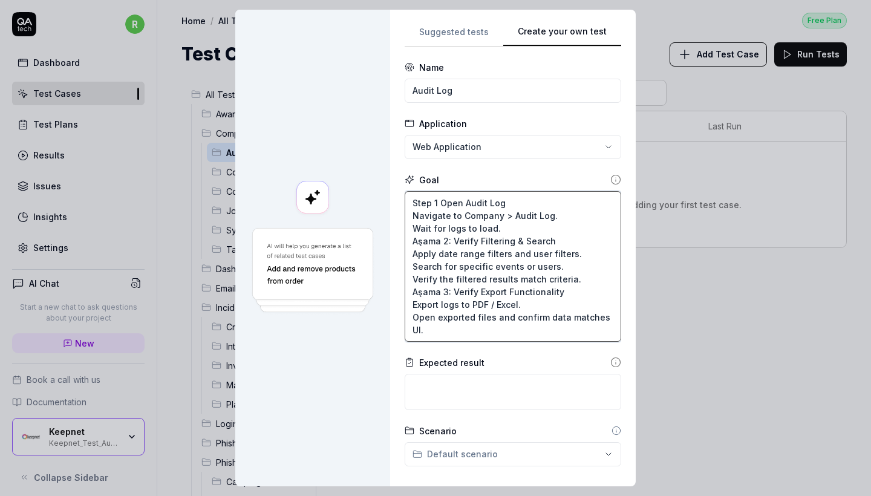
type textarea "Step 1: Open Audit Log Navigate to Company > Audit Log. Wait for logs to load. …"
click at [442, 240] on textarea "Step 1: Open Audit Log Navigate to Company > Audit Log. Wait for logs to load. …" at bounding box center [513, 266] width 217 height 151
type textarea "*"
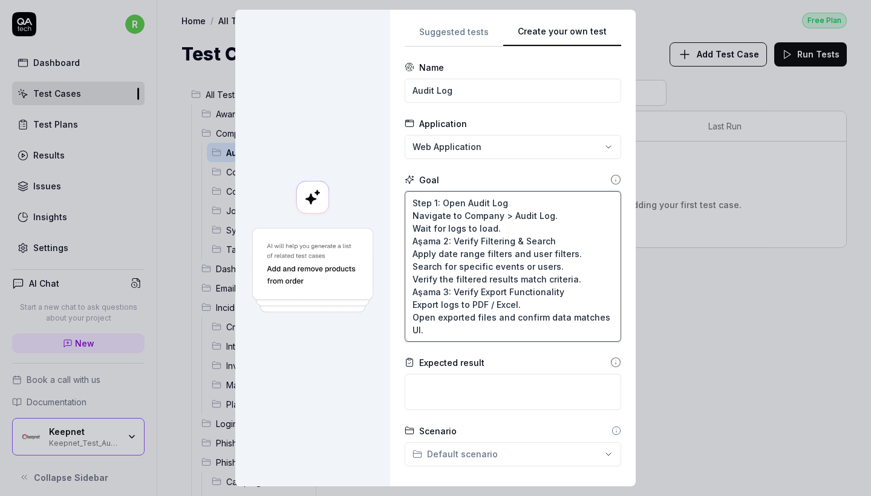
type textarea "Step 1: Open Audit Log Navigate to Company > Audit Log. Wait for logs to load. …"
type textarea "*"
type textarea "Step 1: Open Audit Log Navigate to Company > Audit Log. Wait for logs to load. …"
type textarea "*"
type textarea "Step 1: Open Audit Log Navigate to Company > Audit Log. Wait for logs to load. …"
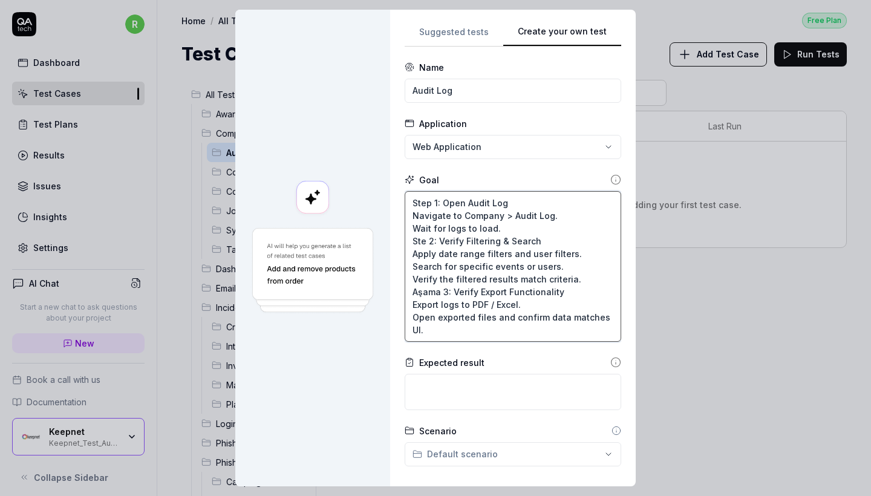
type textarea "*"
type textarea "Step 1: Open Audit Log Navigate to Company > Audit Log. Wait for logs to load. …"
click at [430, 291] on textarea "Step 1: Open Audit Log Navigate to Company > Audit Log. Wait for logs to load. …" at bounding box center [513, 266] width 217 height 151
type textarea "*"
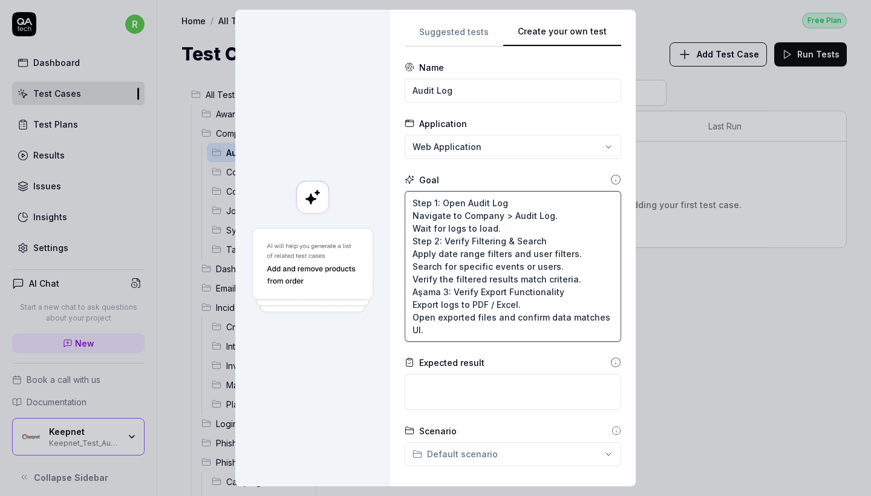
type textarea "Step 1: Open Audit Log Navigate to Company > Audit Log. Wait for logs to load. …"
type textarea "*"
type textarea "Step 1: Open Audit Log Navigate to Company > Audit Log. Wait for logs to load. …"
type textarea "*"
type textarea "Step 1: Open Audit Log Navigate to Company > Audit Log. Wait for logs to load. …"
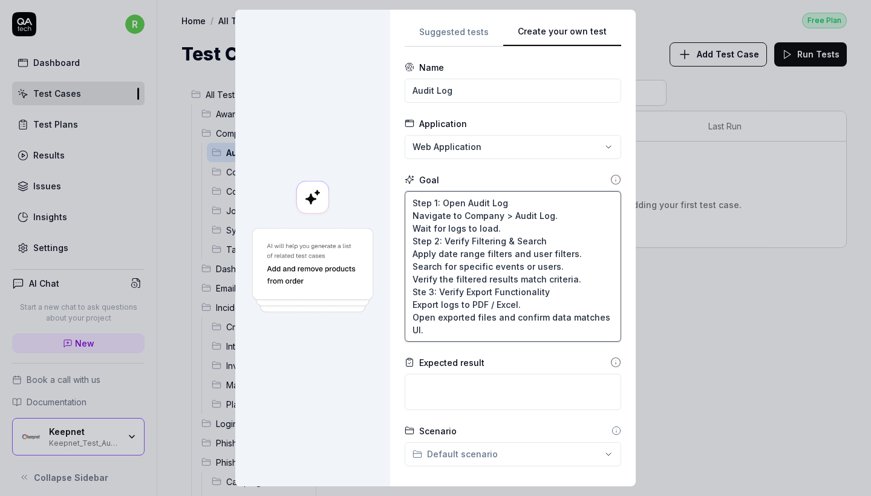
type textarea "*"
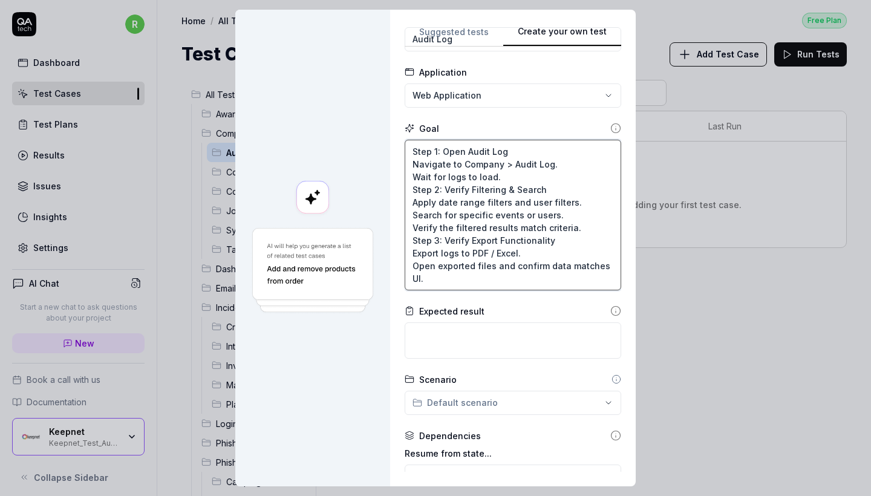
scroll to position [59, 0]
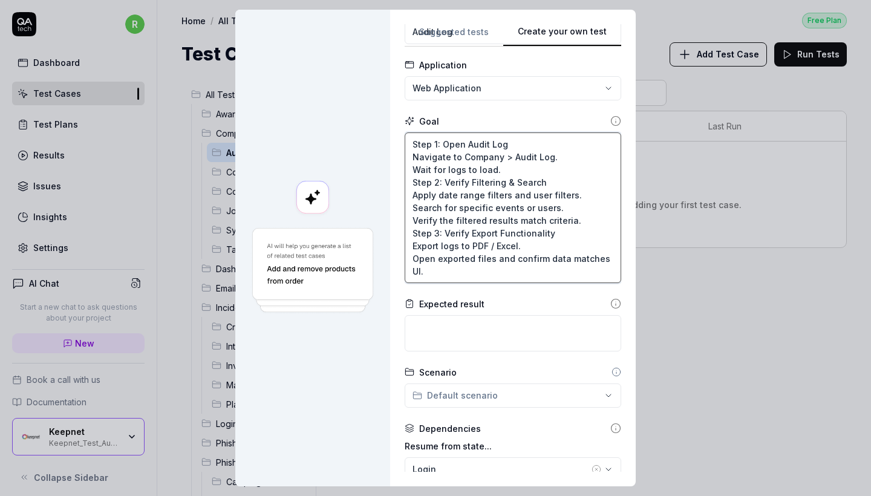
type textarea "Step 1: Open Audit Log Navigate to Company > Audit Log. Wait for logs to load. …"
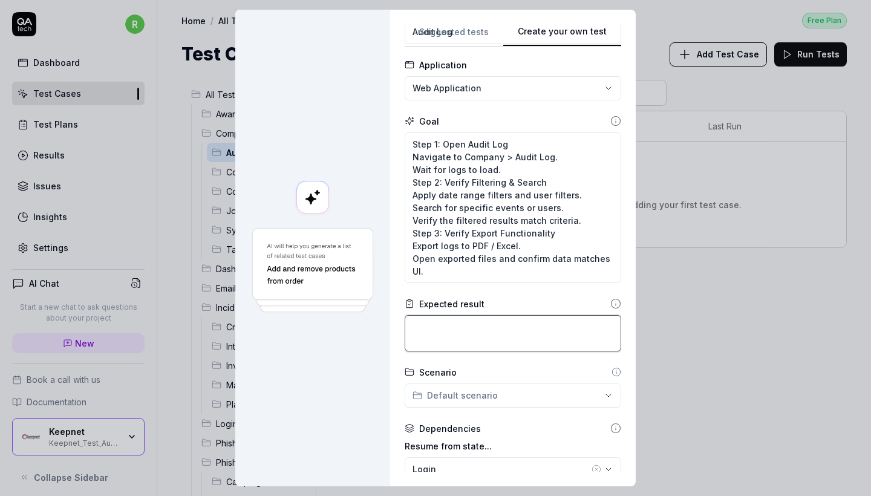
click at [467, 319] on textarea at bounding box center [513, 333] width 217 height 36
paste textarea "Logs load correctly with all events. Filtering and search display correct resul…"
type textarea "*"
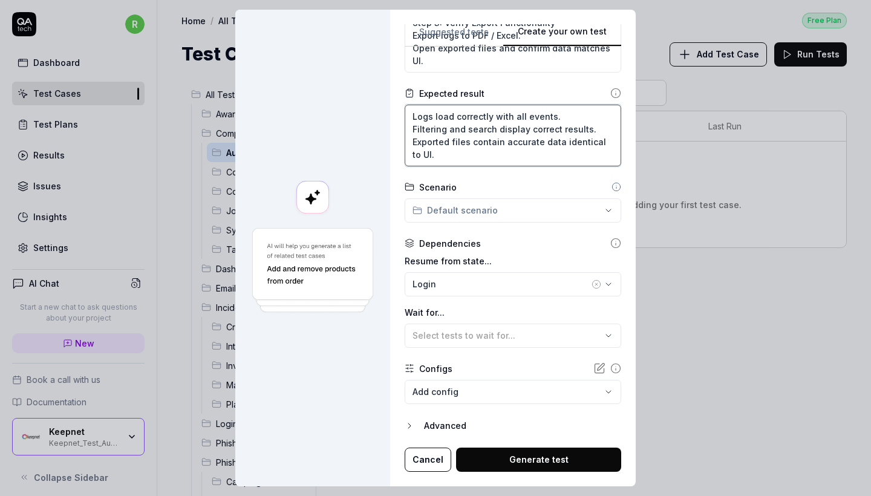
scroll to position [269, 0]
type textarea "Logs load correctly with all events. Filtering and search display correct resul…"
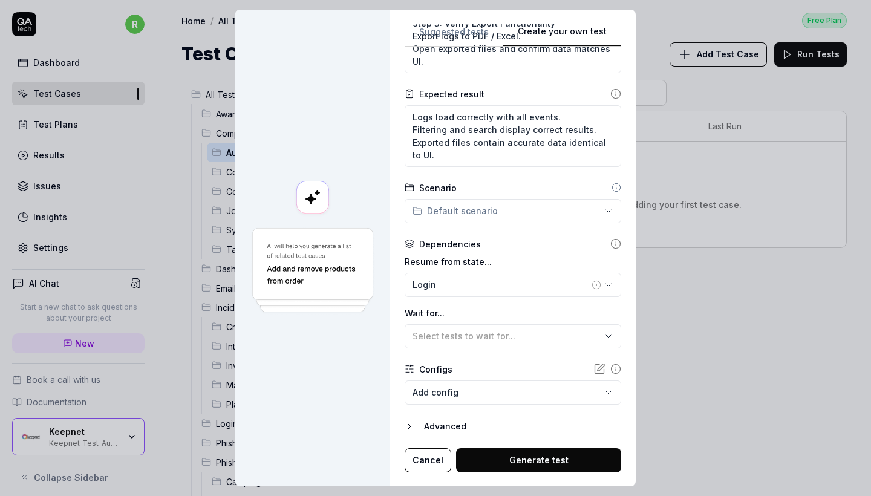
click at [474, 279] on div "Login" at bounding box center [501, 284] width 177 height 13
click at [477, 323] on div "Wait for... Select tests to wait for..." at bounding box center [513, 328] width 217 height 42
click at [478, 395] on body "r Dashboard Test Cases Test Plans Results Issues Insights Settings AI Chat Star…" at bounding box center [435, 248] width 871 height 496
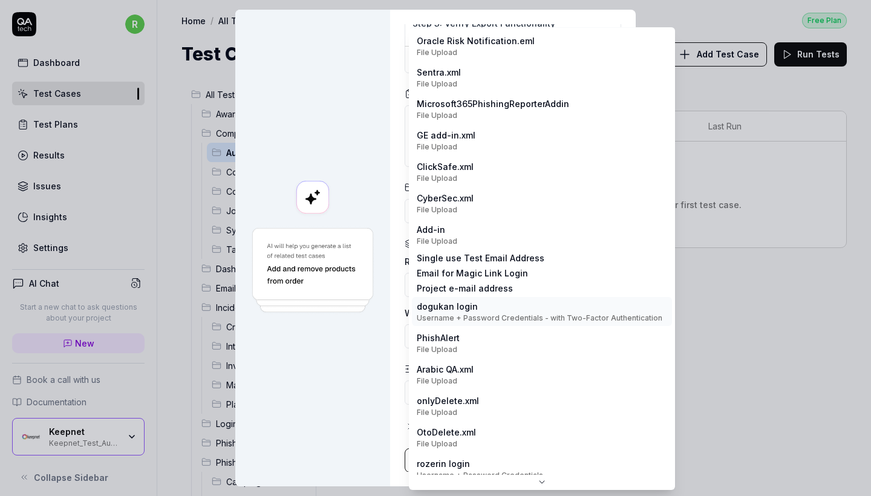
scroll to position [0, 0]
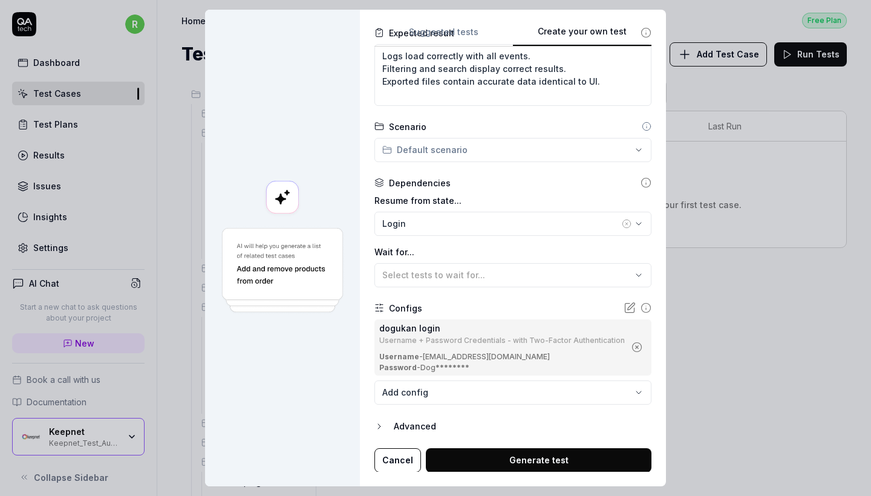
click at [501, 462] on button "Generate test" at bounding box center [539, 460] width 226 height 24
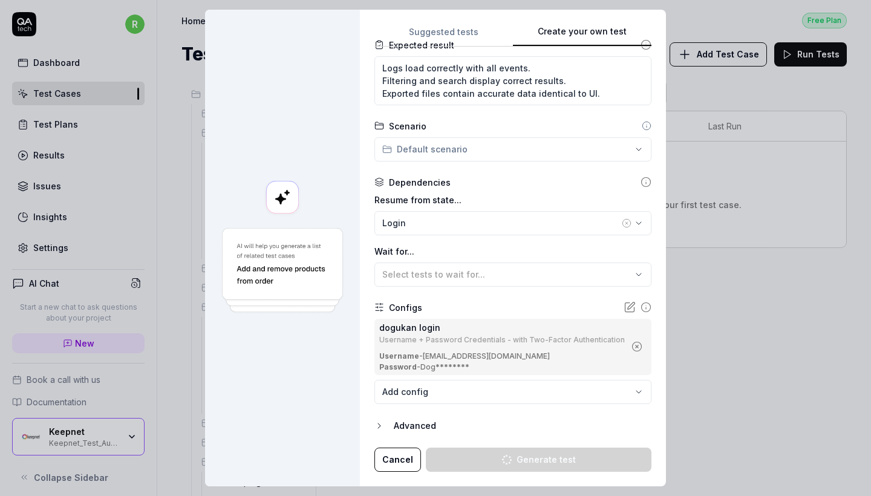
scroll to position [304, 0]
type textarea "*"
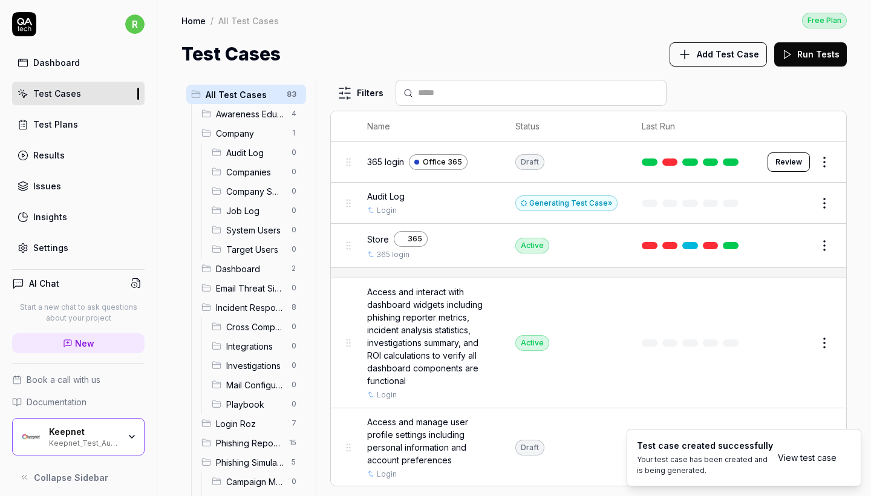
click at [264, 153] on span "Audit Log" at bounding box center [255, 152] width 58 height 13
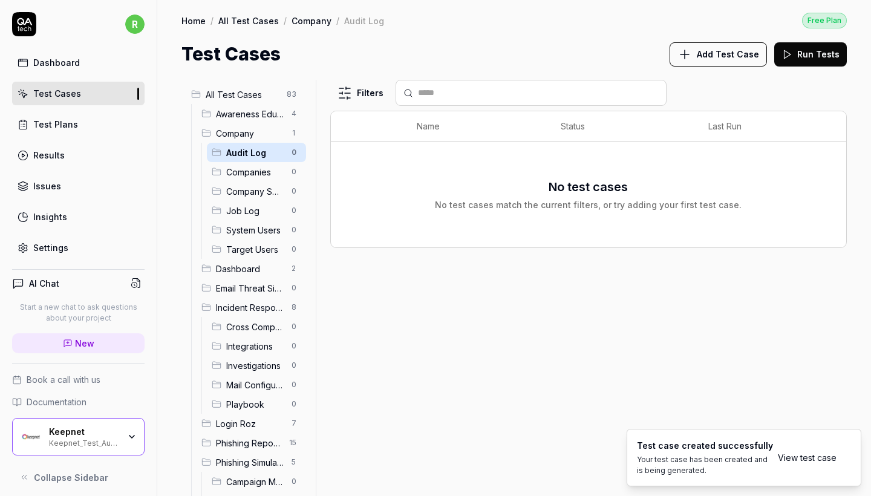
click at [271, 93] on span "All Test Cases" at bounding box center [243, 94] width 74 height 13
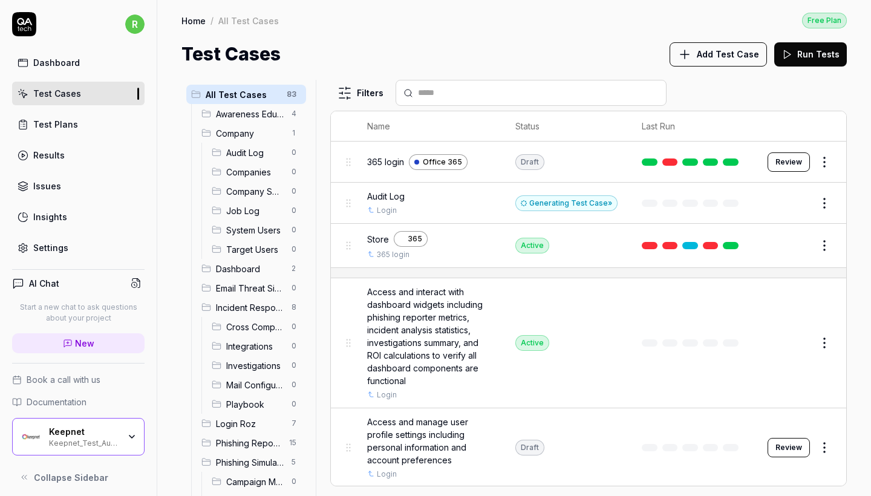
click at [455, 89] on input "text" at bounding box center [538, 93] width 241 height 13
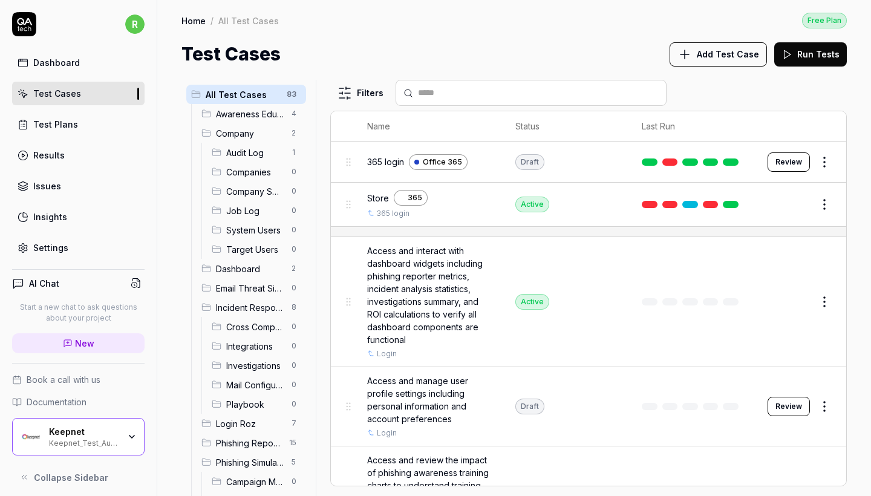
click at [267, 169] on span "Companies" at bounding box center [255, 172] width 58 height 13
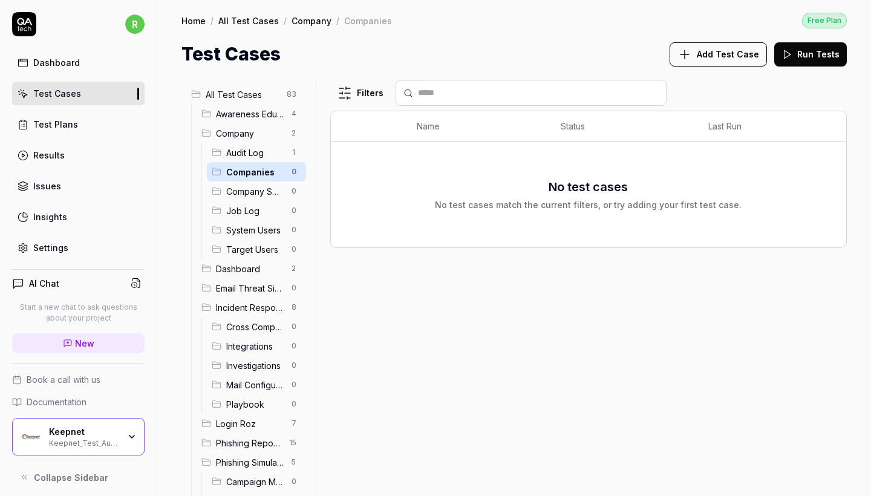
click at [747, 59] on span "Add Test Case" at bounding box center [728, 54] width 62 height 13
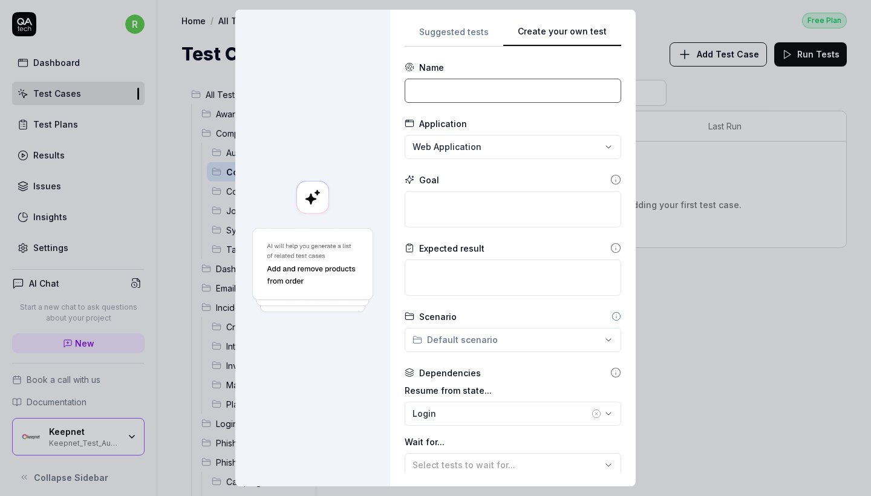
click at [515, 97] on input at bounding box center [513, 91] width 217 height 24
paste input "Companies"
type input "Companies"
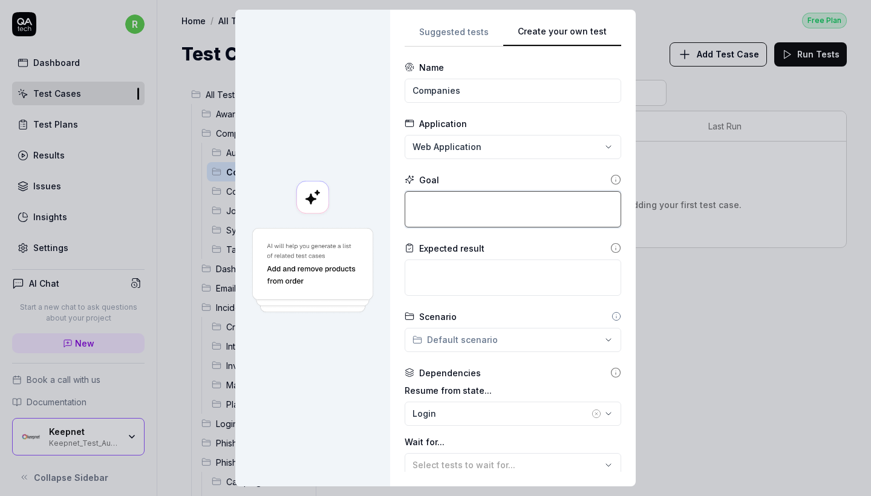
click at [484, 203] on textarea at bounding box center [513, 209] width 217 height 36
paste textarea "Aşama 1: Add a New Company Navigate to Company > Companies. Click +New, fill re…"
type textarea "*"
type textarea "Aşama 1: Add a New Company Navigate to Company > Companies. Click +New, fill re…"
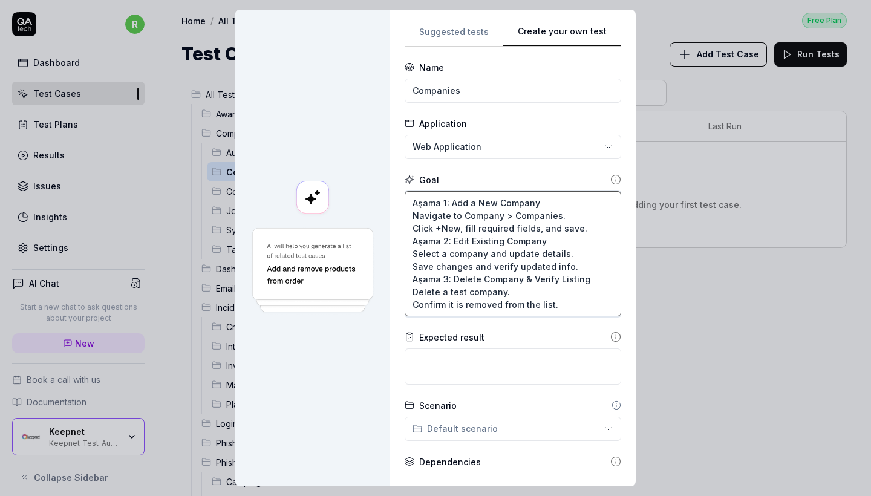
click at [441, 203] on textarea "Aşama 1: Add a New Company Navigate to Company > Companies. Click +New, fill re…" at bounding box center [513, 253] width 217 height 125
type textarea "*"
type textarea "S 1: Add a New Company Navigate to Company > Companies. Click +New, fill requir…"
type textarea "*"
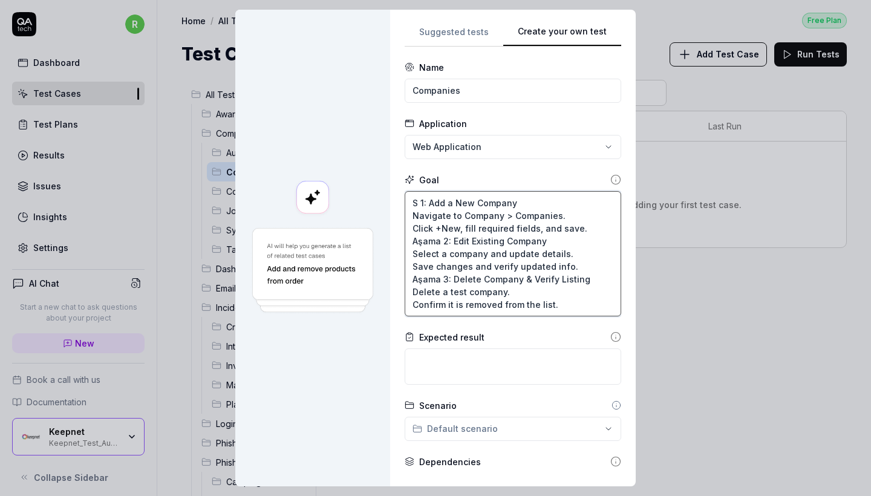
type textarea "St 1: Add a New Company Navigate to Company > Companies. Click +New, fill requi…"
type textarea "*"
type textarea "Ste 1: Add a New Company Navigate to Company > Companies. Click +New, fill requ…"
type textarea "*"
type textarea "Step 1: Add a New Company Navigate to Company > Companies. Click +New, fill req…"
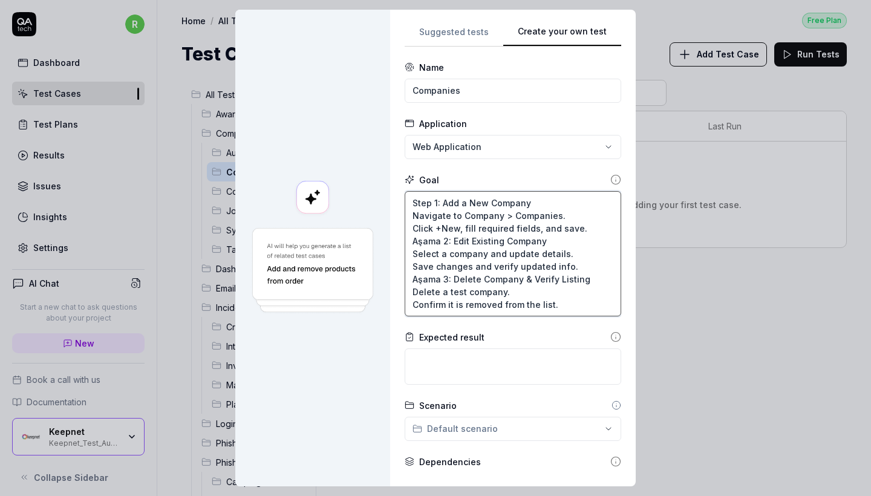
click at [439, 239] on textarea "Step 1: Add a New Company Navigate to Company > Companies. Click +New, fill req…" at bounding box center [513, 253] width 217 height 125
type textarea "*"
type textarea "Step 1: Add a New Company Navigate to Company > Companies. Click +New, fill req…"
type textarea "*"
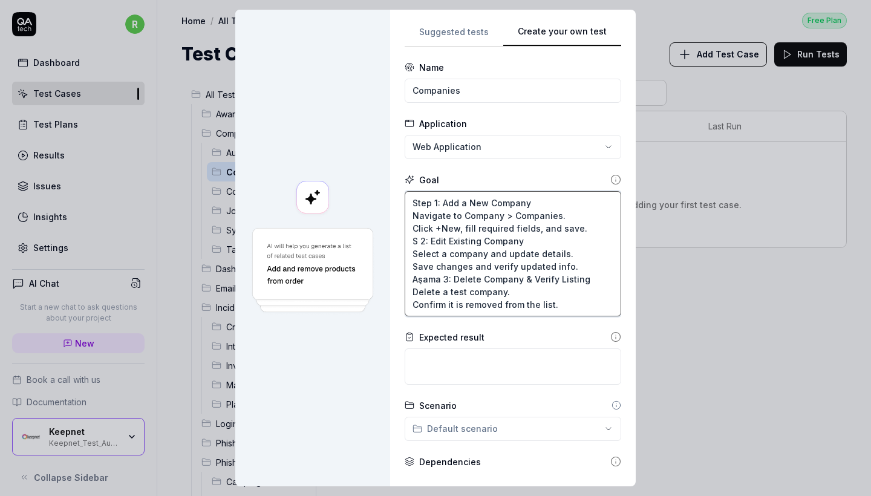
type textarea "Step 1: Add a New Company Navigate to Company > Companies. Click +New, fill req…"
type textarea "*"
type textarea "Step 1: Add a New Company Navigate to Company > Companies. Click +New, fill req…"
type textarea "*"
type textarea "Step 1: Add a New Company Navigate to Company > Companies. Click +New, fill req…"
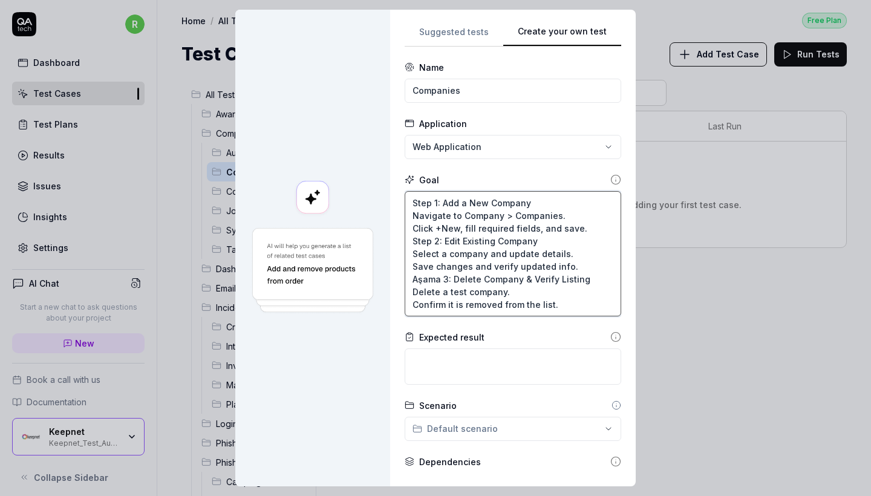
click at [431, 282] on textarea "Step 1: Add a New Company Navigate to Company > Companies. Click +New, fill req…" at bounding box center [513, 253] width 217 height 125
type textarea "*"
type textarea "Step 1: Add a New Company Navigate to Company > Companies. Click +New, fill req…"
type textarea "*"
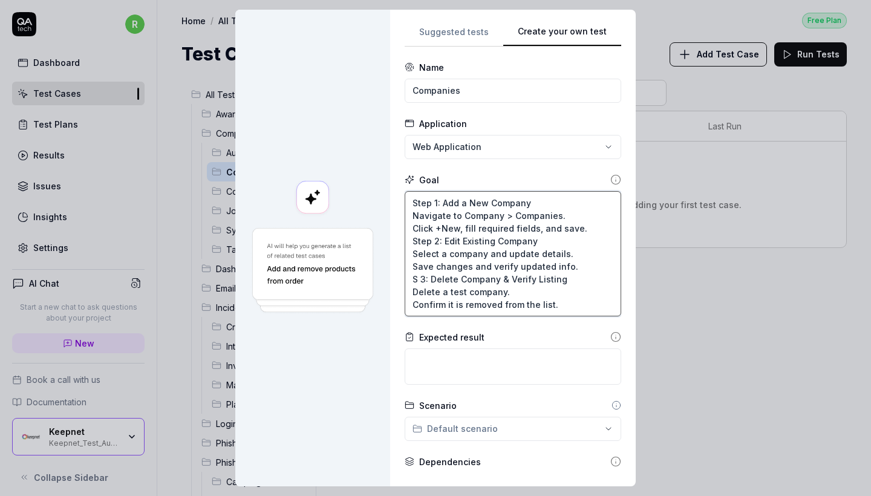
type textarea "Step 1: Add a New Company Navigate to Company > Companies. Click +New, fill req…"
type textarea "*"
type textarea "Step 1: Add a New Company Navigate to Company > Companies. Click +New, fill req…"
type textarea "*"
type textarea "Step 1: Add a New Company Navigate to Company > Companies. Click +New, fill req…"
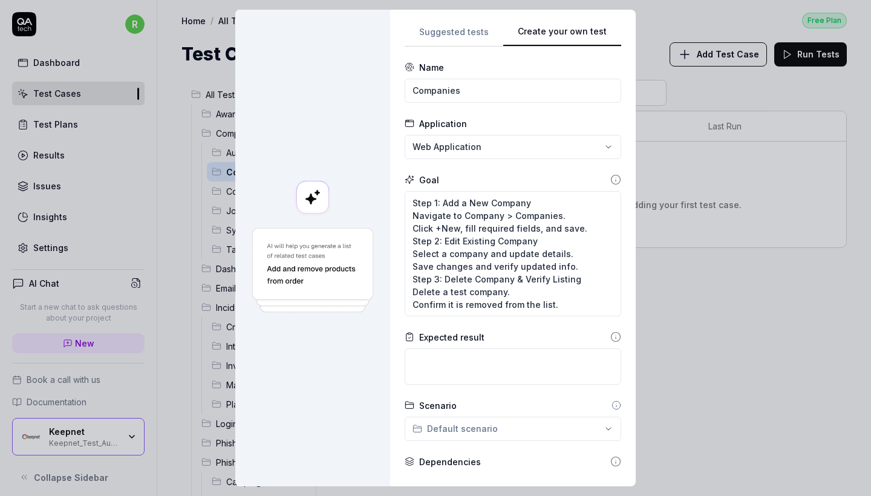
click at [465, 386] on form "**********" at bounding box center [513, 375] width 217 height 629
click at [465, 375] on textarea at bounding box center [513, 367] width 217 height 36
paste textarea "Expected Results: Company is created, edited, and deleted successfully. Listing…"
type textarea "*"
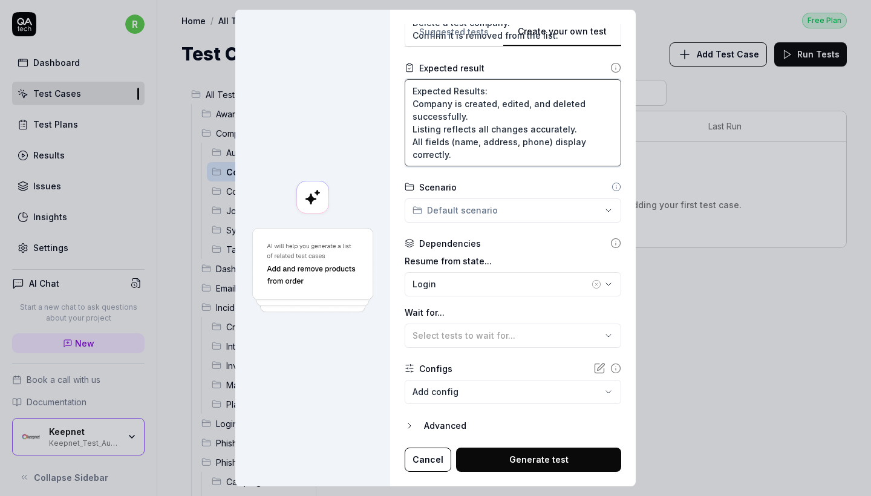
scroll to position [269, 0]
type textarea "Expected Results: Company is created, edited, and deleted successfully. Listing…"
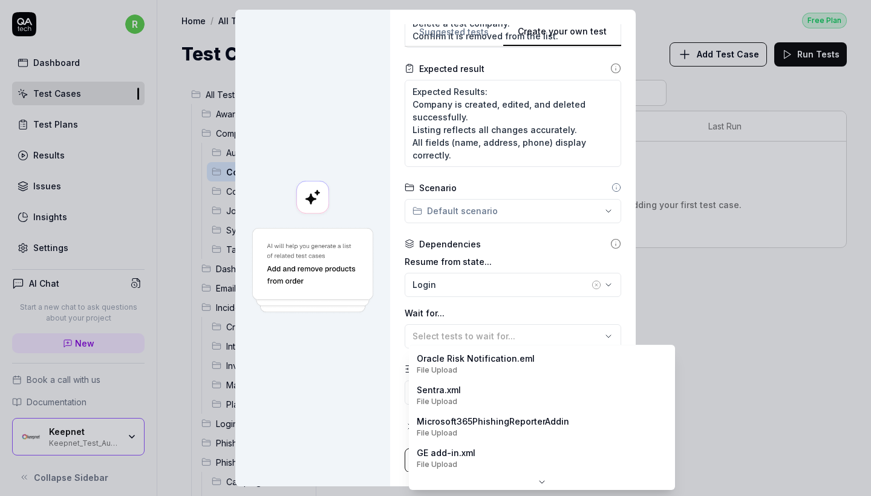
click at [479, 392] on body "r Dashboard Test Cases Test Plans Results Issues Insights Settings AI Chat Star…" at bounding box center [435, 248] width 871 height 496
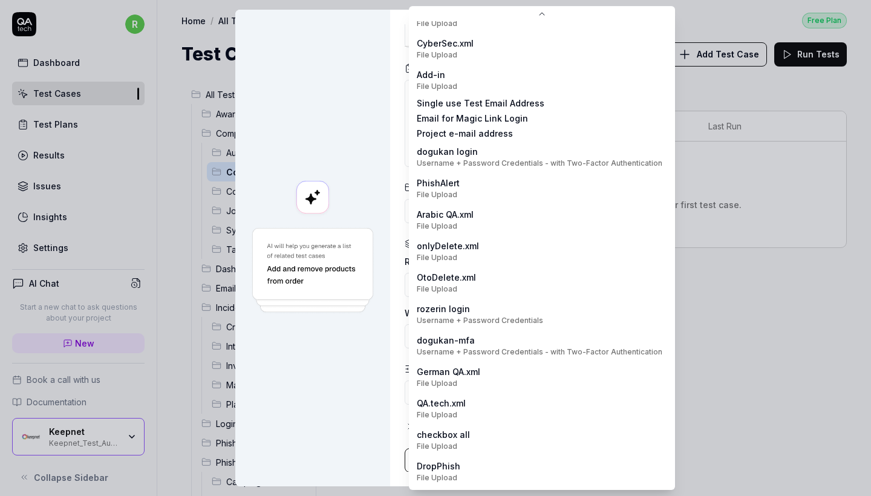
scroll to position [148, 0]
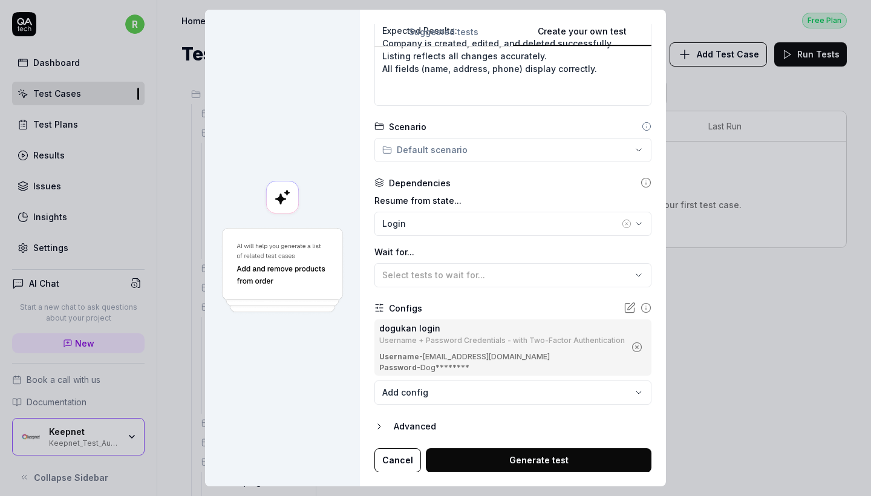
click at [513, 464] on button "Generate test" at bounding box center [539, 460] width 226 height 24
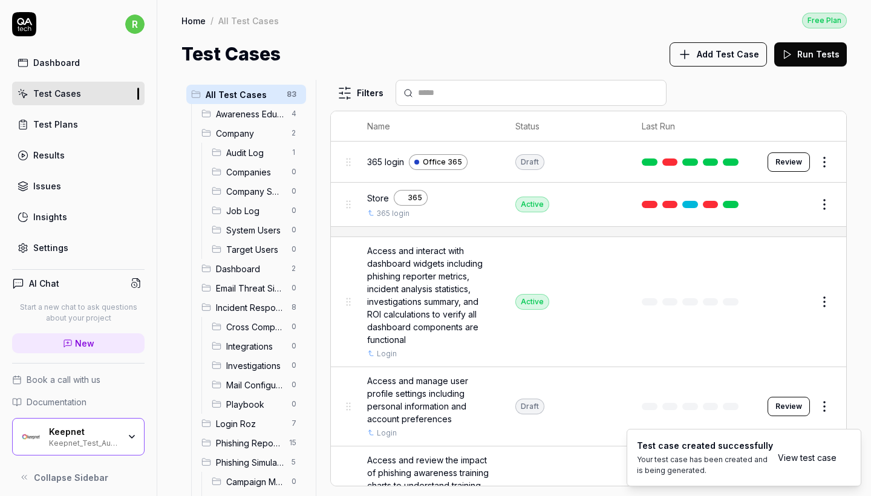
type textarea "*"
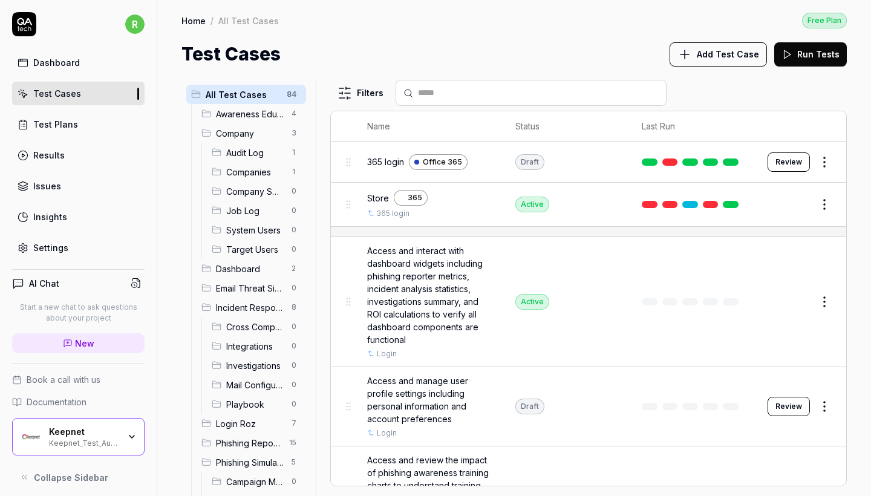
click at [274, 192] on span "Company Settings" at bounding box center [255, 191] width 58 height 13
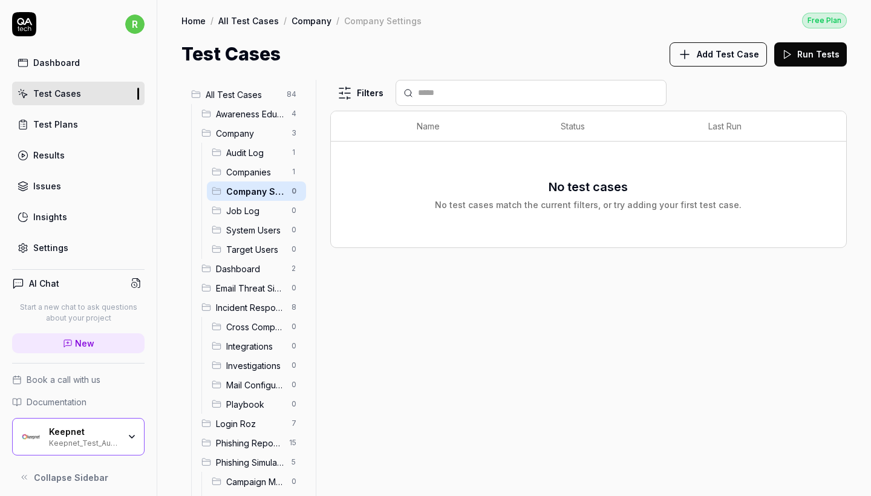
click at [270, 189] on span "Company Settings" at bounding box center [255, 191] width 58 height 13
click at [740, 62] on button "Add Test Case" at bounding box center [718, 54] width 97 height 24
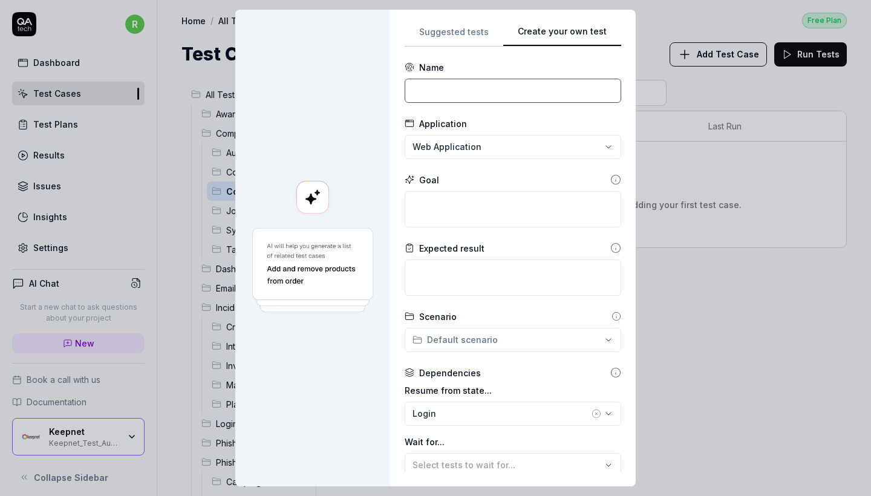
click at [562, 99] on input at bounding box center [513, 91] width 217 height 24
paste input "Company Settings"
type input "Company Settings"
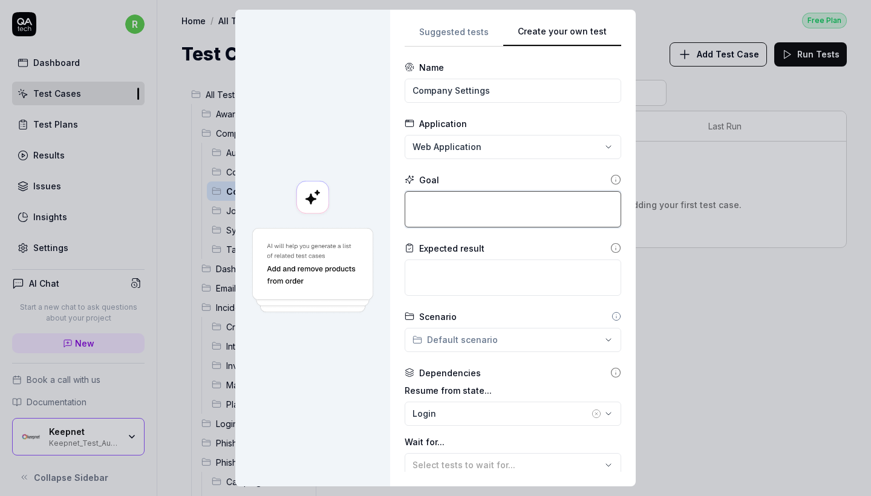
click at [494, 208] on textarea at bounding box center [513, 209] width 217 height 36
paste textarea "Aşama 1: Open Company Settings Navigate to Company > Company Settings. Wait for…"
type textarea "*"
type textarea "Aşama 1: Open Company Settings Navigate to Company > Company Settings. Wait for…"
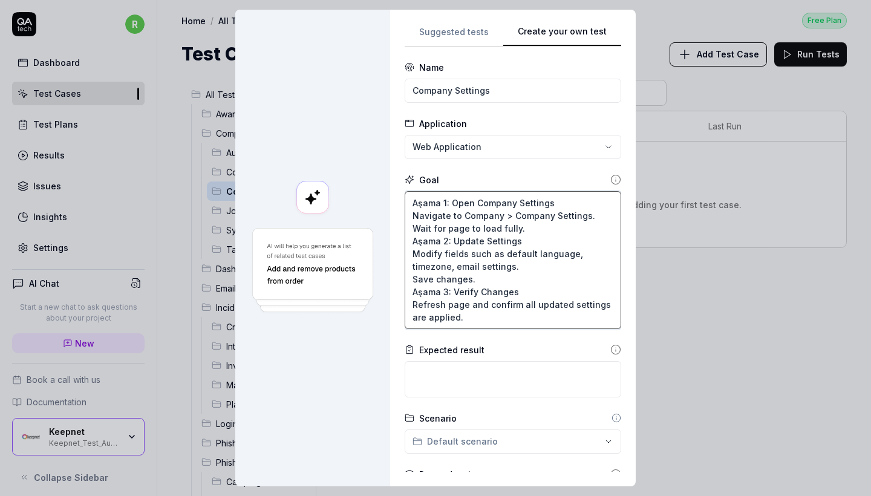
click at [436, 206] on textarea "Aşama 1: Open Company Settings Navigate to Company > Company Settings. Wait for…" at bounding box center [513, 260] width 217 height 138
type textarea "*"
type textarea "S 1: Open Company Settings Navigate to Company > Company Settings. Wait for pag…"
type textarea "*"
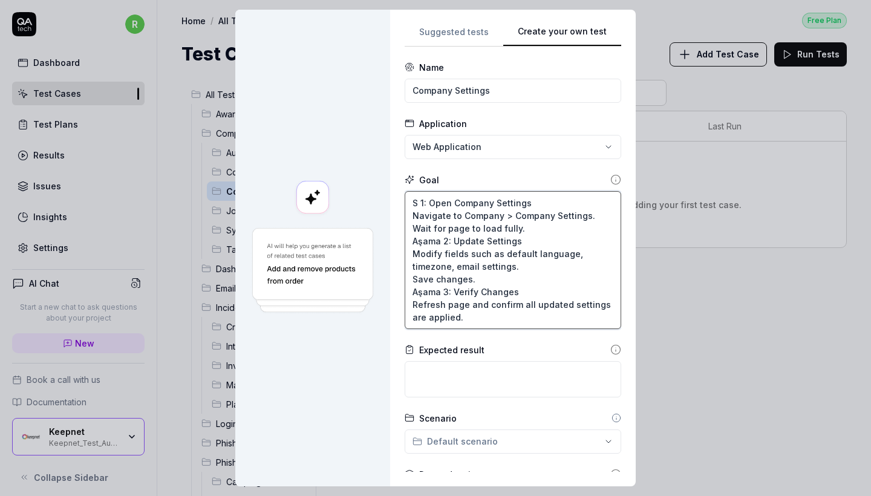
type textarea "St 1: Open Company Settings Navigate to Company > Company Settings. Wait for pa…"
type textarea "*"
type textarea "Ste 1: Open Company Settings Navigate to Company > Company Settings. Wait for p…"
type textarea "*"
type textarea "Step 1: Open Company Settings Navigate to Company > Company Settings. Wait for …"
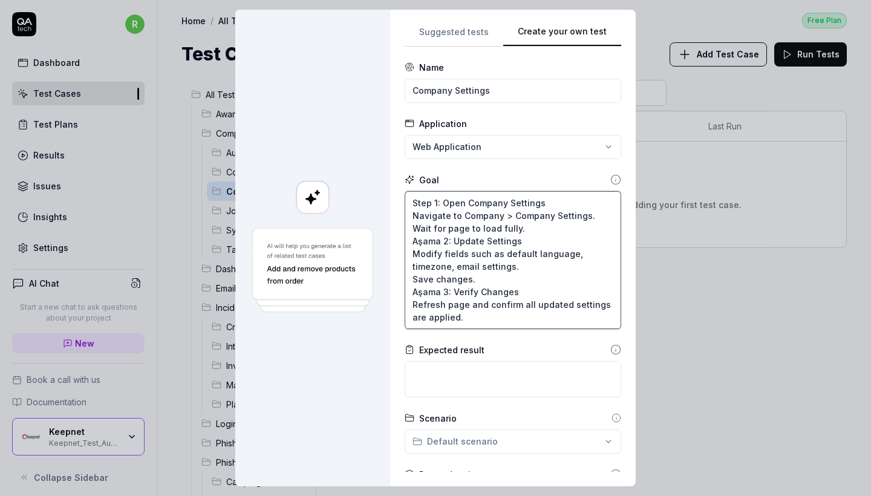
click at [432, 242] on textarea "Step 1: Open Company Settings Navigate to Company > Company Settings. Wait for …" at bounding box center [513, 260] width 217 height 138
type textarea "*"
type textarea "Step 1: Open Company Settings Navigate to Company > Company Settings. Wait for …"
type textarea "*"
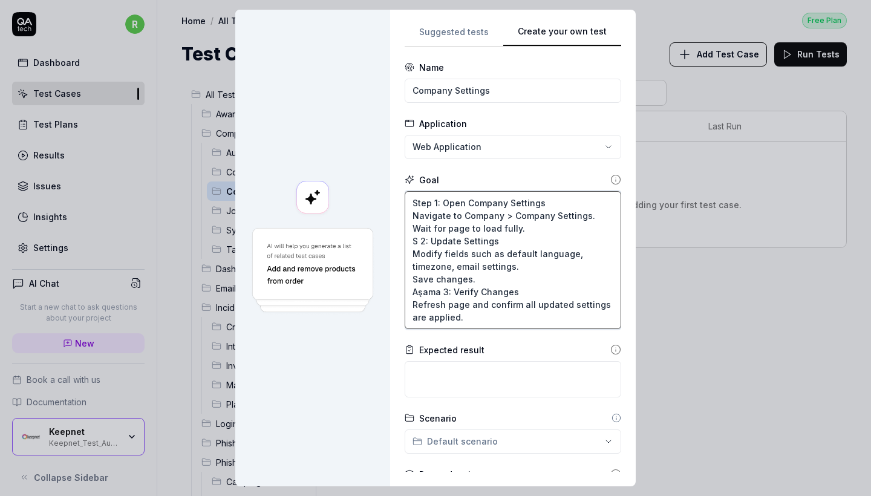
type textarea "Step 1: Open Company Settings Navigate to Company > Company Settings. Wait for …"
type textarea "*"
type textarea "Step 1: Open Company Settings Navigate to Company > Company Settings. Wait for …"
type textarea "*"
type textarea "Step 1: Open Company Settings Navigate to Company > Company Settings. Wait for …"
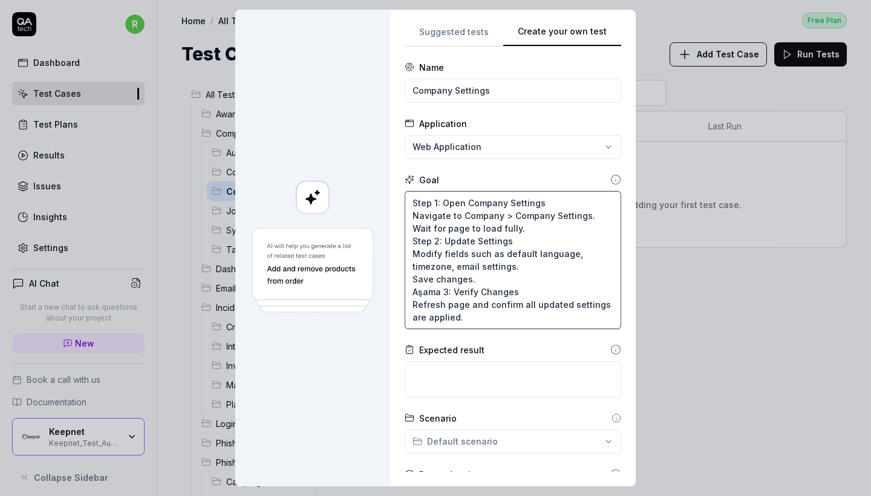
click at [439, 289] on textarea "Step 1: Open Company Settings Navigate to Company > Company Settings. Wait for …" at bounding box center [513, 260] width 217 height 138
type textarea "*"
type textarea "Step 1: Open Company Settings Navigate to Company > Company Settings. Wait for …"
type textarea "*"
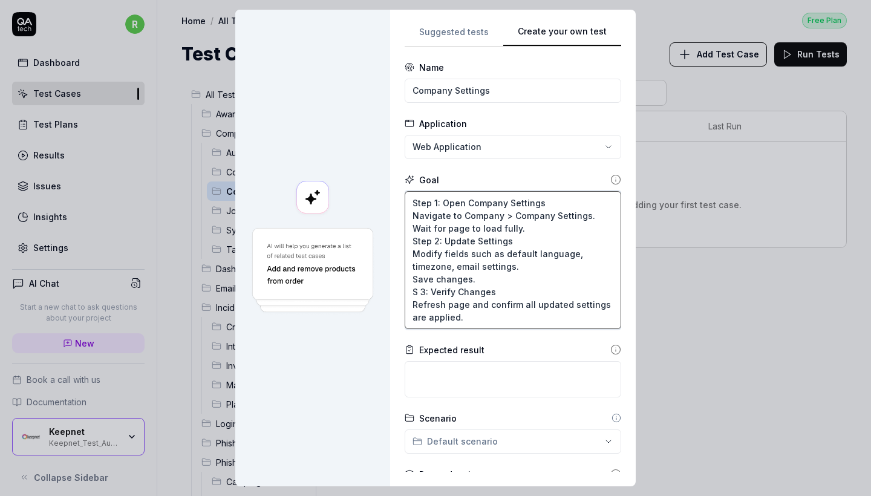
type textarea "Step 1: Open Company Settings Navigate to Company > Company Settings. Wait for …"
type textarea "*"
type textarea "Step 1: Open Company Settings Navigate to Company > Company Settings. Wait for …"
type textarea "*"
type textarea "Step 1: Open Company Settings Navigate to Company > Company Settings. Wait for …"
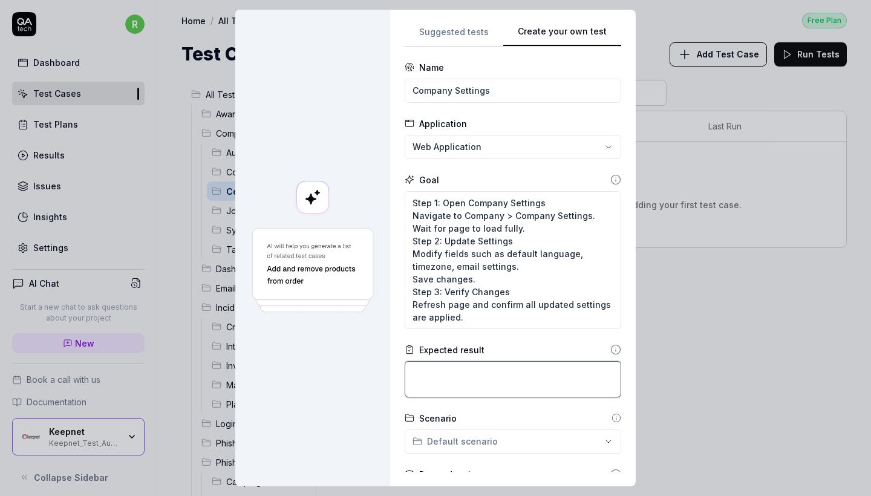
click at [482, 371] on textarea at bounding box center [513, 379] width 217 height 36
paste textarea "Settings are saved and persist after page refresh. System uses updated configur…"
type textarea "*"
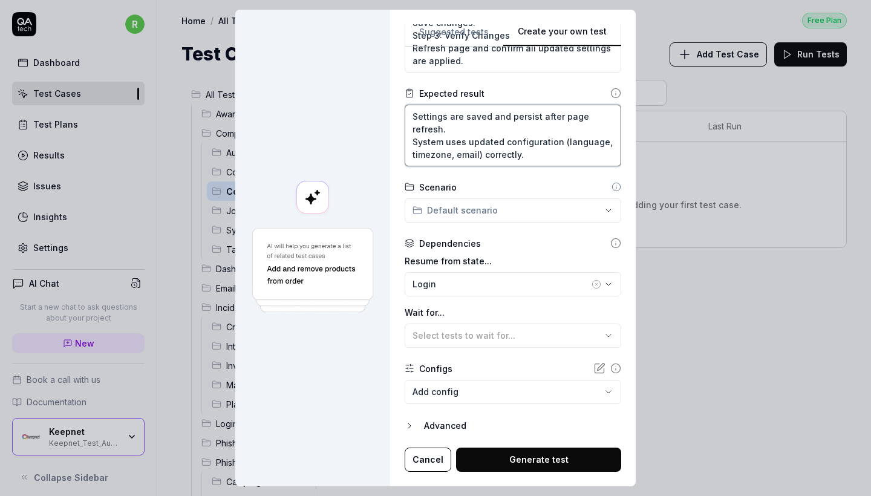
scroll to position [256, 0]
type textarea "Settings are saved and persist after page refresh. System uses updated configur…"
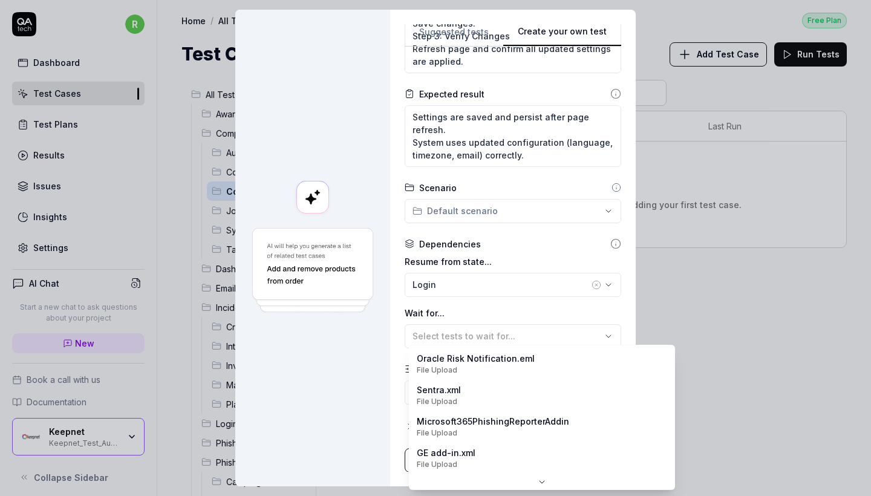
click at [494, 401] on body "r Dashboard Test Cases Test Plans Results Issues Insights Settings AI Chat Star…" at bounding box center [435, 248] width 871 height 496
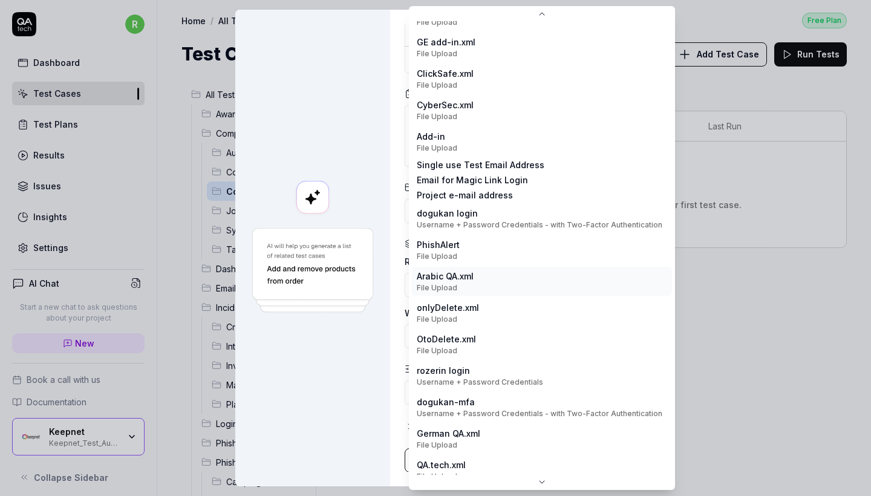
scroll to position [117, 0]
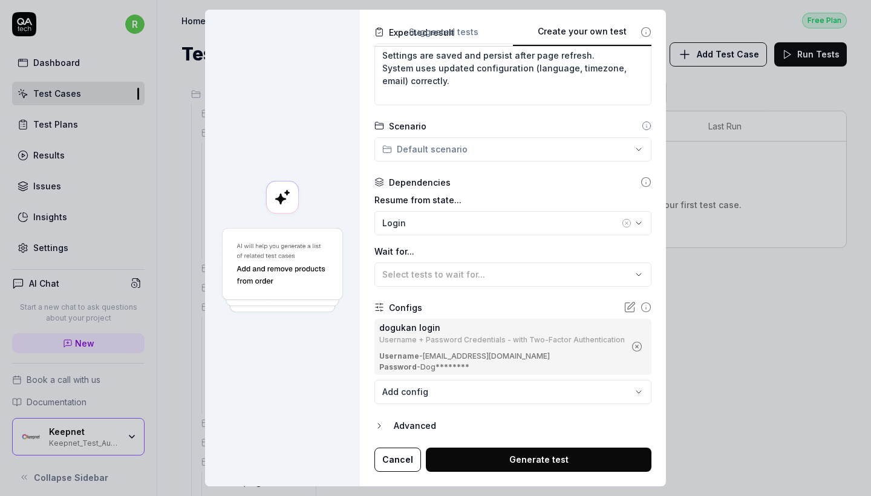
click at [527, 459] on button "Generate test" at bounding box center [539, 460] width 226 height 24
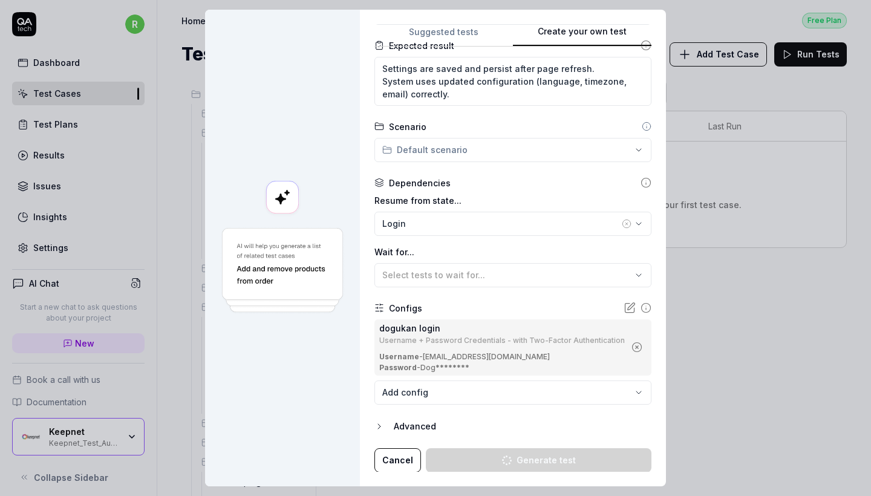
type textarea "*"
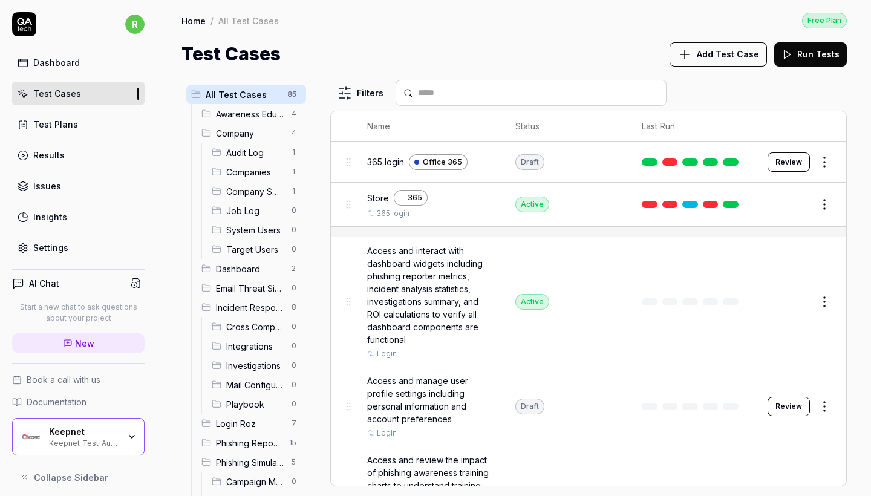
click at [275, 210] on span "Job Log" at bounding box center [255, 211] width 58 height 13
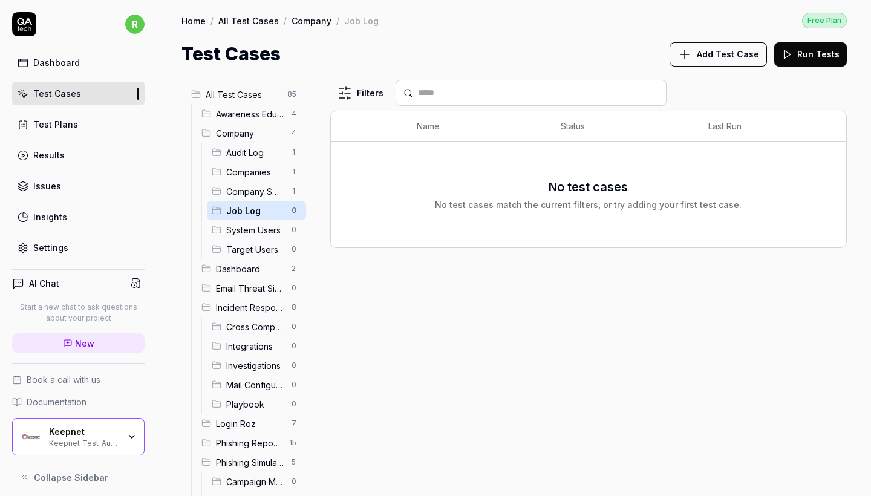
click at [258, 209] on span "Job Log" at bounding box center [255, 211] width 58 height 13
click at [706, 69] on div "All Test Cases 85 Awareness Educator 4 Company 4 Audit Log 1 Companies 1 Compan…" at bounding box center [514, 282] width 714 height 428
click at [702, 55] on span "Add Test Case" at bounding box center [728, 54] width 62 height 13
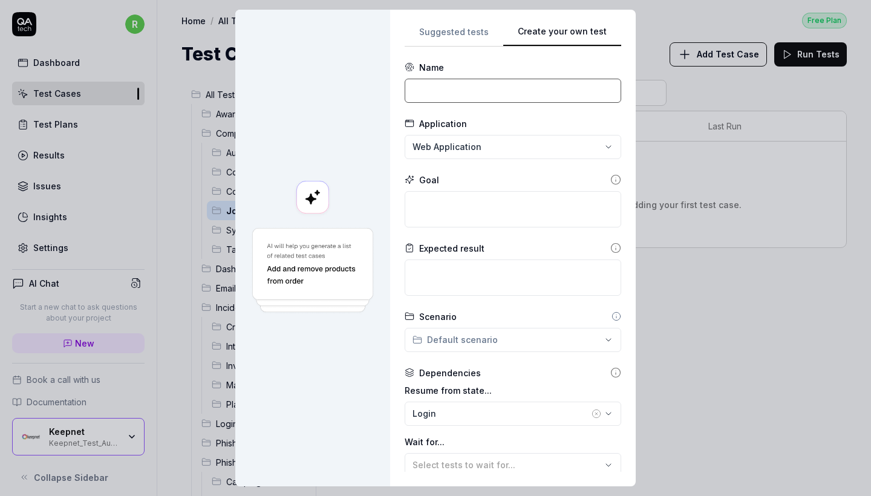
click at [523, 94] on input at bounding box center [513, 91] width 217 height 24
type input "Job Log"
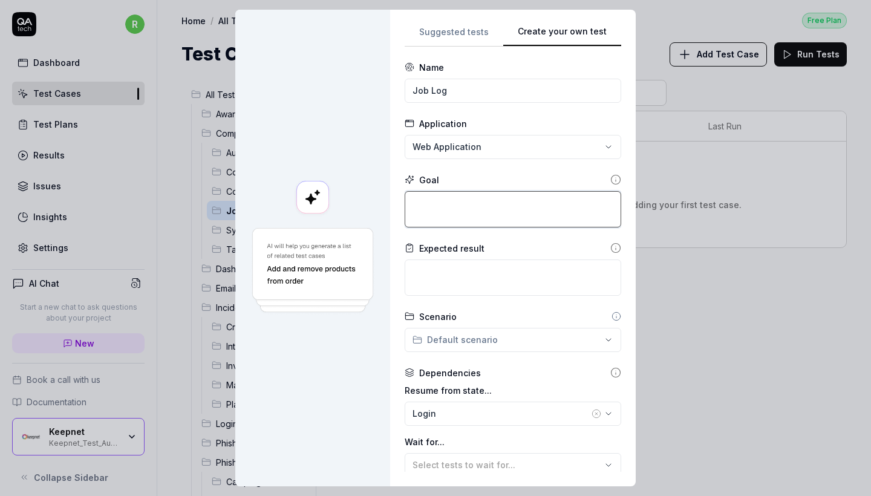
click at [493, 218] on textarea at bounding box center [513, 209] width 217 height 36
paste textarea "Aşama 1: Open Job Log Navigate to Company > Job Log. Aşama 2: Verify Job Entrie…"
type textarea "*"
type textarea "Aşama 1: Open Job Log Navigate to Company > Job Log. Aşama 2: Verify Job Entrie…"
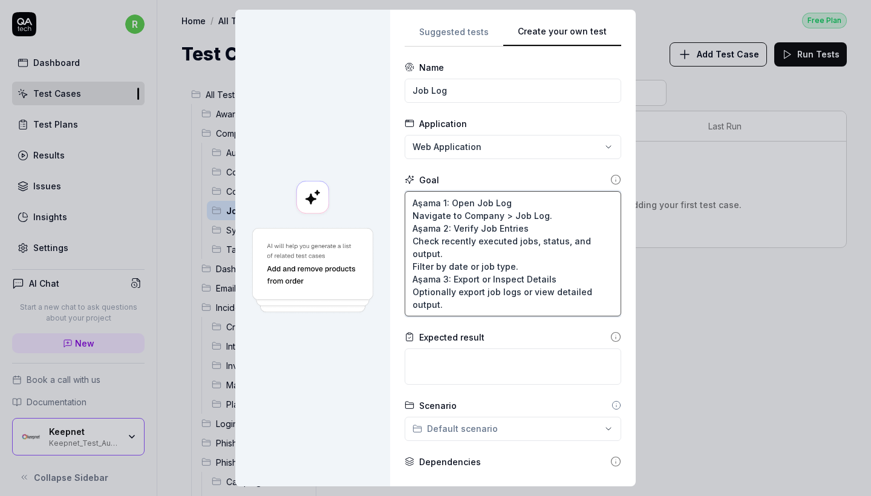
click at [438, 278] on textarea "Aşama 1: Open Job Log Navigate to Company > Job Log. Aşama 2: Verify Job Entrie…" at bounding box center [513, 253] width 217 height 125
type textarea "*"
type textarea "Aşama 1: Open Job Log Navigate to Company > Job Log. Aşama 2: Verify Job Entrie…"
type textarea "*"
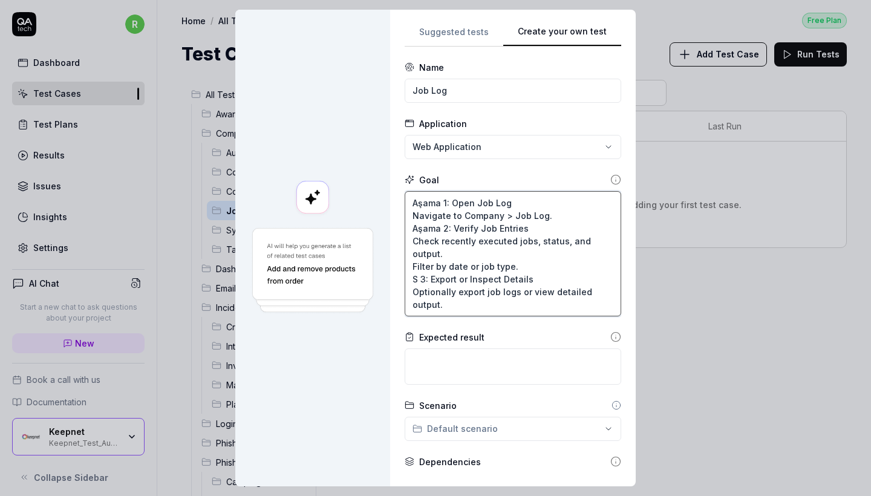
type textarea "Aşama 1: Open Job Log Navigate to Company > Job Log. Aşama 2: Verify Job Entrie…"
type textarea "*"
type textarea "Aşama 1: Open Job Log Navigate to Company > Job Log. Aşama 2: Verify Job Entrie…"
type textarea "*"
type textarea "Aşama 1: Open Job Log Navigate to Company > Job Log. Aşama 2: Verify Job Entrie…"
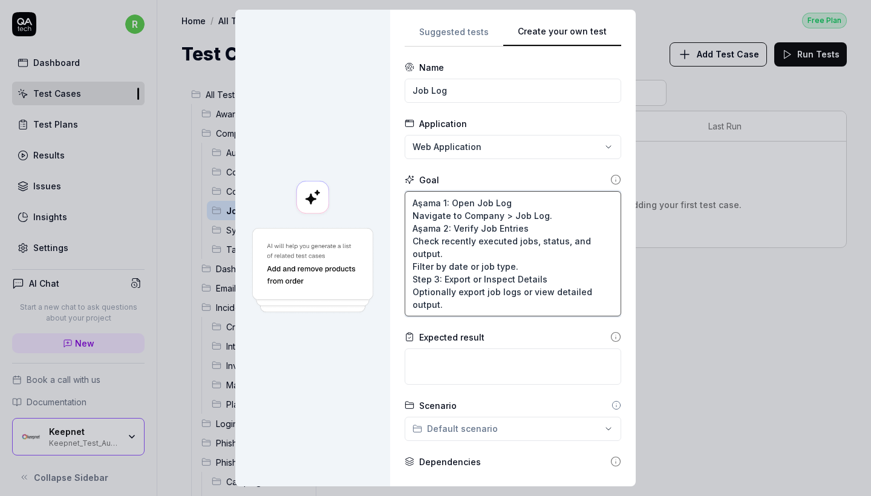
click at [434, 226] on textarea "Aşama 1: Open Job Log Navigate to Company > Job Log. Aşama 2: Verify Job Entrie…" at bounding box center [513, 253] width 217 height 125
type textarea "*"
type textarea "Aşama 1: Open Job Log Navigate to Company > Job Log. S 2: Verify Job Entries Ch…"
type textarea "*"
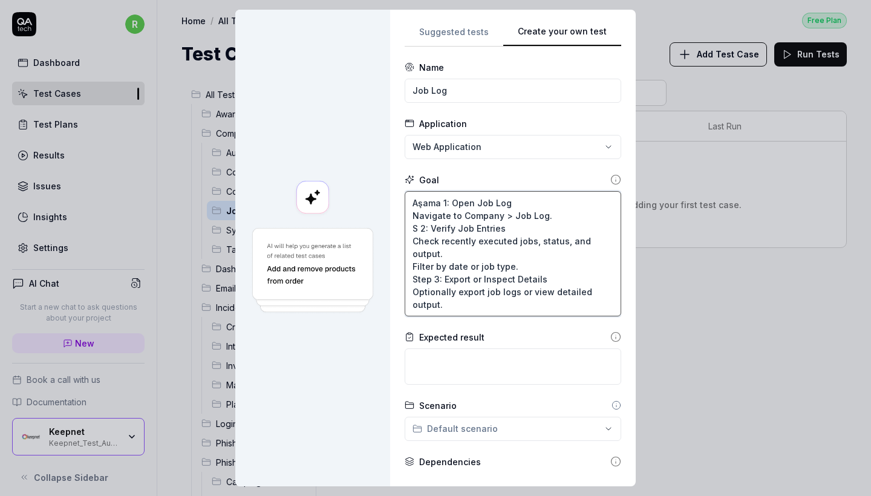
type textarea "Aşama 1: Open Job Log Navigate to Company > Job Log. St 2: Verify Job Entries C…"
type textarea "*"
type textarea "Aşama 1: Open Job Log Navigate to Company > Job Log. Ste 2: Verify Job Entries …"
type textarea "*"
type textarea "Aşama 1: Open Job Log Navigate to Company > Job Log. Step 2: Verify Job Entries…"
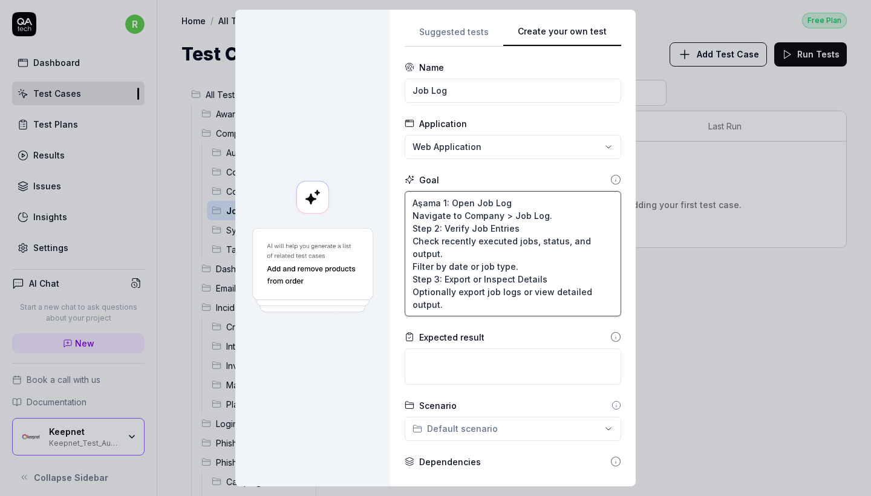
click at [424, 204] on textarea "Aşama 1: Open Job Log Navigate to Company > Job Log. Step 2: Verify Job Entries…" at bounding box center [513, 253] width 217 height 125
type textarea "*"
type textarea "S 1: Open Job Log Navigate to Company > Job Log. Step 2: Verify Job Entries Che…"
type textarea "*"
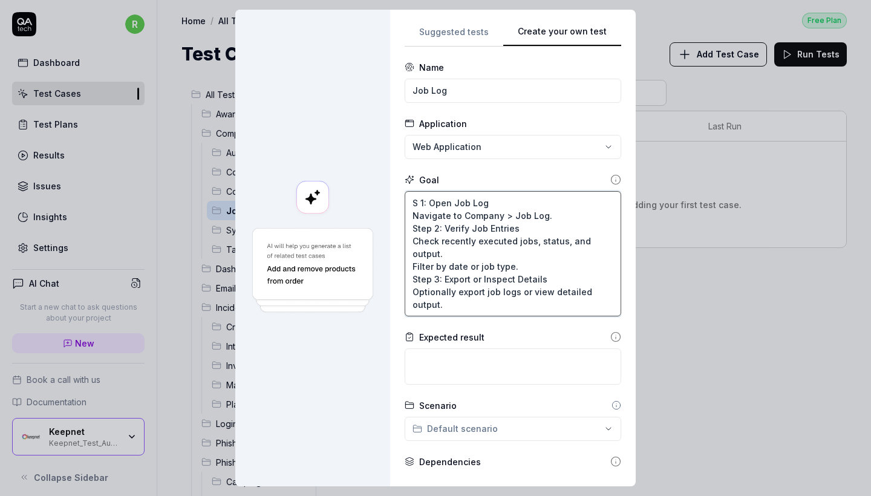
type textarea "St 1: Open Job Log Navigate to Company > Job Log. Step 2: Verify Job Entries Ch…"
type textarea "*"
type textarea "Ste 1: Open Job Log Navigate to Company > Job Log. Step 2: Verify Job Entries C…"
type textarea "*"
type textarea "Step 1: Open Job Log Navigate to Company > Job Log. Step 2: Verify Job Entries …"
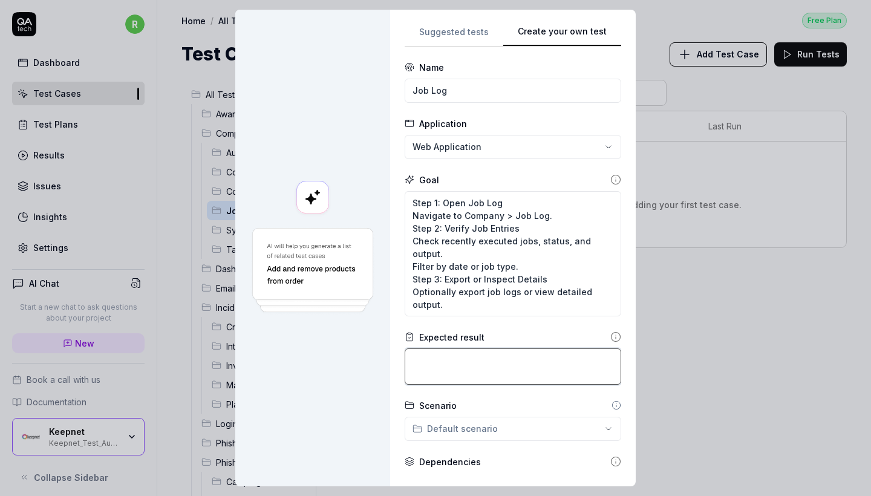
click at [483, 367] on textarea at bounding box center [513, 367] width 217 height 36
paste textarea "Job execution status displays correctly (Success / Failed). Logs include correc…"
type textarea "*"
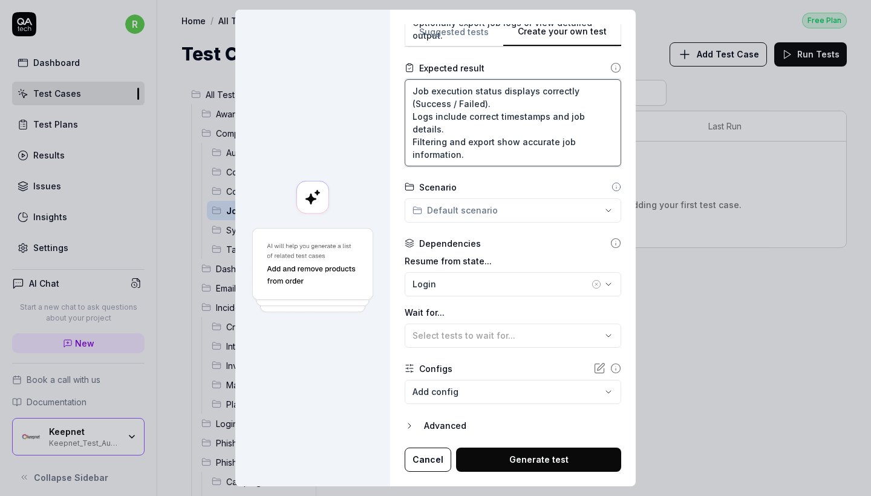
scroll to position [269, 0]
type textarea "Job execution status displays correctly (Success / Failed). Logs include correc…"
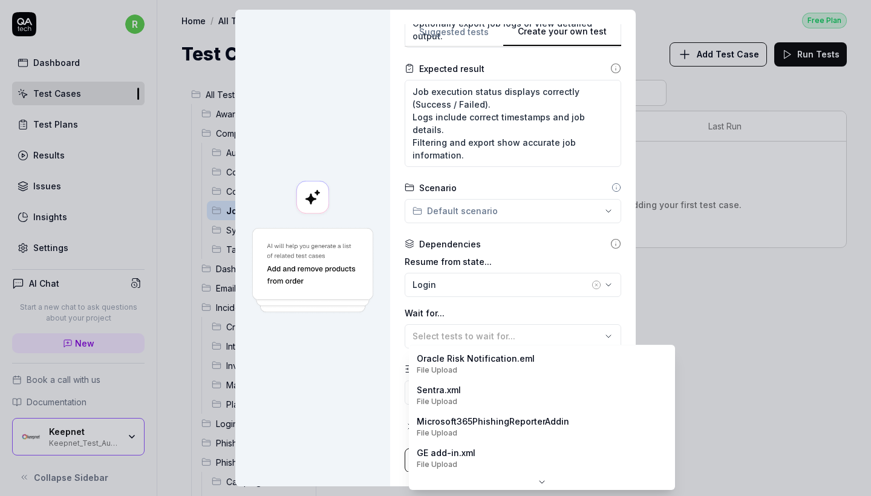
click at [482, 398] on body "r Dashboard Test Cases Test Plans Results Issues Insights Settings AI Chat Star…" at bounding box center [435, 248] width 871 height 496
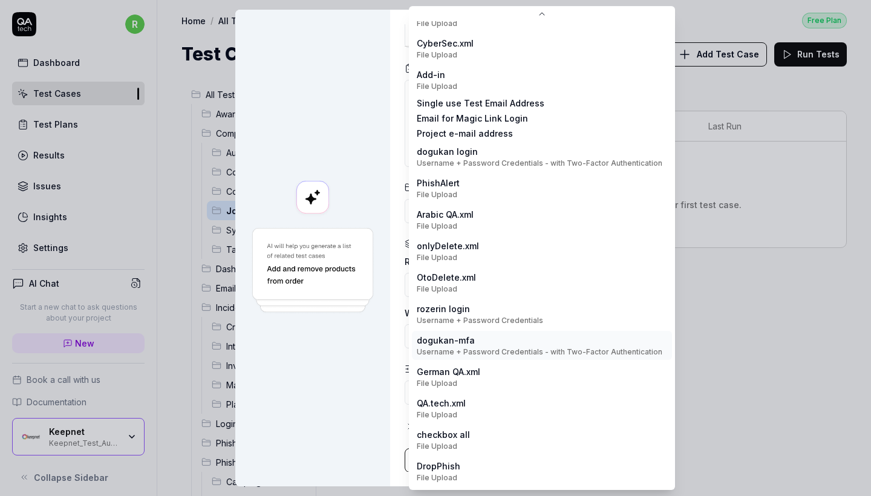
scroll to position [148, 0]
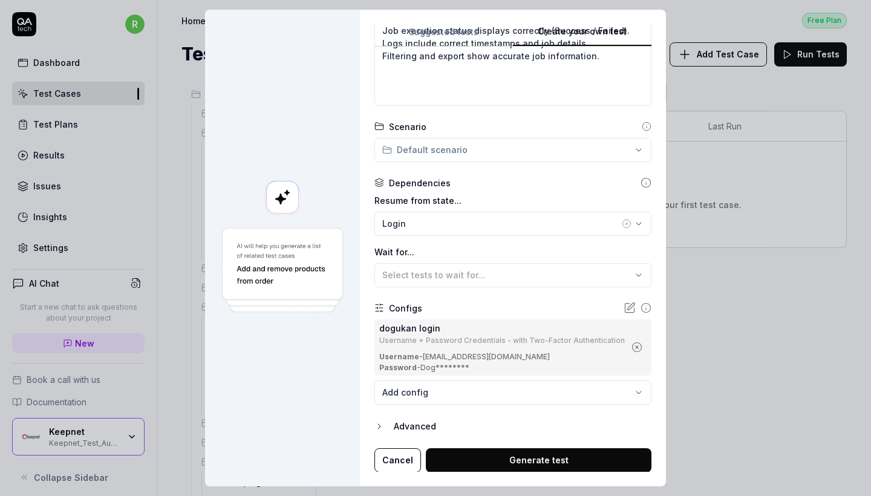
click at [501, 477] on div "**********" at bounding box center [513, 248] width 306 height 477
click at [492, 465] on button "Generate test" at bounding box center [539, 460] width 226 height 24
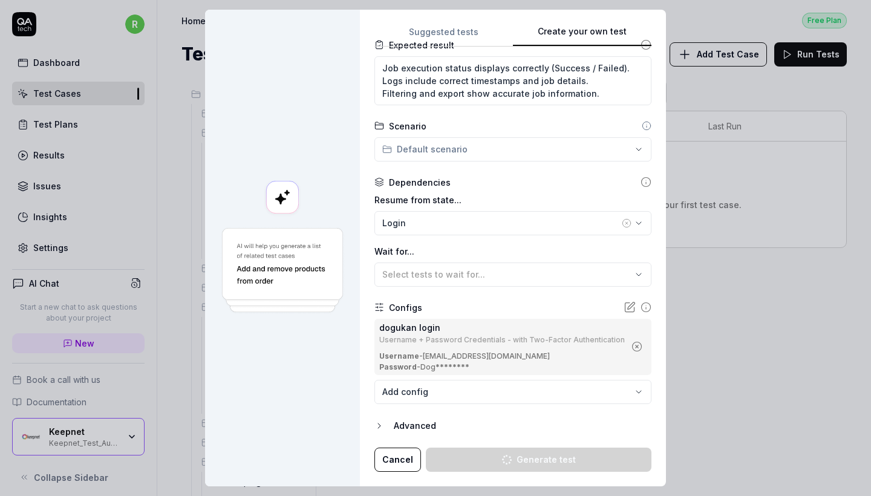
scroll to position [266, 0]
type textarea "*"
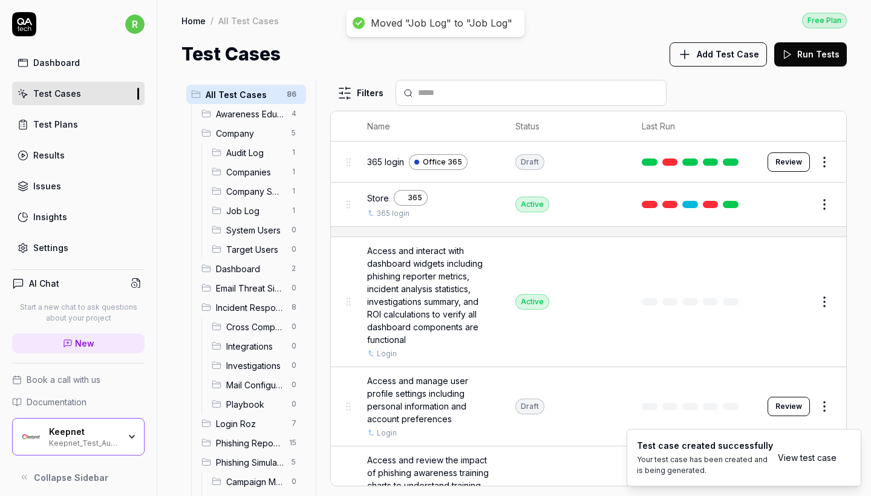
click at [275, 229] on span "System Users" at bounding box center [255, 230] width 58 height 13
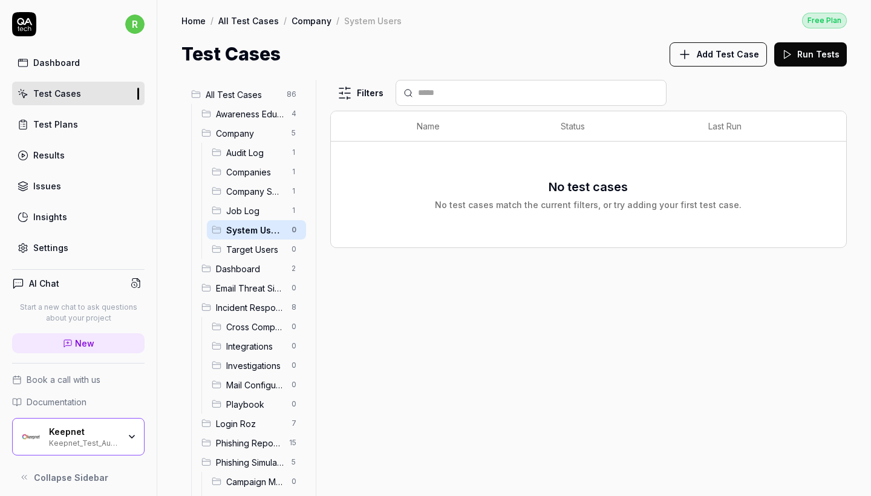
click at [725, 51] on span "Add Test Case" at bounding box center [728, 54] width 62 height 13
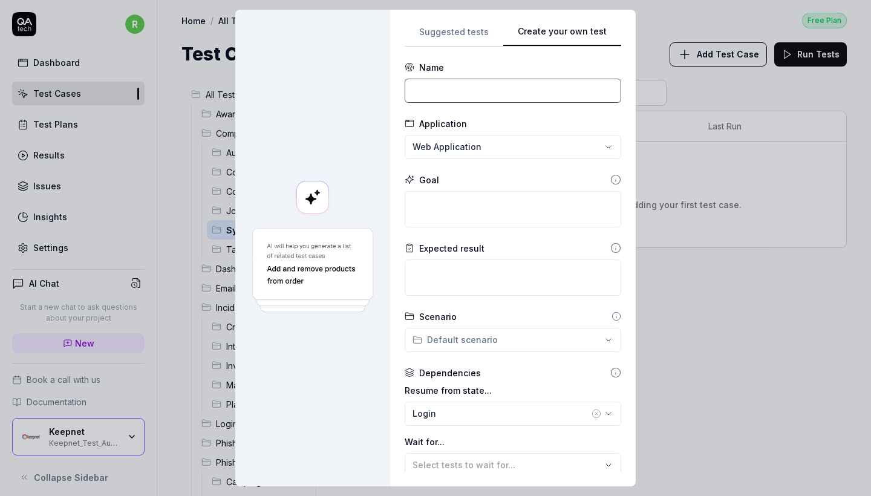
click at [501, 93] on input at bounding box center [513, 91] width 217 height 24
paste input "System Users"
type input "System Users"
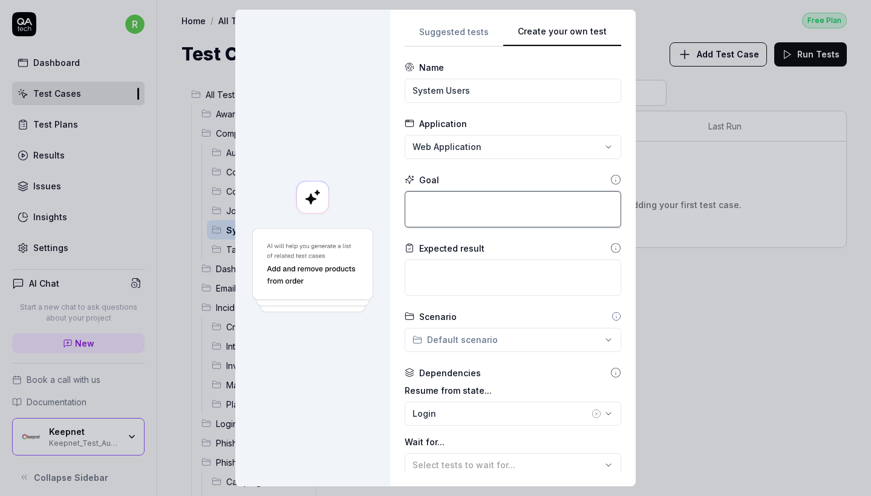
click at [487, 195] on textarea at bounding box center [513, 209] width 217 height 36
paste textarea "Verify system user management and role-based access."
type textarea "*"
type textarea "Verify system user management and role-based access."
type textarea "*"
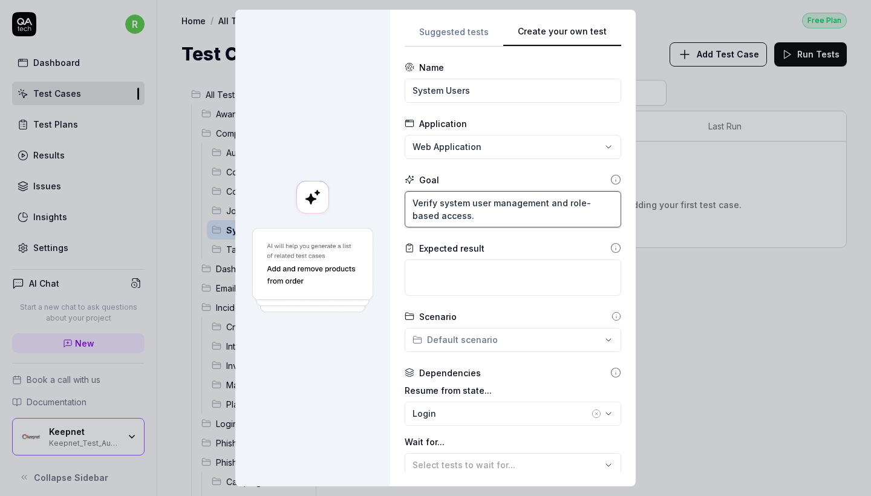
type textarea "Verify system user management and role-based access."
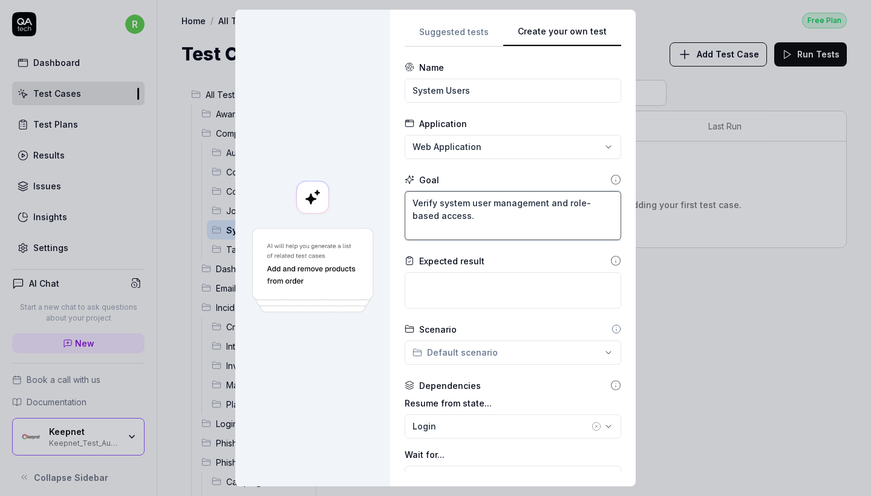
type textarea "*"
type textarea "Verify system user management and role-based access."
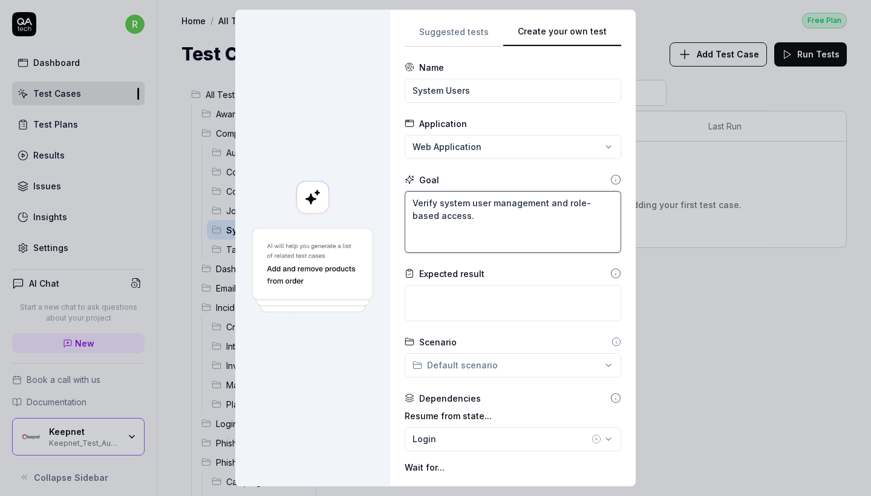
paste textarea "Aşama 1: Add / Edit User Navigate to Company > System Users. Create a new user …"
type textarea "*"
type textarea "Verify system user management and role-based access. Aşama 1: Add / Edit User N…"
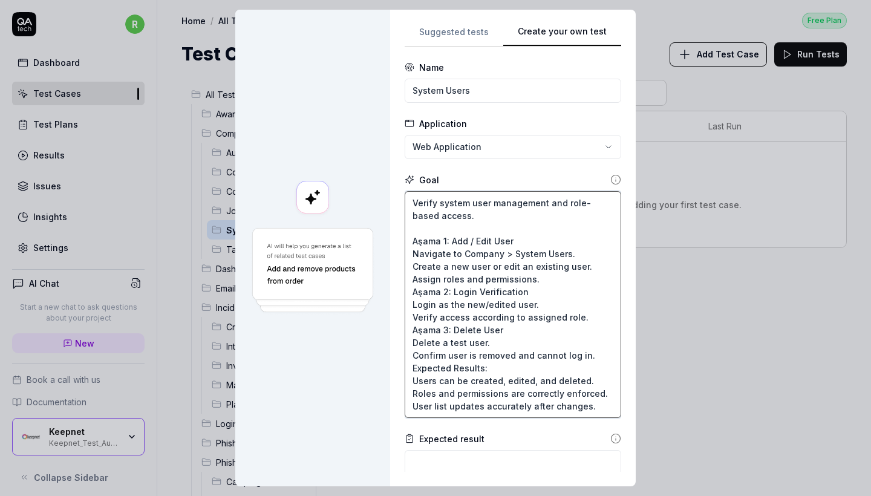
click at [434, 243] on textarea "Verify system user management and role-based access. Aşama 1: Add / Edit User N…" at bounding box center [513, 304] width 217 height 227
type textarea "*"
type textarea "Verify system user management and role-based access. S 1: Add / Edit User Navig…"
type textarea "*"
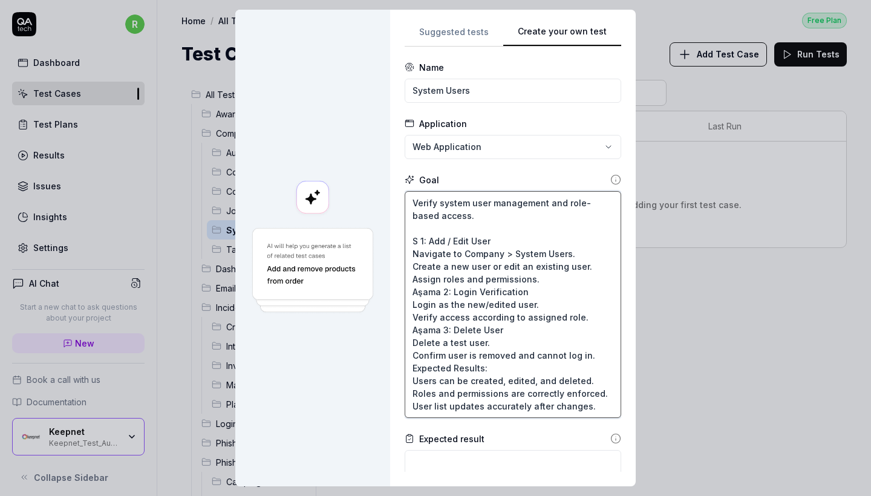
type textarea "Verify system user management and role-based access. St 1: Add / Edit User Navi…"
type textarea "*"
type textarea "Verify system user management and role-based access. Ste 1: Add / Edit User Nav…"
type textarea "*"
type textarea "Verify system user management and role-based access. Step 1: Add / Edit User Na…"
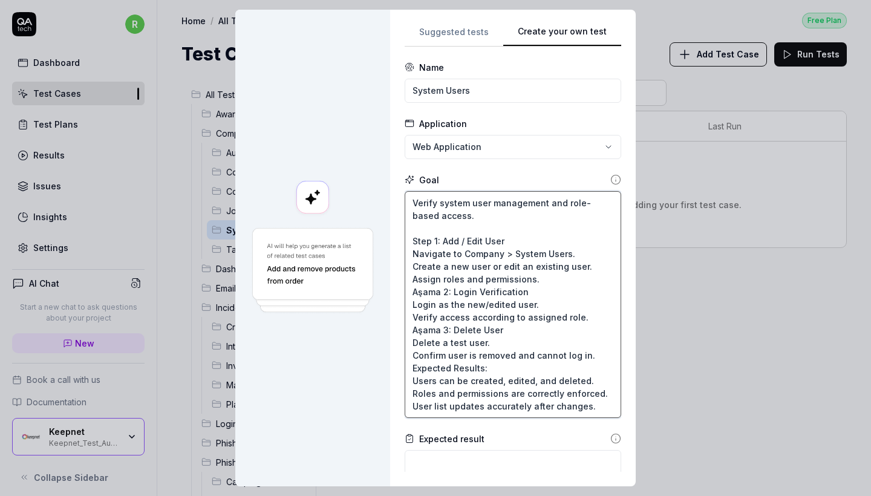
click at [436, 292] on textarea "Verify system user management and role-based access. Step 1: Add / Edit User Na…" at bounding box center [513, 304] width 217 height 227
type textarea "*"
type textarea "Verify system user management and role-based access. Step 1: Add / Edit User Na…"
type textarea "*"
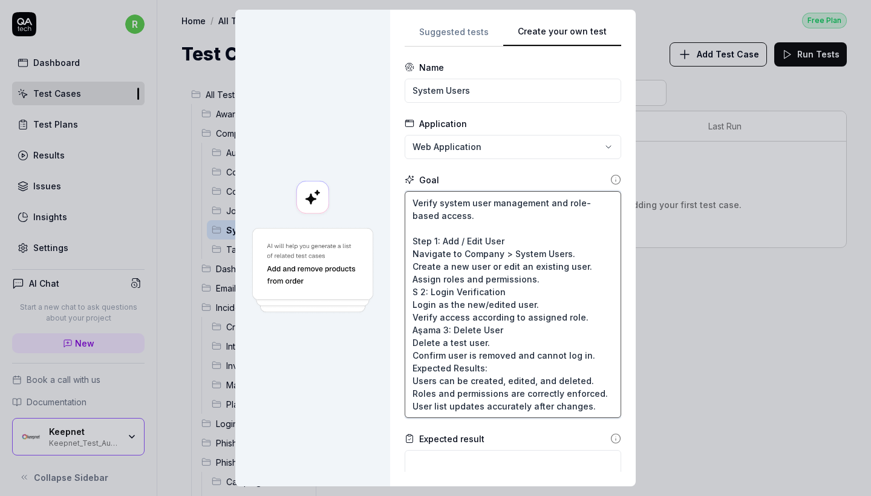
type textarea "Verify system user management and role-based access. Step 1: Add / Edit User Na…"
type textarea "*"
type textarea "Verify system user management and role-based access. Step 1: Add / Edit User Na…"
type textarea "*"
type textarea "Verify system user management and role-based access. Step 1: Add / Edit User Na…"
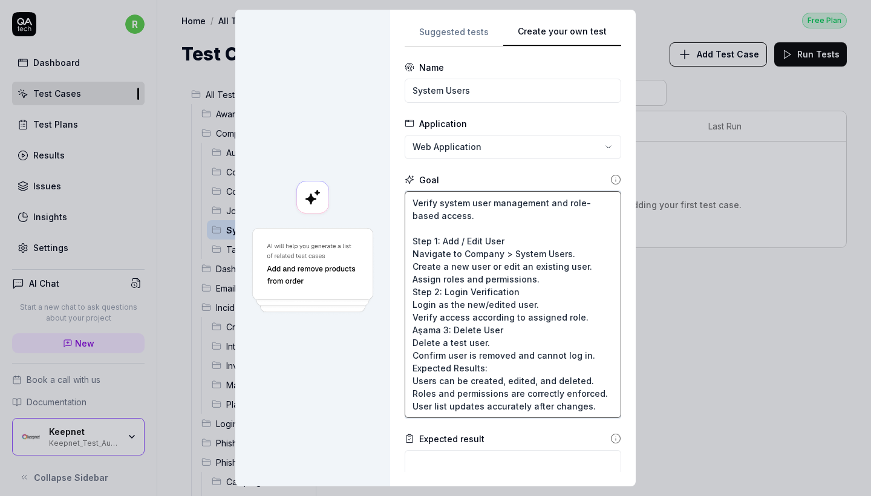
click at [427, 327] on textarea "Verify system user management and role-based access. Step 1: Add / Edit User Na…" at bounding box center [513, 304] width 217 height 227
type textarea "*"
type textarea "Verify system user management and role-based access. Step 1: Add / Edit User Na…"
type textarea "*"
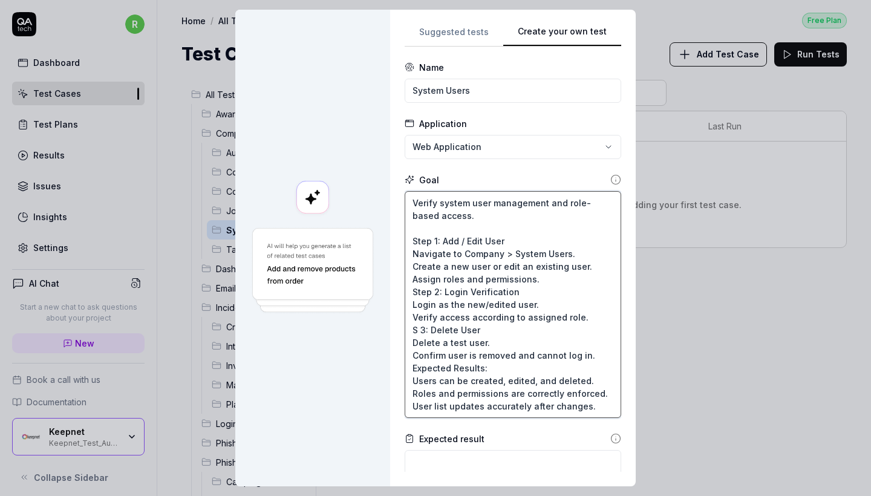
type textarea "Verify system user management and role-based access. Step 1: Add / Edit User Na…"
type textarea "*"
type textarea "Verify system user management and role-based access. Step 1: Add / Edit User Na…"
type textarea "*"
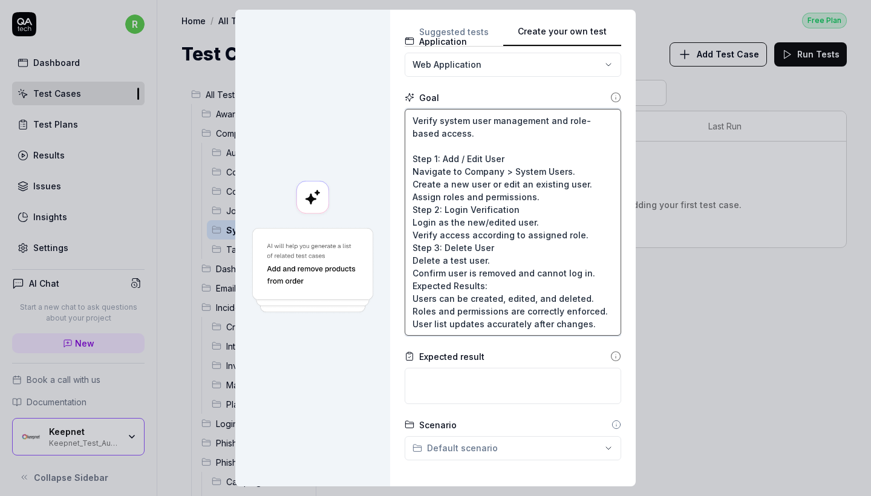
scroll to position [106, 0]
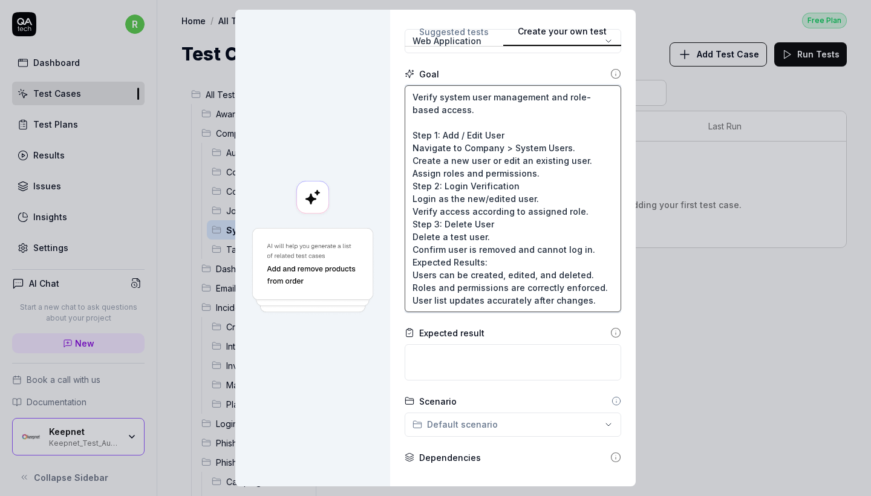
type textarea "Verify system user management and role-based access. Step 1: Add / Edit User Na…"
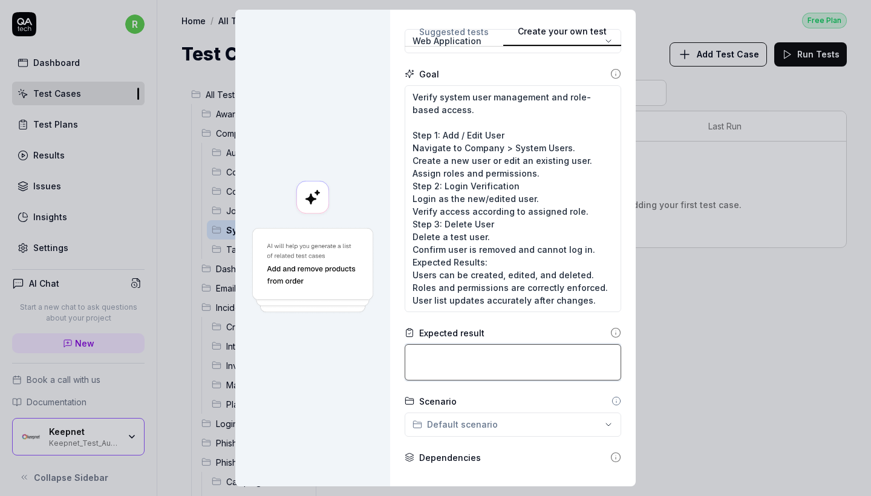
click at [470, 355] on textarea at bounding box center [513, 362] width 217 height 36
paste textarea "Expected Results: Users can be created, edited, and deleted. Roles and permissi…"
type textarea "*"
type textarea "Expected Results: Users can be created, edited, and deleted. Roles and permissi…"
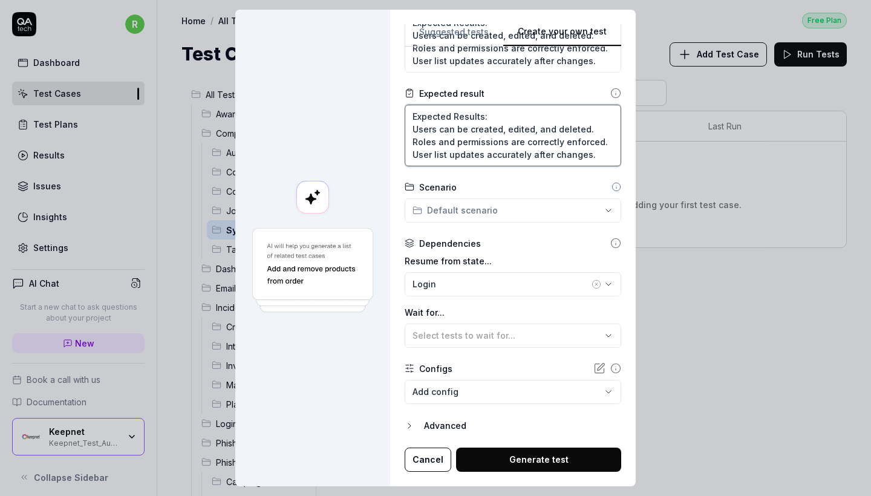
scroll to position [345, 0]
drag, startPoint x: 496, startPoint y: 117, endPoint x: 359, endPoint y: 116, distance: 136.8
click at [359, 116] on div "**********" at bounding box center [435, 248] width 401 height 477
type textarea "*"
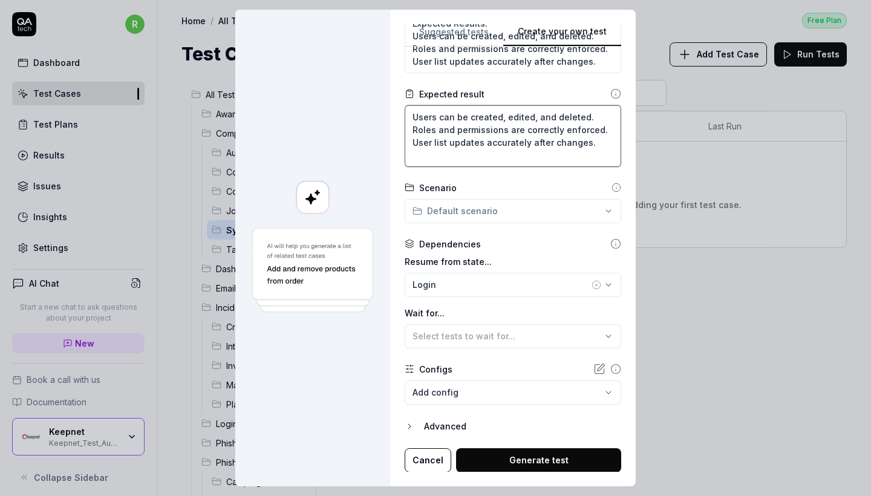
scroll to position [10, 0]
type textarea "Users can be created, edited, and deleted. Roles and permissions are correctly …"
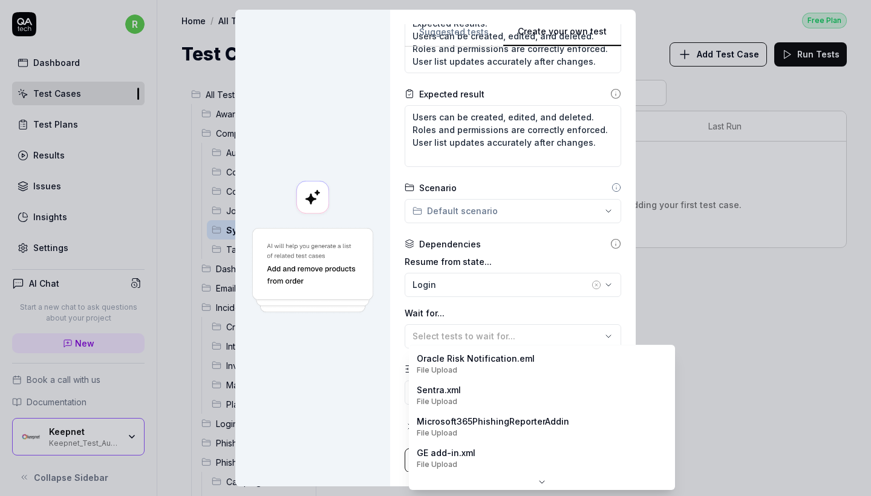
click at [488, 378] on body "r Dashboard Test Cases Test Plans Results Issues Insights Settings AI Chat Star…" at bounding box center [435, 248] width 871 height 496
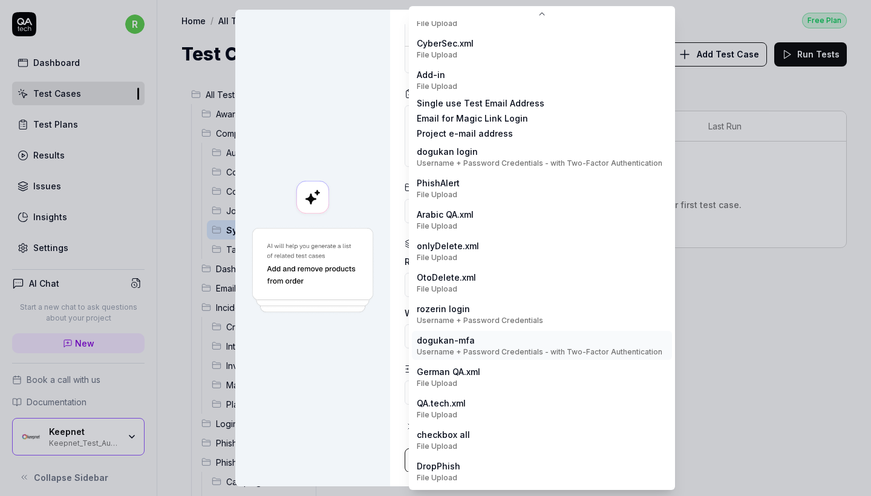
scroll to position [148, 0]
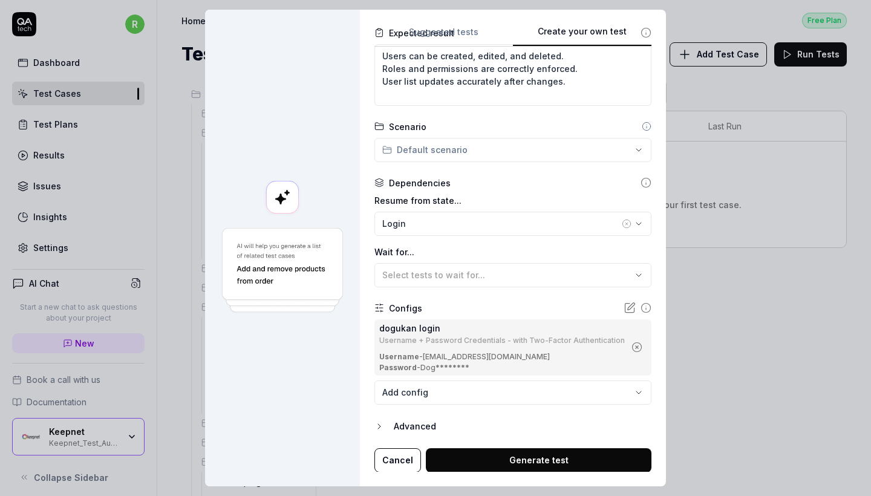
click at [520, 448] on button "Generate test" at bounding box center [539, 460] width 226 height 24
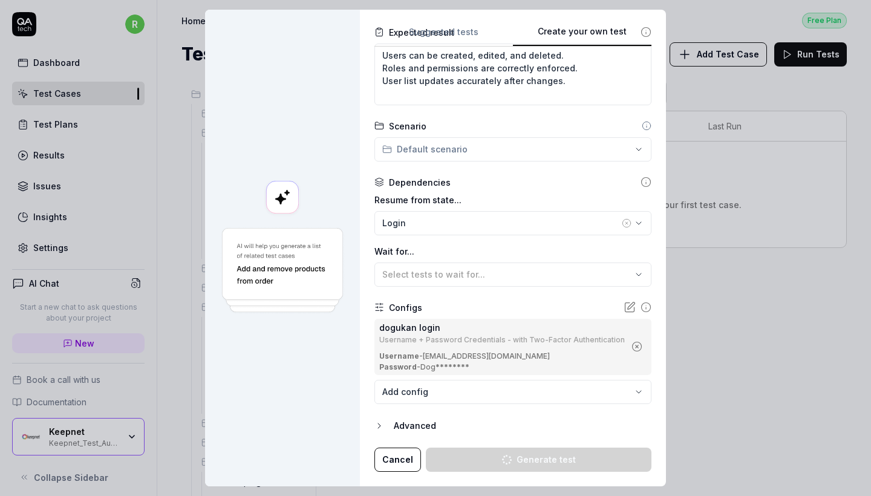
scroll to position [393, 0]
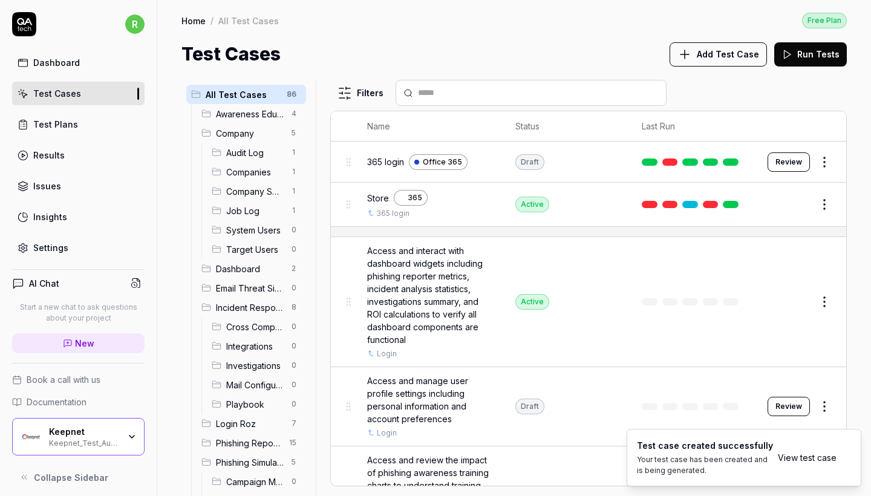
type textarea "*"
click at [272, 251] on span "Target Users" at bounding box center [255, 249] width 58 height 13
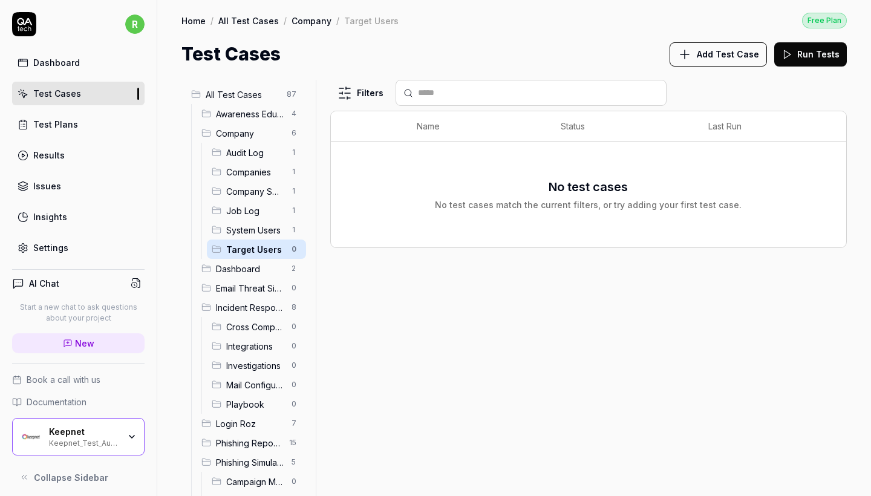
click at [714, 57] on span "Add Test Case" at bounding box center [728, 54] width 62 height 13
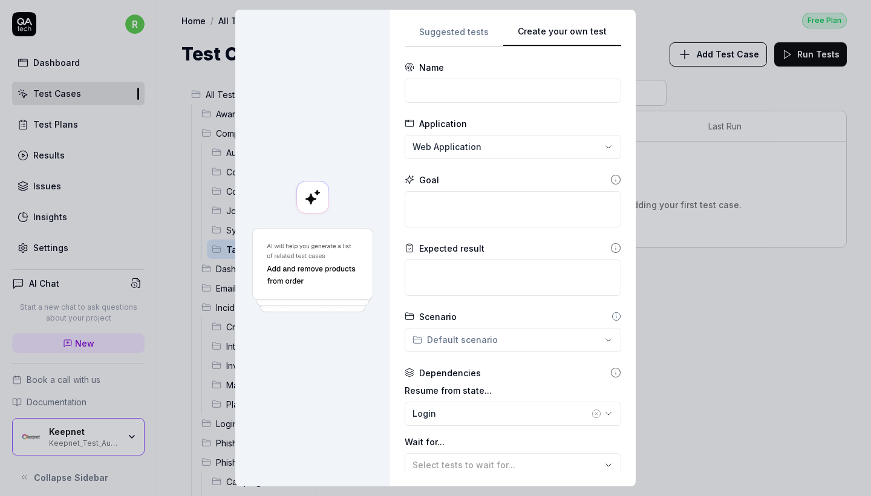
click at [444, 106] on form "**********" at bounding box center [513, 331] width 217 height 540
click at [435, 90] on input at bounding box center [513, 91] width 217 height 24
type input "Target Users"
click at [461, 206] on textarea at bounding box center [513, 209] width 217 height 36
paste textarea "Verify target user management for campaigns."
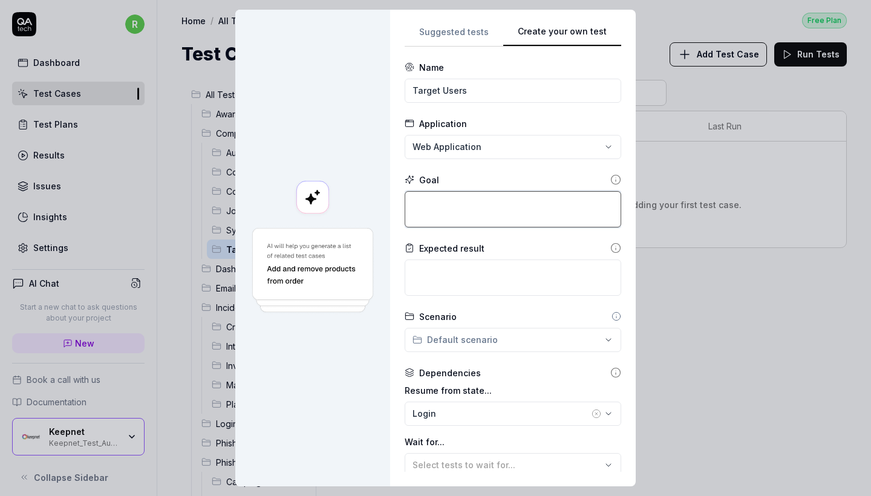
type textarea "*"
type textarea "Verify target user management for campaigns."
type textarea "*"
type textarea "Verify target user management for campaigns."
type textarea "*"
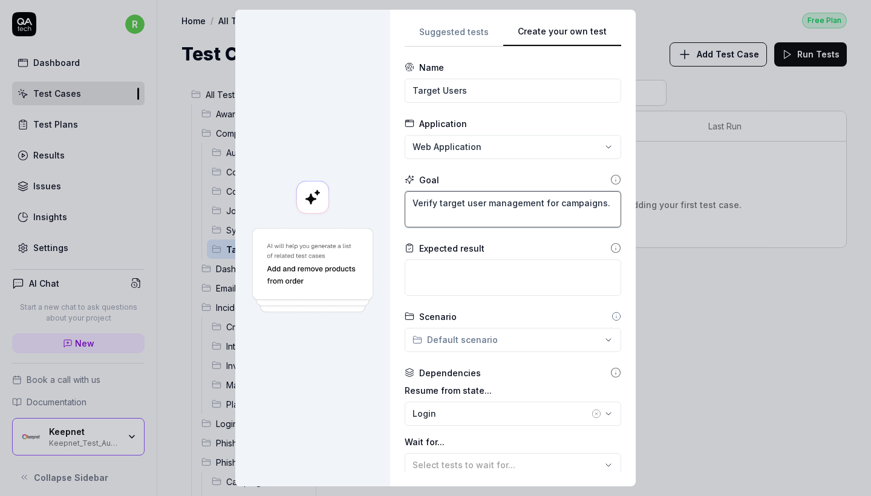
type textarea "Verify target user management for campaigns."
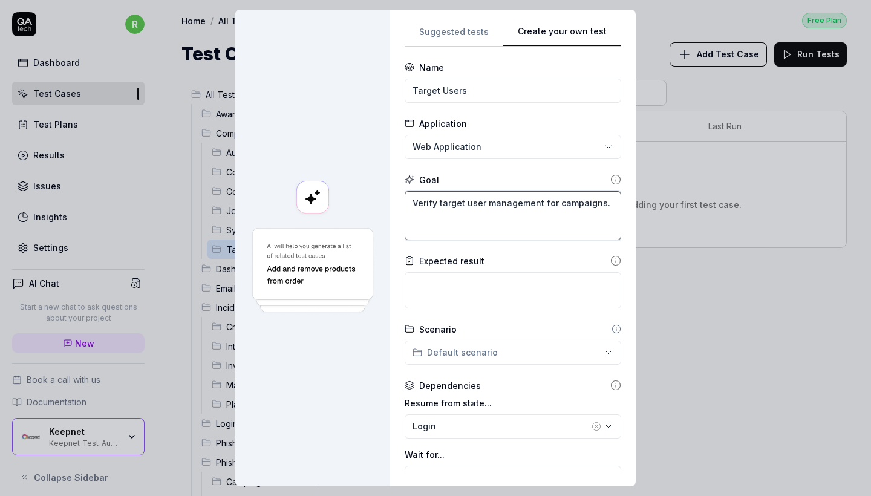
paste textarea "Aşama 1: Add / Edit Target Users Navigate to Company > Target Users. Add users …"
type textarea "*"
type textarea "Verify target user management for campaigns. Aşama 1: Add / Edit Target Users N…"
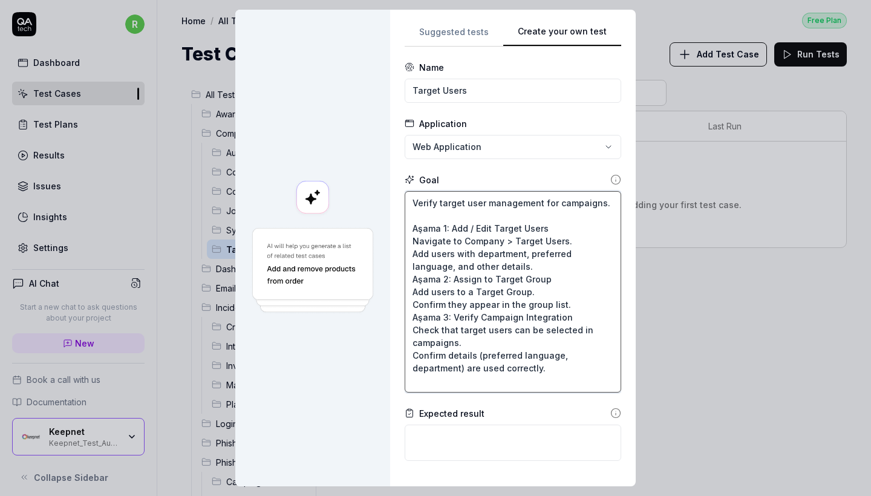
type textarea "*"
type textarea "Verify target user management for campaigns. Aşama 1: Add / Edit Target Users N…"
type textarea "*"
type textarea "Verify target user management for campaigns. Aşama 1: Add / Edit Target Users N…"
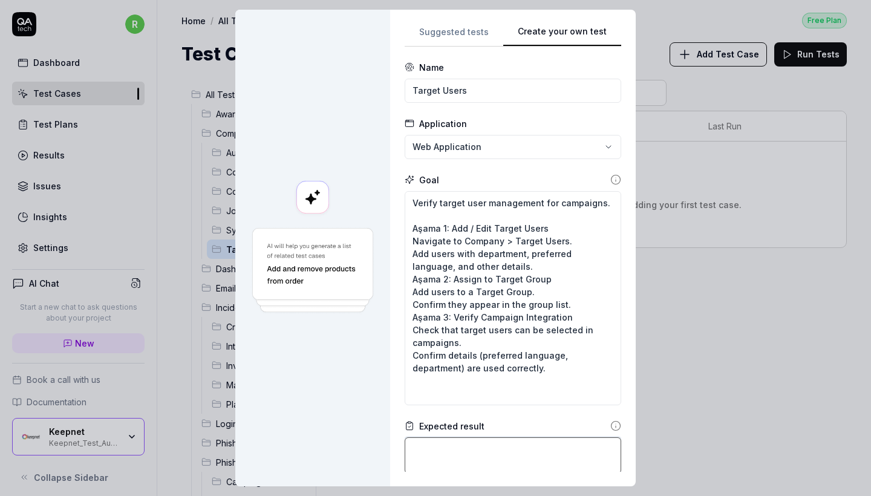
click at [487, 459] on textarea at bounding box center [513, 456] width 217 height 36
paste textarea "Target users can be added, edited, and assigned to groups. Campaigns can select…"
type textarea "*"
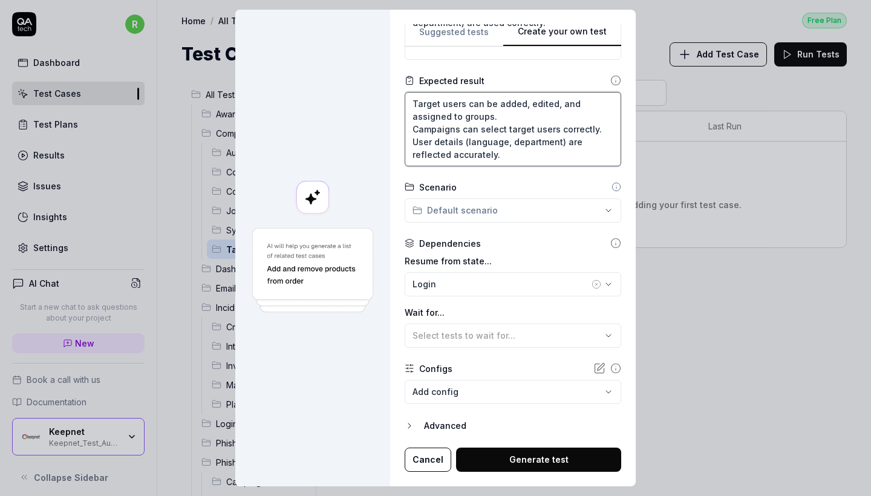
type textarea "Target users can be added, edited, and assigned to groups. Campaigns can select…"
click at [480, 409] on form "**********" at bounding box center [513, 94] width 217 height 756
click at [474, 396] on body "r Dashboard Test Cases Test Plans Results Issues Insights Settings AI Chat Star…" at bounding box center [435, 248] width 871 height 496
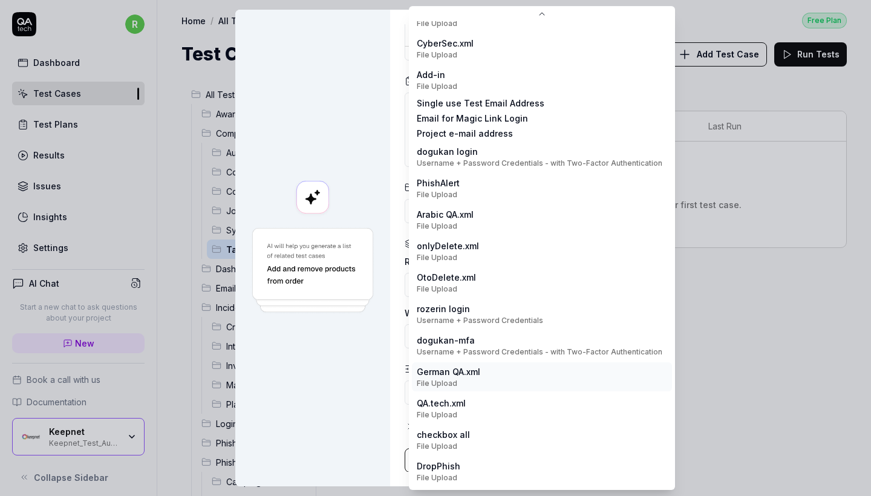
scroll to position [148, 0]
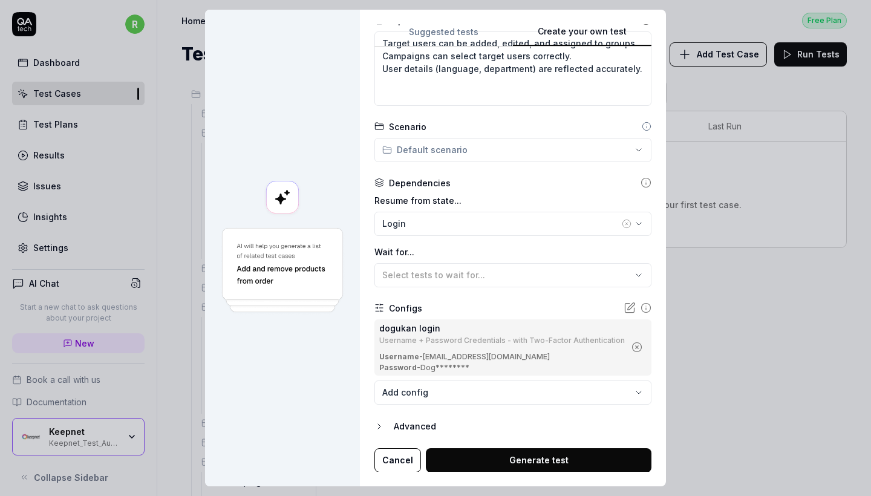
click at [491, 465] on button "Generate test" at bounding box center [539, 460] width 226 height 24
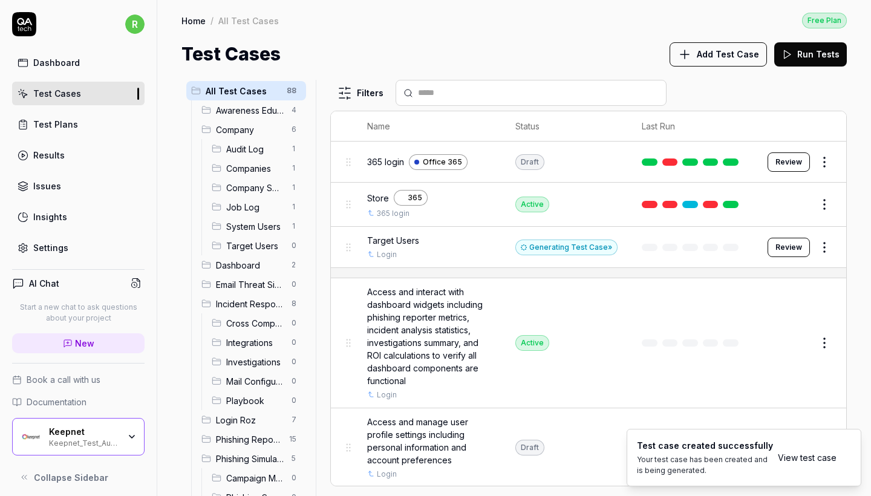
scroll to position [4, 0]
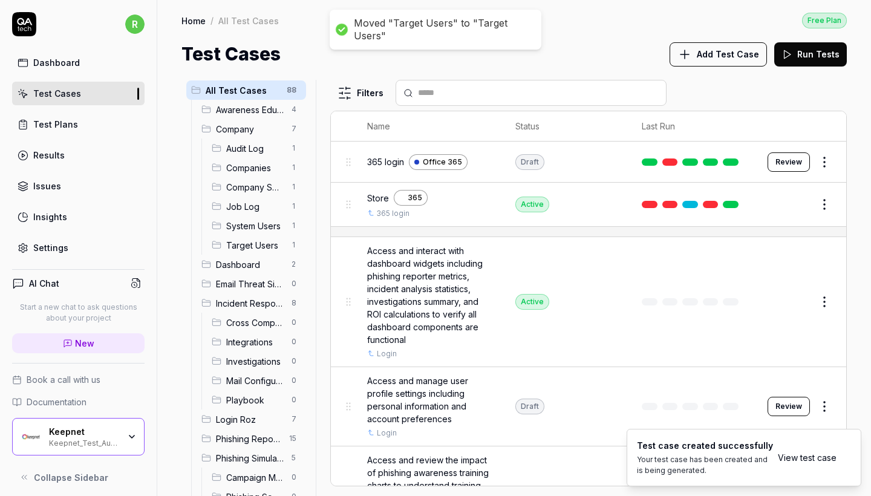
click at [265, 140] on div "Audit Log 1" at bounding box center [256, 148] width 99 height 19
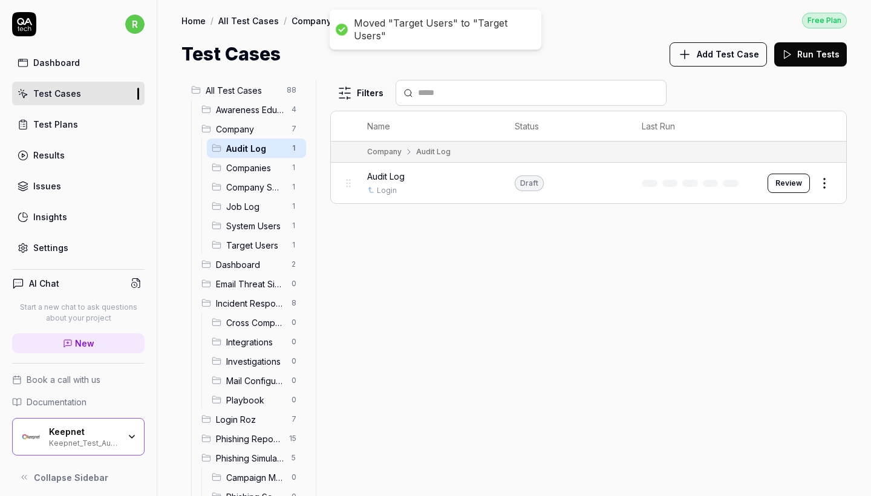
click at [264, 179] on div "Company Settings 1" at bounding box center [256, 186] width 99 height 19
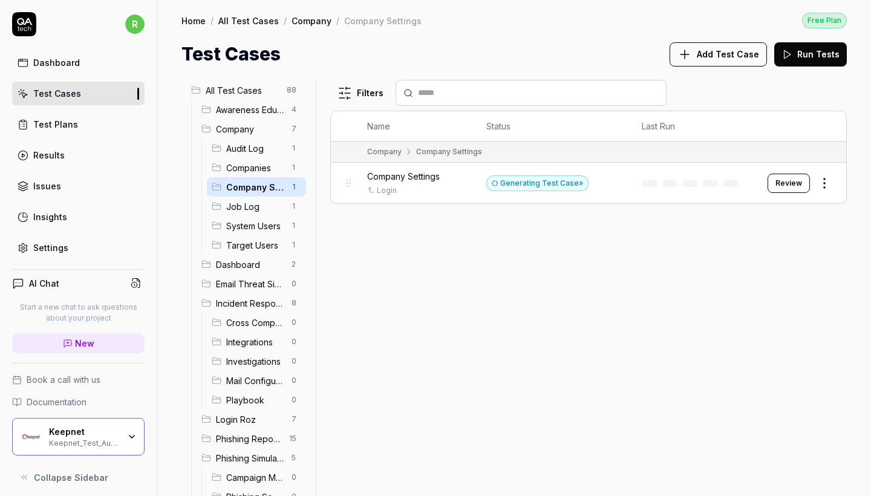
click at [264, 208] on span "Job Log" at bounding box center [255, 206] width 58 height 13
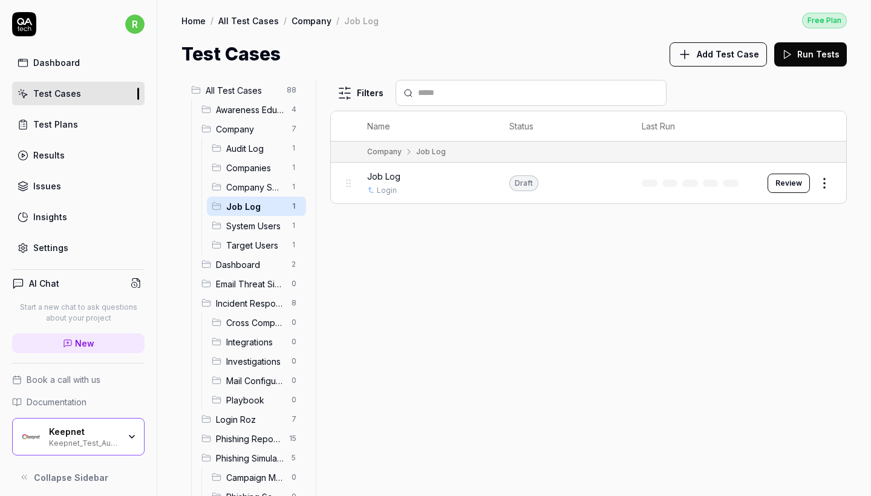
click at [267, 222] on span "System Users" at bounding box center [255, 226] width 58 height 13
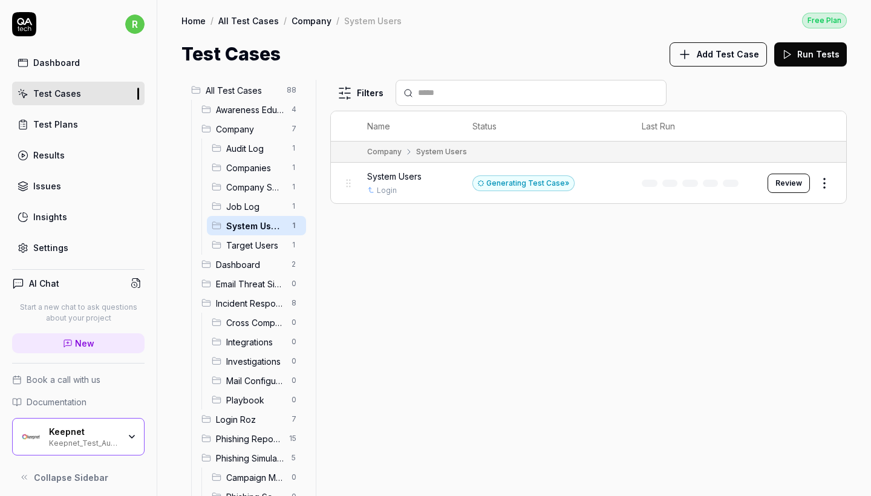
click at [267, 244] on span "Target Users" at bounding box center [255, 245] width 58 height 13
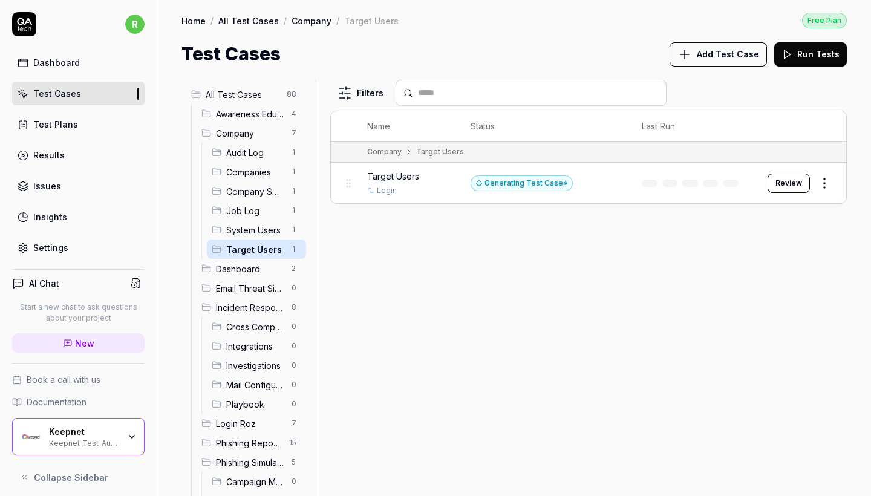
click at [267, 131] on span "Company" at bounding box center [250, 133] width 68 height 13
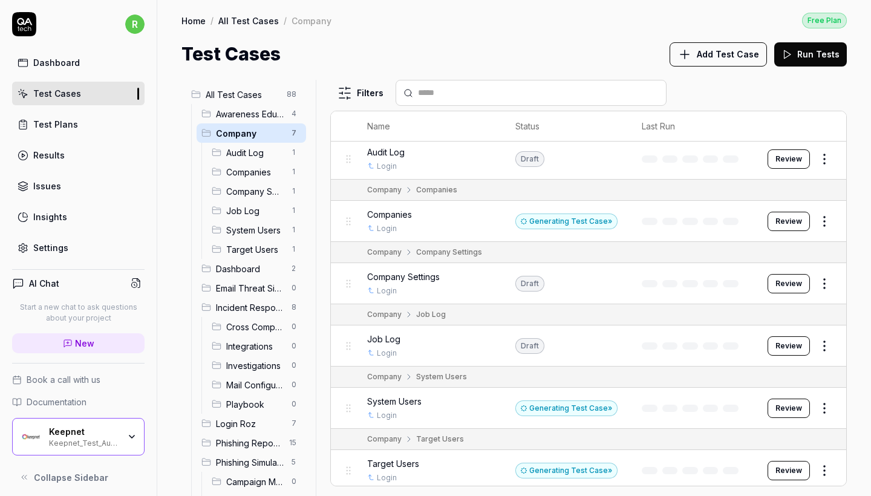
scroll to position [99, 0]
click at [359, 39] on div "Home / All Test Cases / Company Free Plan Home / All Test Cases / Company Free …" at bounding box center [514, 34] width 714 height 68
click at [266, 97] on span "All Test Cases" at bounding box center [243, 94] width 74 height 13
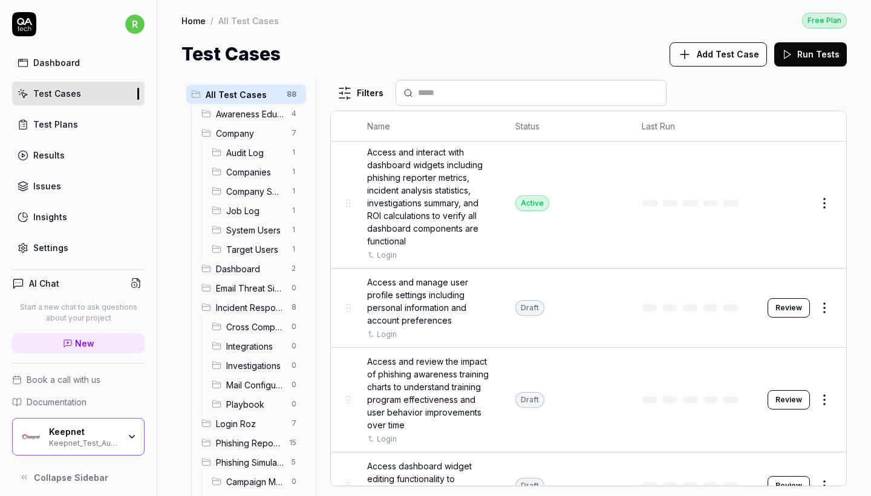
click at [133, 431] on div "Keepnet Keepnet_Test_Automation" at bounding box center [78, 437] width 133 height 38
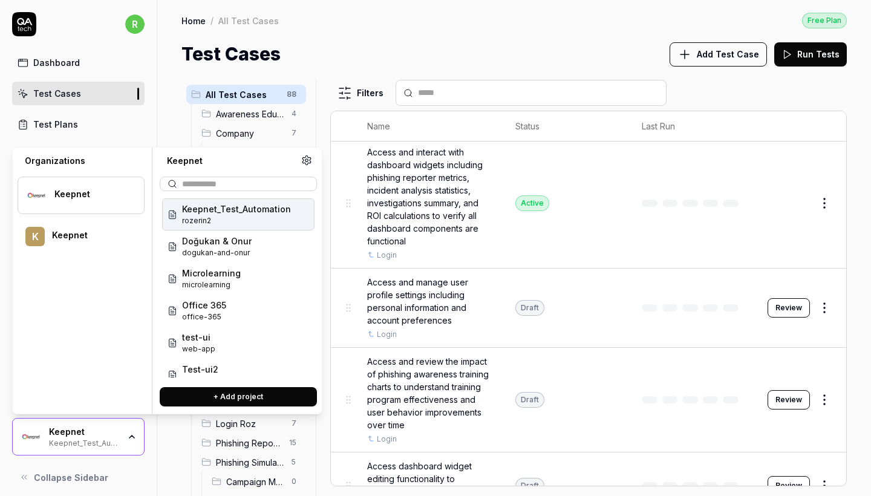
click at [230, 218] on span "rozerin2" at bounding box center [236, 220] width 109 height 11
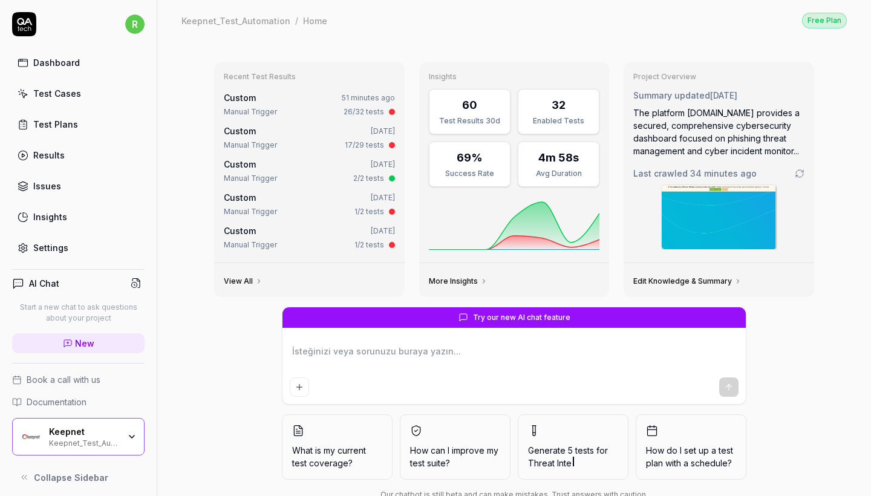
type textarea "*"
click at [114, 85] on link "Test Cases" at bounding box center [78, 94] width 133 height 24
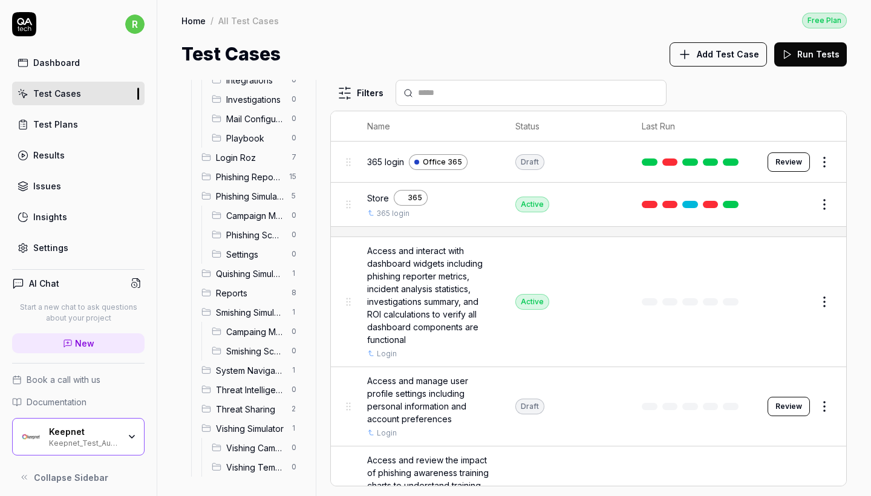
scroll to position [266, 0]
click at [257, 197] on span "Phishing Simulator" at bounding box center [250, 196] width 68 height 13
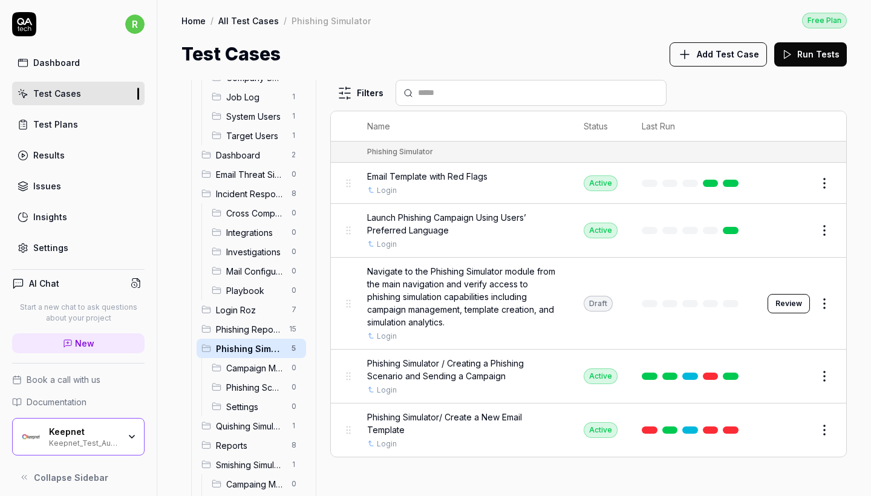
scroll to position [136, 0]
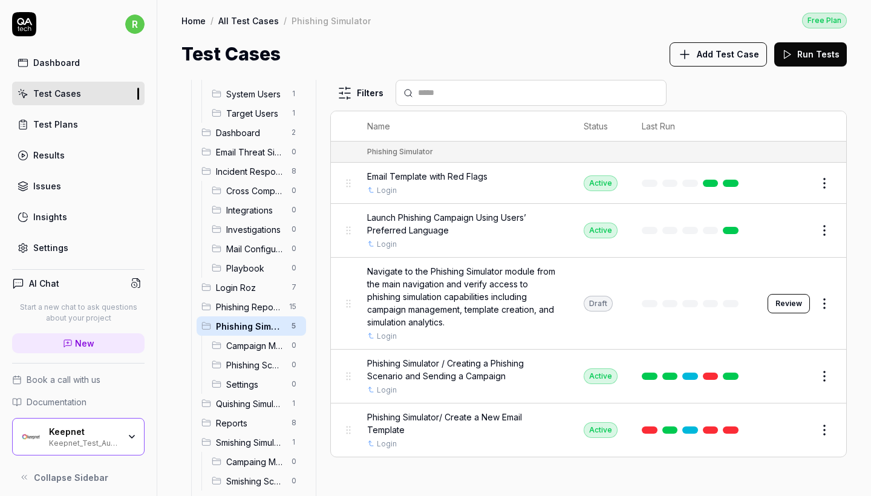
click at [740, 61] on button "Add Test Case" at bounding box center [718, 54] width 97 height 24
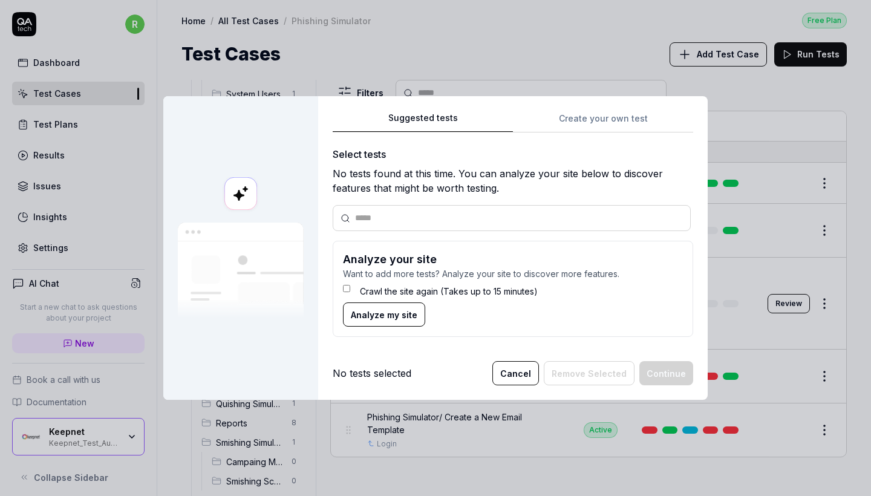
click at [612, 122] on div "Suggested tests Create your own test Select tests No tests found at this time. …" at bounding box center [513, 229] width 361 height 237
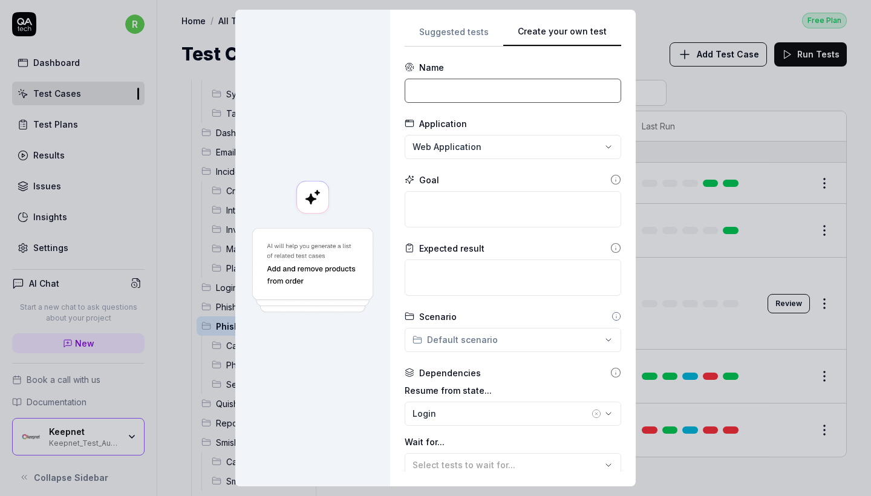
click at [547, 93] on input at bounding box center [513, 91] width 217 height 24
type input "Create a phishni"
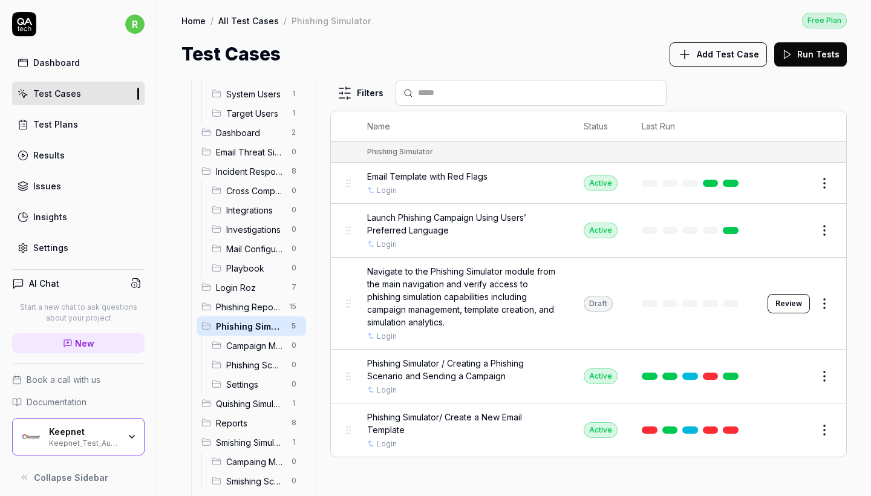
click at [802, 425] on button "Edit" at bounding box center [795, 430] width 29 height 19
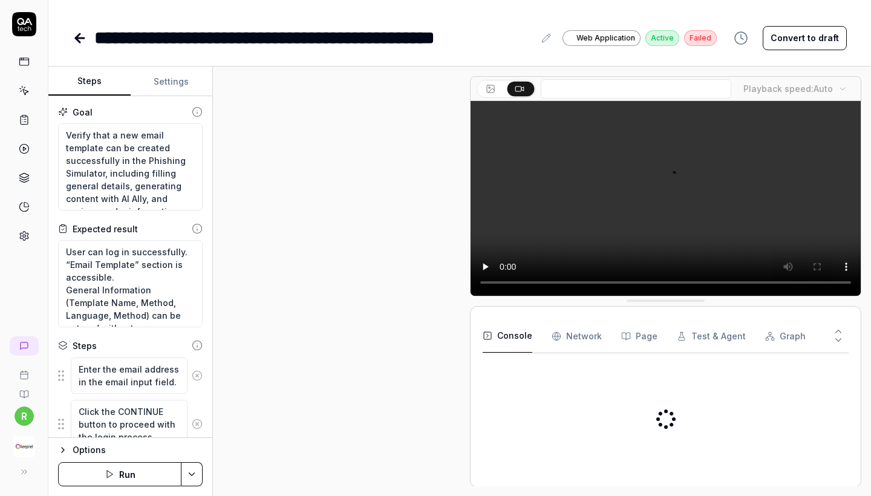
drag, startPoint x: 85, startPoint y: 32, endPoint x: 169, endPoint y: 49, distance: 86.4
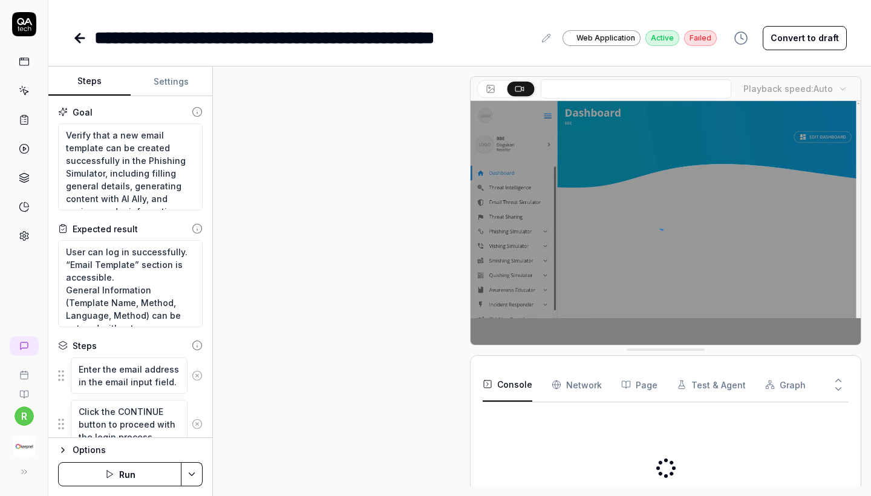
click at [85, 32] on icon at bounding box center [80, 38] width 15 height 15
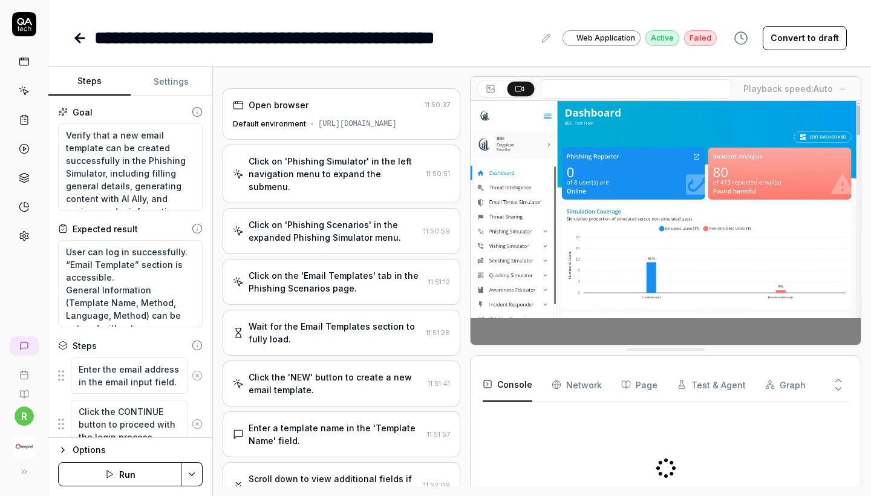
scroll to position [832, 0]
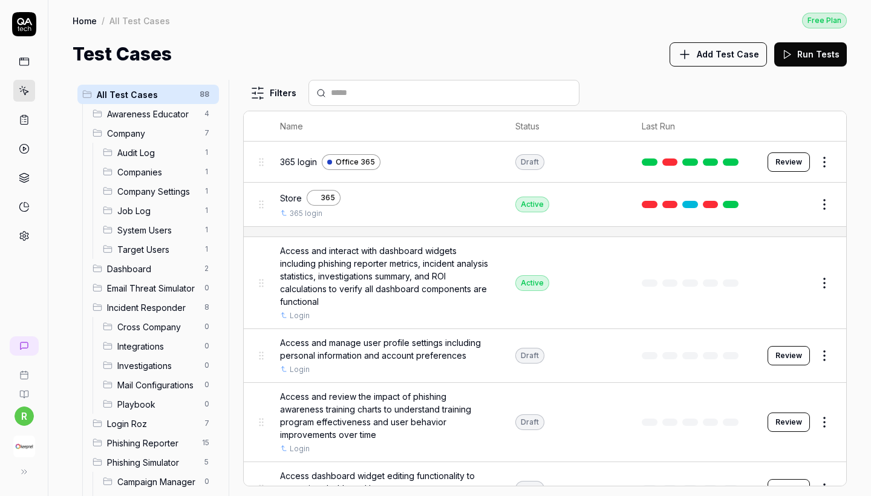
scroll to position [85, 0]
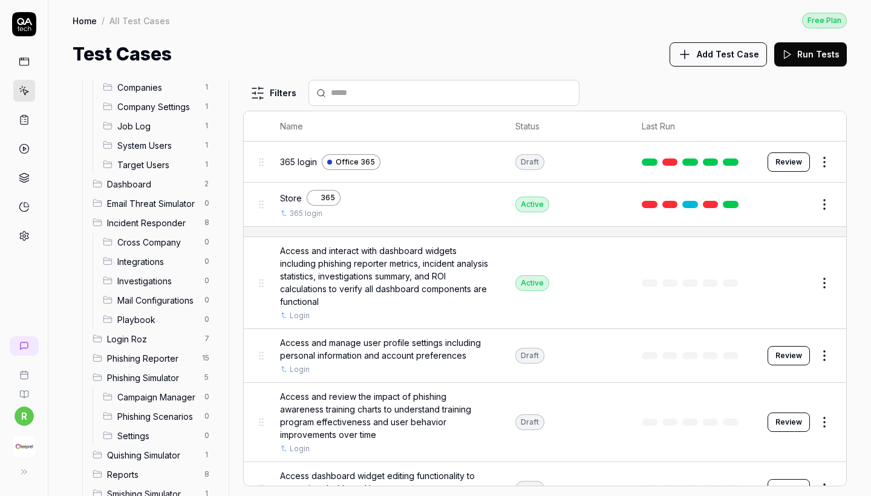
click at [153, 375] on span "Phishing Simulator" at bounding box center [152, 378] width 90 height 13
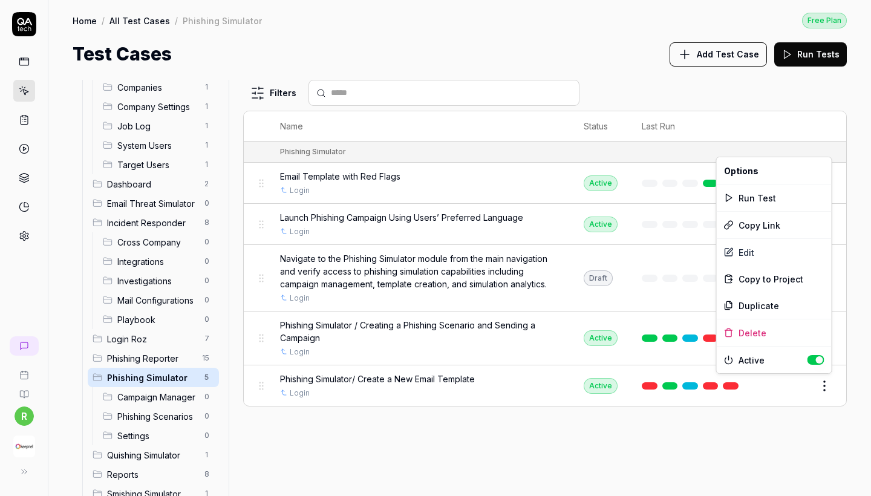
click at [829, 378] on html "r Home / All Test Cases / Phishing Simulator Free Plan Home / All Test Cases / …" at bounding box center [435, 248] width 871 height 496
click at [750, 250] on div "Edit" at bounding box center [774, 252] width 115 height 27
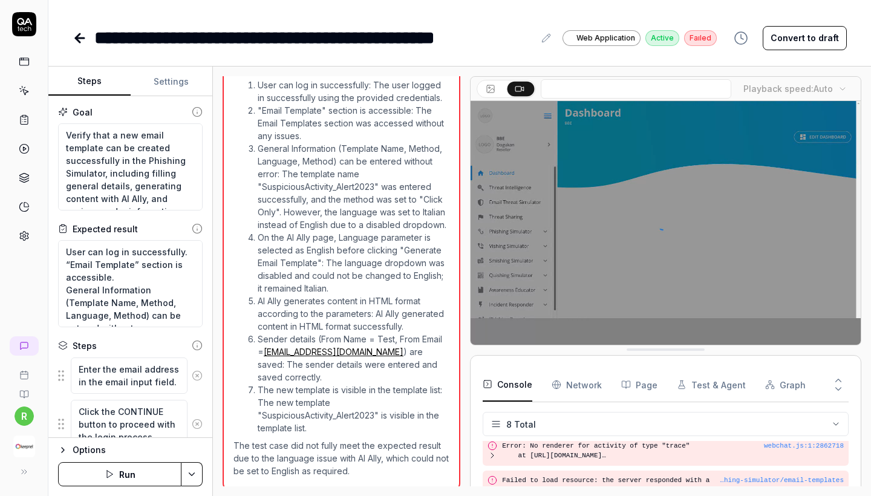
scroll to position [982, 0]
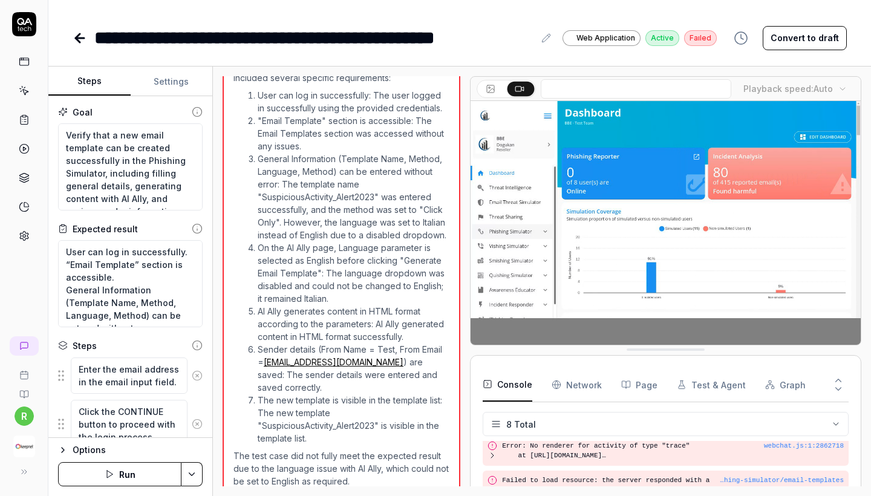
type textarea "*"
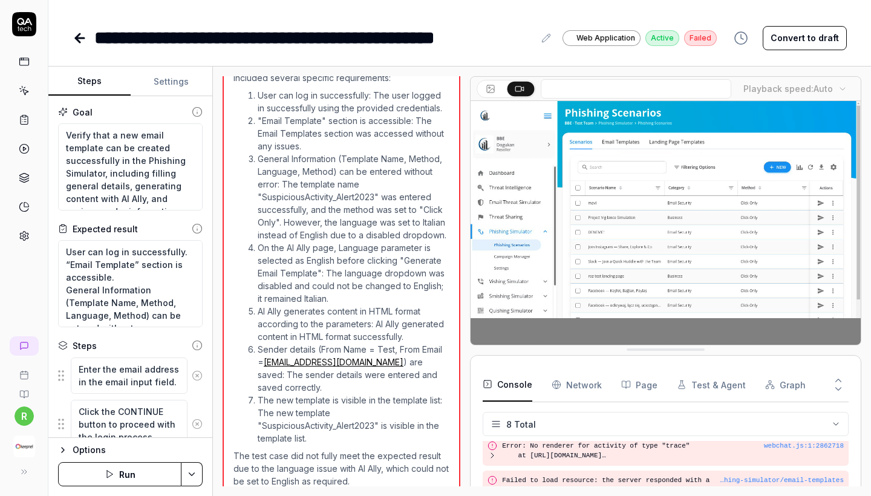
click at [84, 39] on icon at bounding box center [80, 38] width 15 height 15
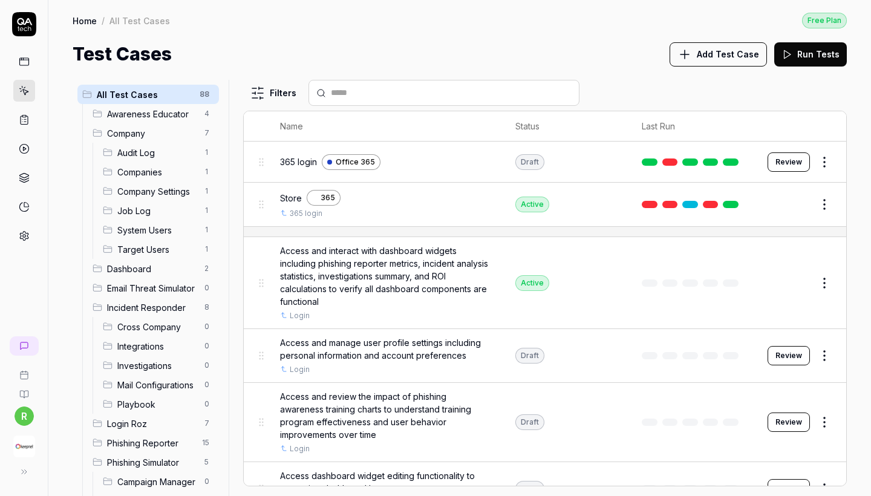
click at [149, 454] on div "Phishing Simulator 5" at bounding box center [153, 462] width 131 height 19
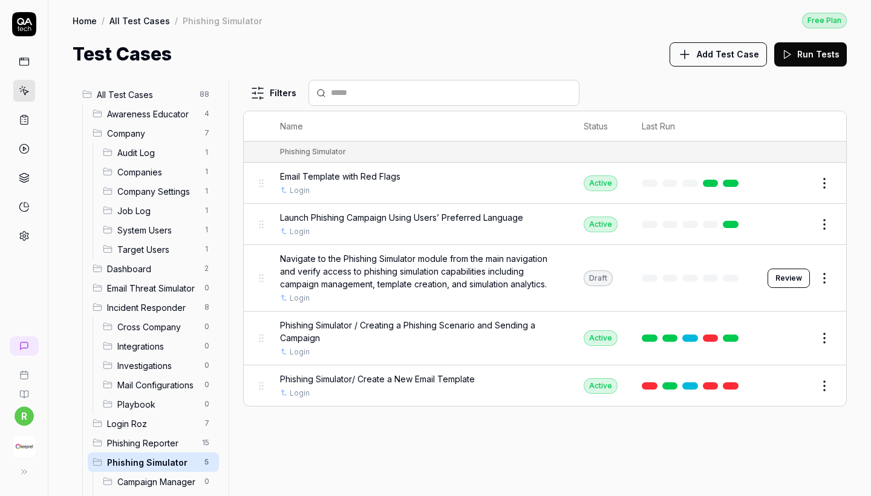
click at [714, 63] on button "Add Test Case" at bounding box center [718, 54] width 97 height 24
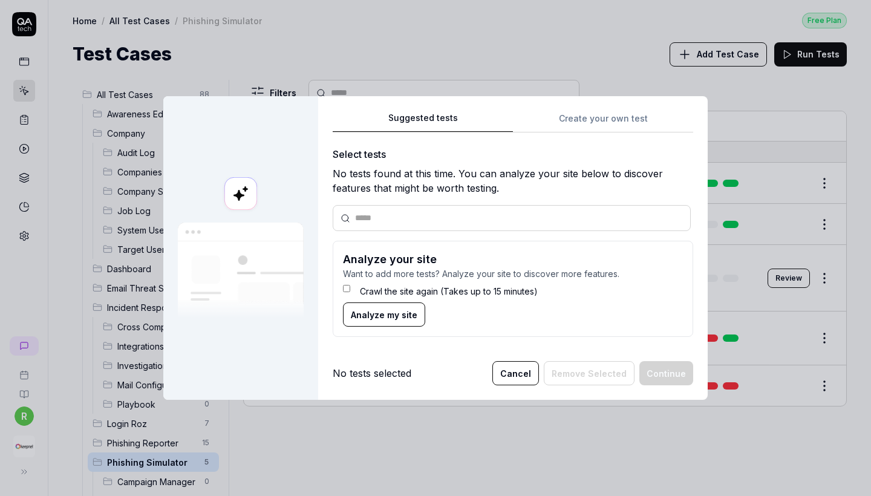
click at [619, 120] on div "Suggested tests Create your own test Select tests No tests found at this time. …" at bounding box center [513, 248] width 390 height 304
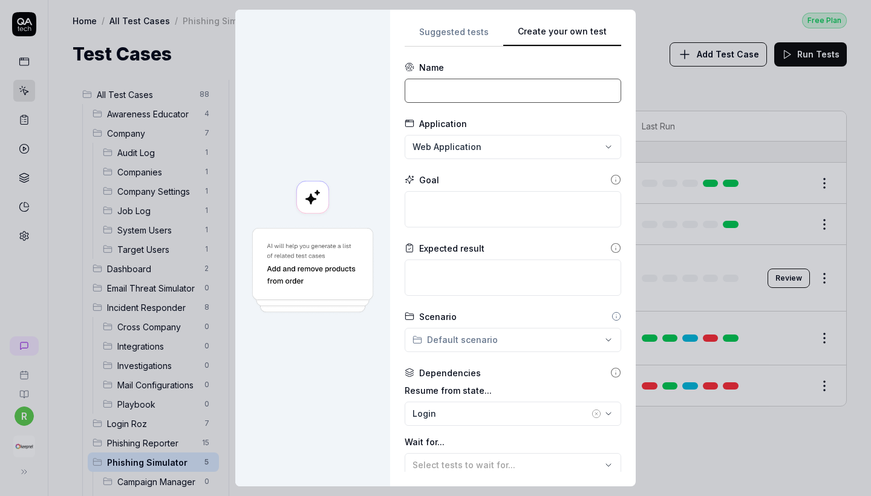
click at [437, 88] on input at bounding box center [513, 91] width 217 height 24
type input "Create a new phishing template"
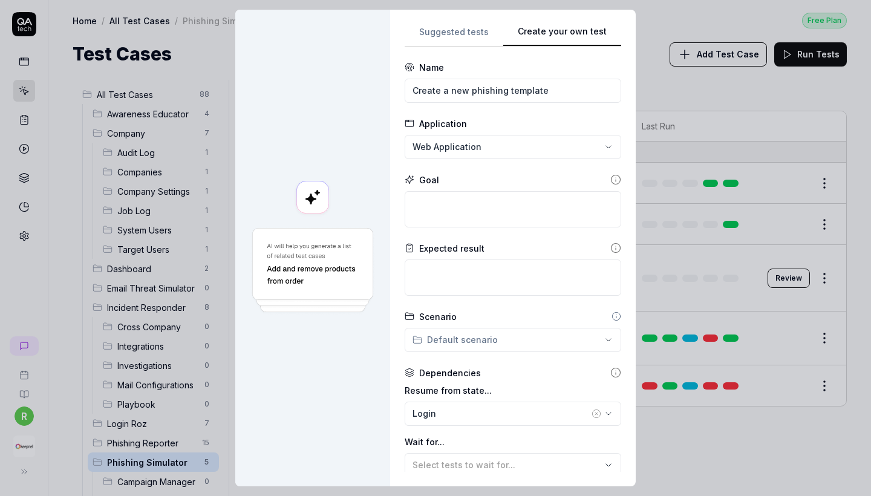
click at [471, 150] on div "**********" at bounding box center [435, 248] width 871 height 496
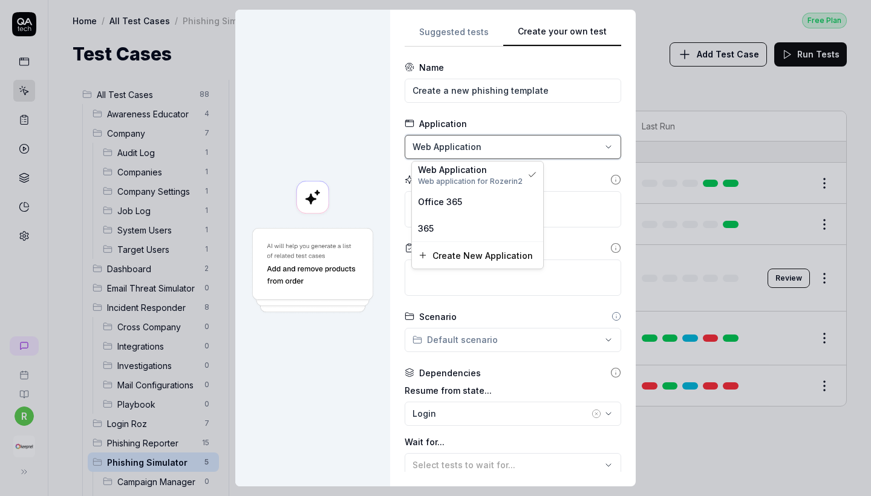
click at [569, 169] on div "**********" at bounding box center [435, 248] width 871 height 496
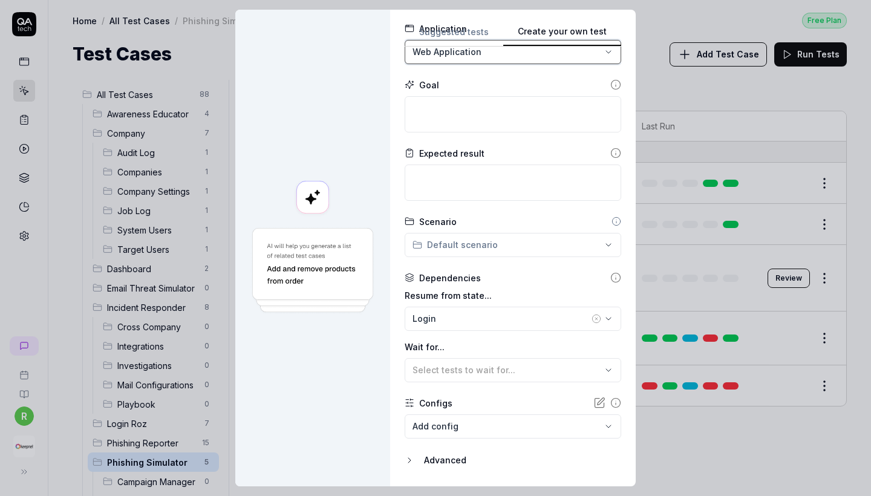
scroll to position [55, 0]
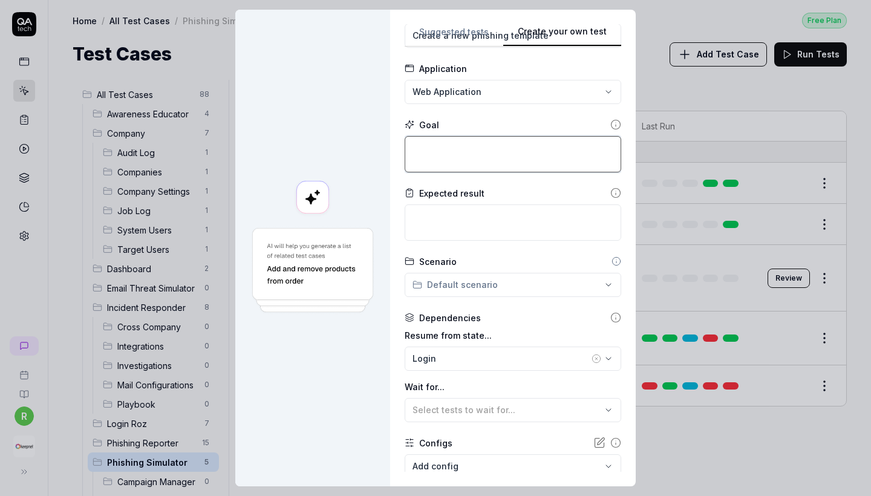
click at [504, 141] on textarea at bounding box center [513, 154] width 217 height 36
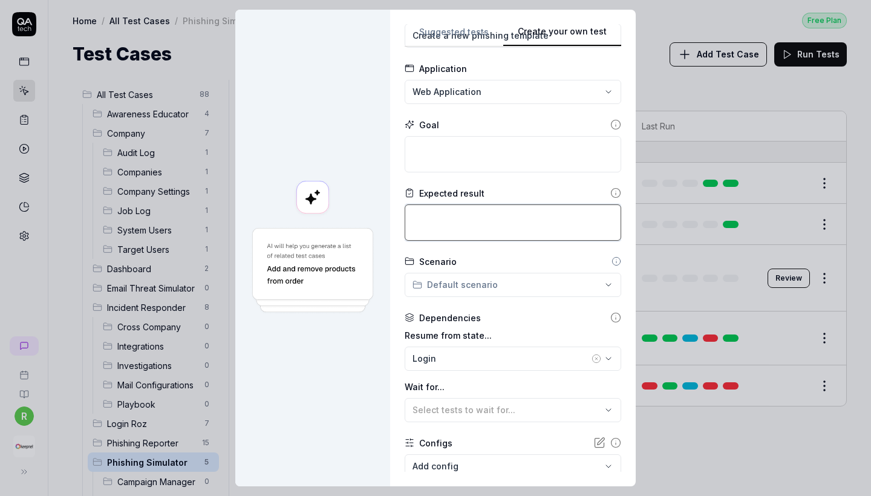
click at [491, 210] on textarea at bounding box center [513, 223] width 217 height 36
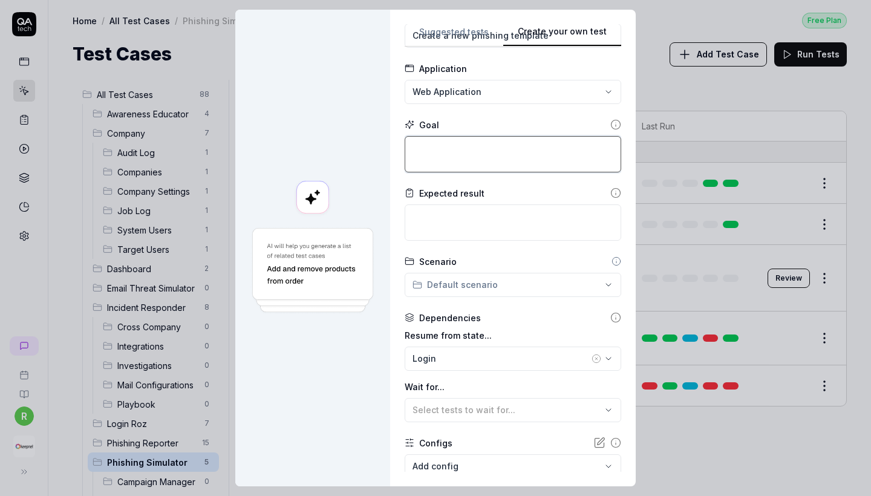
click at [469, 154] on textarea at bounding box center [513, 154] width 217 height 36
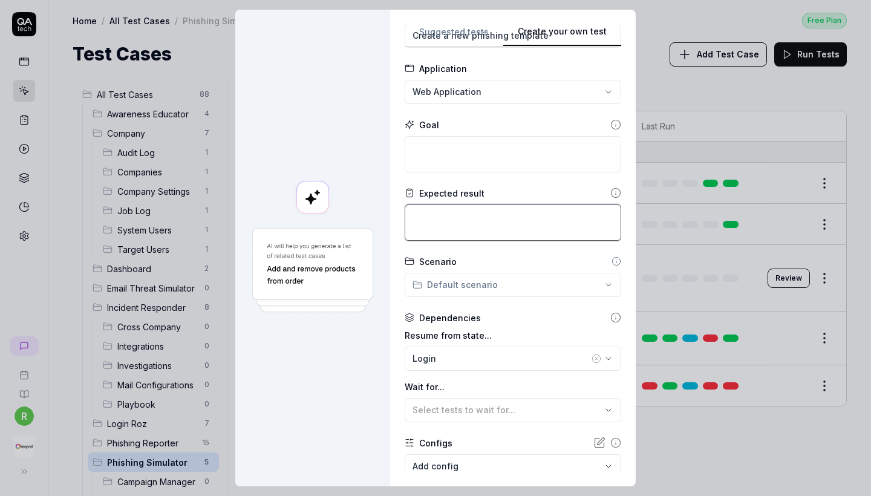
click at [473, 230] on textarea at bounding box center [513, 223] width 217 height 36
click at [459, 354] on div "Login" at bounding box center [501, 358] width 177 height 13
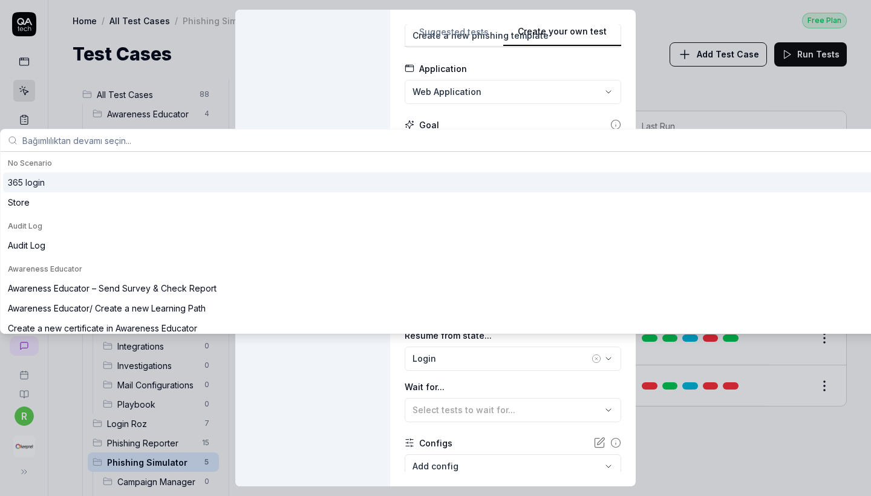
click at [459, 354] on div "Login" at bounding box center [501, 358] width 177 height 13
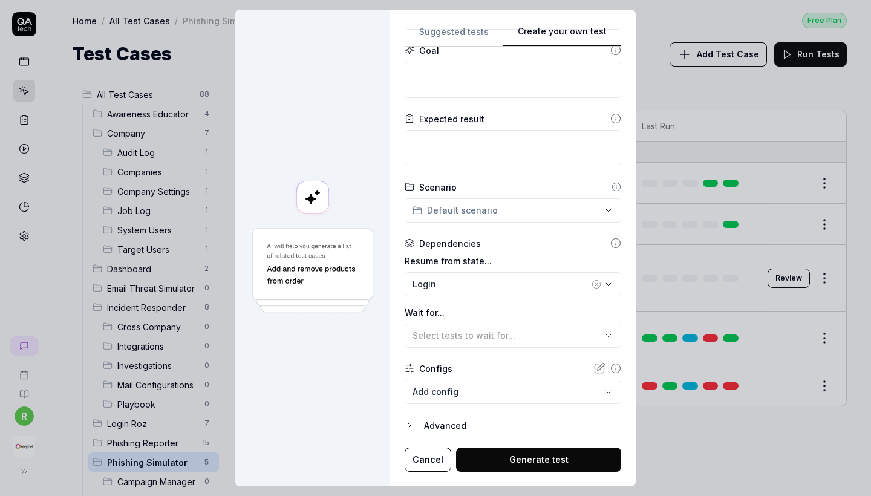
scroll to position [129, 0]
click at [465, 377] on body "r Home / All Test Cases / Phishing Simulator Free Plan Home / All Test Cases / …" at bounding box center [435, 248] width 871 height 496
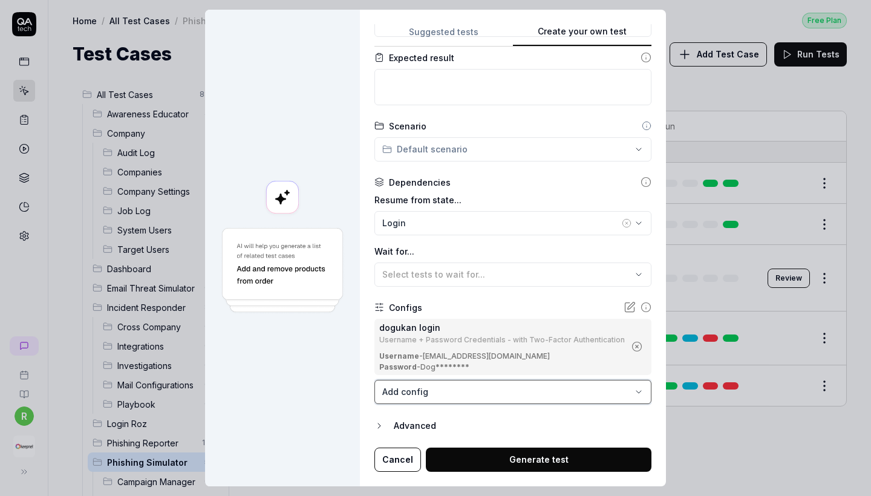
scroll to position [190, 0]
click at [494, 217] on div "Login" at bounding box center [500, 223] width 237 height 13
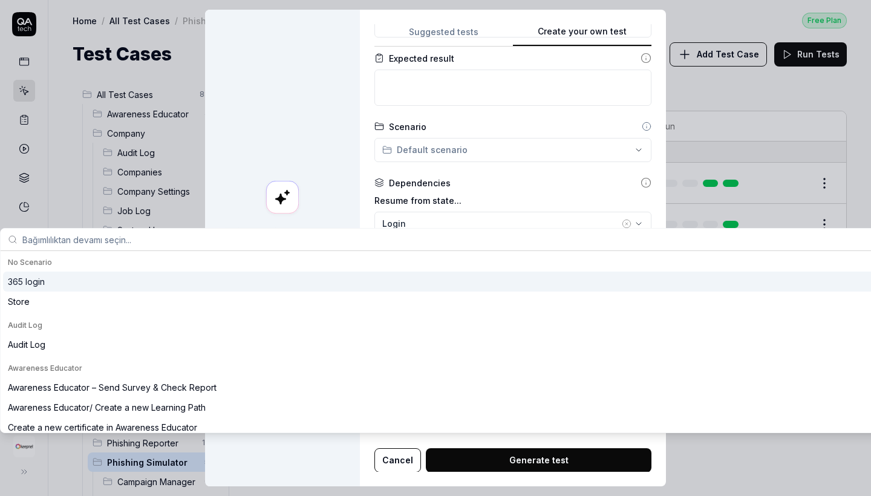
click at [494, 217] on div "Login" at bounding box center [500, 223] width 237 height 13
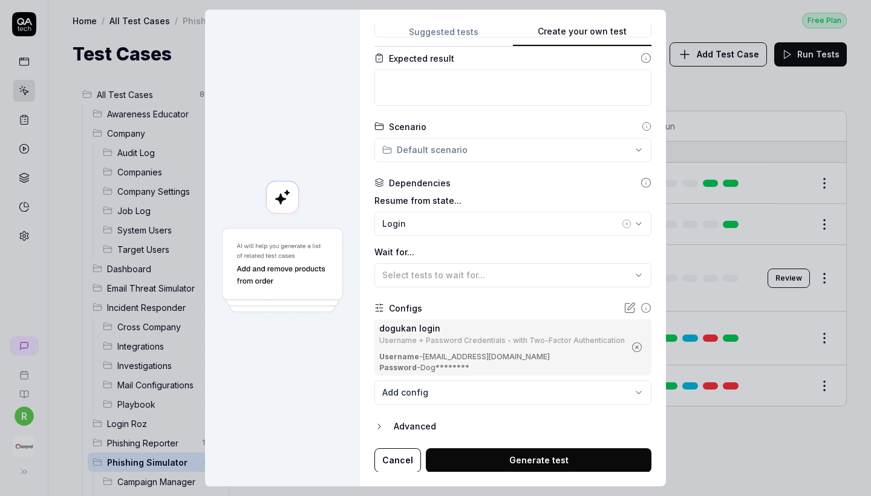
click at [411, 217] on div "Login" at bounding box center [500, 223] width 237 height 13
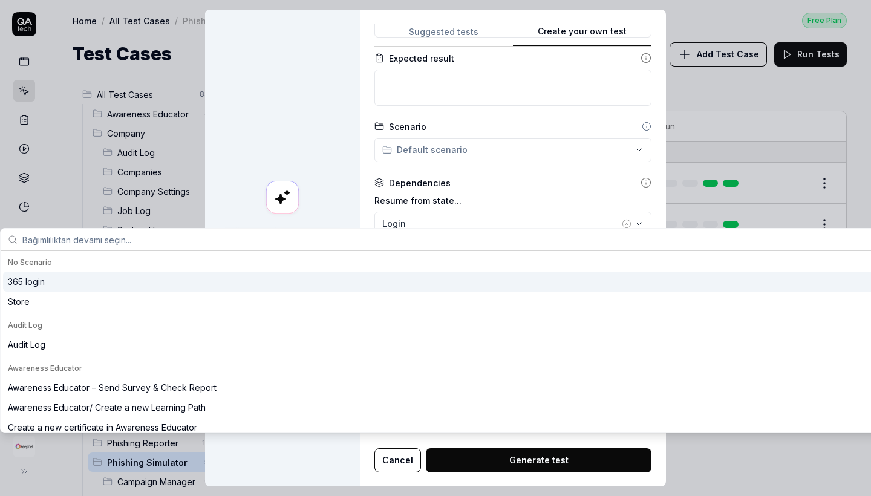
click at [411, 217] on div "Login" at bounding box center [500, 223] width 237 height 13
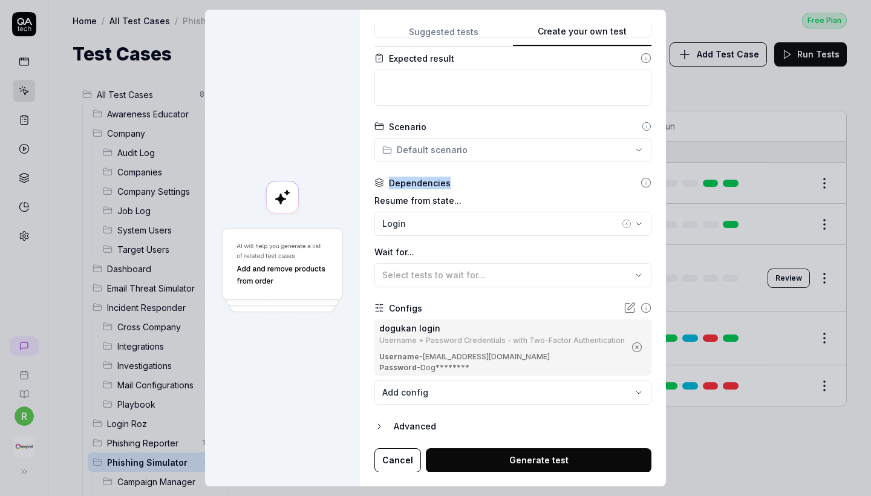
drag, startPoint x: 384, startPoint y: 171, endPoint x: 477, endPoint y: 171, distance: 93.2
click at [477, 177] on div "Dependencies" at bounding box center [513, 183] width 277 height 13
click at [473, 212] on button "Login" at bounding box center [513, 224] width 277 height 24
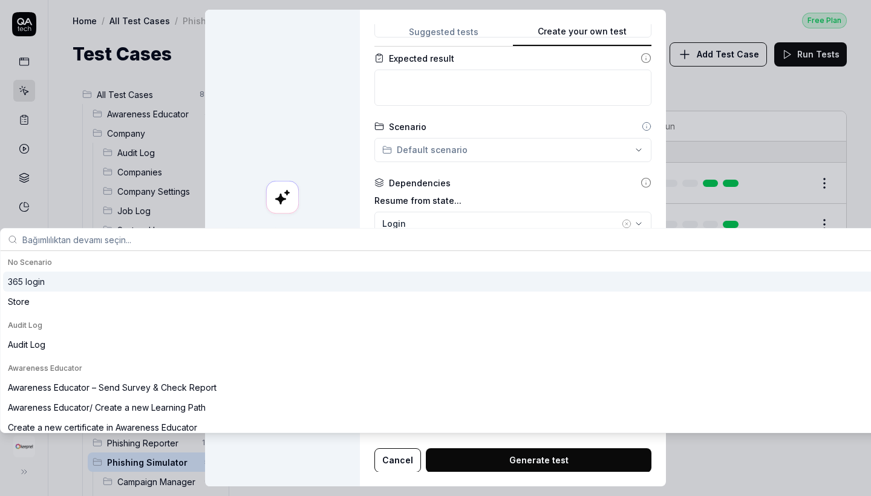
click at [481, 194] on label "Resume from state..." at bounding box center [513, 200] width 277 height 13
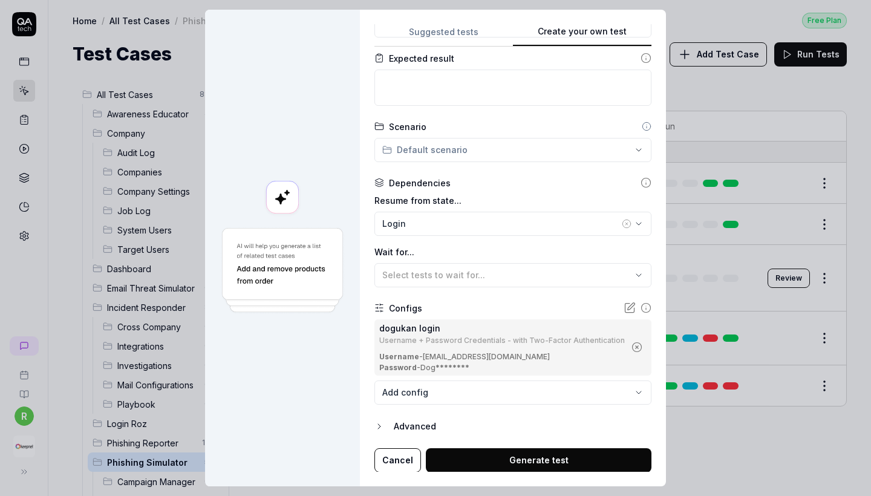
click at [467, 146] on div "**********" at bounding box center [435, 248] width 871 height 496
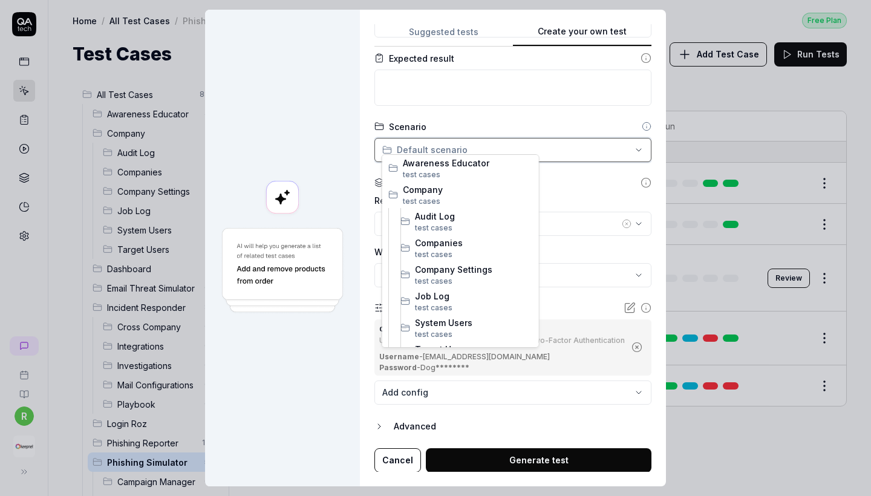
click at [571, 172] on div "**********" at bounding box center [435, 248] width 871 height 496
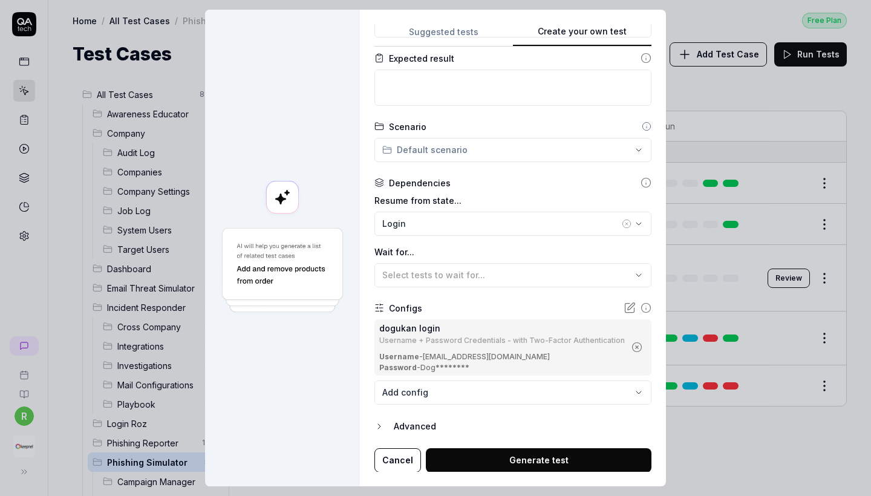
click at [534, 269] on div "Select tests to wait for..." at bounding box center [506, 275] width 249 height 13
click at [523, 248] on label "Wait for..." at bounding box center [513, 252] width 277 height 13
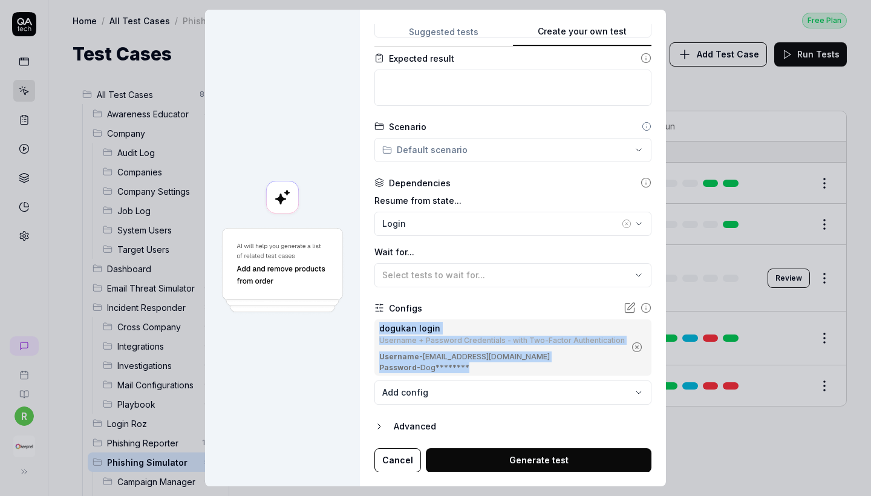
drag, startPoint x: 380, startPoint y: 323, endPoint x: 568, endPoint y: 354, distance: 190.2
click at [568, 354] on div "dogukan login Username + Password Credentials - with Two-Factor Authentication …" at bounding box center [513, 348] width 277 height 56
click at [568, 363] on div "Password - Dog********" at bounding box center [502, 368] width 246 height 11
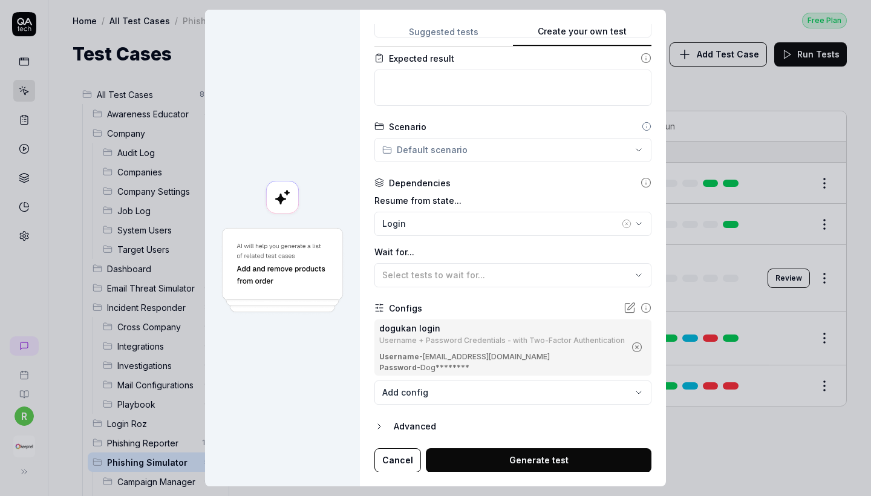
click at [413, 450] on button "Cancel" at bounding box center [398, 460] width 47 height 24
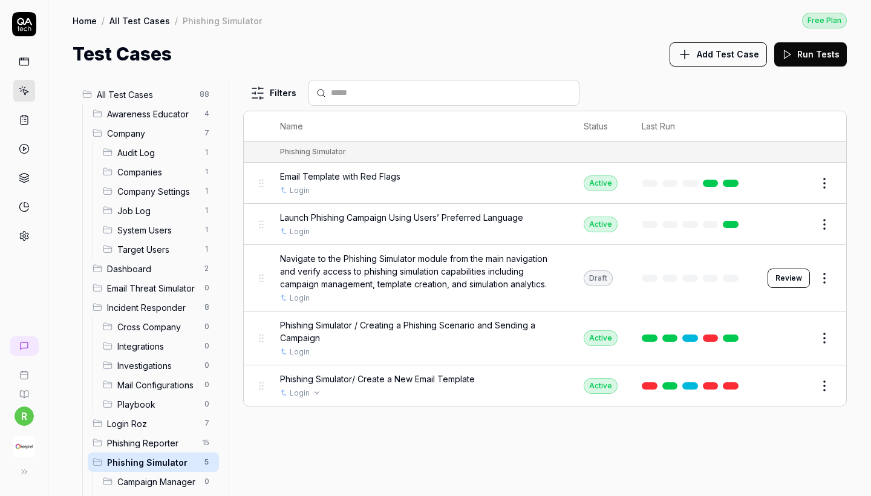
click at [440, 393] on div "Login" at bounding box center [420, 393] width 280 height 11
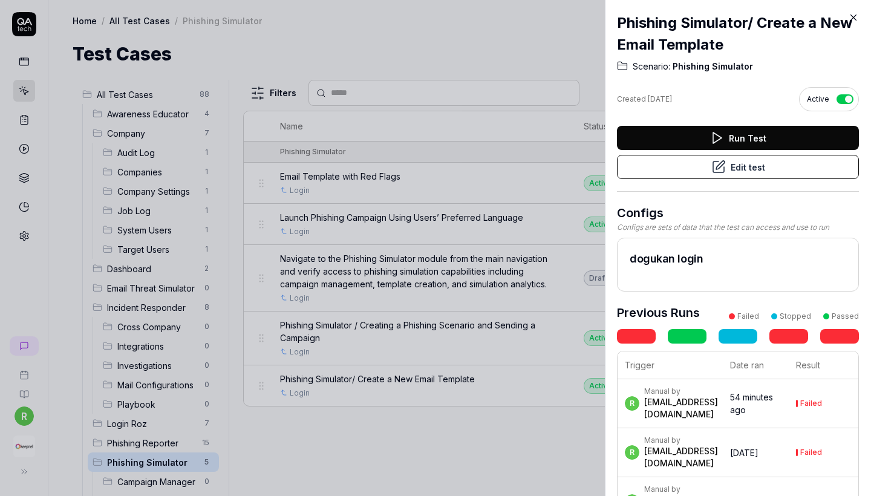
click at [737, 163] on button "Edit test" at bounding box center [738, 167] width 242 height 24
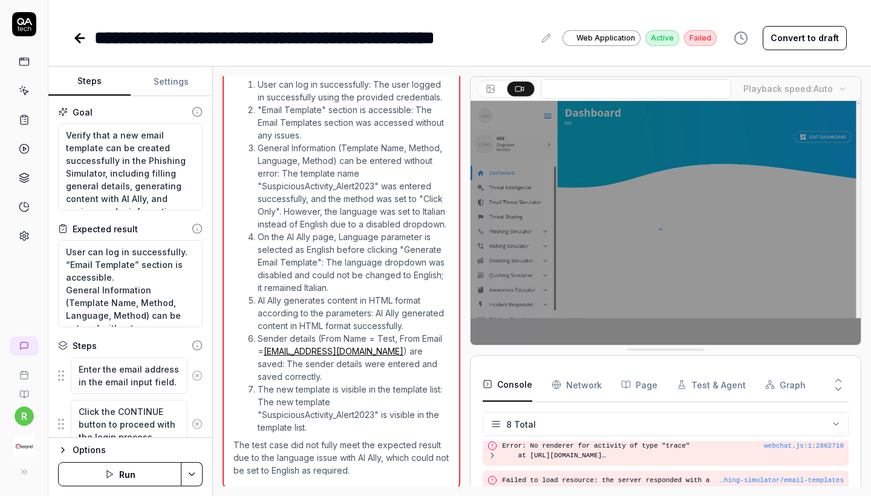
scroll to position [982, 0]
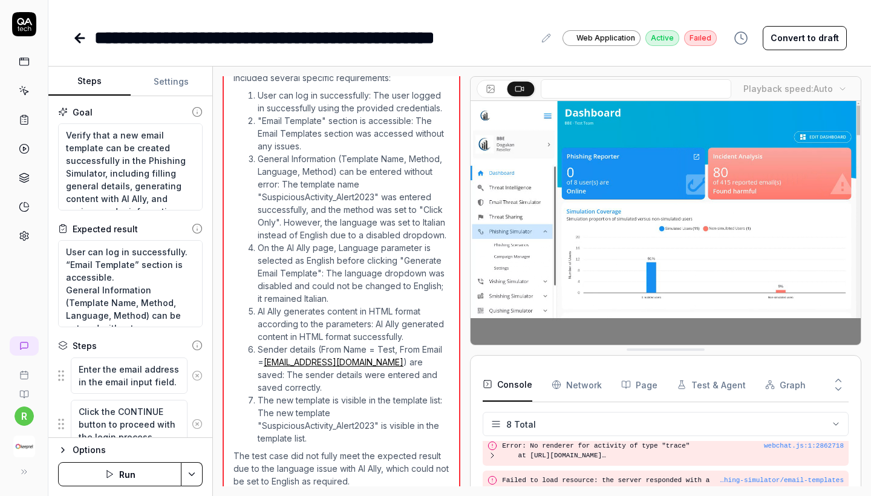
type textarea "*"
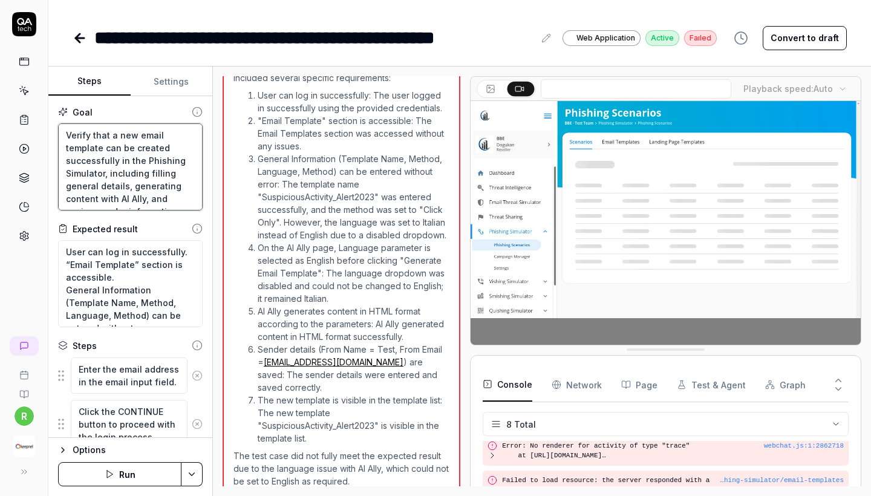
click at [101, 148] on textarea "Verify that a new email template can be created successfully in the Phishing Si…" at bounding box center [130, 166] width 145 height 87
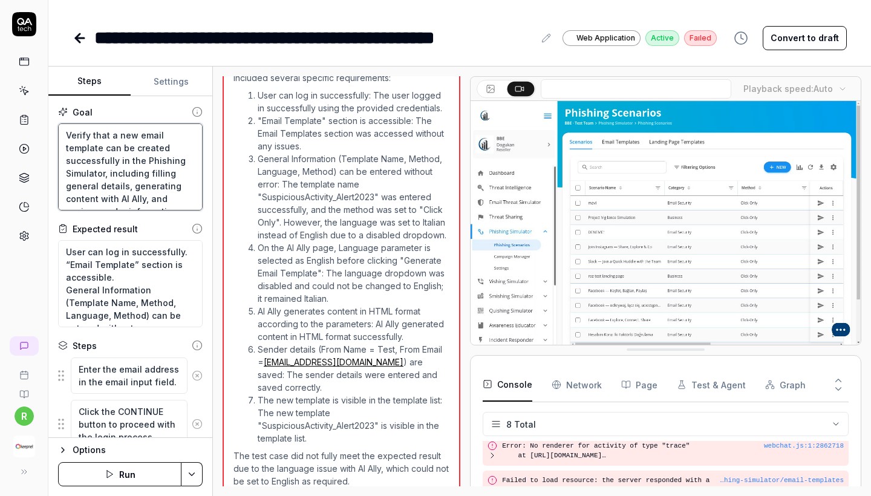
drag, startPoint x: 68, startPoint y: 138, endPoint x: 157, endPoint y: 68, distance: 113.3
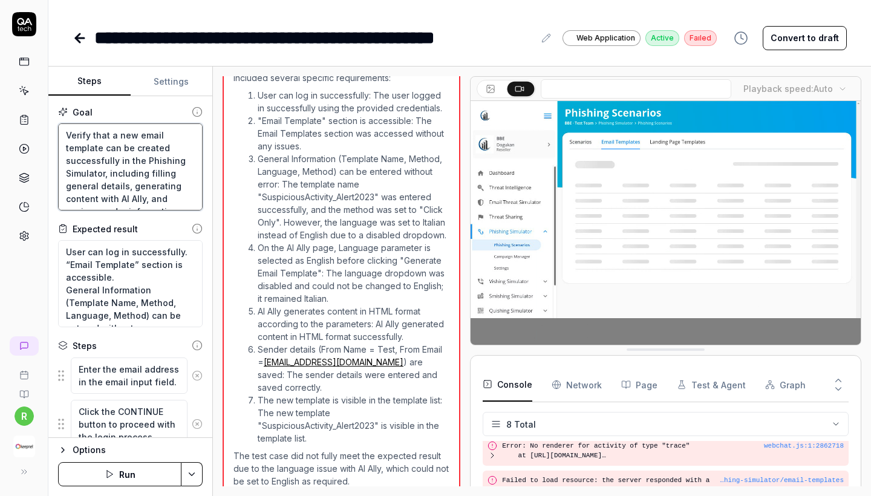
click at [157, 68] on div "Steps Settings Goal Verify that a new email template can be created successfull…" at bounding box center [130, 252] width 164 height 371
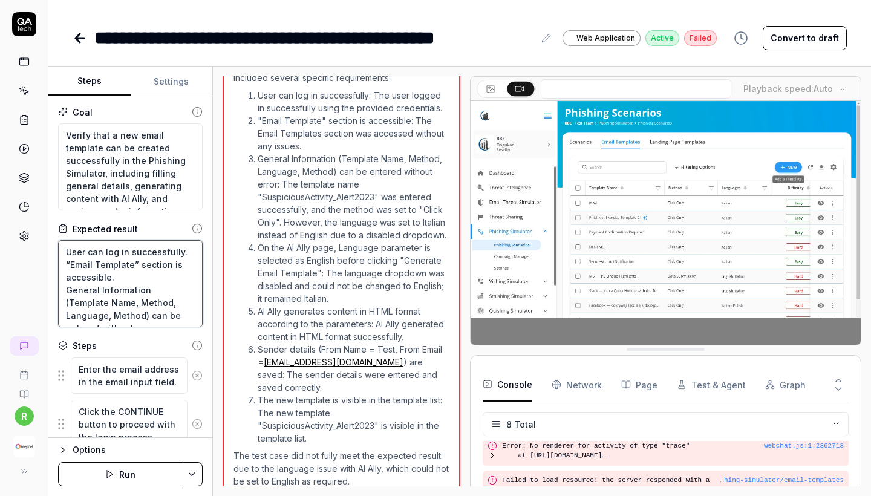
click at [128, 249] on textarea "User can log in successfully. “Email Template” section is accessible. General I…" at bounding box center [130, 283] width 145 height 87
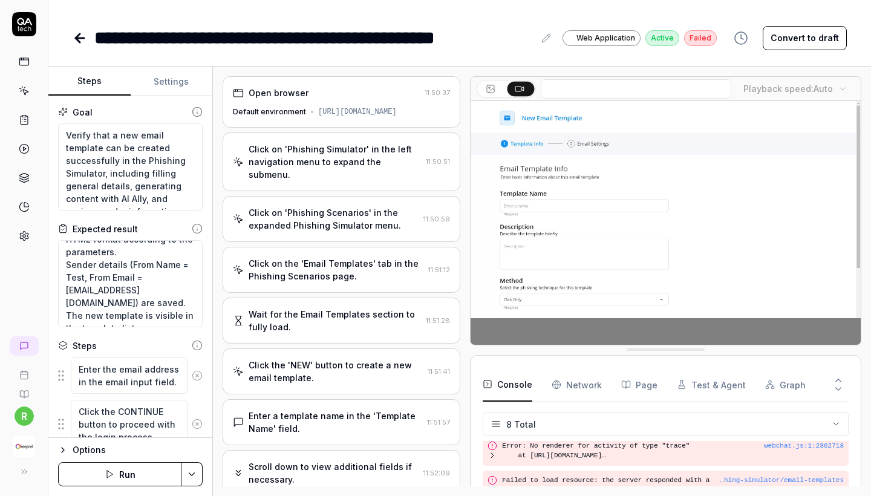
click at [317, 117] on div "Default environment [URL][DOMAIN_NAME]" at bounding box center [341, 112] width 217 height 11
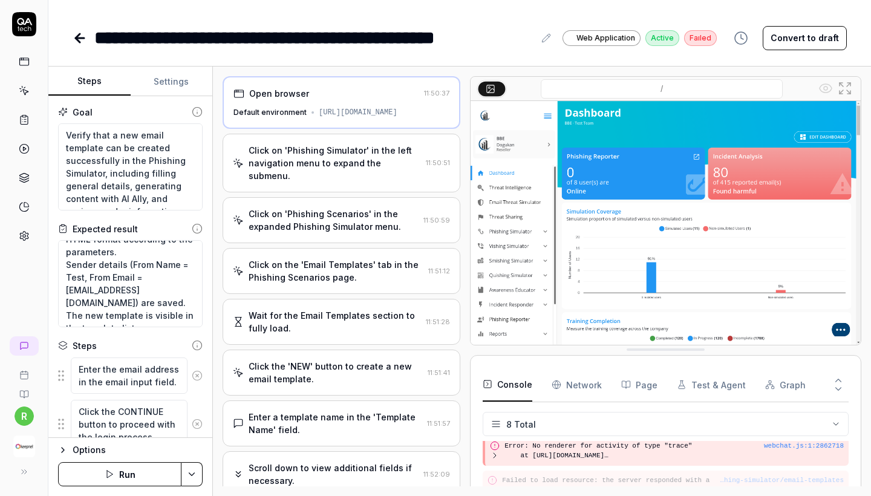
click at [319, 157] on div "Click on 'Phishing Simulator' in the left navigation menu to expand the submenu." at bounding box center [335, 163] width 172 height 38
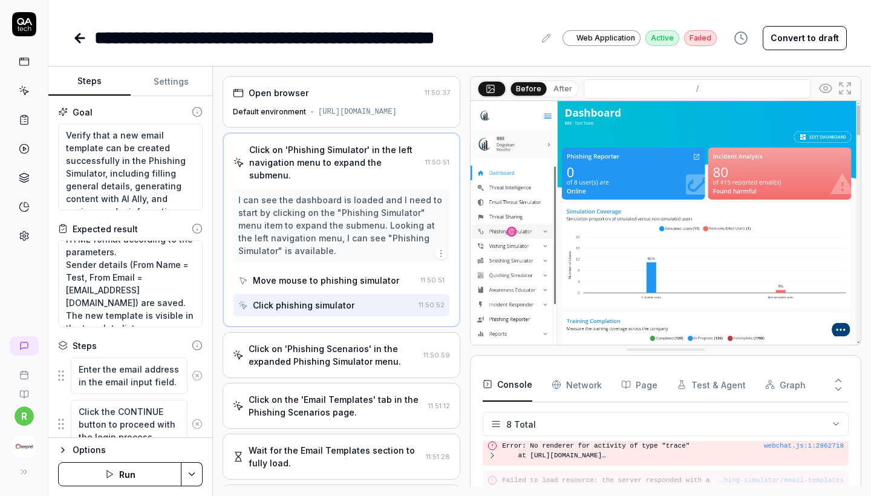
click at [332, 353] on div "Click on 'Phishing Scenarios' in the expanded Phishing Simulator menu." at bounding box center [334, 355] width 170 height 25
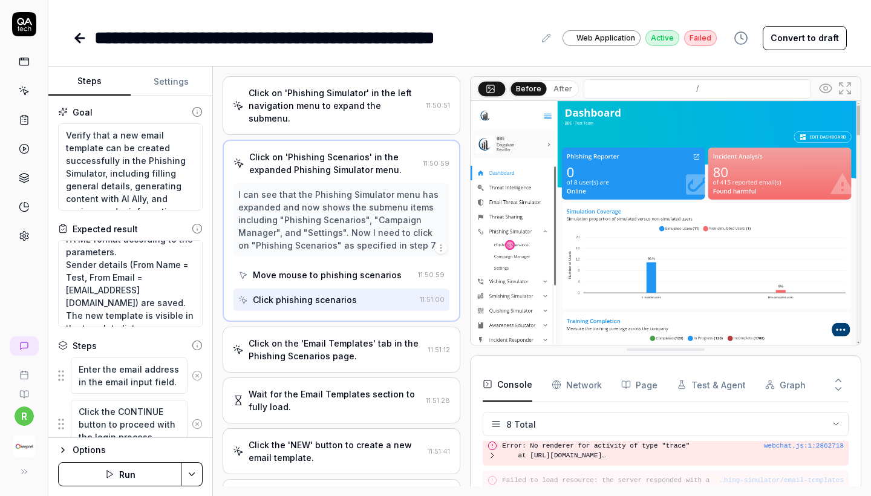
scroll to position [71, 0]
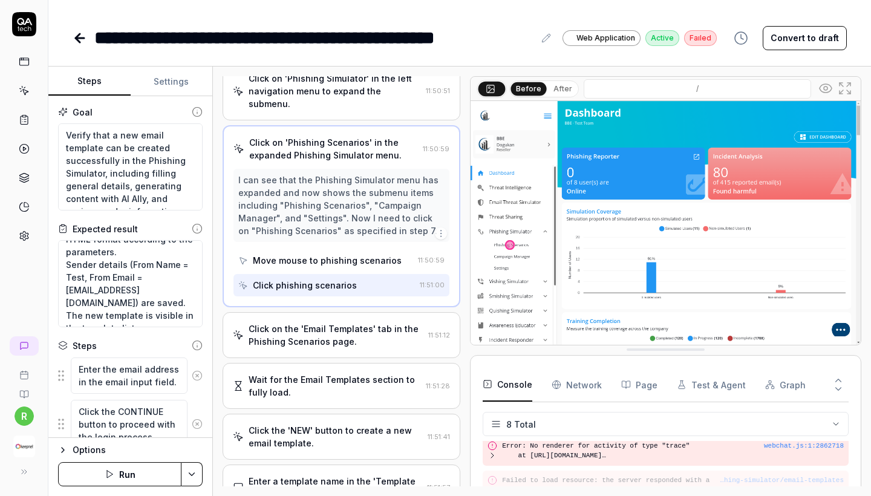
click at [332, 353] on div "Click on the 'Email Templates' tab in the Phishing Scenarios page. 11:51:12" at bounding box center [342, 335] width 238 height 46
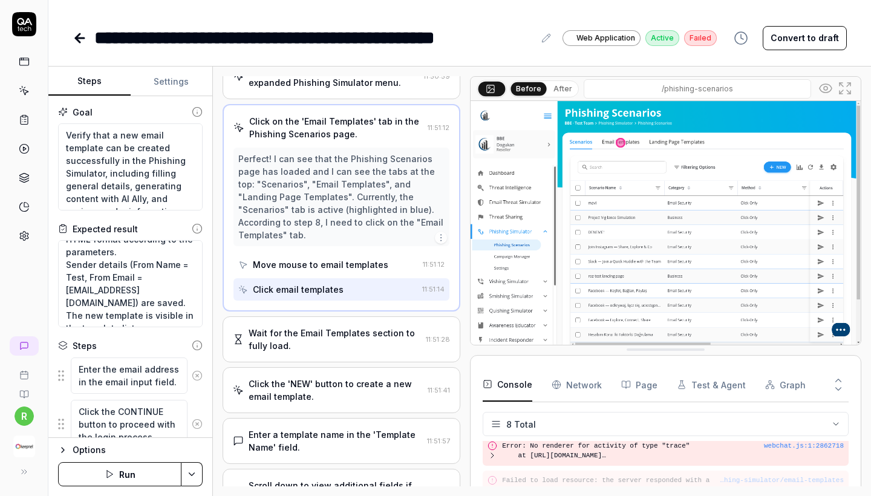
click at [332, 367] on div "Click the 'NEW' button to create a new email template. 11:51:41" at bounding box center [342, 390] width 238 height 46
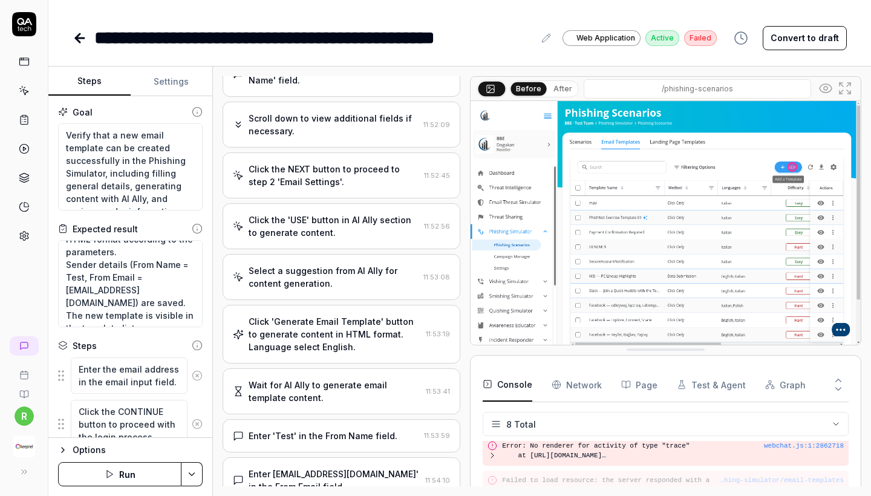
click at [336, 332] on div "Click 'Generate Email Template' button to generate content in HTML format. Lang…" at bounding box center [335, 334] width 172 height 38
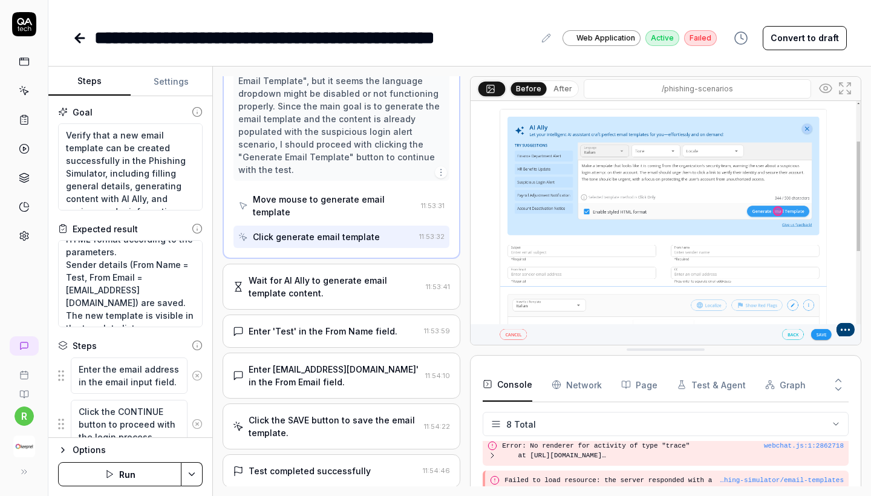
click at [336, 363] on div "Enter [EMAIL_ADDRESS][DOMAIN_NAME]' in the From Email field." at bounding box center [335, 375] width 172 height 25
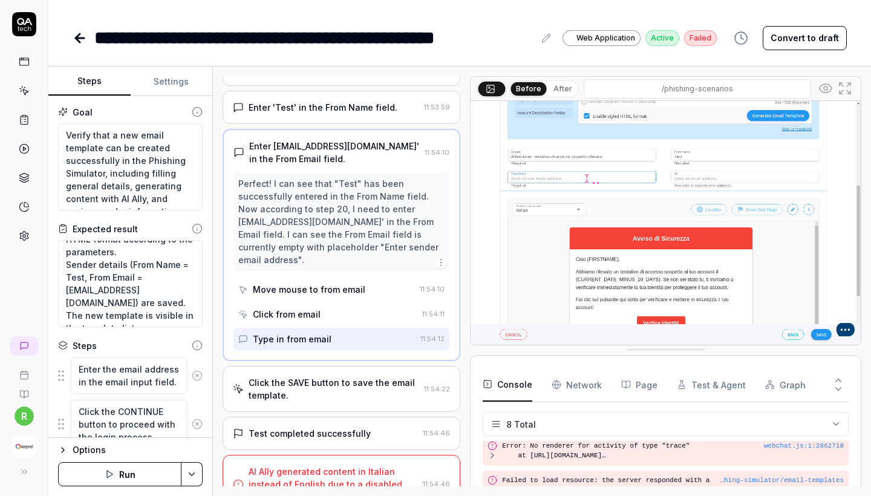
click at [334, 465] on div "AI Ally generated content in Italian instead of English due to a disabled dropd…" at bounding box center [333, 484] width 169 height 38
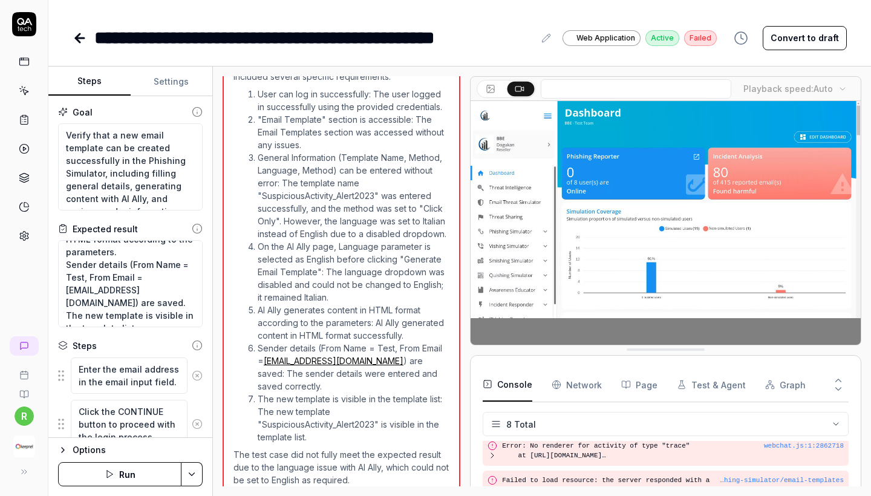
scroll to position [982, 0]
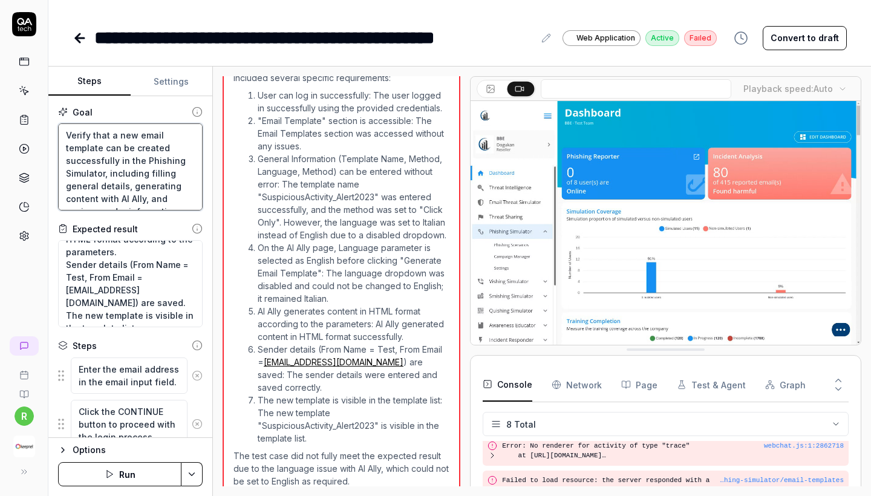
click at [144, 163] on textarea "Verify that a new email template can be created successfully in the Phishing Si…" at bounding box center [130, 166] width 145 height 87
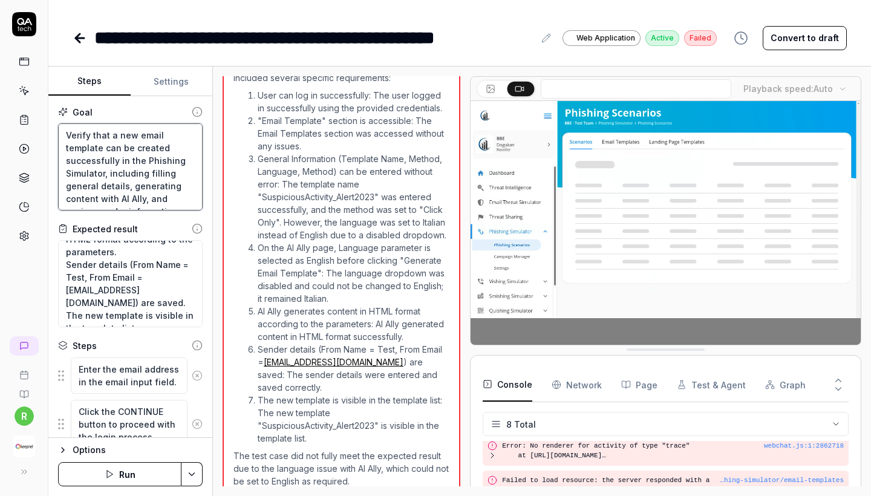
click at [144, 163] on textarea "Verify that a new email template can be created successfully in the Phishing Si…" at bounding box center [130, 166] width 145 height 87
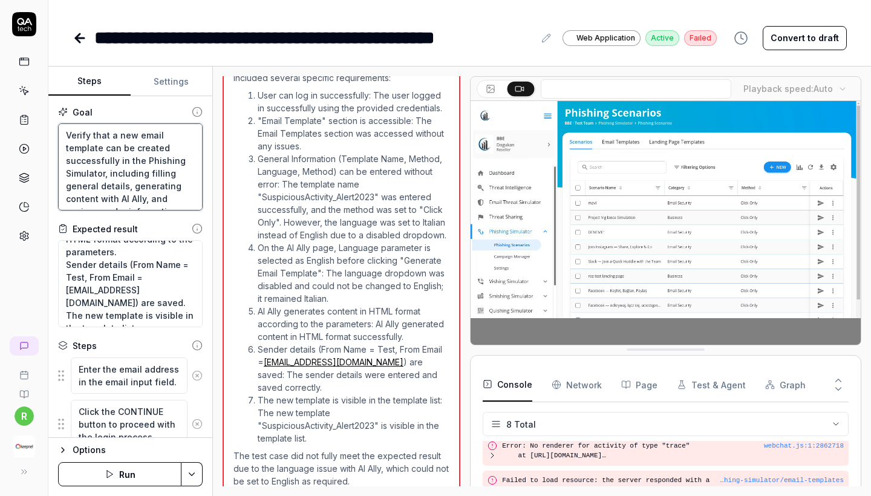
scroll to position [25, 0]
drag, startPoint x: 108, startPoint y: 160, endPoint x: 170, endPoint y: 256, distance: 114.7
click at [170, 256] on div "Goal Verify that a new email template can be created successfully in the Phishi…" at bounding box center [130, 267] width 164 height 342
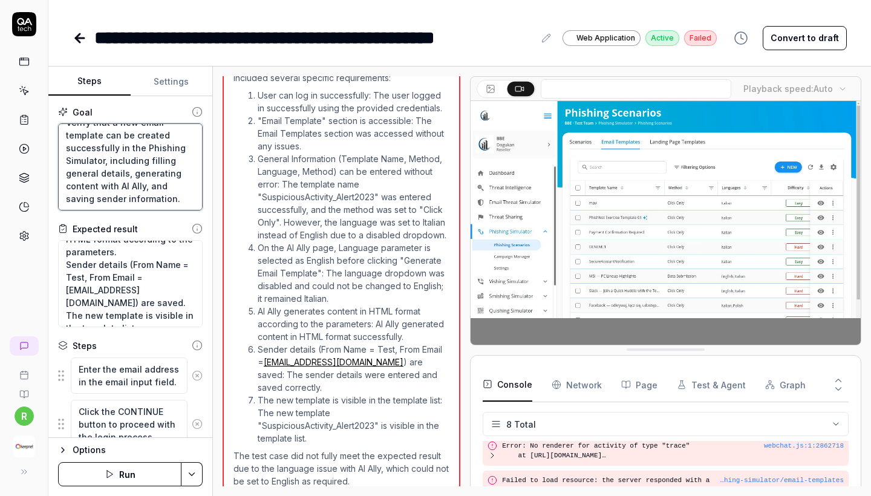
scroll to position [0, 0]
click at [78, 38] on icon at bounding box center [80, 38] width 8 height 0
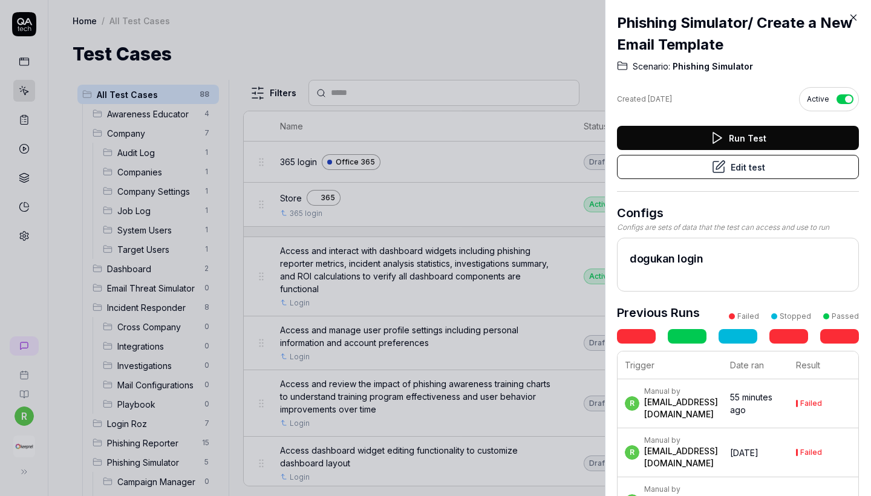
click at [855, 15] on icon at bounding box center [853, 17] width 11 height 11
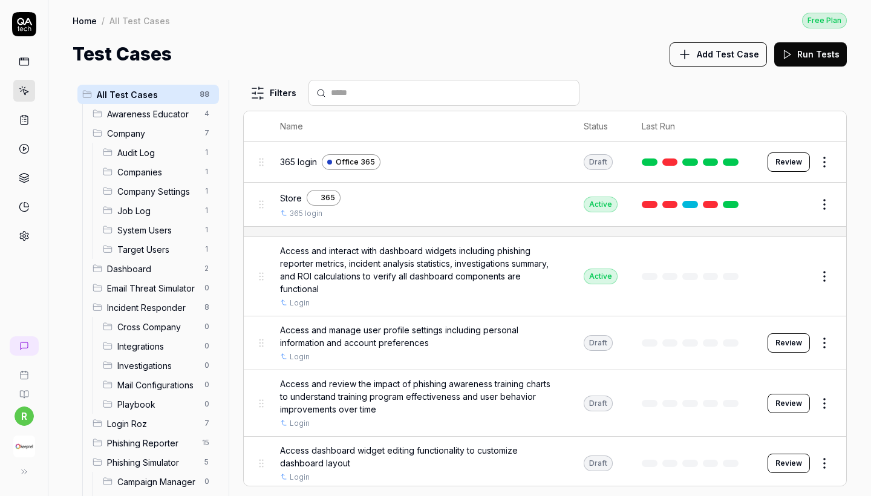
click at [165, 136] on span "Company" at bounding box center [152, 133] width 90 height 13
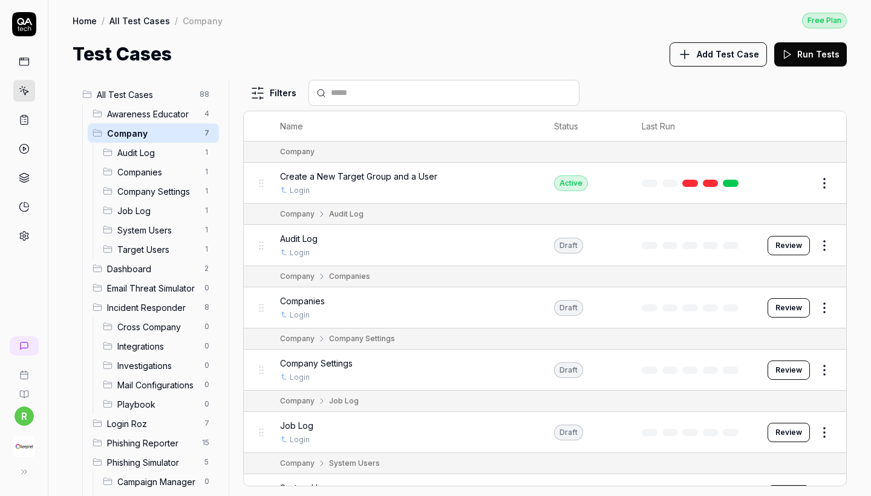
click at [175, 271] on span "Dashboard" at bounding box center [152, 269] width 90 height 13
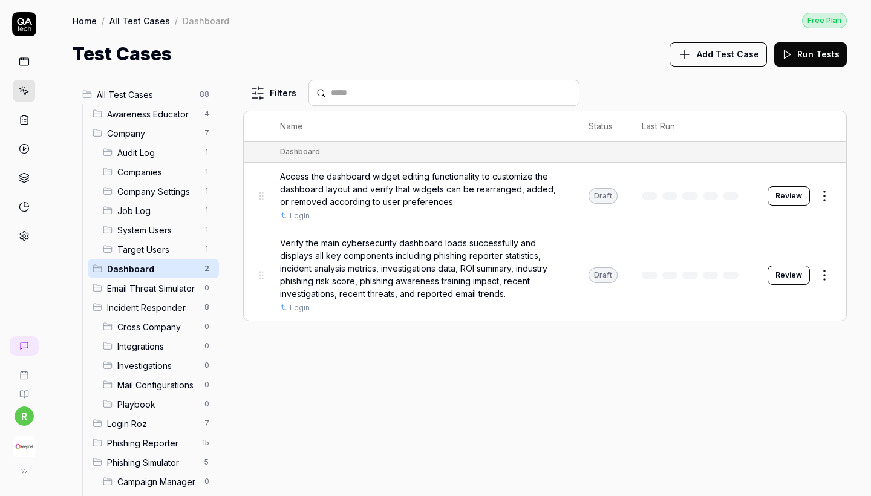
click at [175, 289] on span "Email Threat Simulator" at bounding box center [152, 288] width 90 height 13
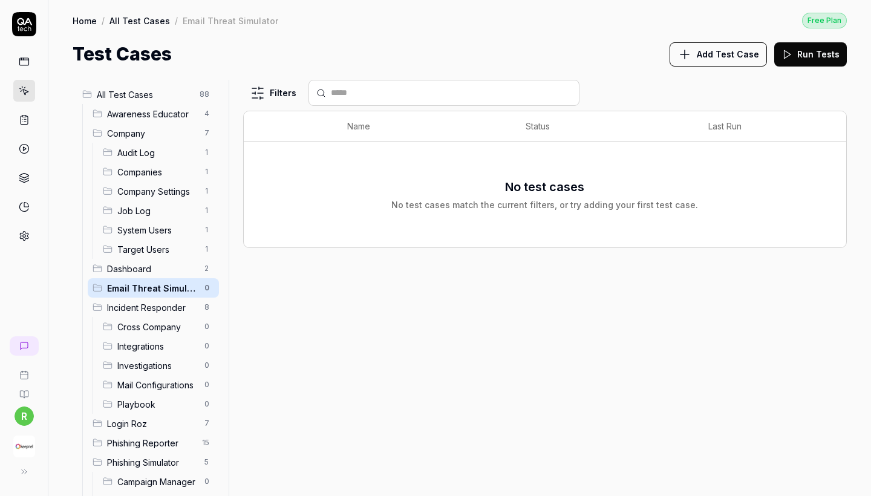
click at [177, 304] on span "Incident Responder" at bounding box center [152, 307] width 90 height 13
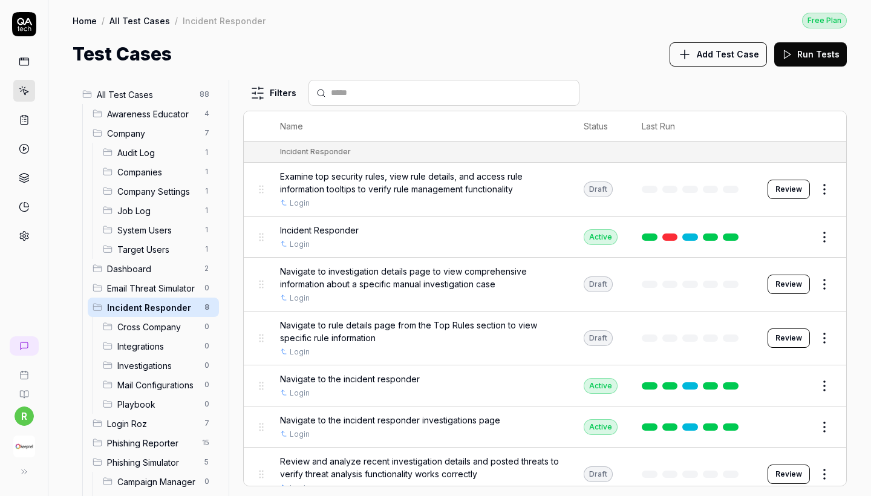
scroll to position [66, 0]
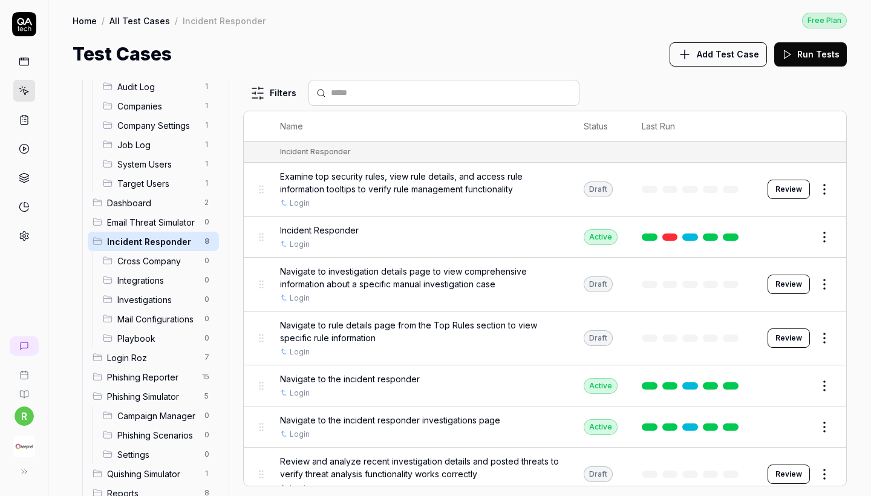
click at [176, 267] on div "Cross Company 0" at bounding box center [158, 260] width 121 height 19
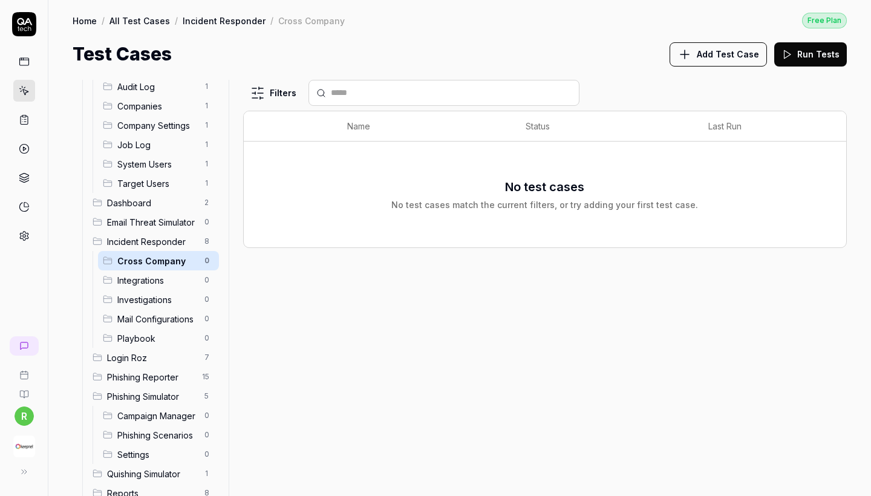
click at [176, 284] on span "Integrations" at bounding box center [157, 280] width 80 height 13
click at [170, 316] on span "Mail Configurations" at bounding box center [157, 319] width 80 height 13
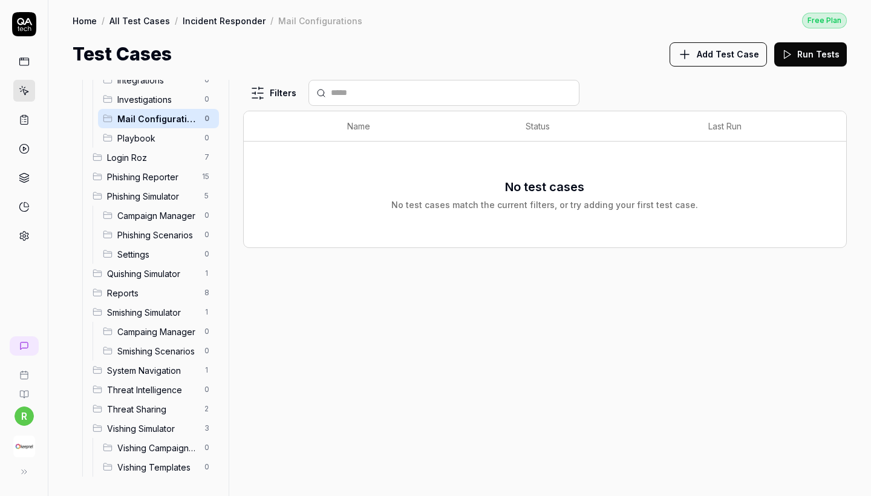
scroll to position [266, 0]
